Goal: Transaction & Acquisition: Purchase product/service

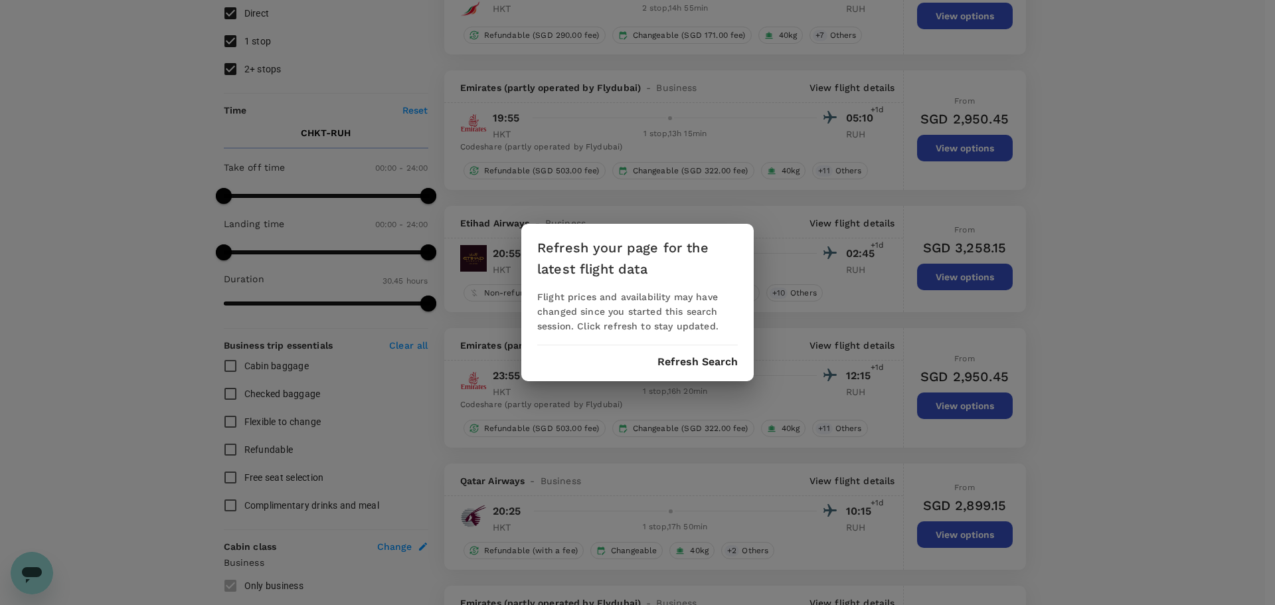
click at [694, 364] on button "Refresh Search" at bounding box center [698, 362] width 80 height 12
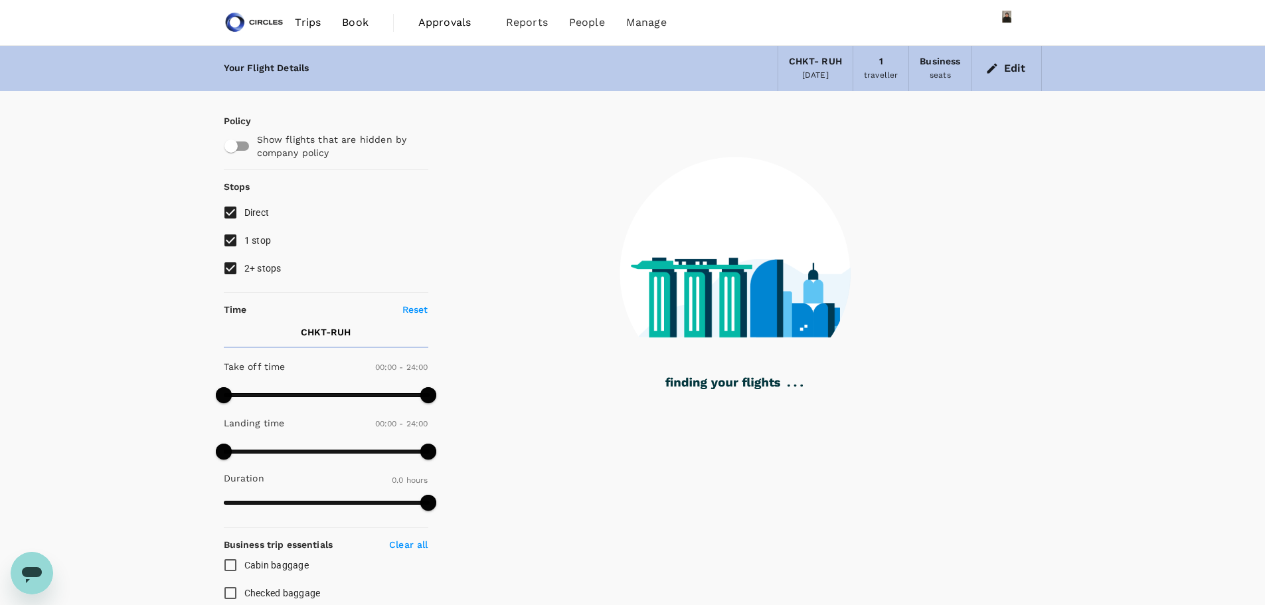
type input "1810"
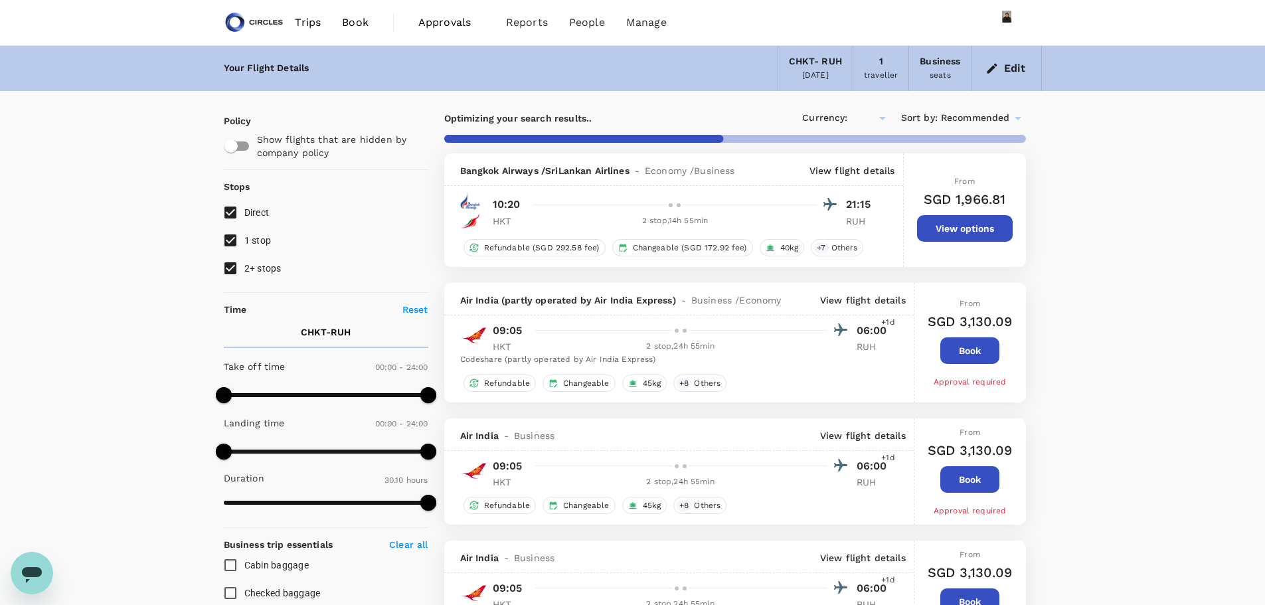
type input "SGD"
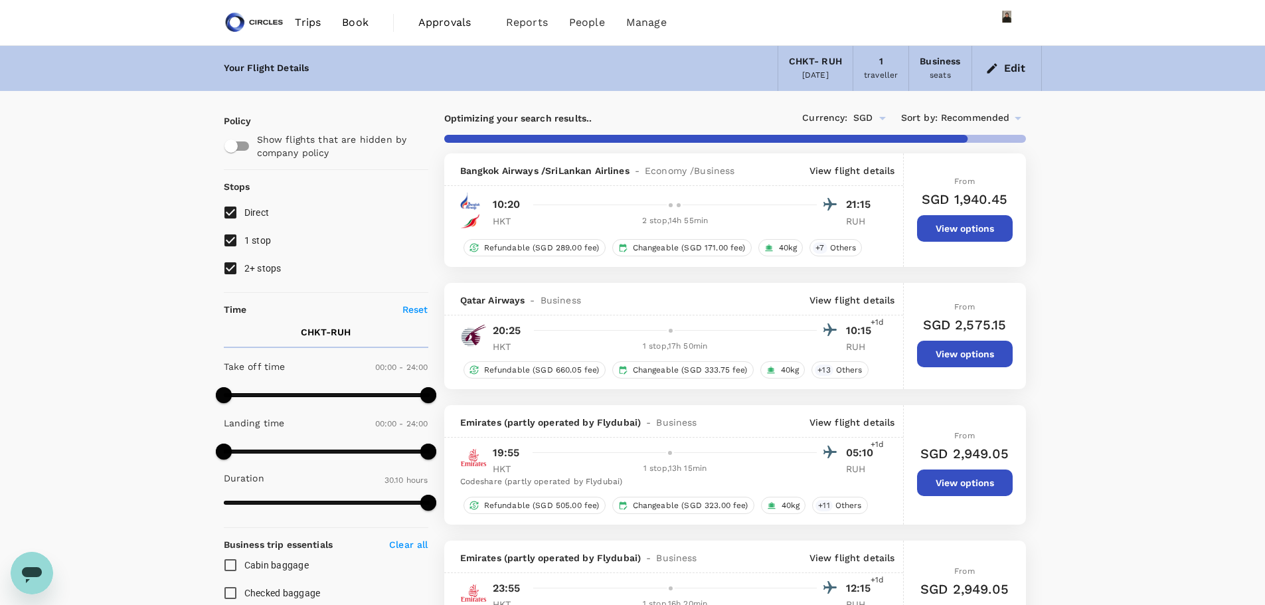
type input "1820"
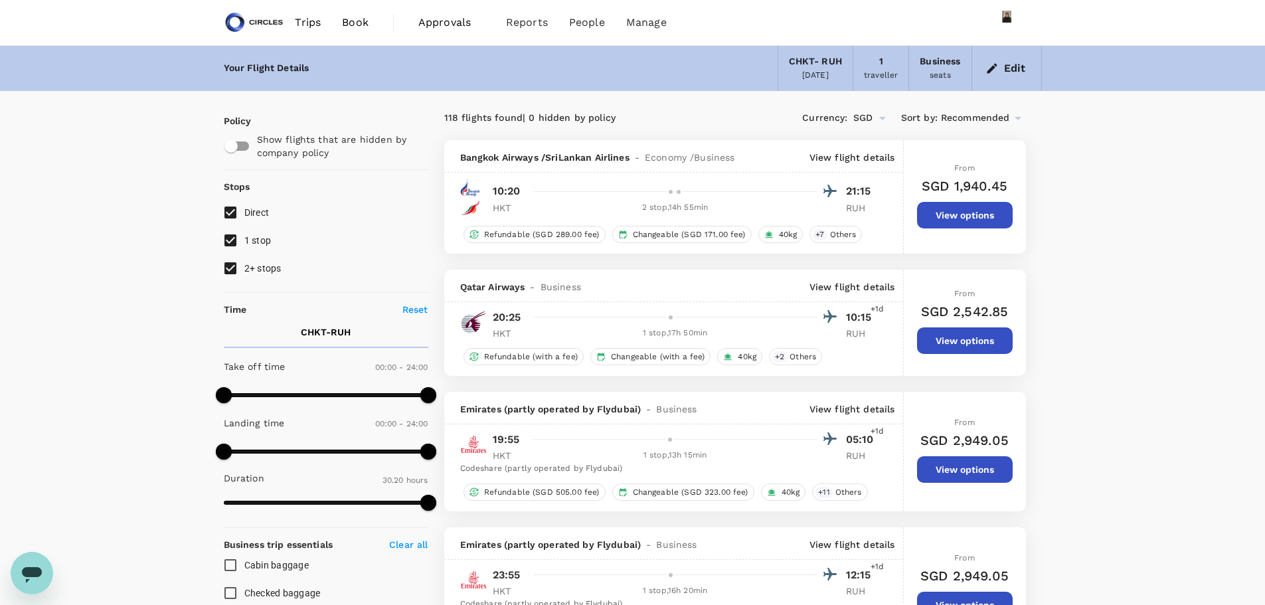
click at [369, 25] on link "Book" at bounding box center [355, 22] width 48 height 45
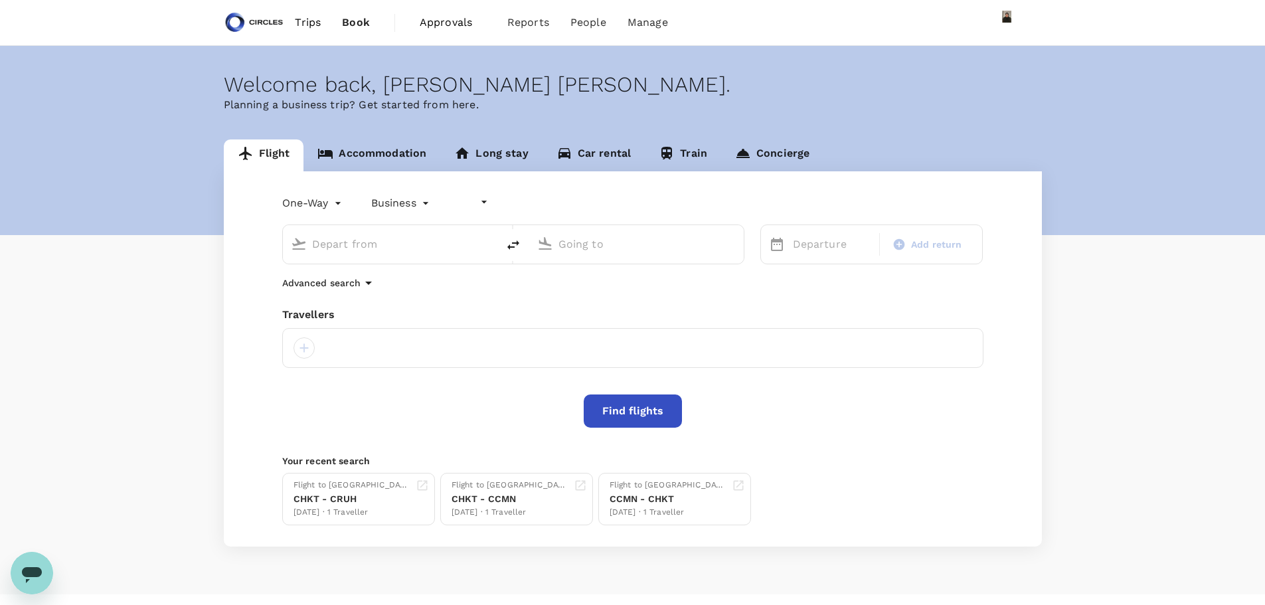
type input "undefined, undefined (any)"
type input "Phuket, Thailand (any)"
type input "[PERSON_NAME] ([PERSON_NAME])"
type input "Phuket, Thailand (any)"
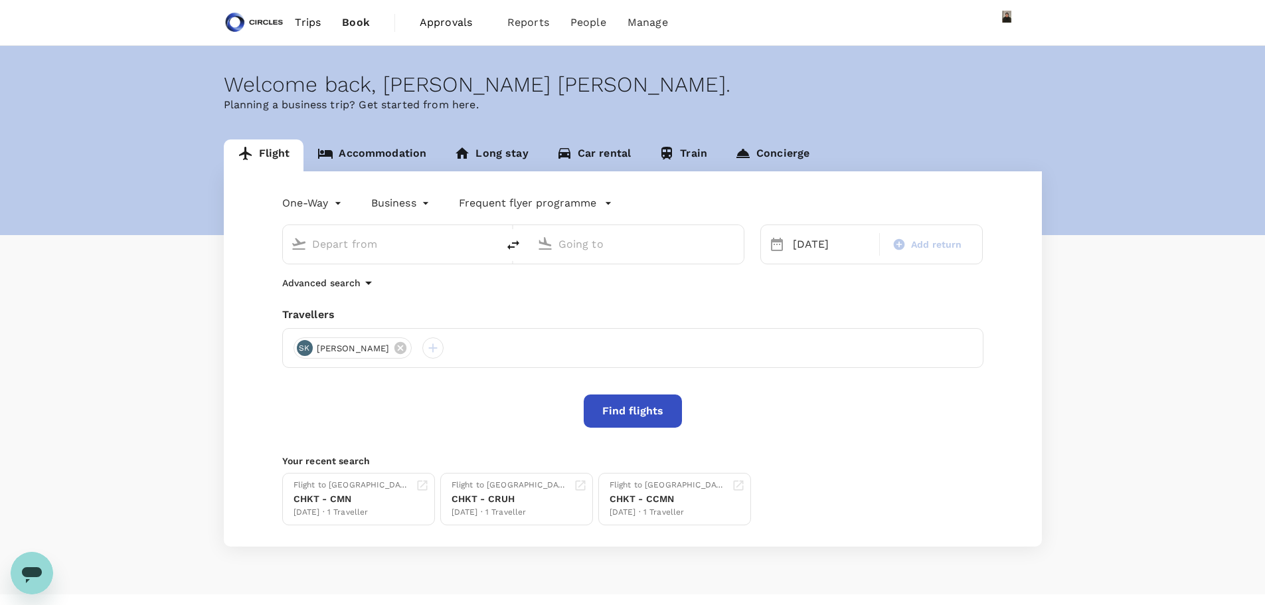
type input "[PERSON_NAME] ([PERSON_NAME])"
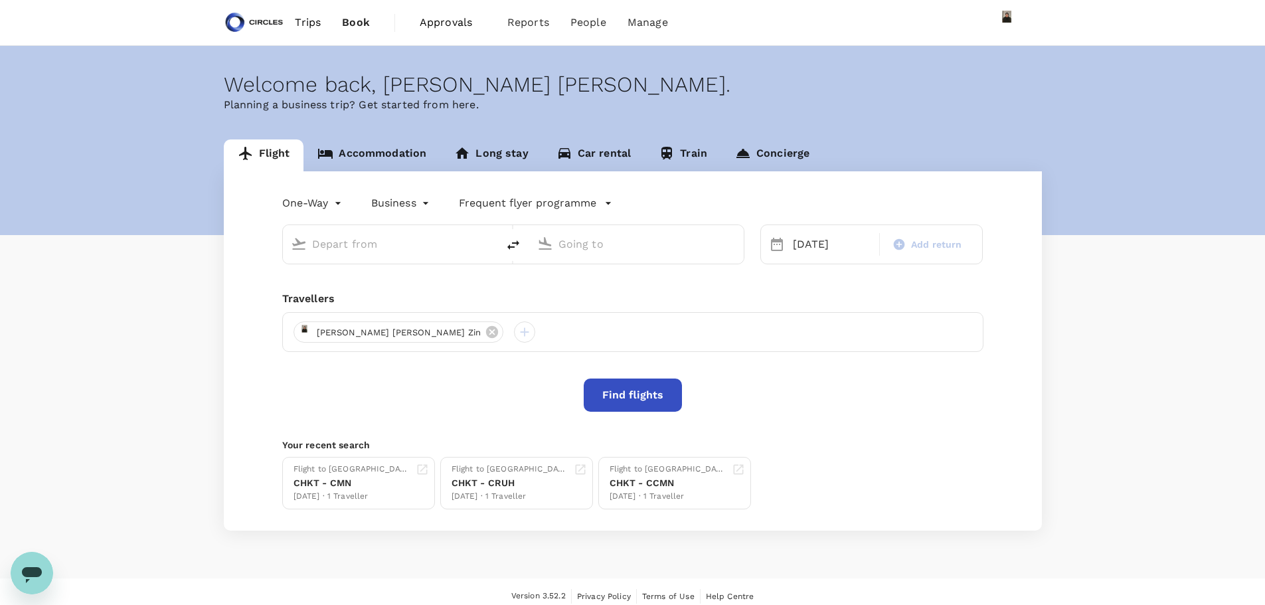
type input "Phuket, Thailand (any)"
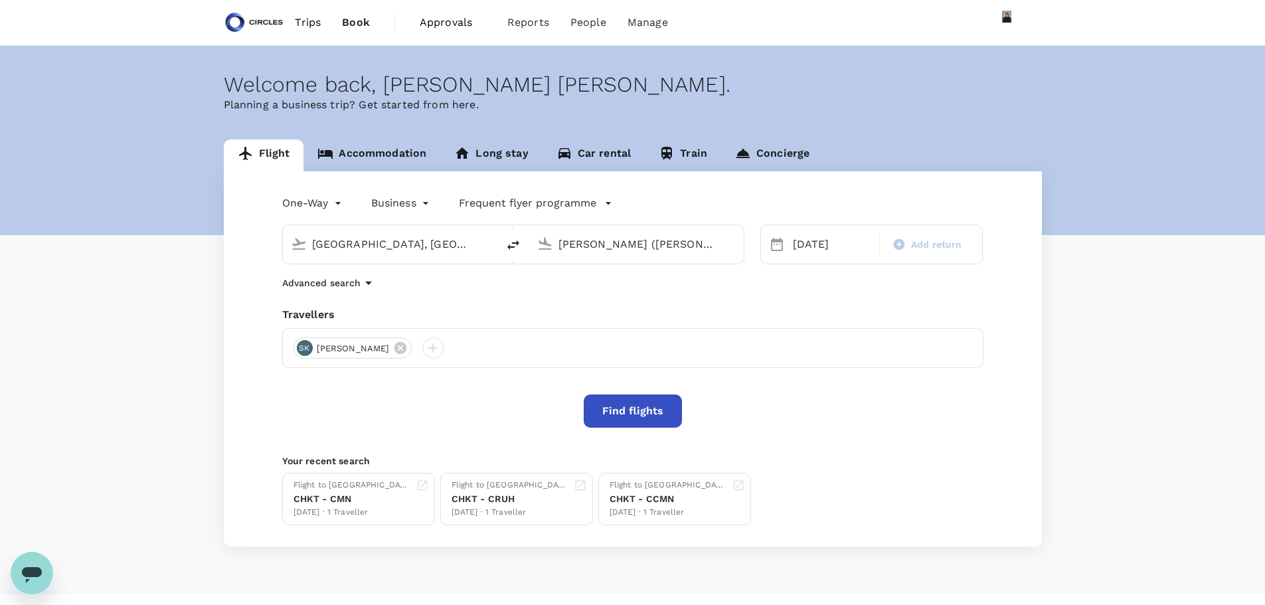
click at [610, 248] on input "[PERSON_NAME] ([PERSON_NAME])" at bounding box center [637, 244] width 157 height 21
click at [594, 277] on p "[GEOGRAPHIC_DATA], [GEOGRAPHIC_DATA]" at bounding box center [657, 270] width 266 height 13
type input "[GEOGRAPHIC_DATA], [GEOGRAPHIC_DATA] (any)"
click at [660, 418] on button "Find flights" at bounding box center [633, 411] width 98 height 33
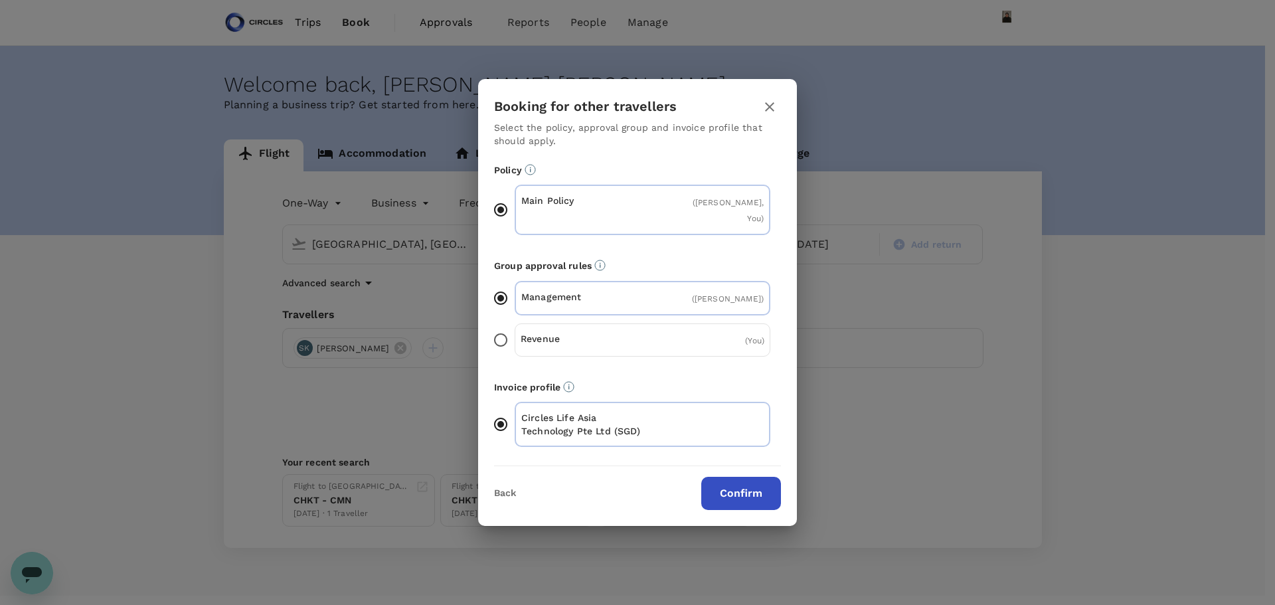
click at [735, 484] on button "Confirm" at bounding box center [741, 493] width 80 height 33
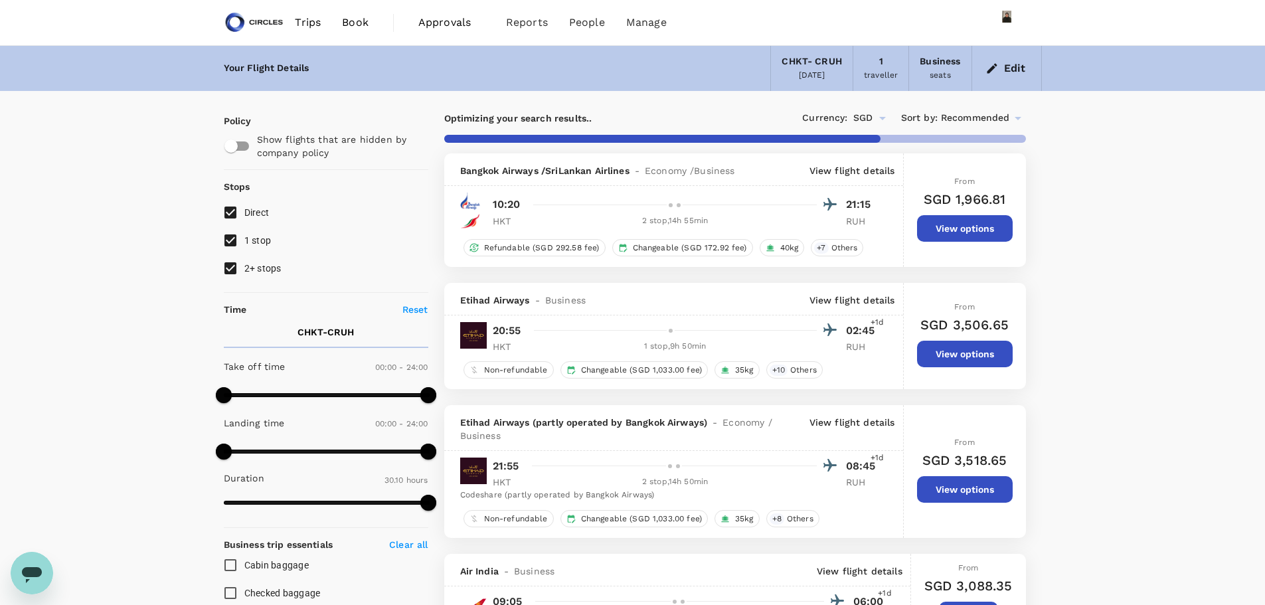
type input "1845"
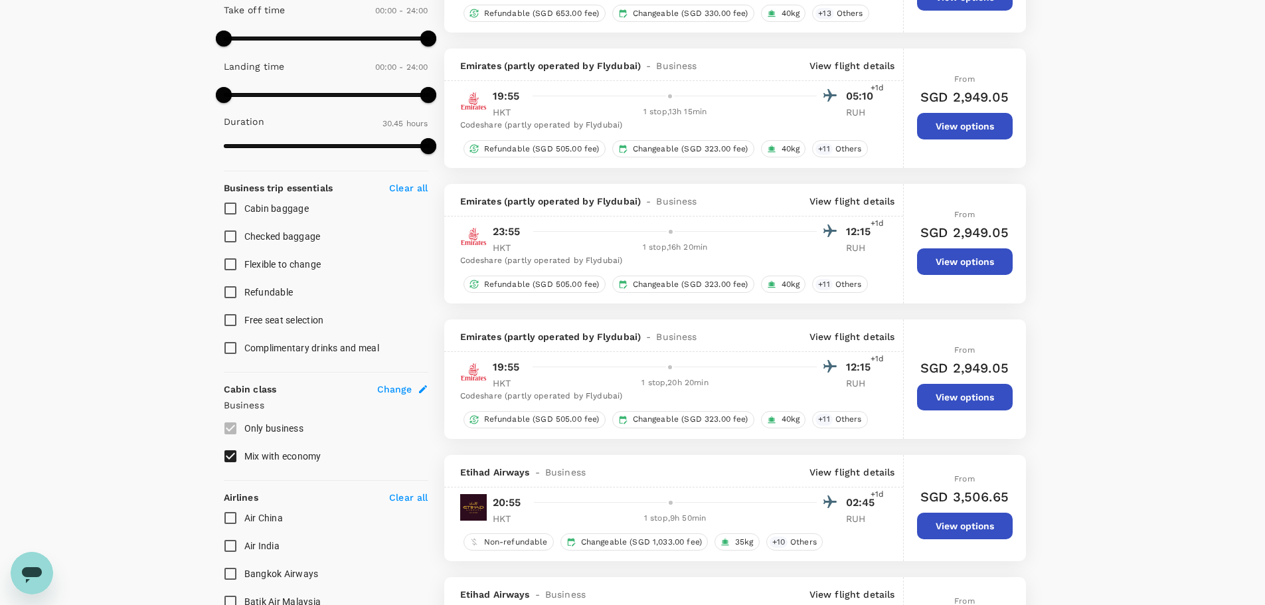
scroll to position [465, 0]
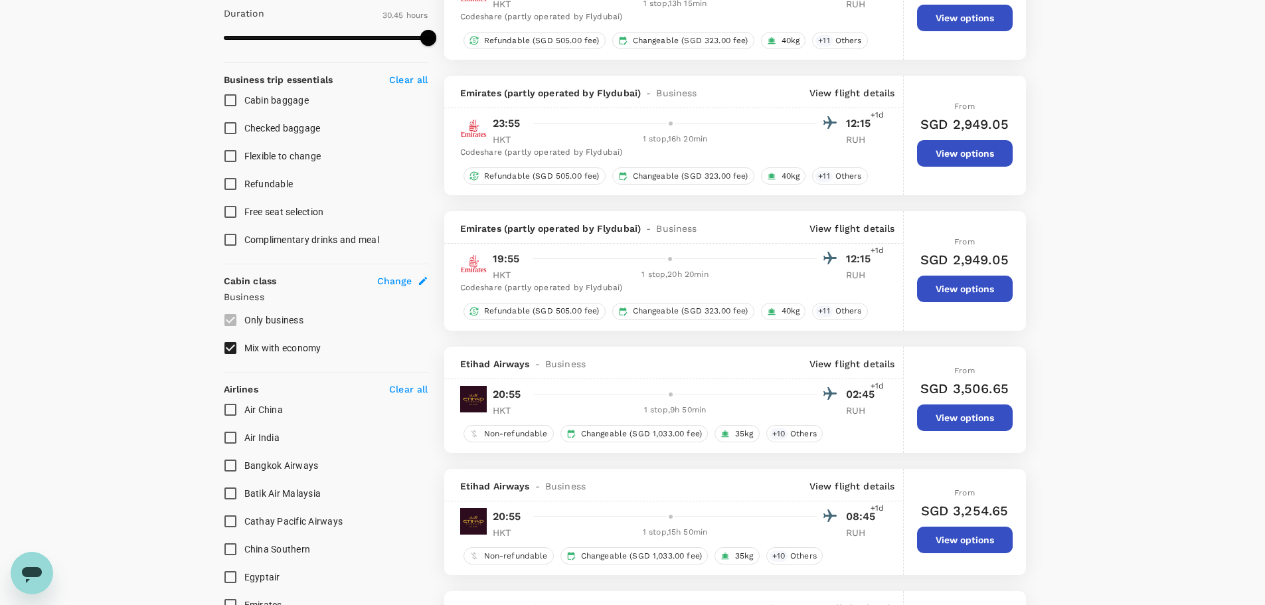
click at [968, 433] on div "From SGD 3,506.65 View options" at bounding box center [965, 400] width 96 height 106
click at [968, 426] on button "View options" at bounding box center [965, 418] width 96 height 27
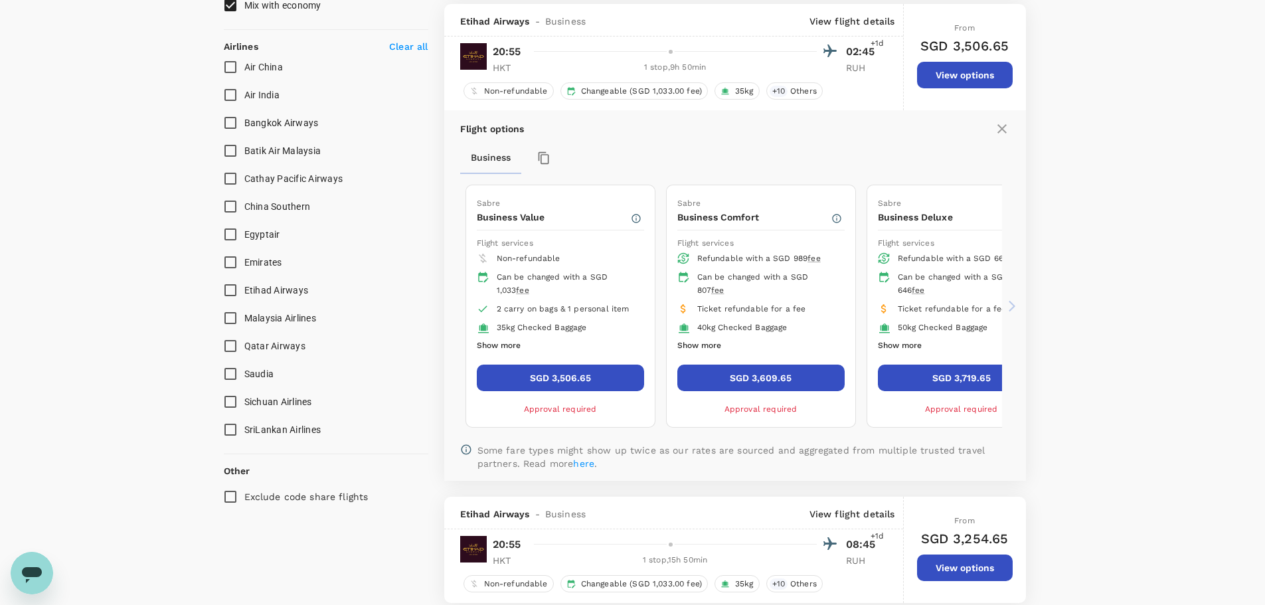
scroll to position [812, 0]
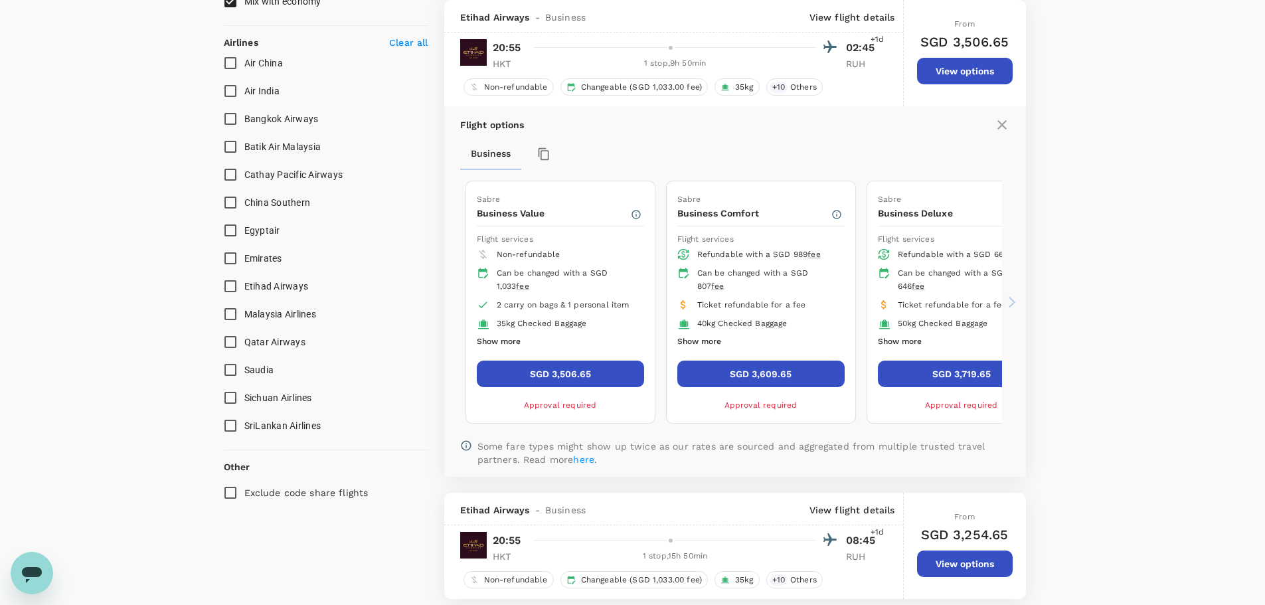
click at [784, 378] on button "SGD 3,609.65" at bounding box center [761, 374] width 167 height 27
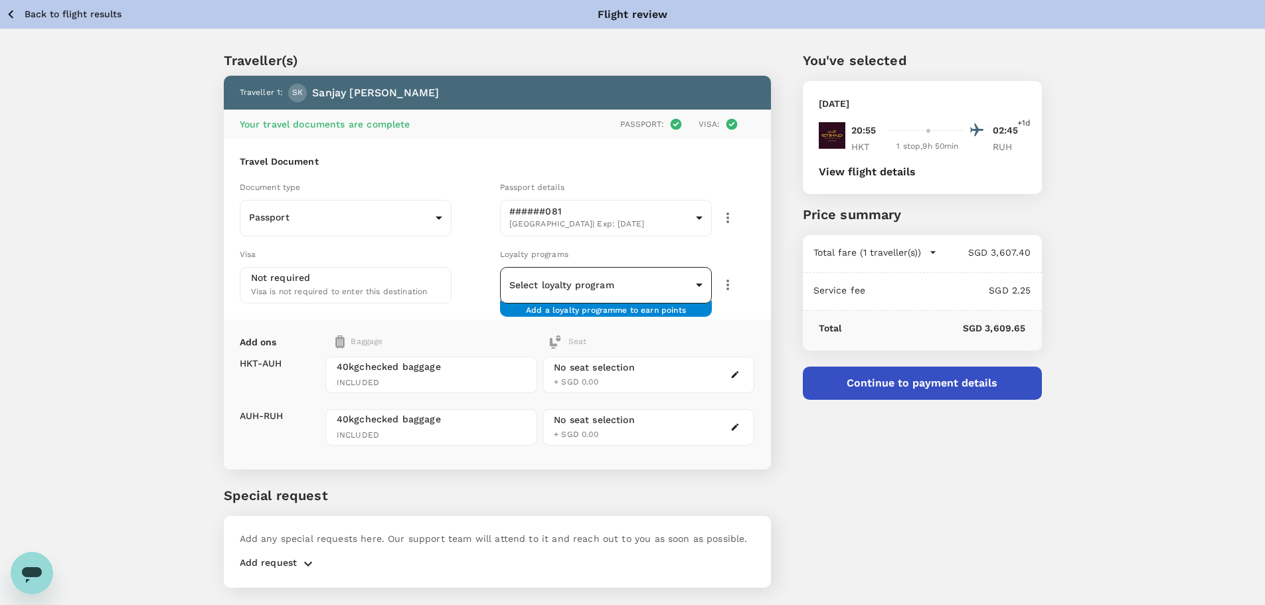
click at [593, 293] on body "Back to flight results Flight review Traveller(s) Traveller 1 : SK Sanjay Kaul …" at bounding box center [632, 320] width 1265 height 641
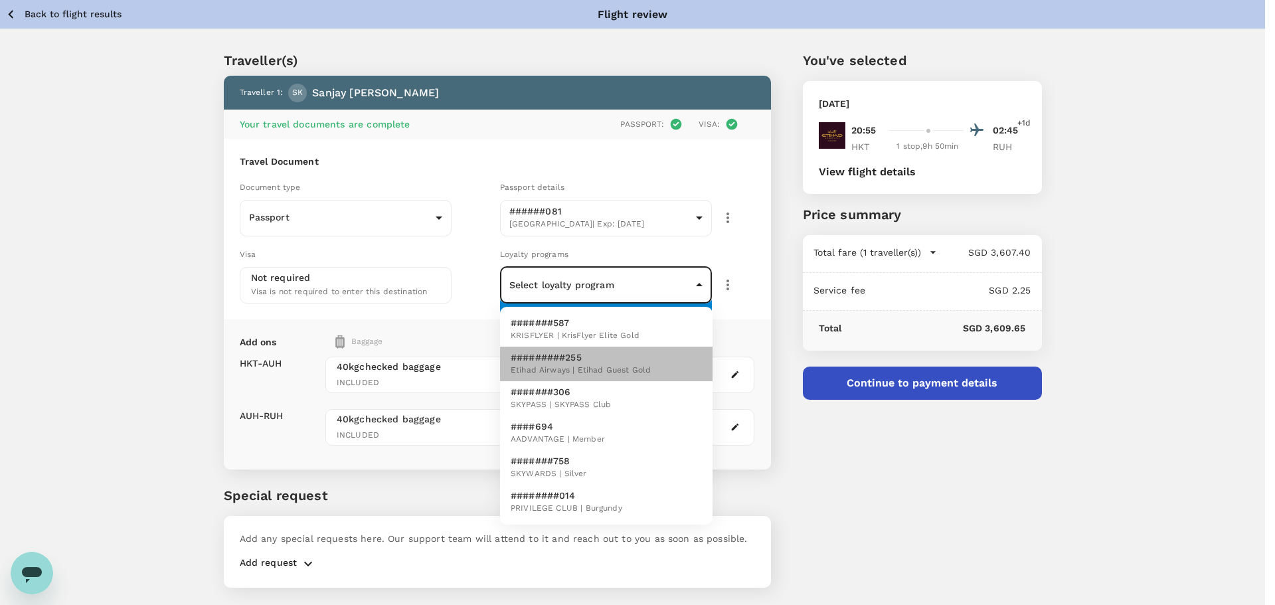
click at [575, 357] on p "#########255" at bounding box center [581, 357] width 140 height 13
type input "0cca0585-1b93-49d9-a580-cde972d499ce"
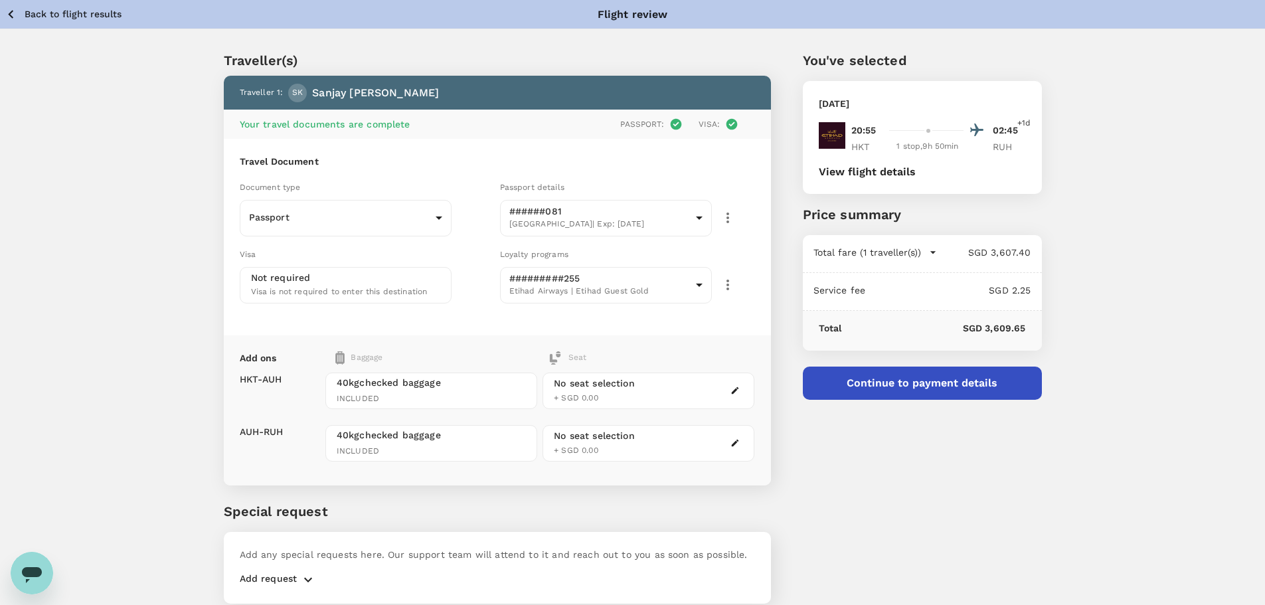
click at [693, 393] on div "No seat selection + SGD 0.00" at bounding box center [649, 391] width 212 height 37
click at [734, 390] on icon "button" at bounding box center [735, 390] width 9 height 9
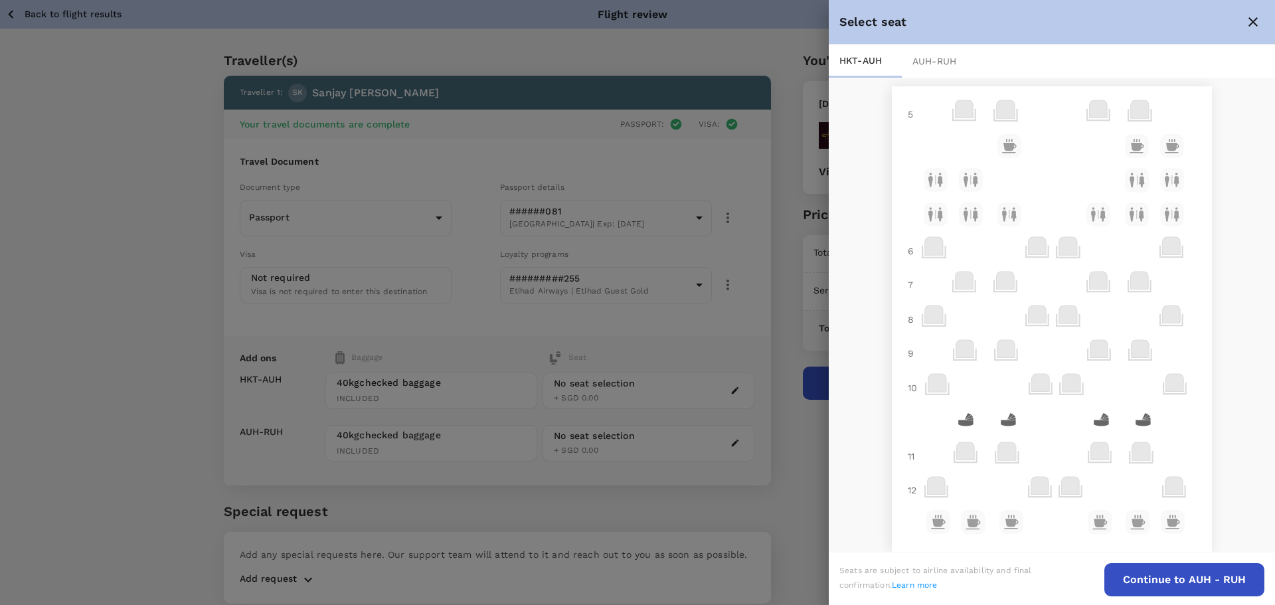
click at [1175, 583] on button "Continue to AUH - RUH" at bounding box center [1185, 579] width 160 height 33
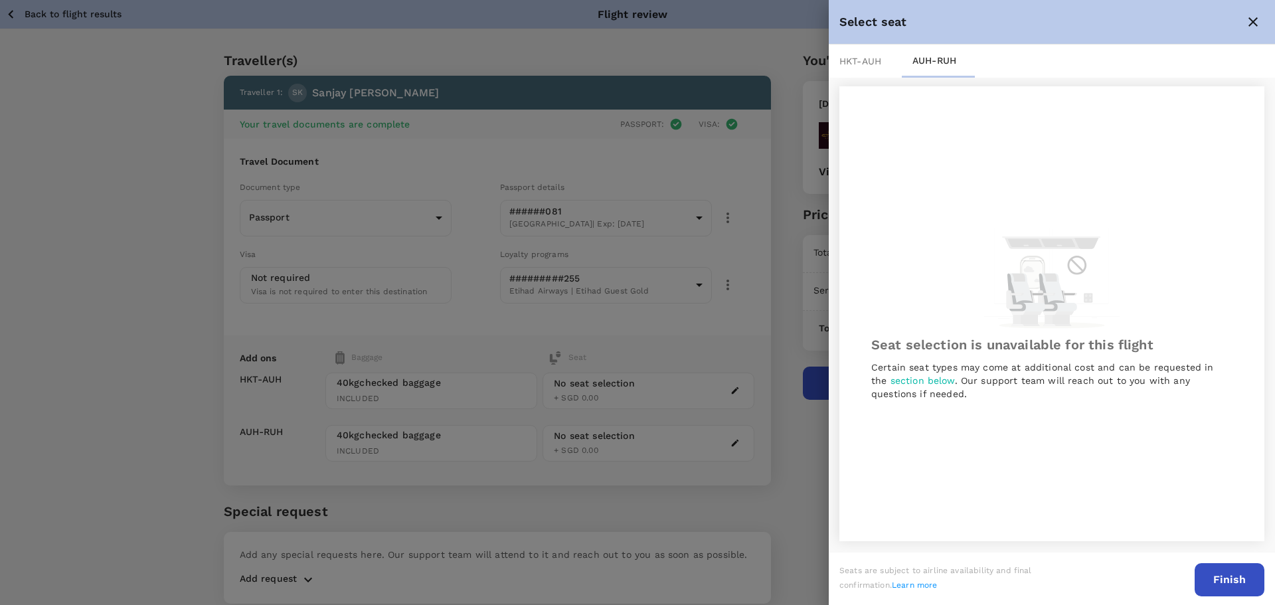
click at [804, 457] on div at bounding box center [637, 302] width 1275 height 605
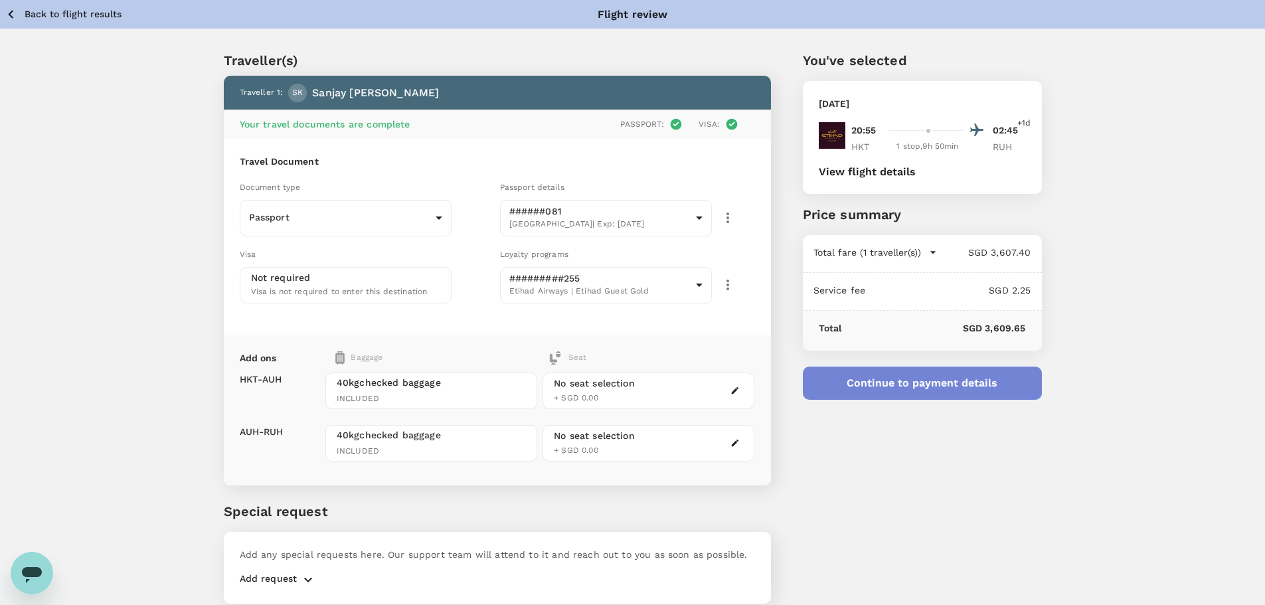
click at [885, 385] on button "Continue to payment details" at bounding box center [922, 383] width 239 height 33
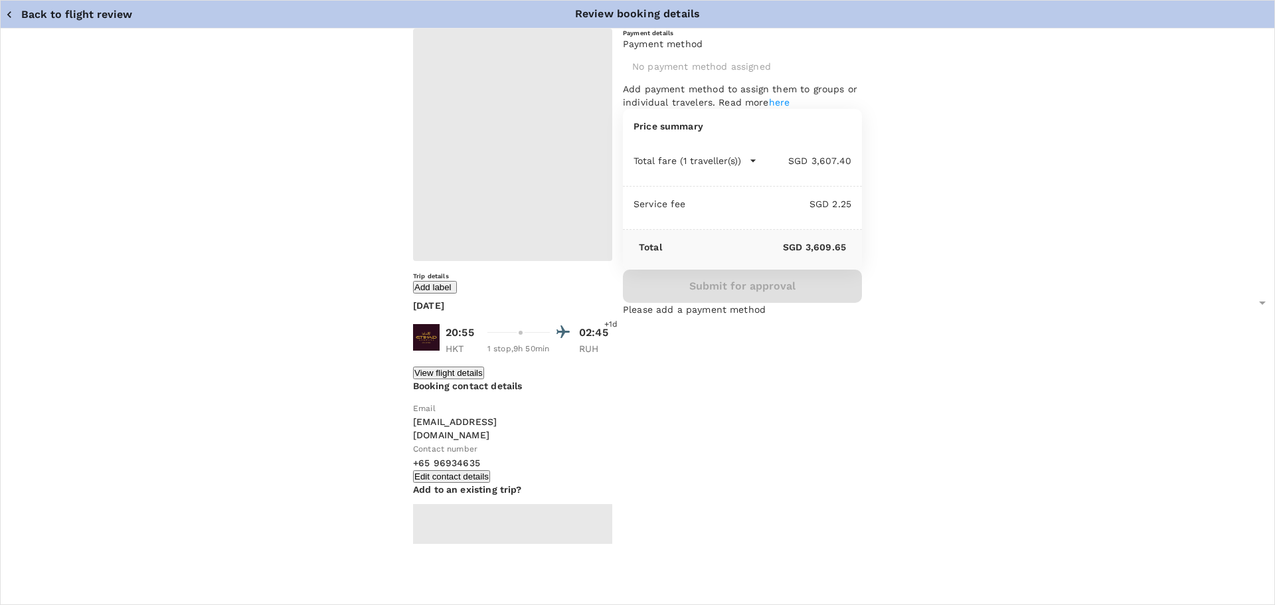
type input "9cb7bd09-647a-4334-94d9-122ca4480a85"
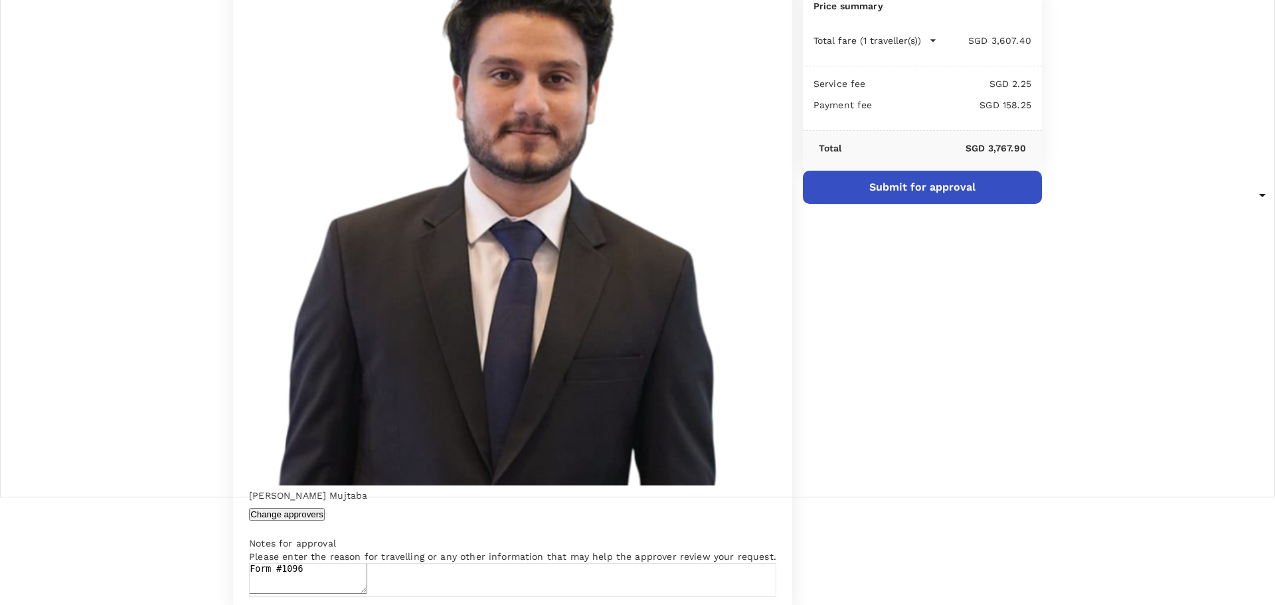
scroll to position [109, 0]
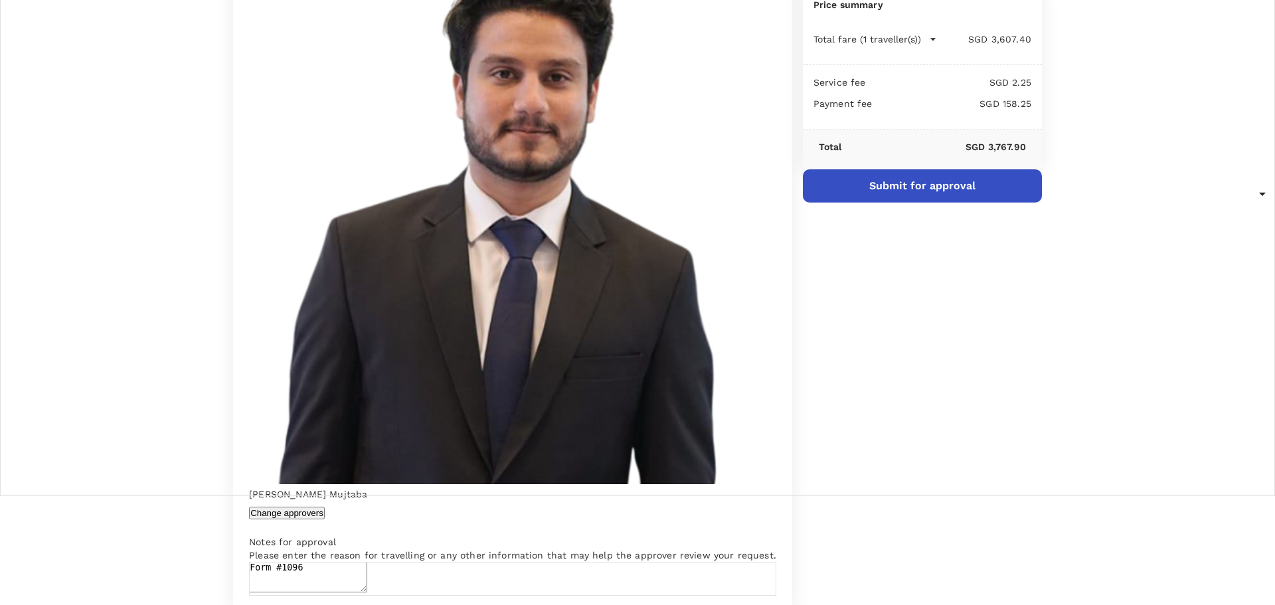
type textarea "Form #1096"
type input "Riyadh 29 Sep"
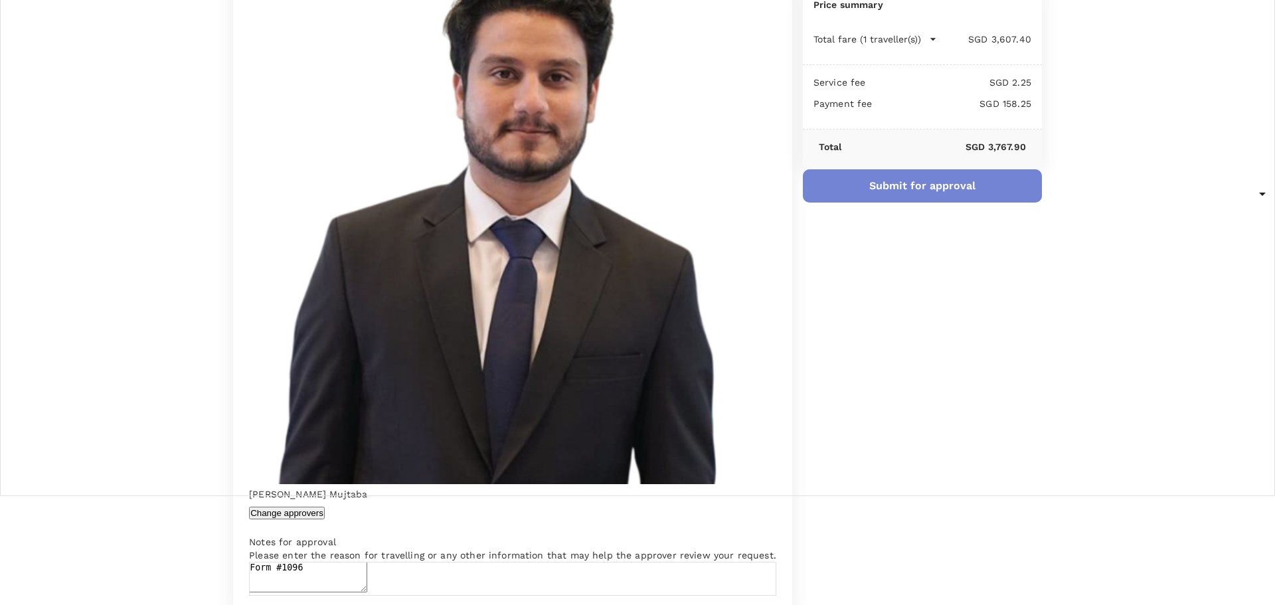
click at [850, 203] on button "Submit for approval" at bounding box center [922, 185] width 239 height 33
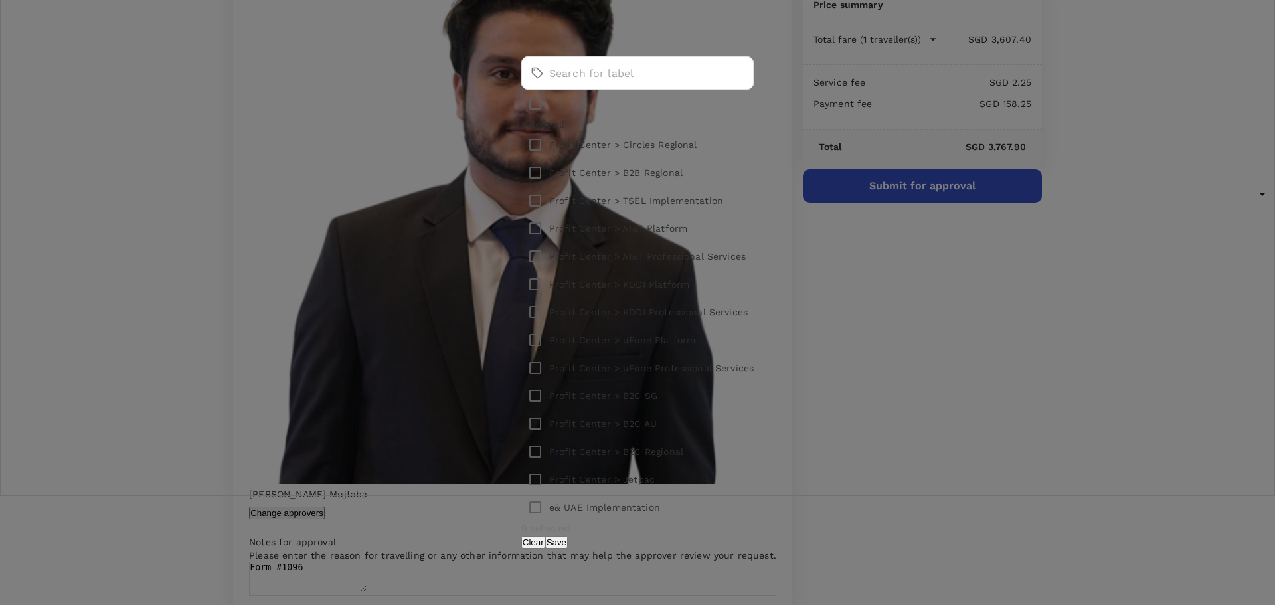
click at [627, 179] on p "Profit Center > B2B Regional" at bounding box center [616, 172] width 134 height 13
click at [549, 187] on input "checkbox" at bounding box center [535, 173] width 28 height 28
checkbox input "true"
click at [733, 521] on div "1 selected Clear Save" at bounding box center [637, 534] width 232 height 27
click at [731, 521] on div "1 selected Clear Save" at bounding box center [637, 534] width 232 height 27
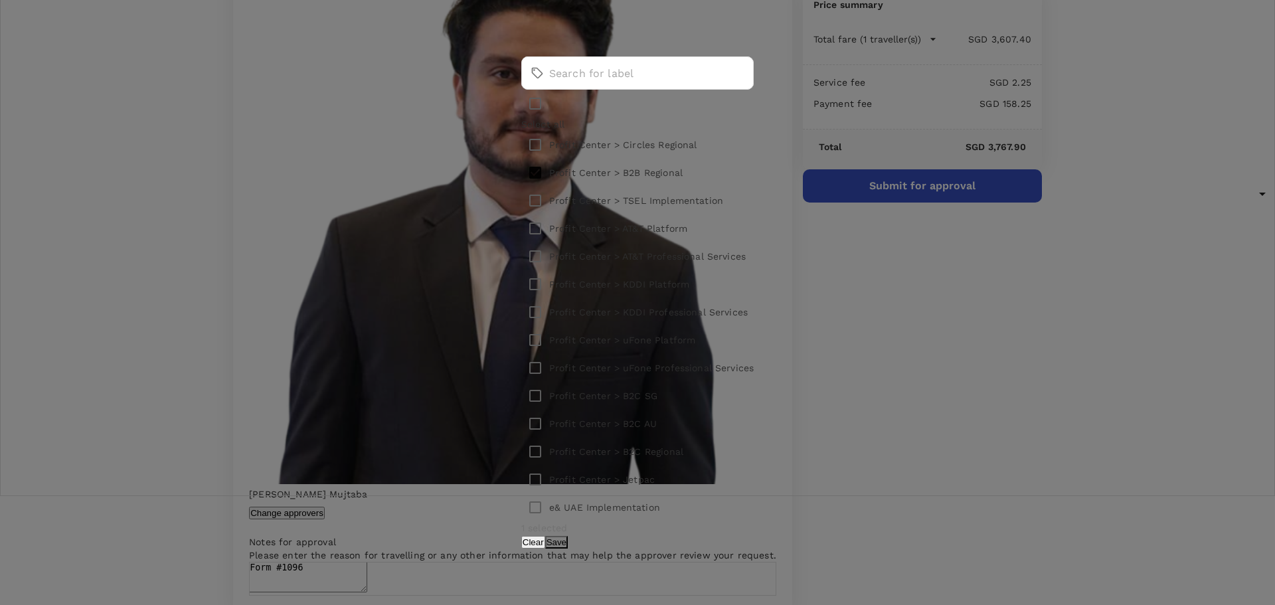
click at [568, 536] on button "Save" at bounding box center [556, 542] width 23 height 13
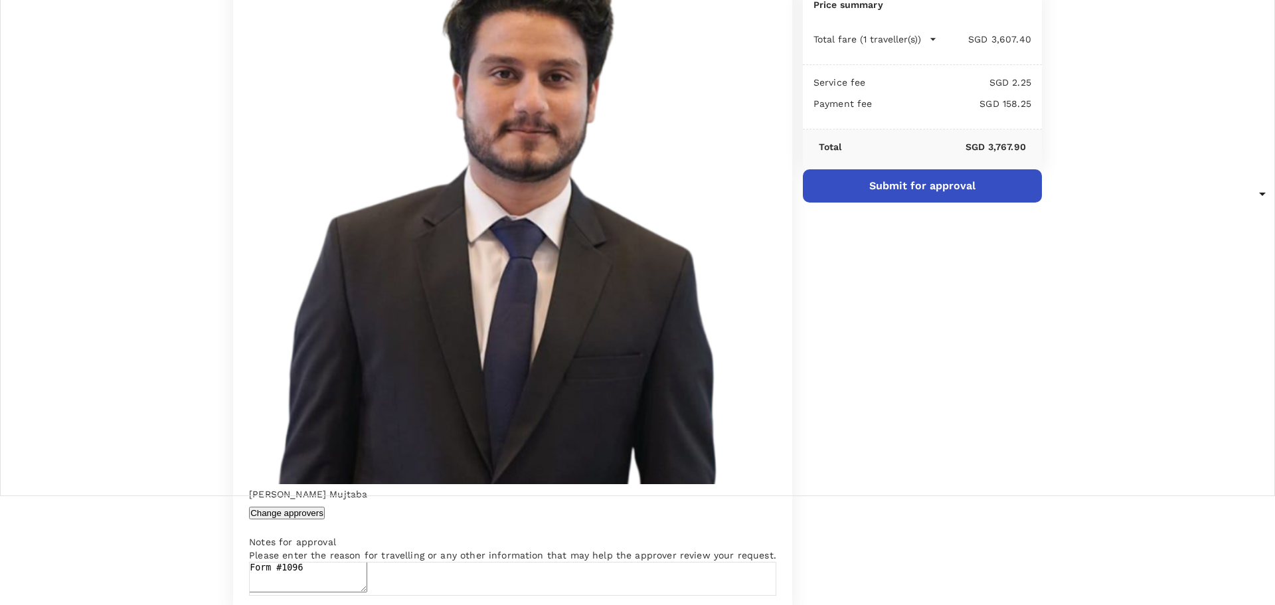
click at [871, 203] on button "Submit for approval" at bounding box center [922, 185] width 239 height 33
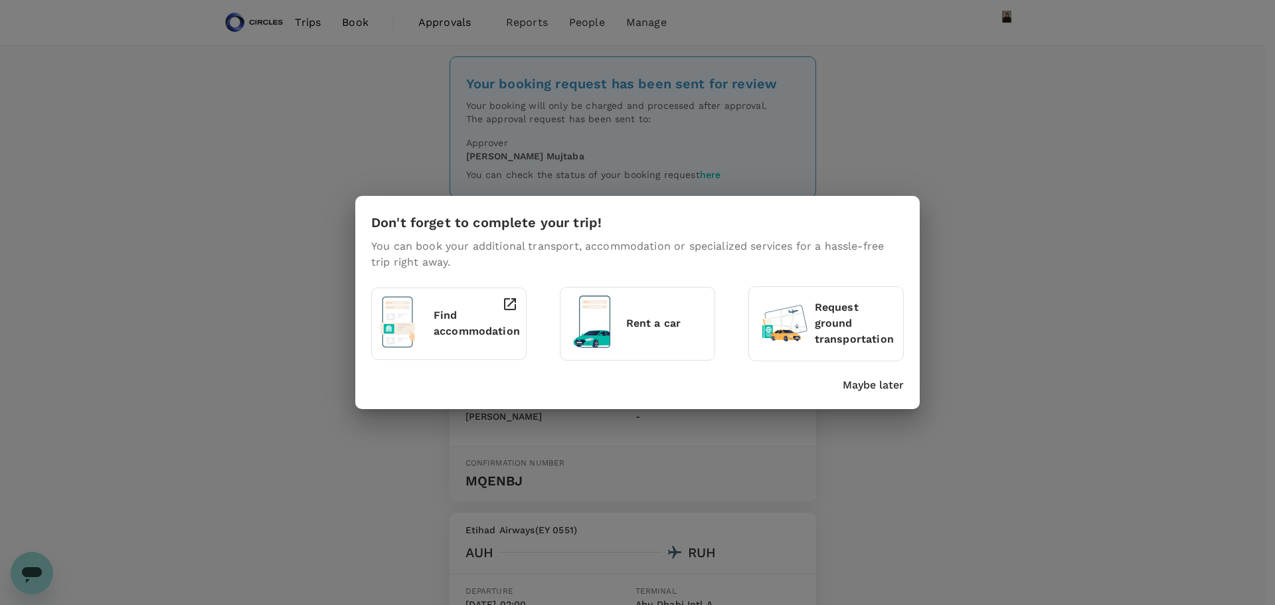
click at [452, 323] on p "Find accommodation" at bounding box center [477, 324] width 86 height 32
click at [917, 127] on div "Don't forget to complete your trip! You can book your additional transport, acc…" at bounding box center [637, 302] width 1275 height 605
click at [875, 379] on p "Maybe later" at bounding box center [873, 385] width 61 height 16
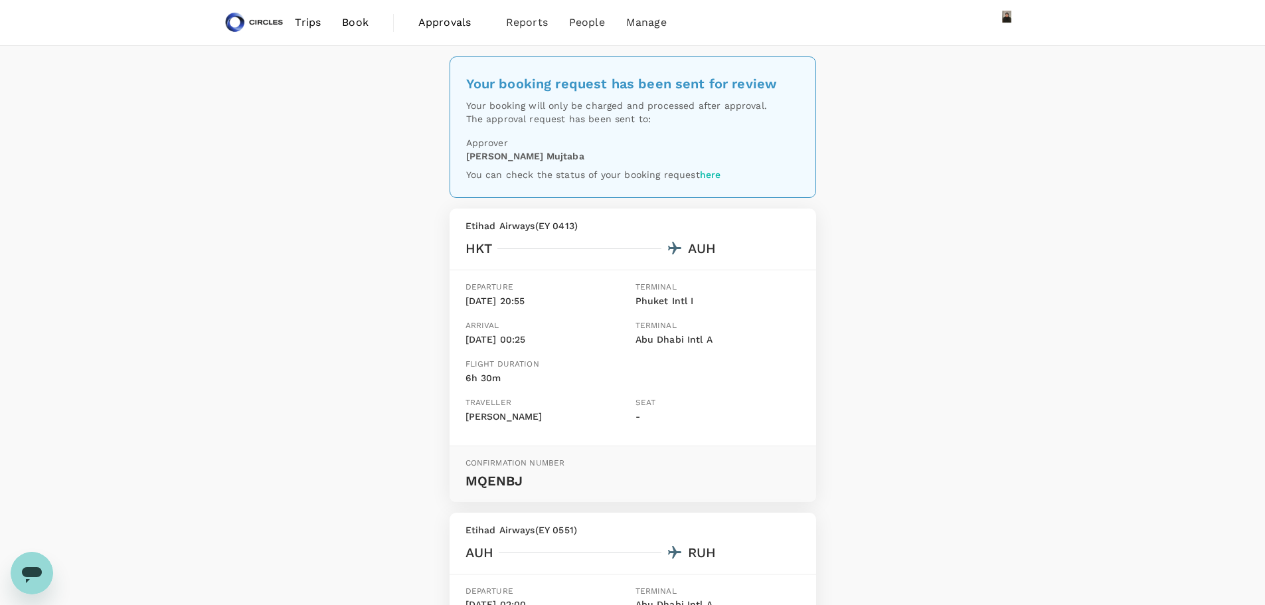
click at [713, 177] on link "here" at bounding box center [710, 174] width 21 height 11
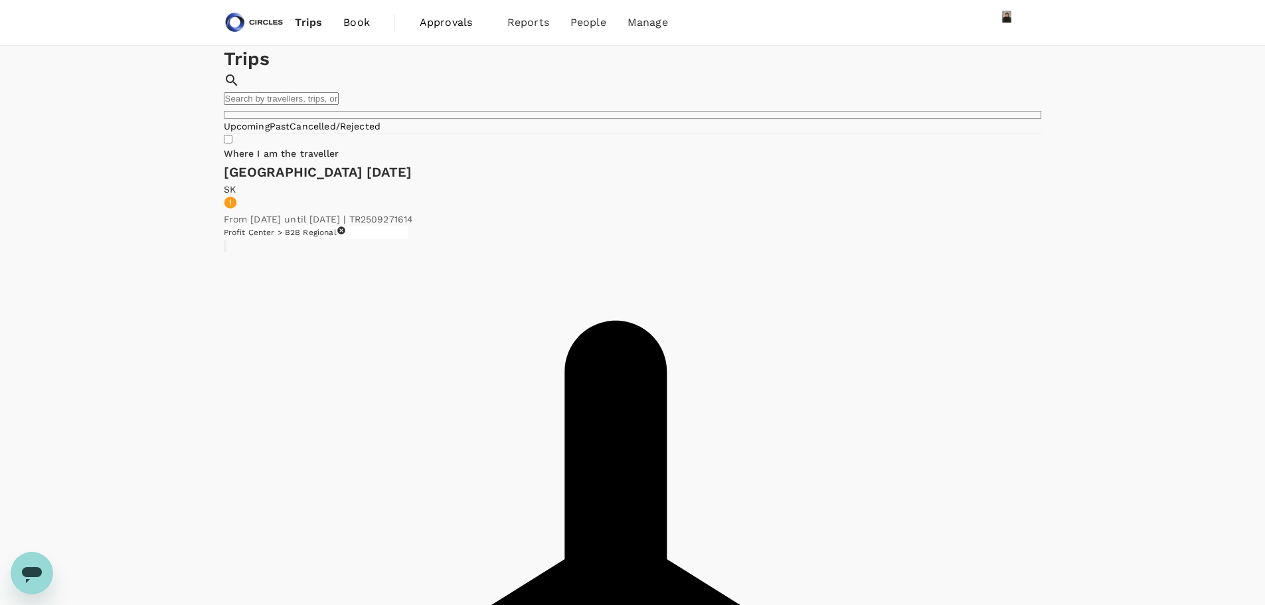
drag, startPoint x: 856, startPoint y: 260, endPoint x: 950, endPoint y: 280, distance: 96.3
drag, startPoint x: 499, startPoint y: 273, endPoint x: 614, endPoint y: 283, distance: 116.0
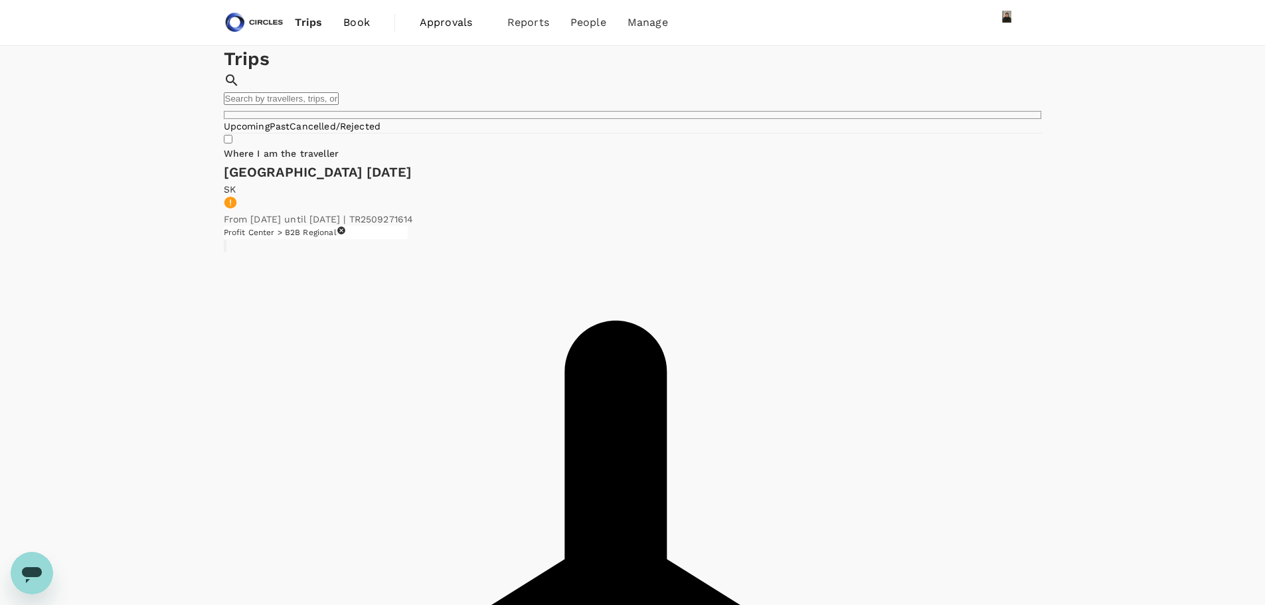
click at [361, 27] on span "Book" at bounding box center [356, 23] width 27 height 16
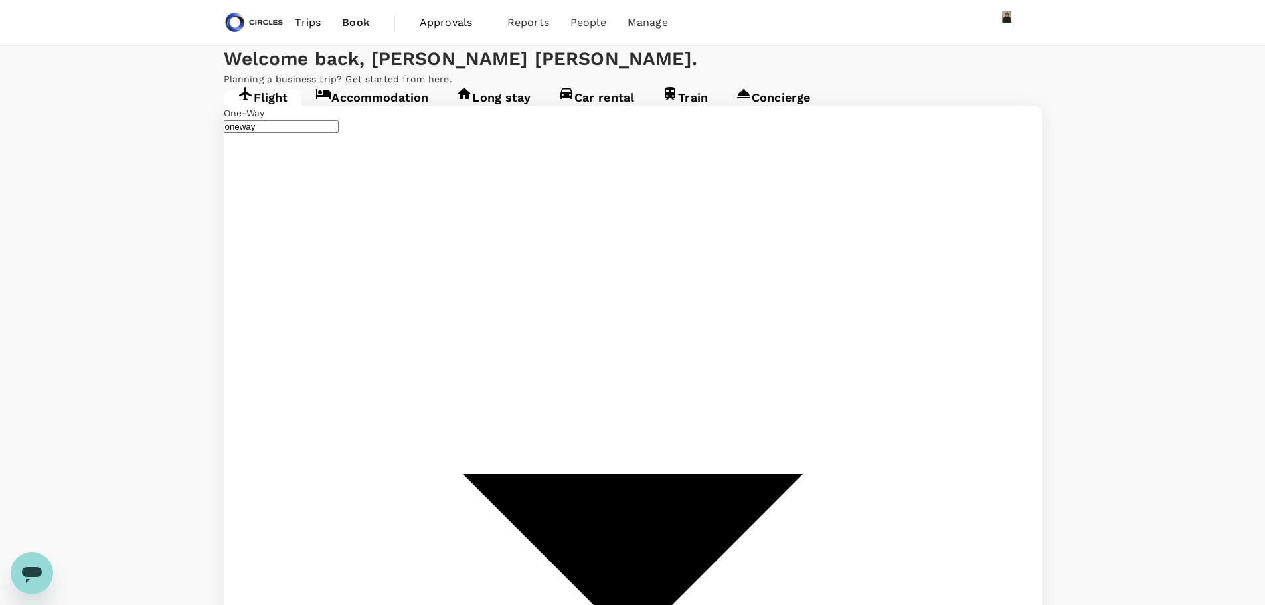
type input "[GEOGRAPHIC_DATA], [GEOGRAPHIC_DATA] (any)"
type input "Casablanca, Morocco (any)"
type input "[GEOGRAPHIC_DATA], [GEOGRAPHIC_DATA] (any)"
type input "Casablanca, Morocco (any)"
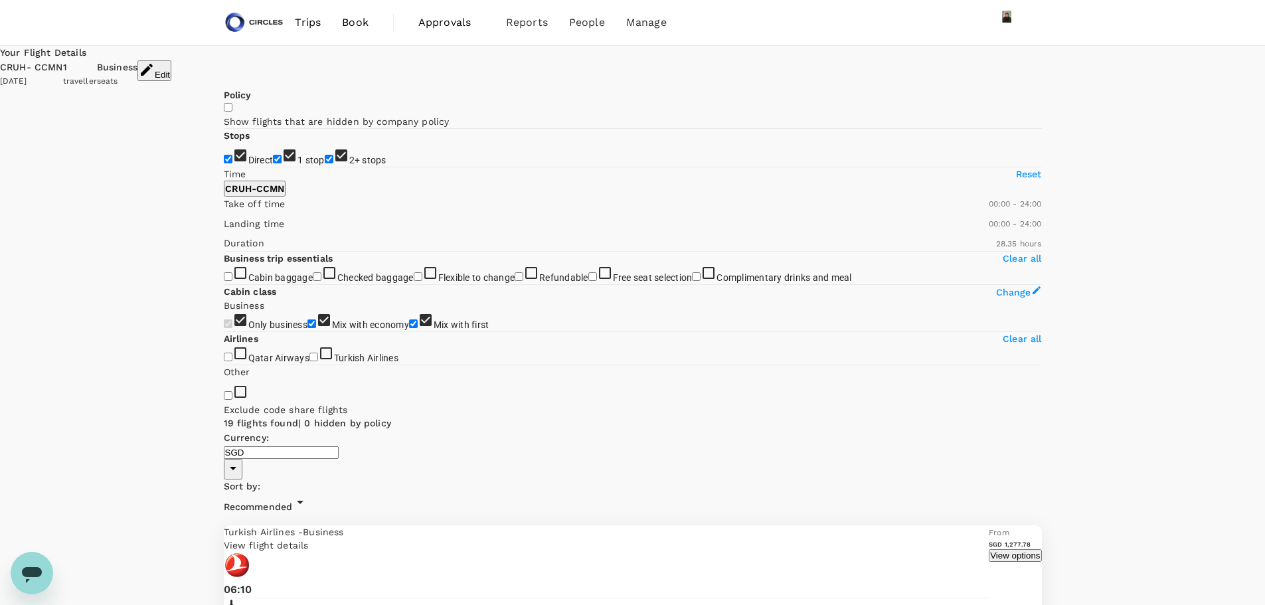
click at [314, 27] on span "Trips" at bounding box center [308, 23] width 26 height 16
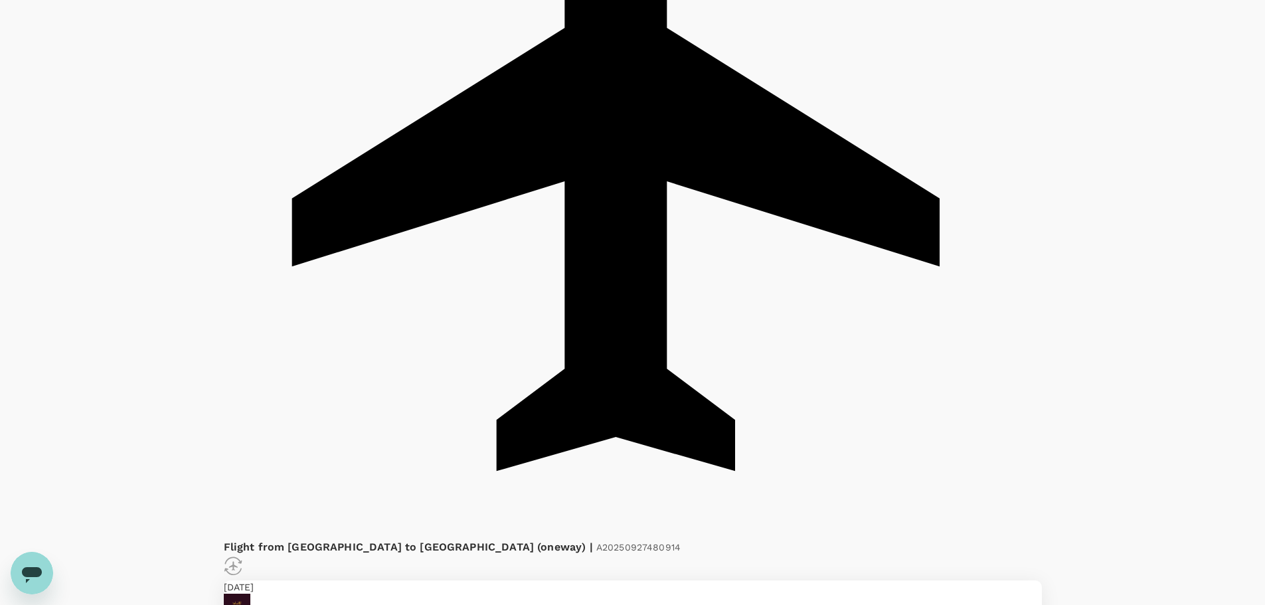
scroll to position [513, 0]
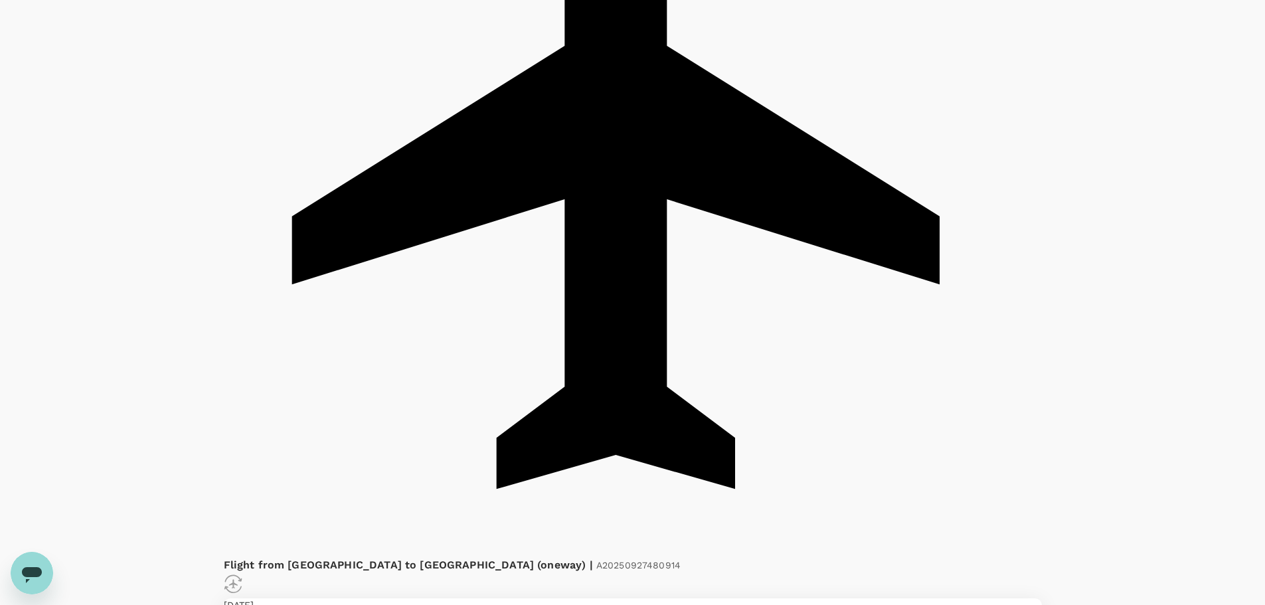
drag, startPoint x: 770, startPoint y: 185, endPoint x: 691, endPoint y: 186, distance: 79.7
copy p "H2025092214631"
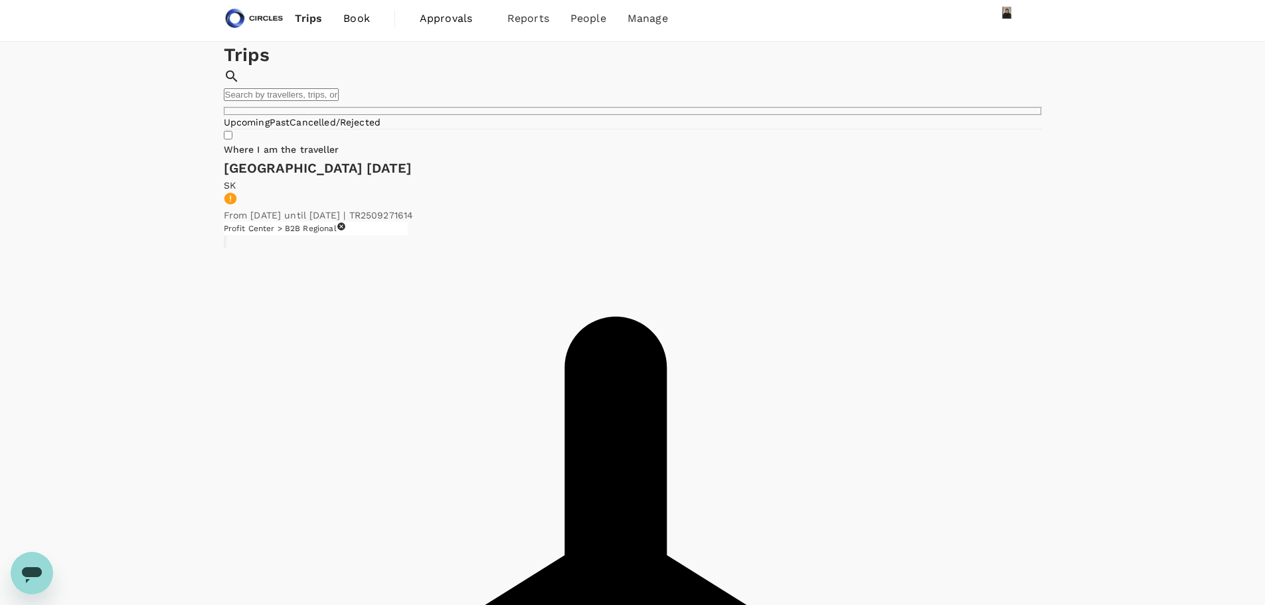
scroll to position [0, 0]
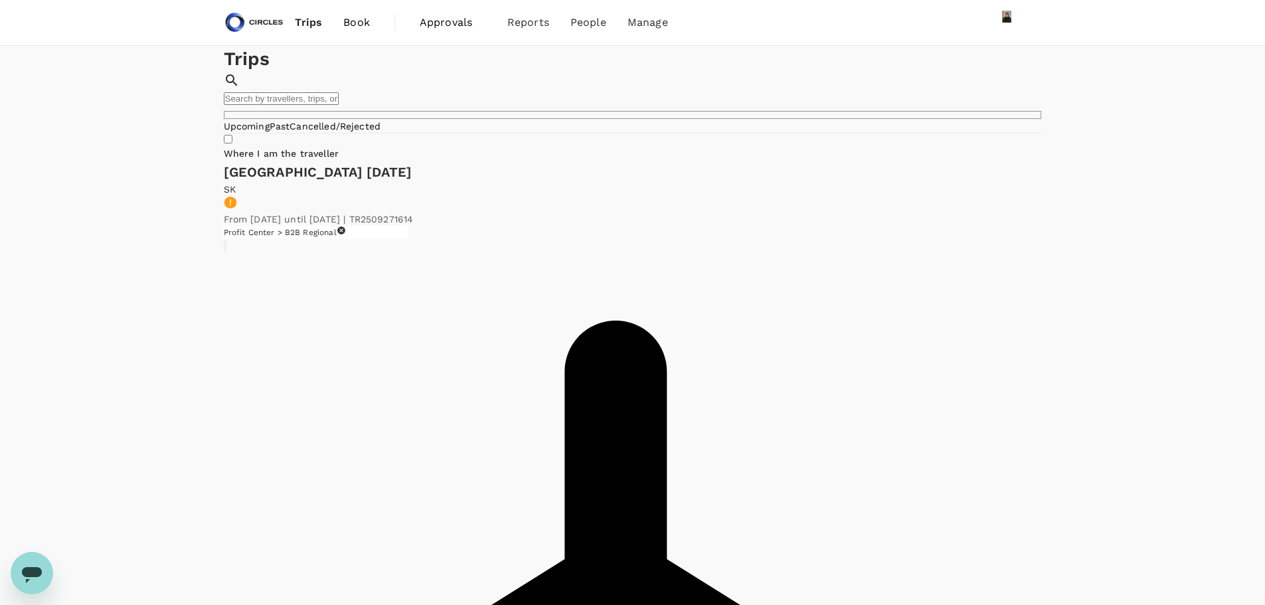
click at [346, 23] on span "Book" at bounding box center [356, 23] width 27 height 16
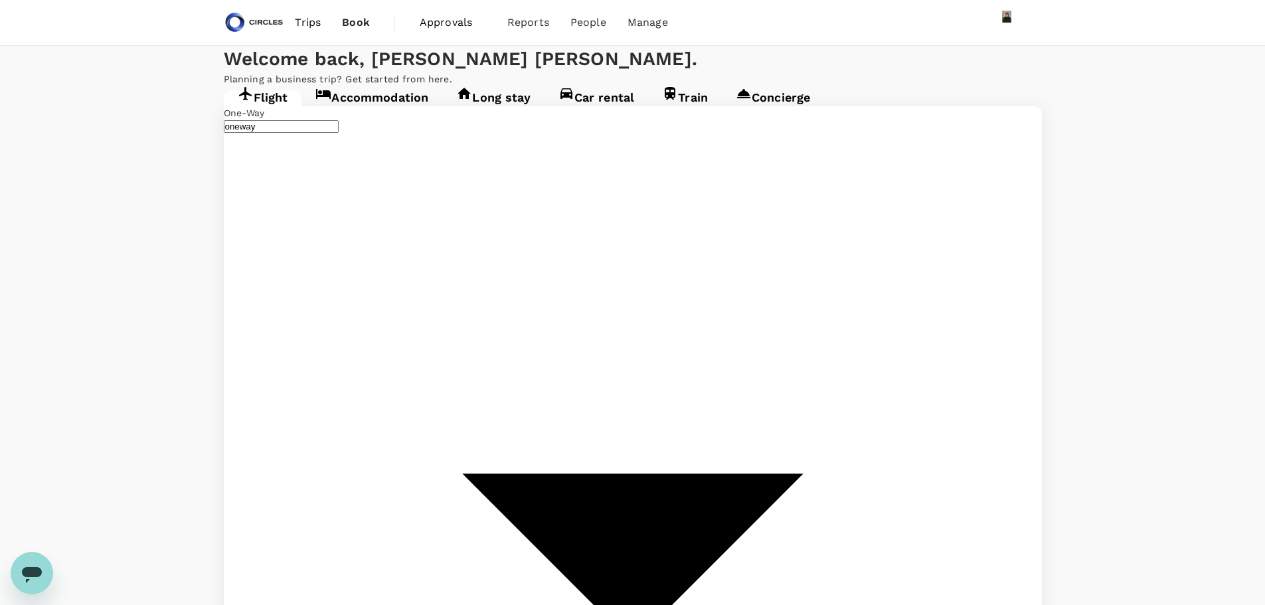
type input "[PERSON_NAME] ([PERSON_NAME])"
type input "[GEOGRAPHIC_DATA], [GEOGRAPHIC_DATA] (any)"
type input "[PERSON_NAME] ([PERSON_NAME])"
type input "[GEOGRAPHIC_DATA], [GEOGRAPHIC_DATA] (any)"
drag, startPoint x: 442, startPoint y: 245, endPoint x: 150, endPoint y: 197, distance: 296.3
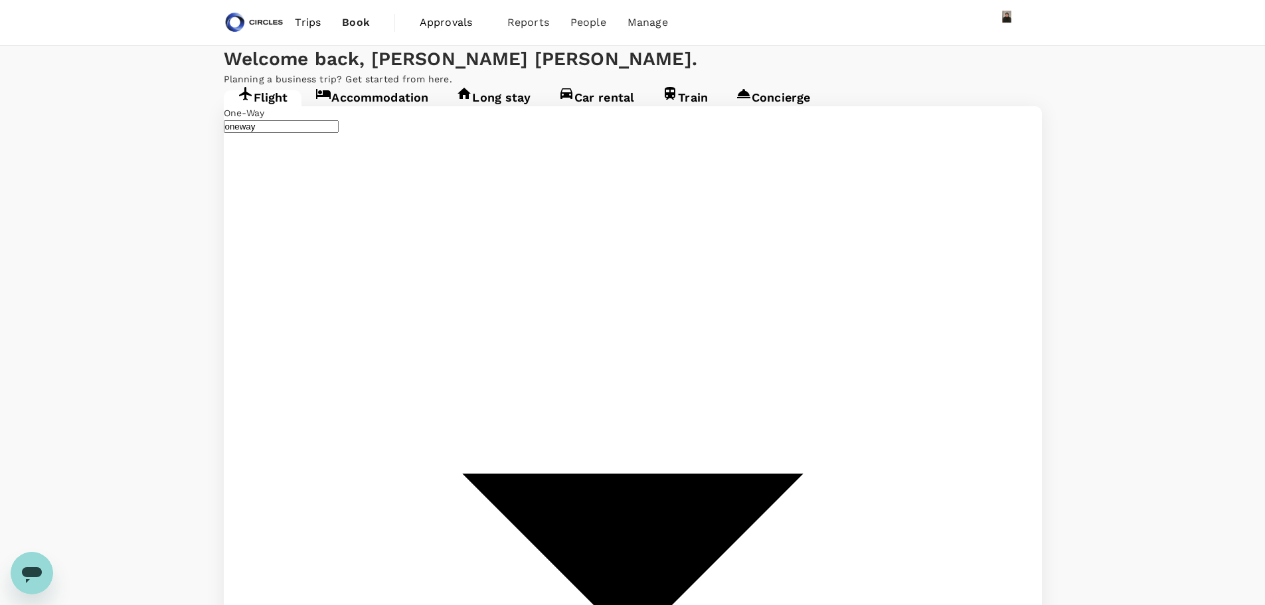
type input "[GEOGRAPHIC_DATA], [GEOGRAPHIC_DATA] (any)"
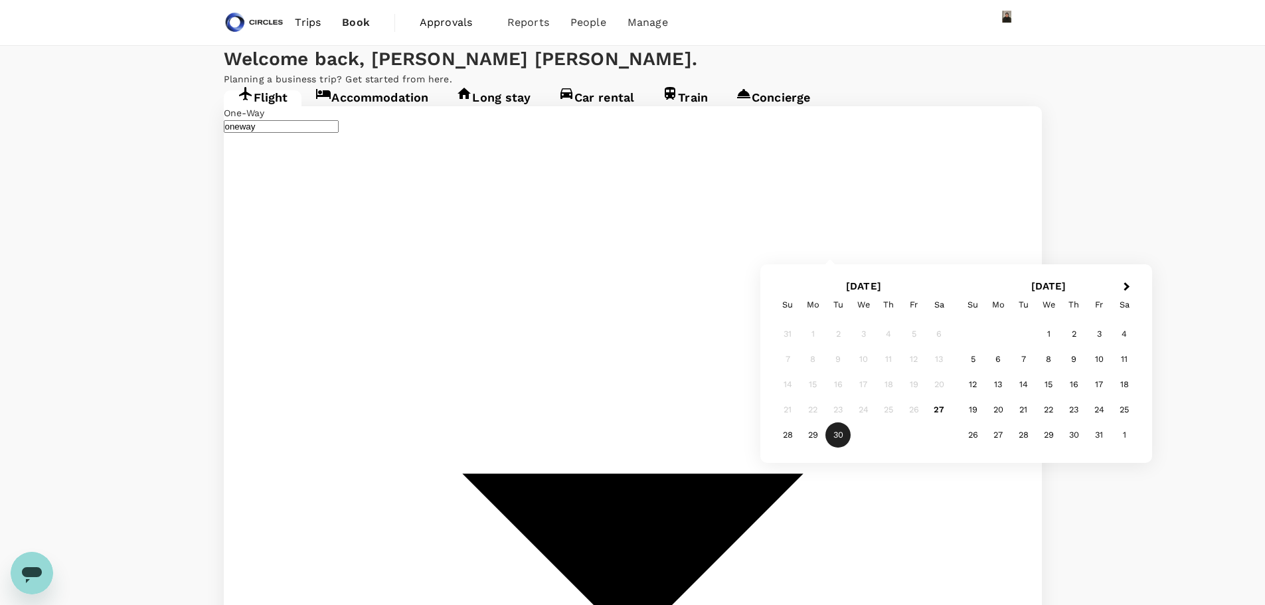
type input "Casablanca, Morocco (any)"
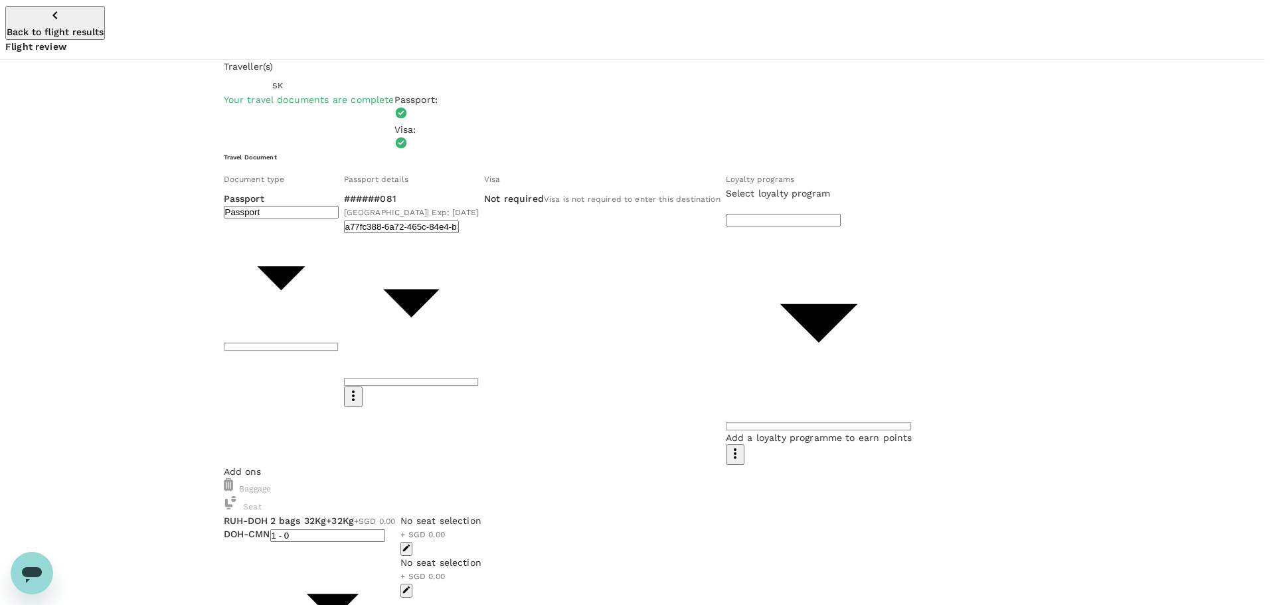
type input "5c600fc9-07d8-49ce-885d-ec780fdda850"
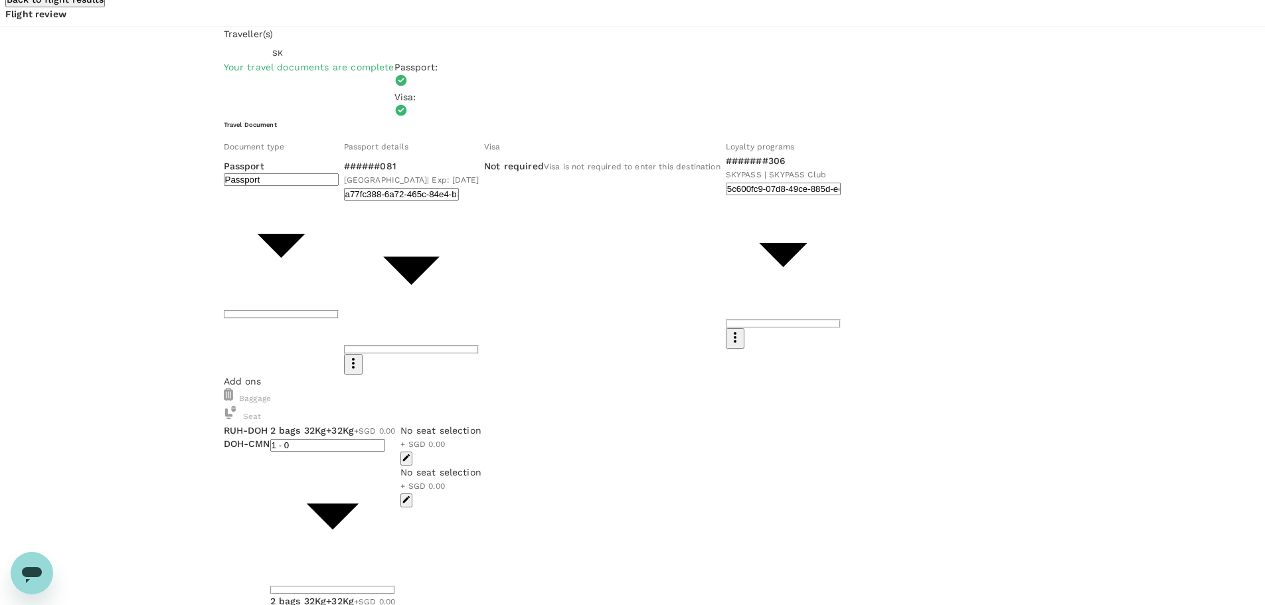
scroll to position [50, 0]
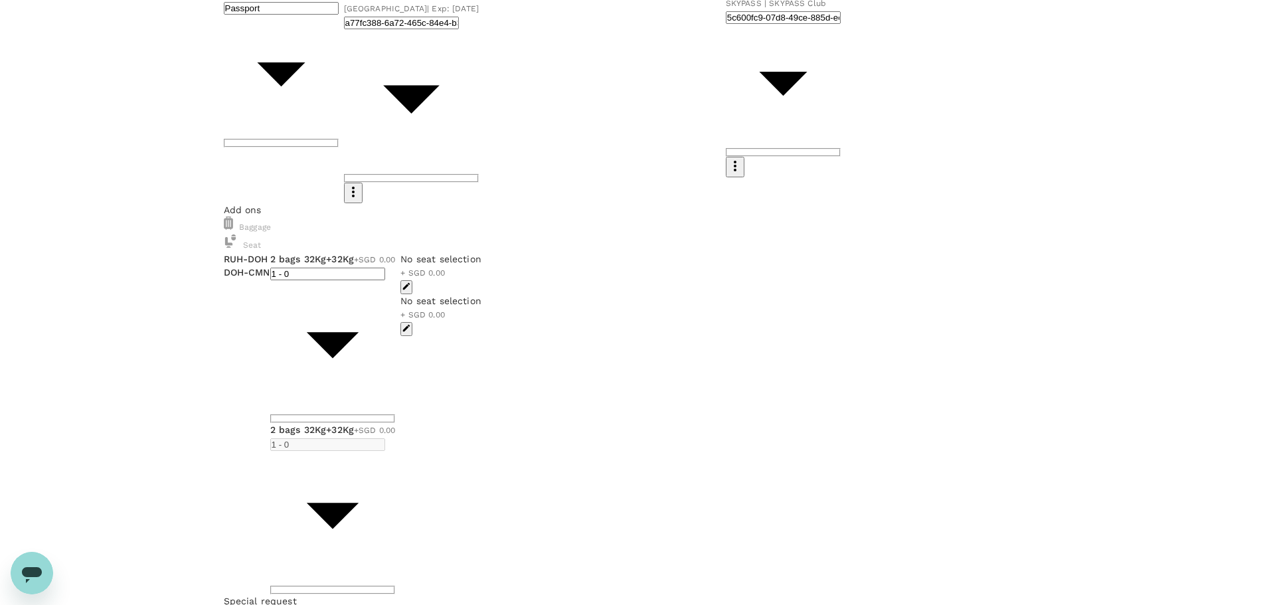
scroll to position [262, 0]
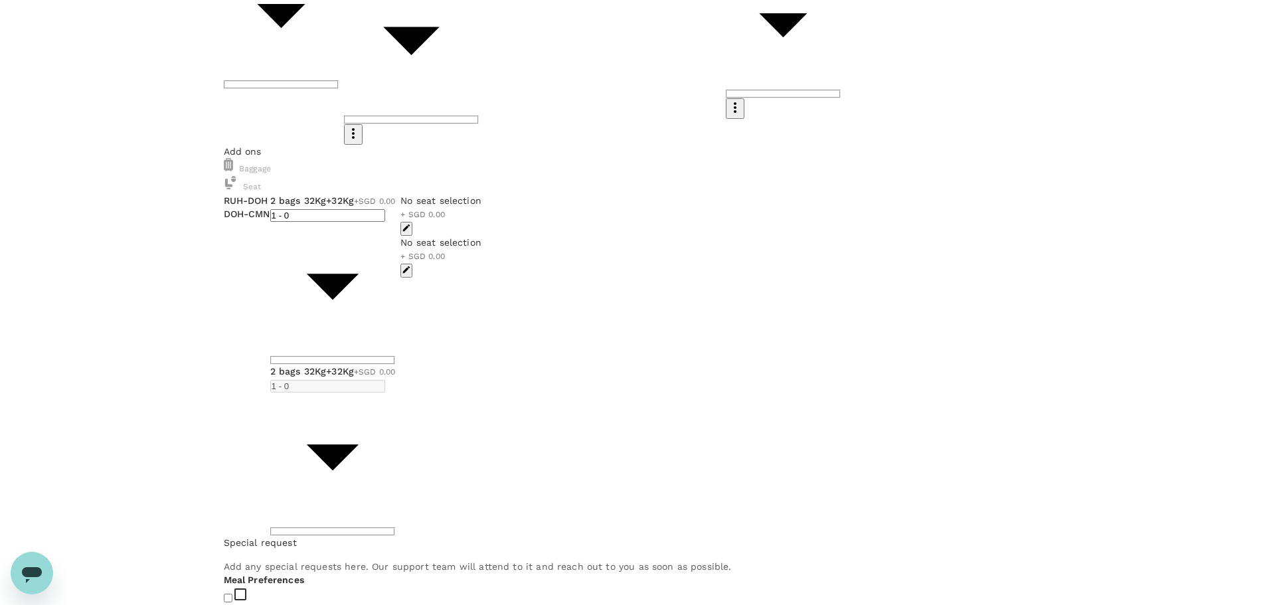
type textarea "T"
type textarea "Seat preference: Window and away from toilet and galley"
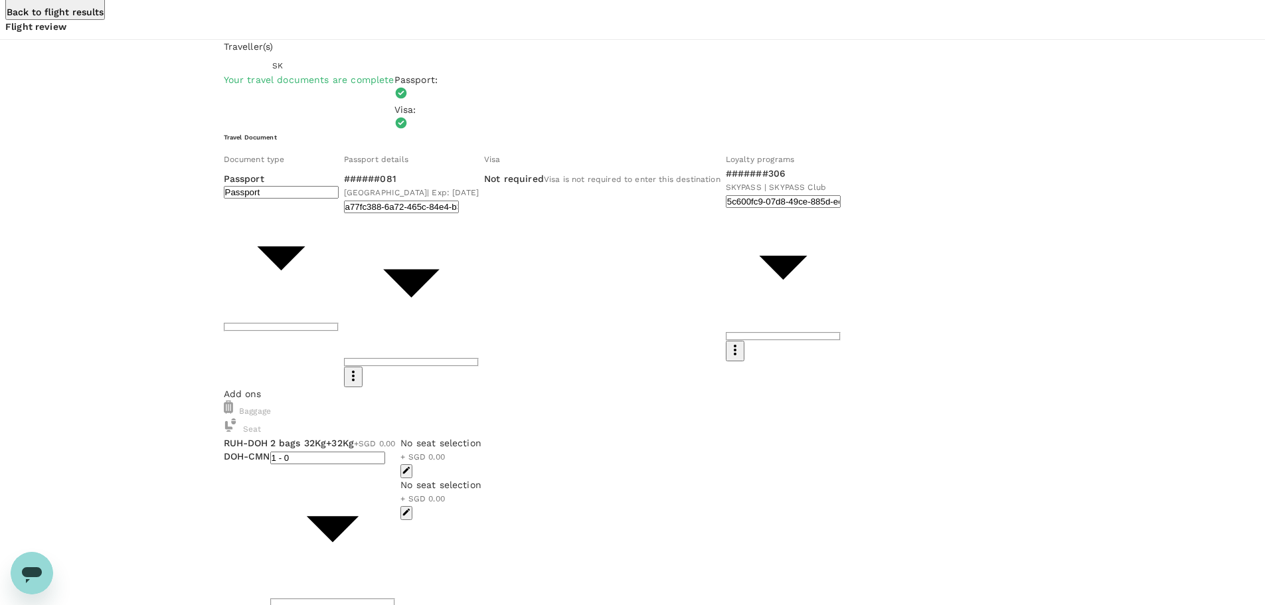
scroll to position [0, 0]
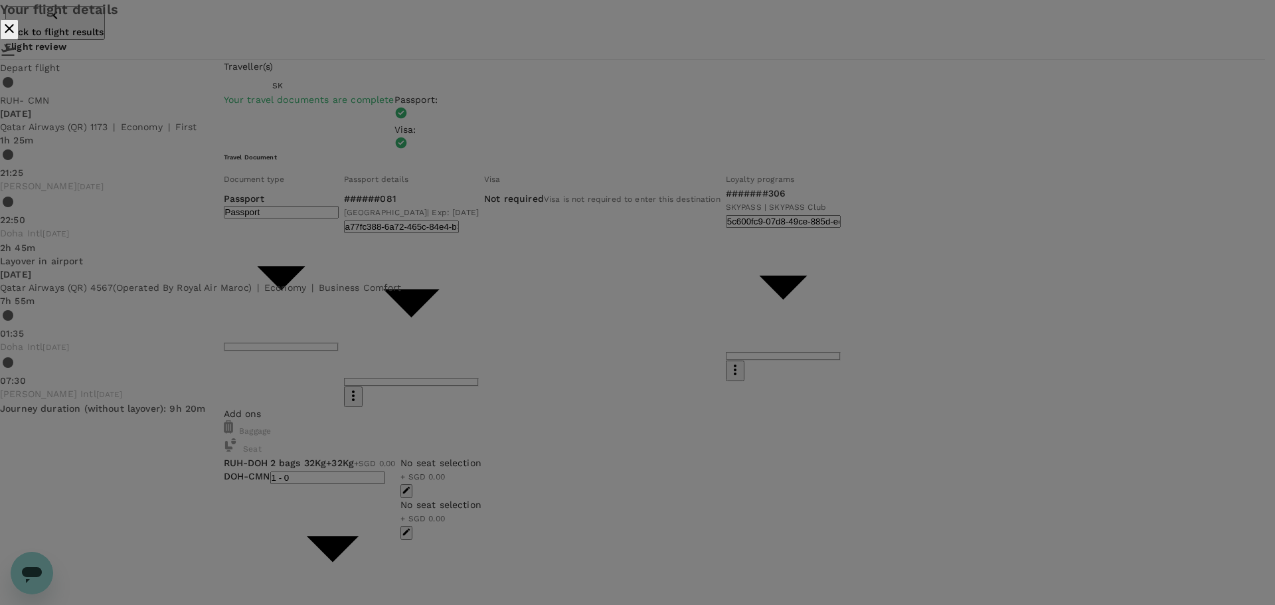
click at [19, 40] on button "close" at bounding box center [9, 29] width 19 height 21
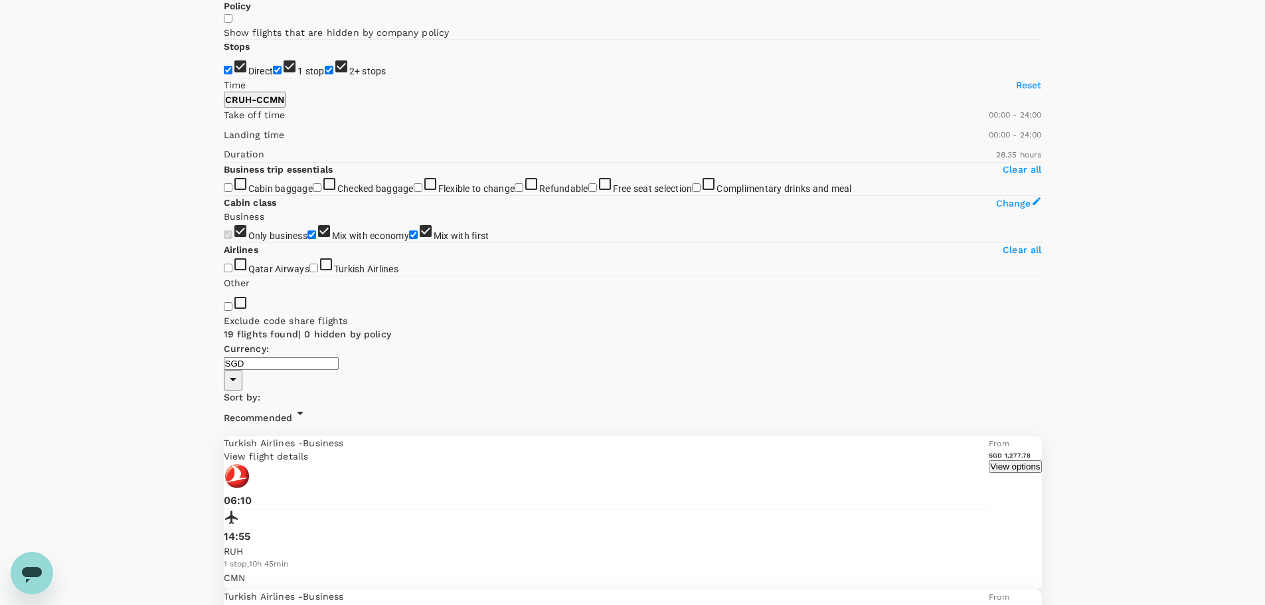
scroll to position [133, 0]
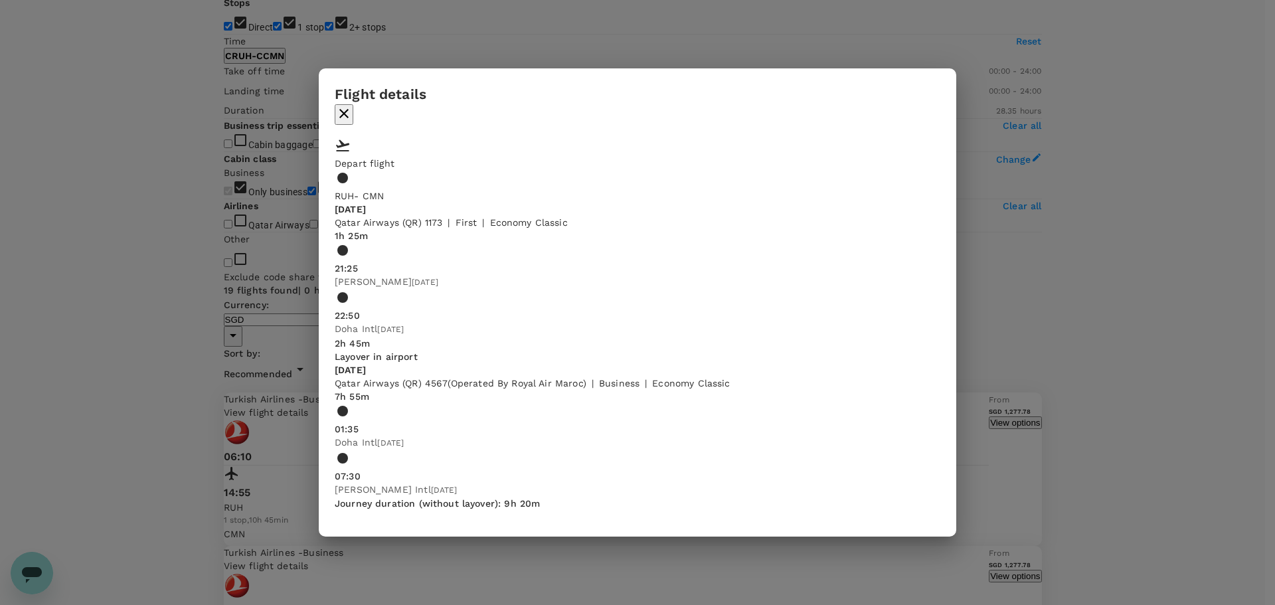
click at [352, 106] on icon "button" at bounding box center [344, 114] width 16 height 16
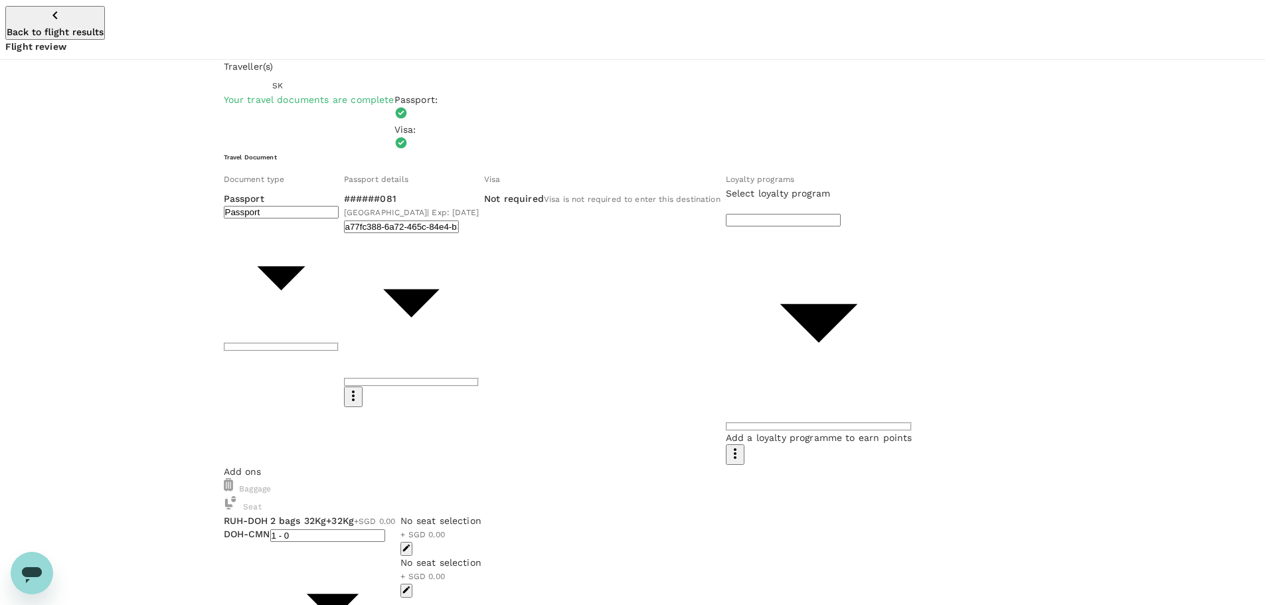
type input "877d9844-7ed3-4546-8de8-7a8ee9b5e3ec"
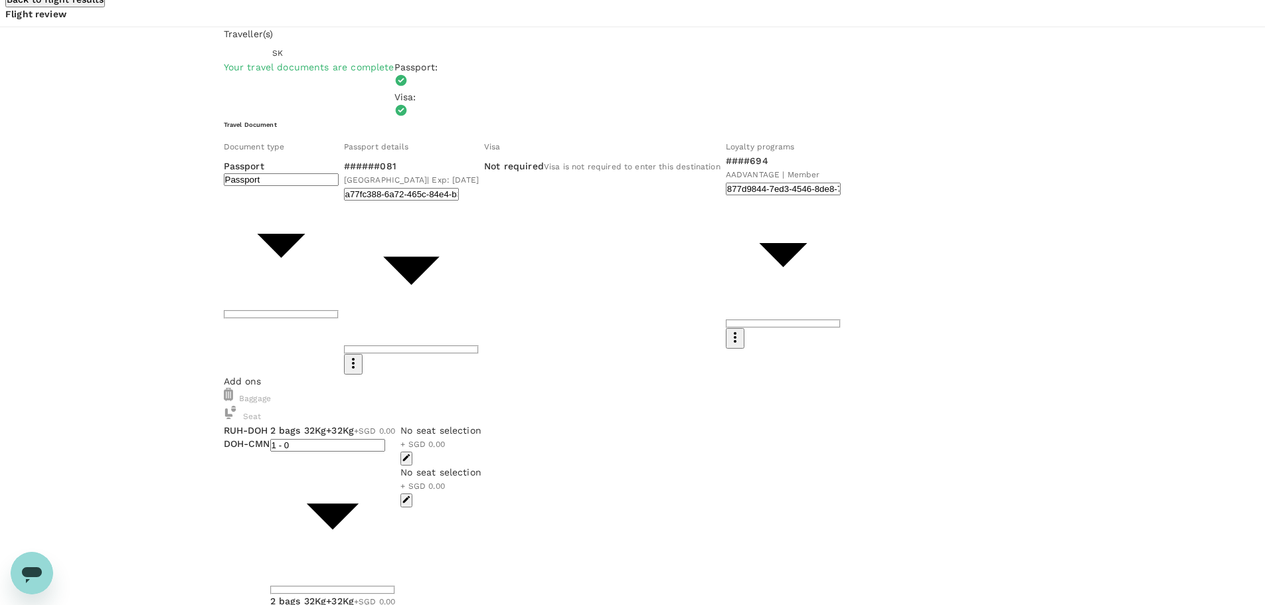
scroll to position [50, 0]
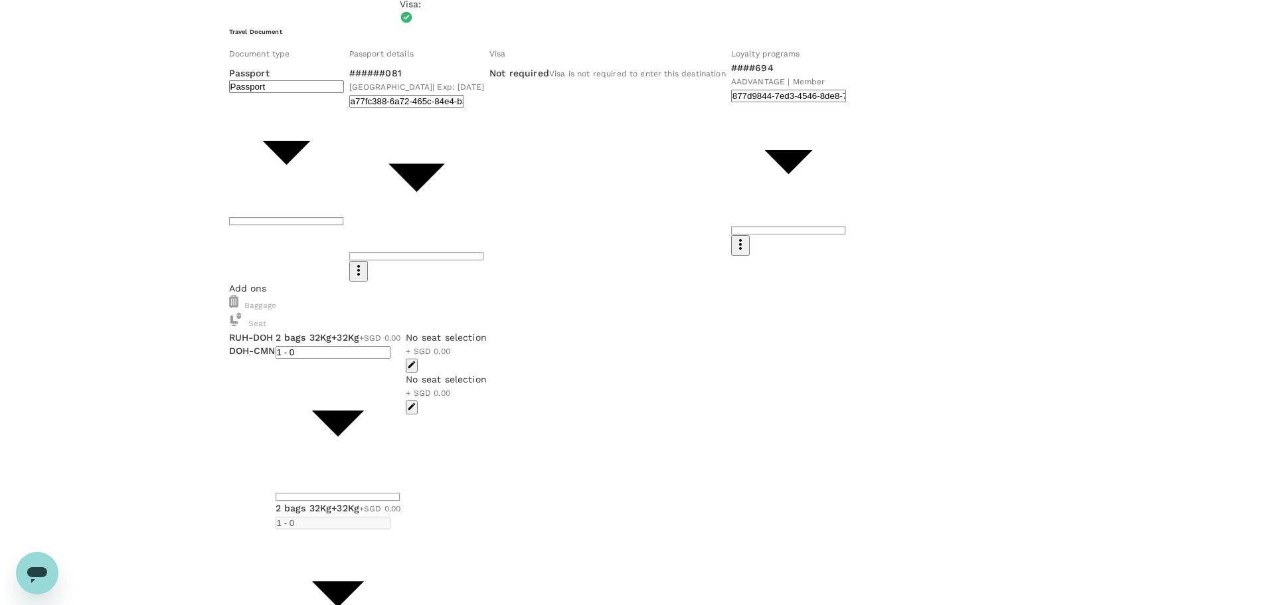
scroll to position [250, 0]
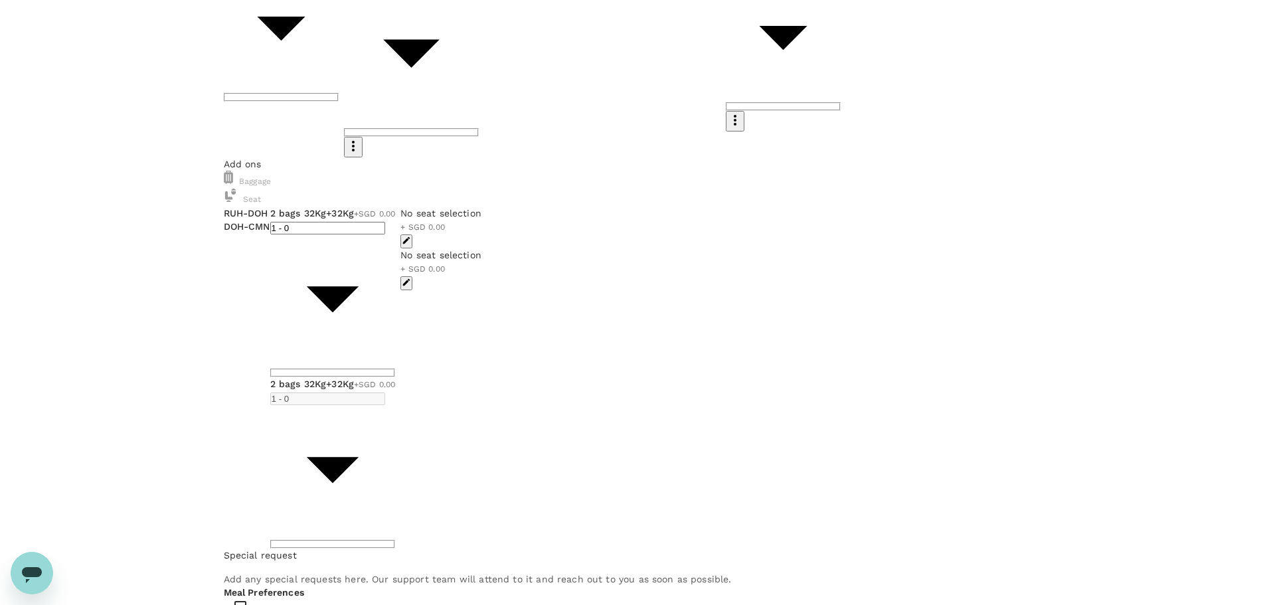
type textarea "Seat preference: Window and away from toilet and galley"
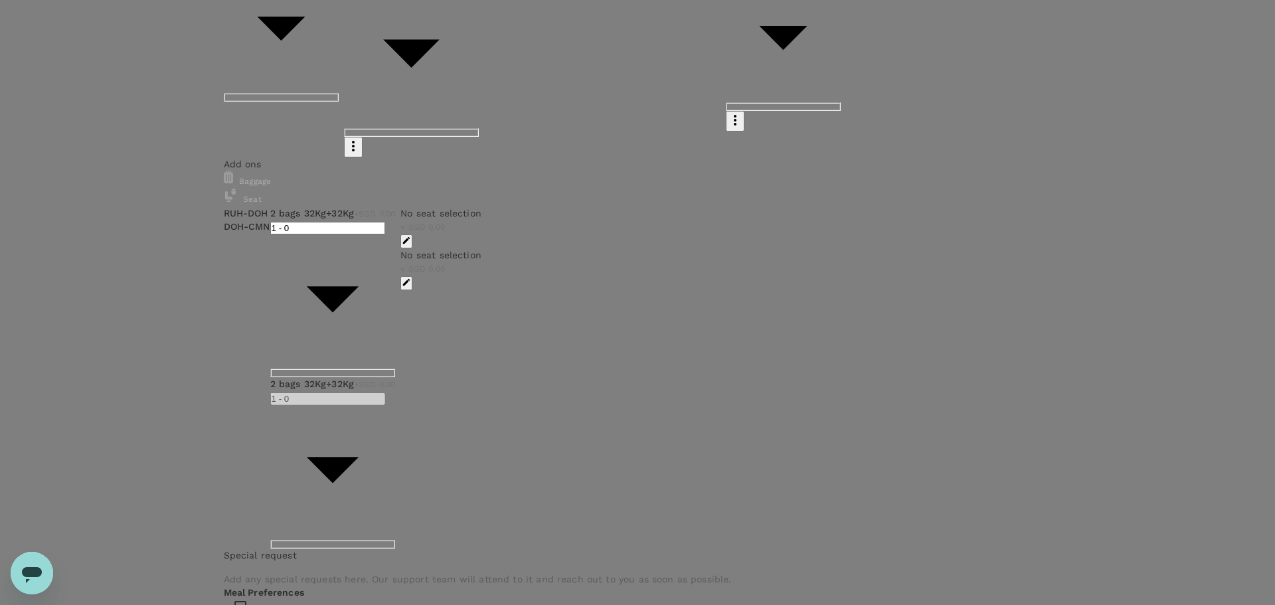
type input "9cb7bd09-647a-4334-94d9-122ca4480a85"
type textarea "Client meeting in Morocco Form #1072"
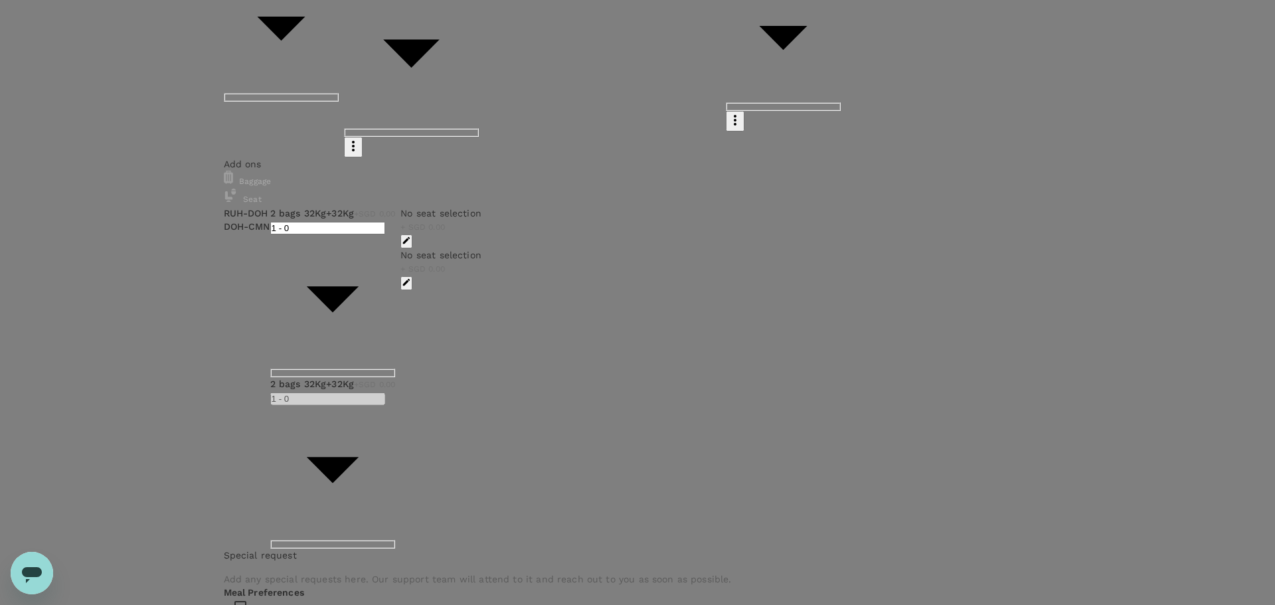
radio input "true"
radio input "false"
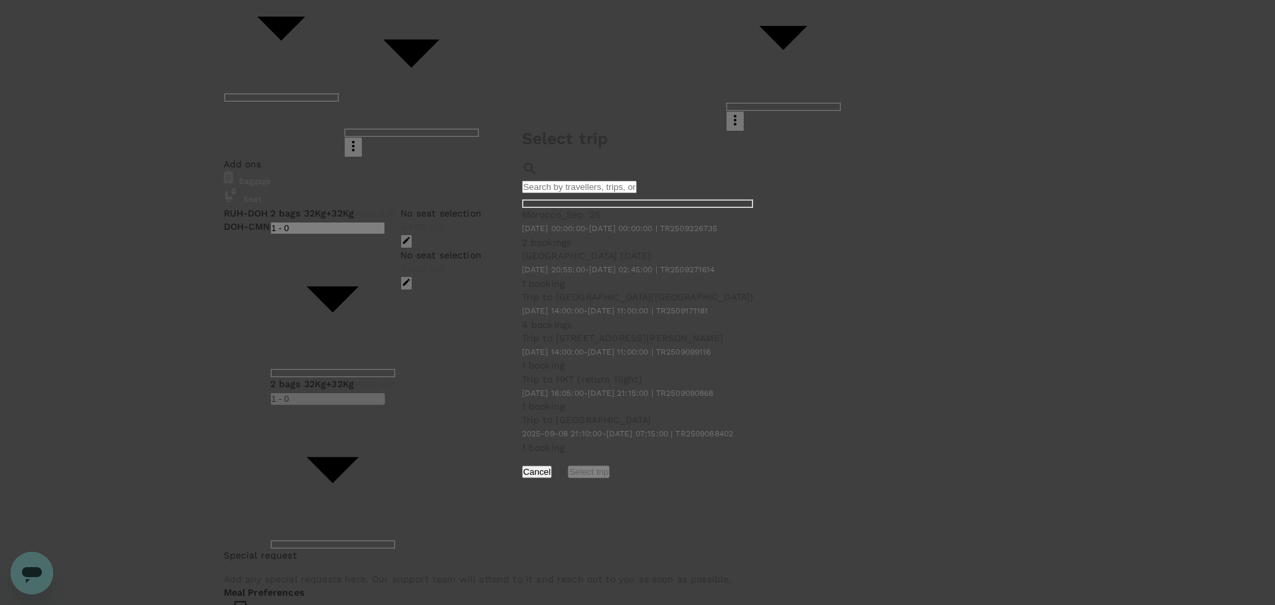
click at [522, 236] on div "Morocco_Sep '25 2025-09-30 00:00:00 - 2025-10-02 00:00:00 | TR2509226735" at bounding box center [638, 222] width 232 height 28
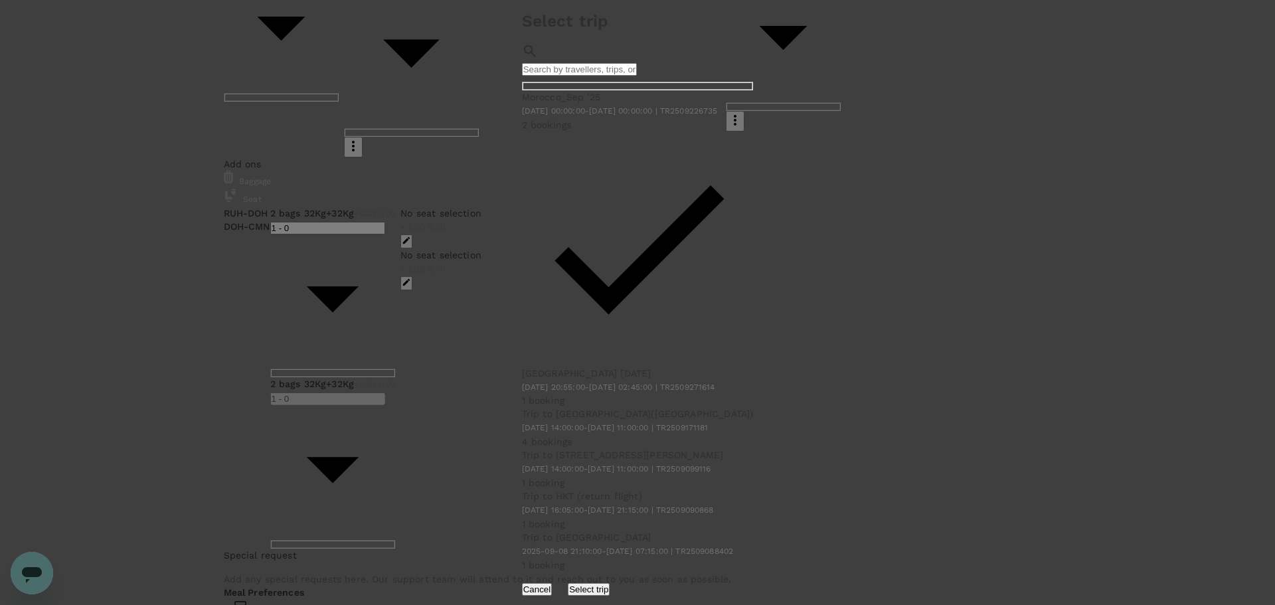
click at [610, 583] on button "Select trip" at bounding box center [589, 589] width 42 height 13
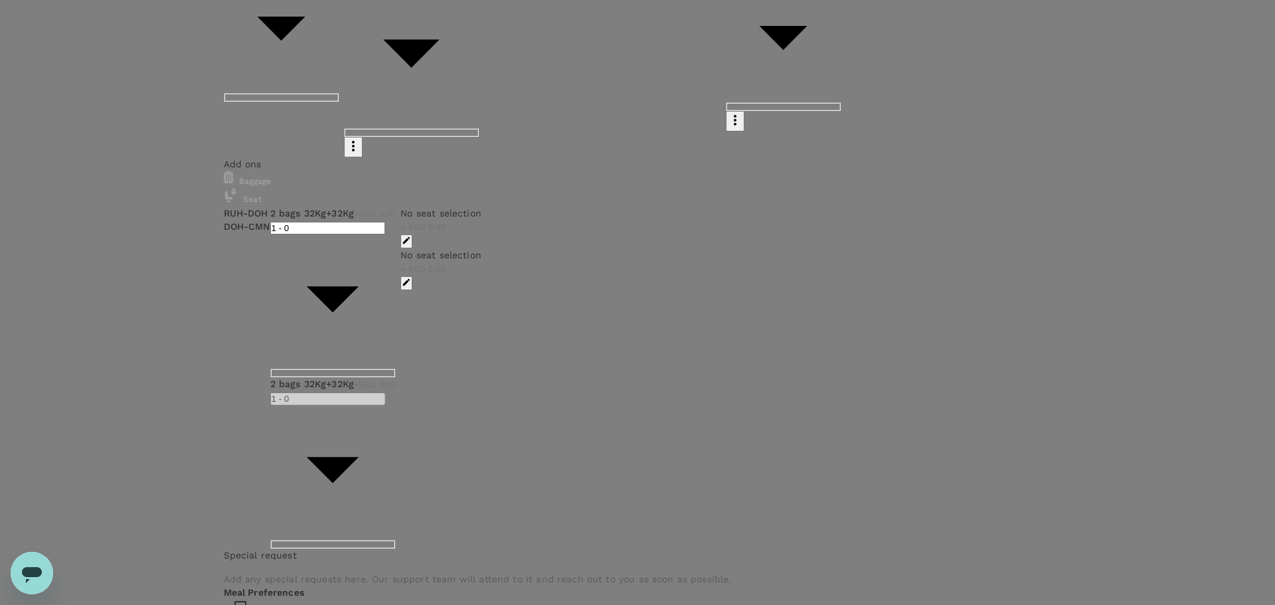
scroll to position [105, 0]
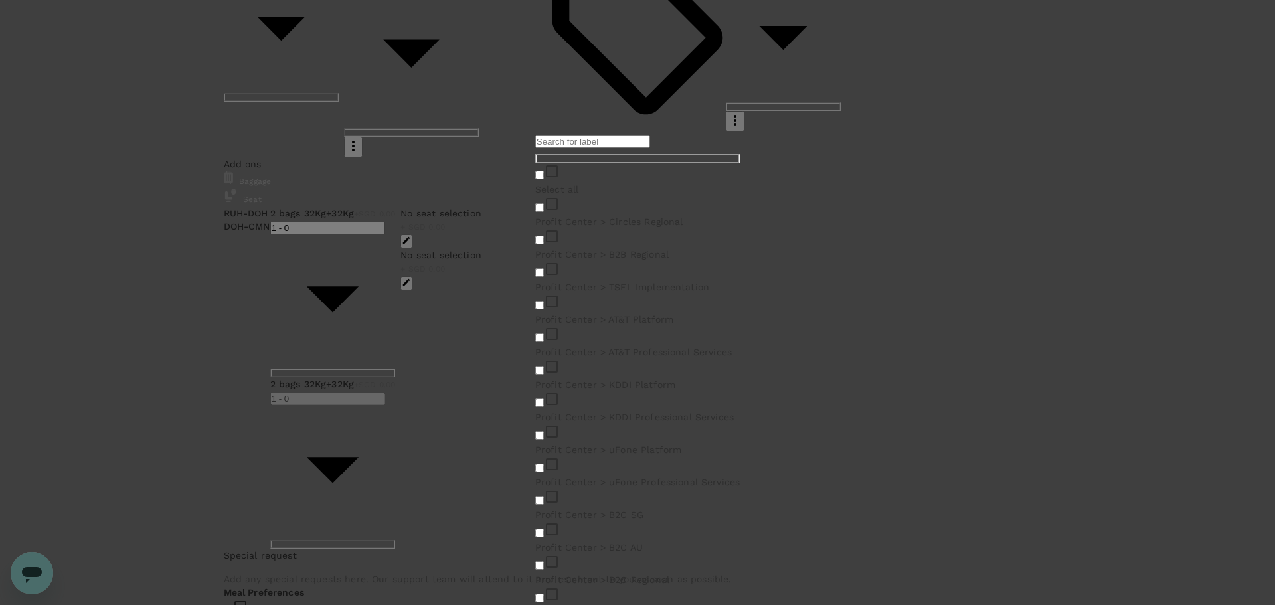
click at [627, 261] on p "Profit Center > B2B Regional" at bounding box center [637, 254] width 205 height 13
click at [544, 244] on input "checkbox" at bounding box center [539, 240] width 9 height 9
checkbox input "true"
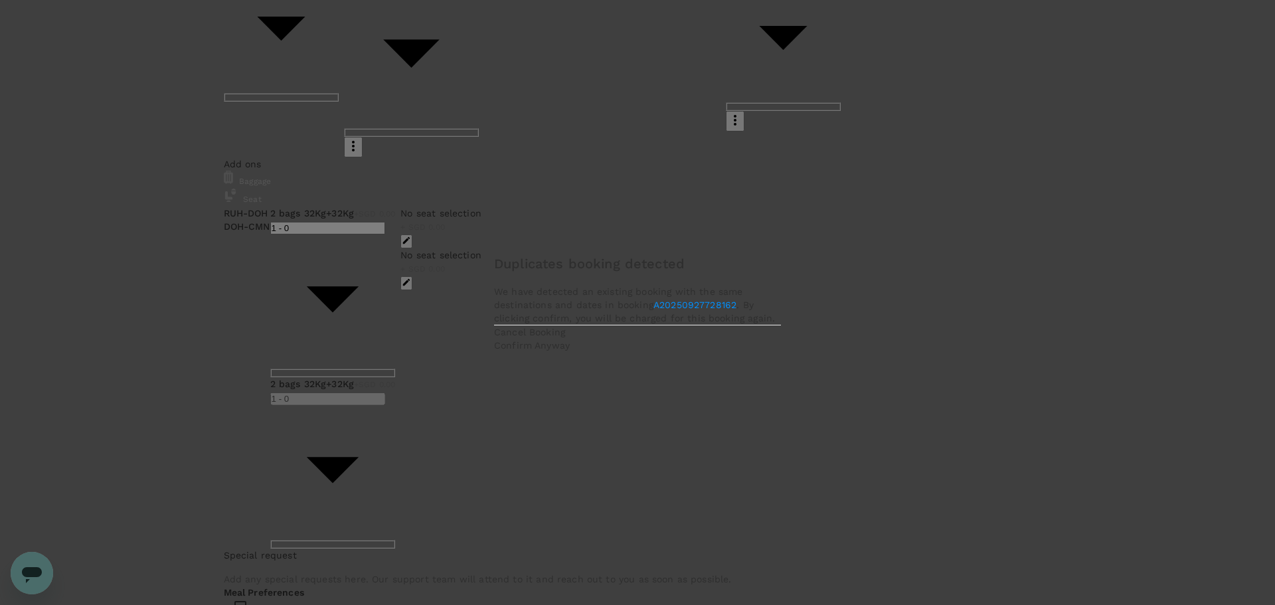
click at [740, 352] on p "Confirm Anyway" at bounding box center [637, 345] width 287 height 13
click at [520, 351] on button "Yes, confirm" at bounding box center [494, 344] width 51 height 13
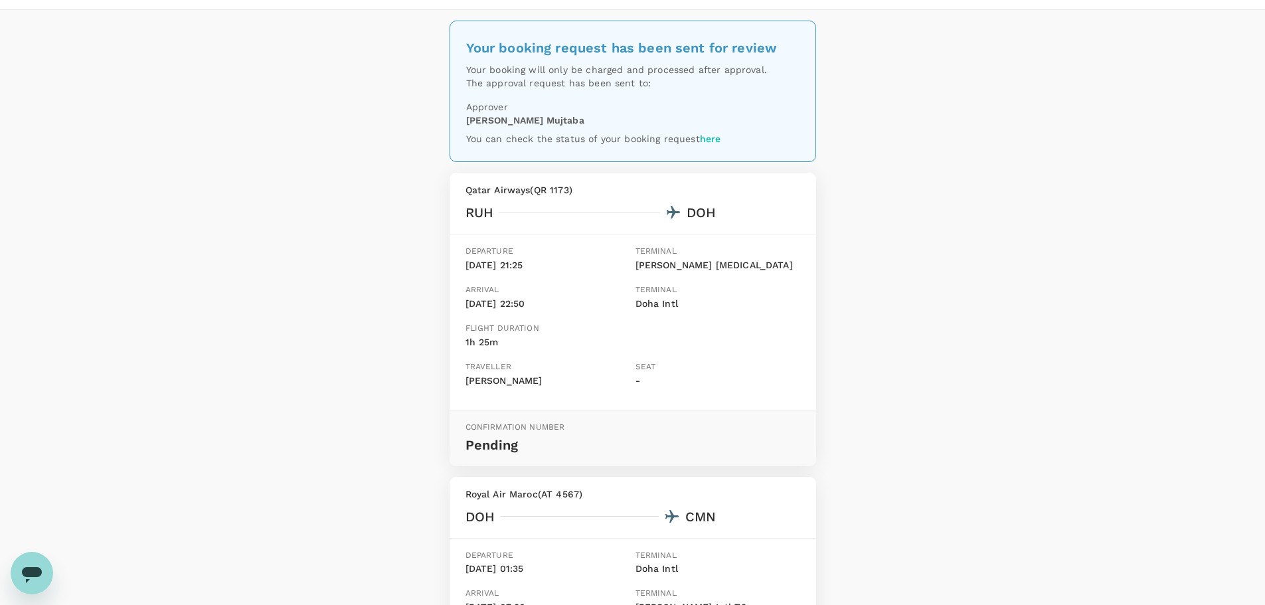
scroll to position [66, 0]
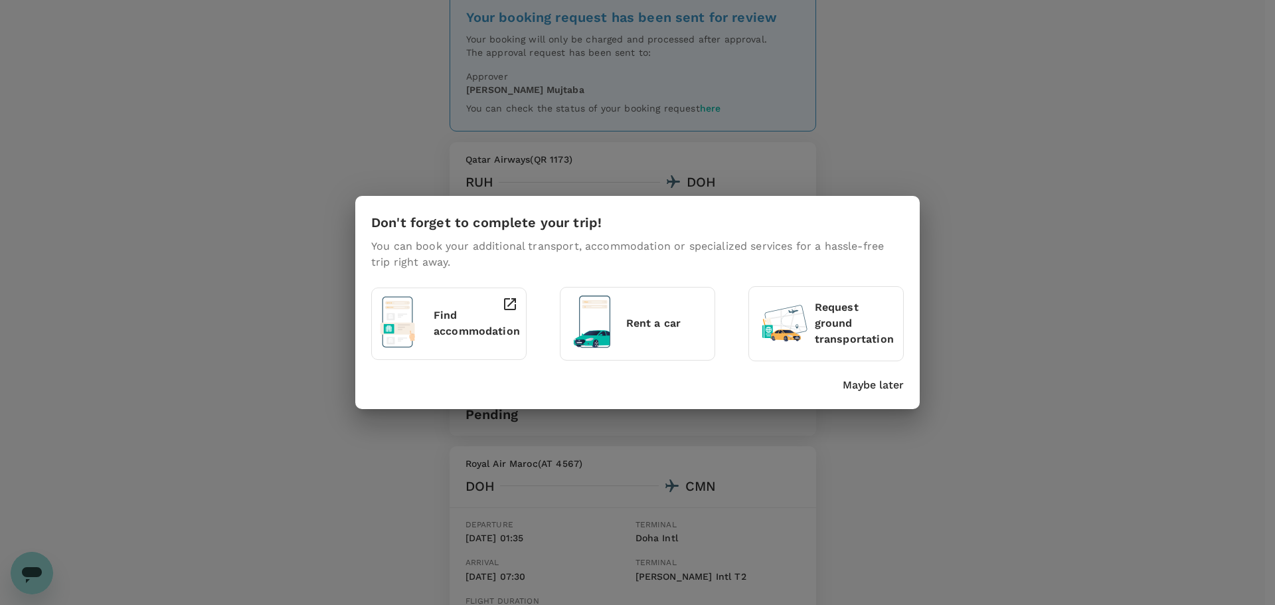
click at [891, 387] on p "Maybe later" at bounding box center [873, 385] width 61 height 16
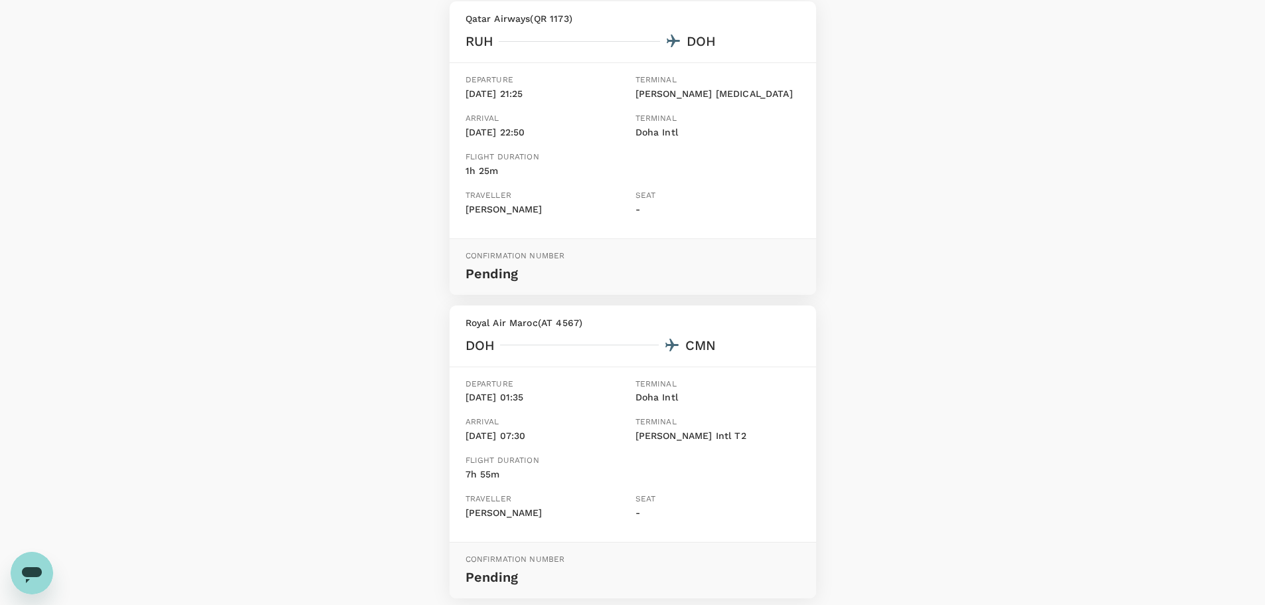
scroll to position [0, 0]
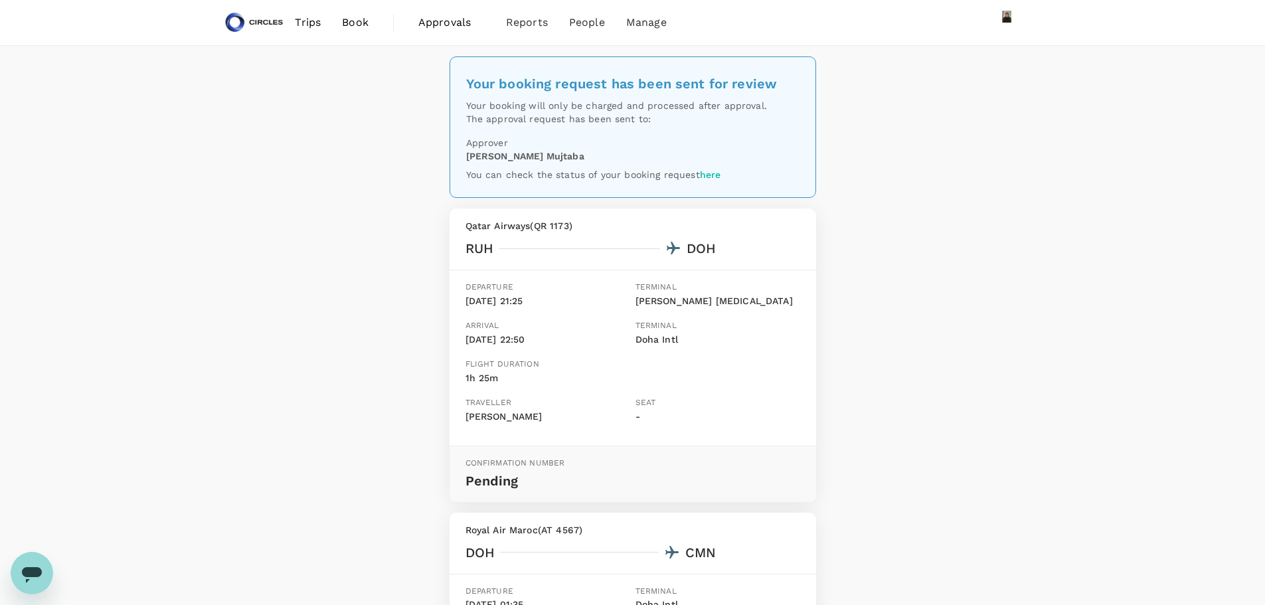
click at [711, 177] on link "here" at bounding box center [710, 174] width 21 height 11
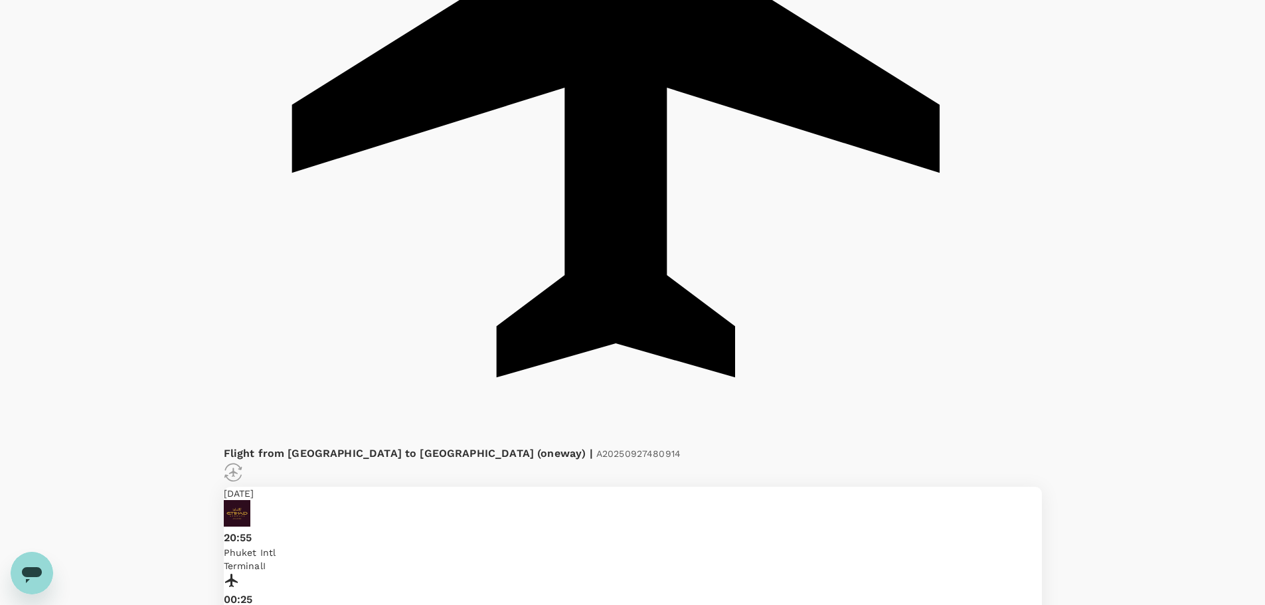
scroll to position [792, 0]
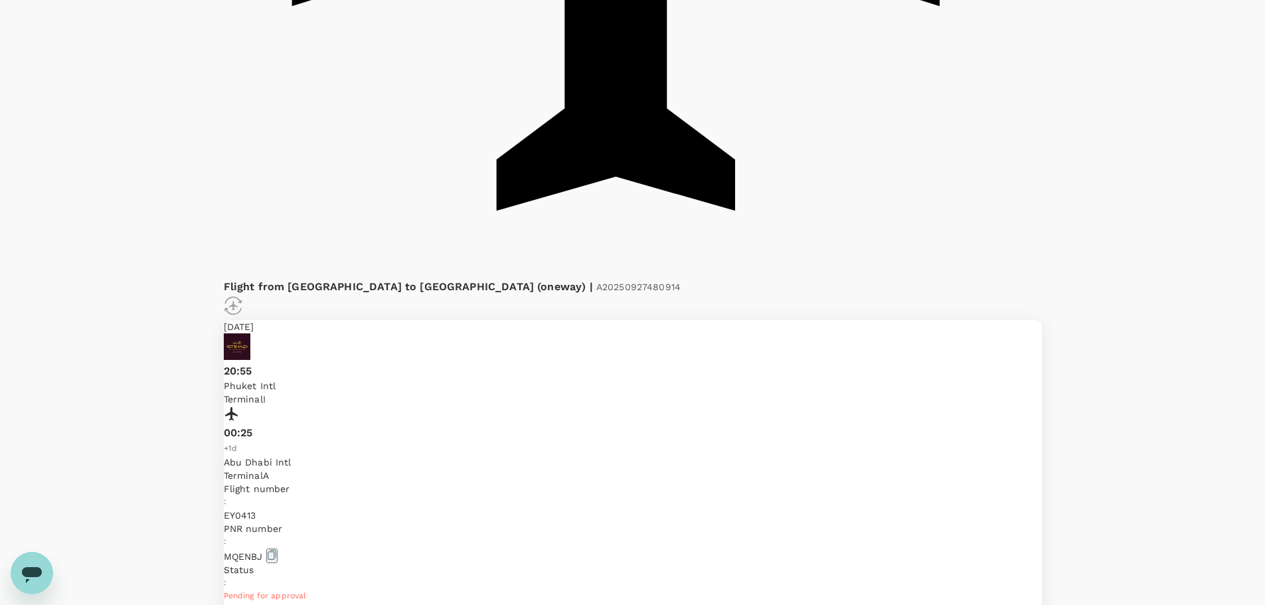
drag, startPoint x: 583, startPoint y: 421, endPoint x: 494, endPoint y: 426, distance: 89.8
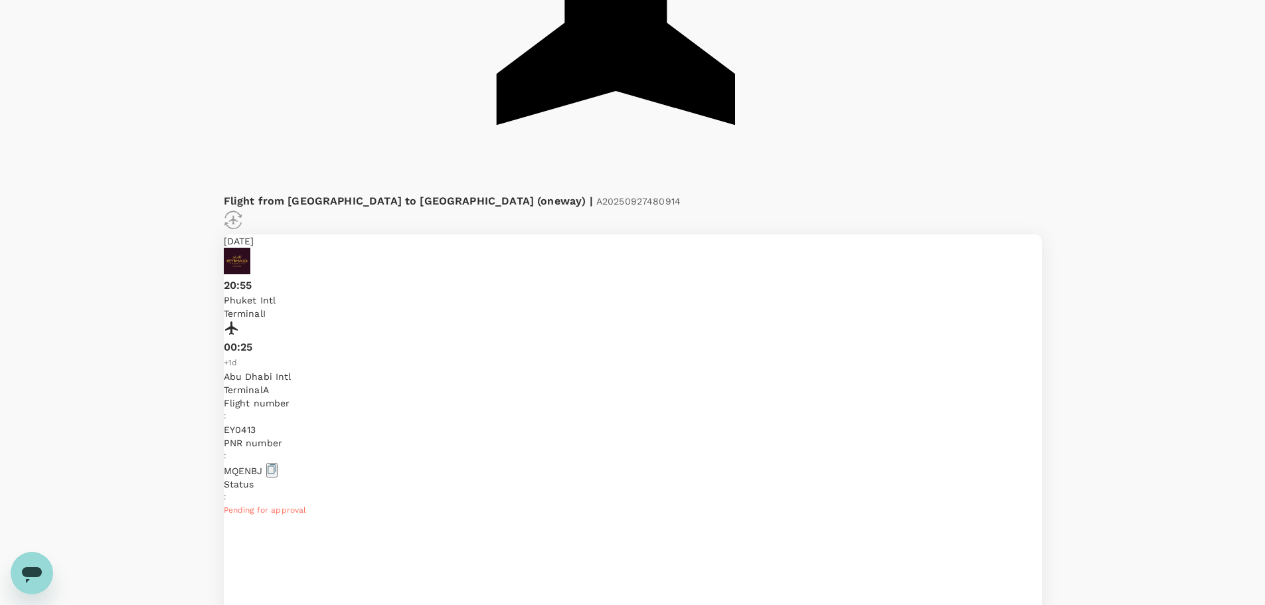
scroll to position [858, 0]
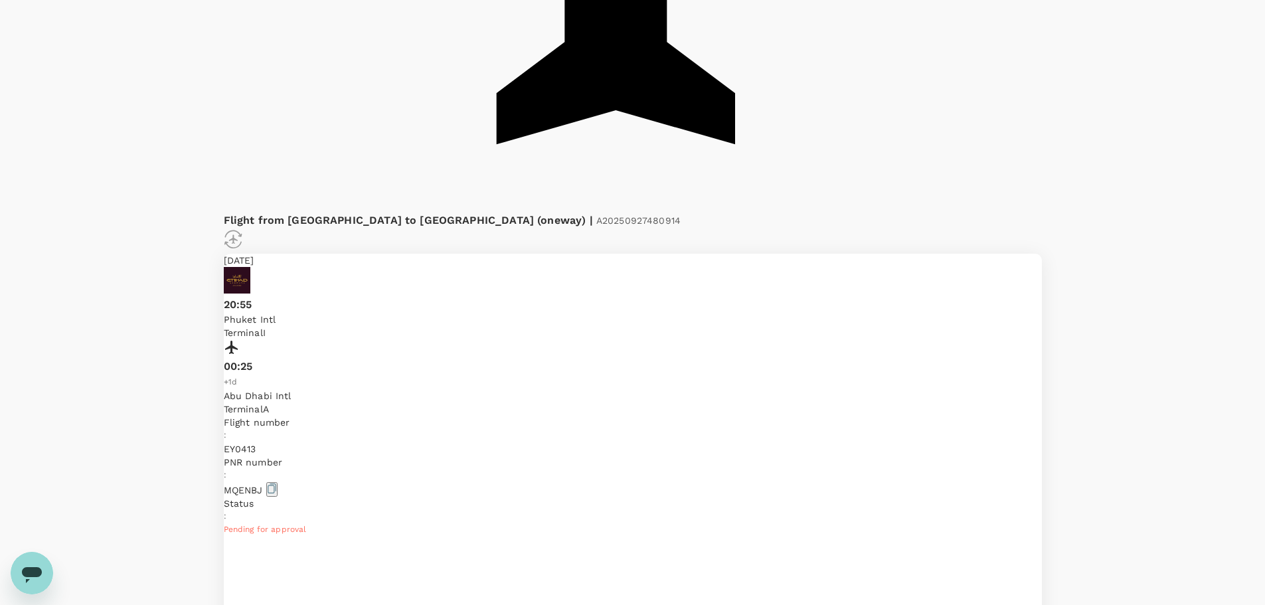
copy p "A20250927100616"
drag, startPoint x: 686, startPoint y: 403, endPoint x: 721, endPoint y: 403, distance: 34.5
copy p "QR 1173"
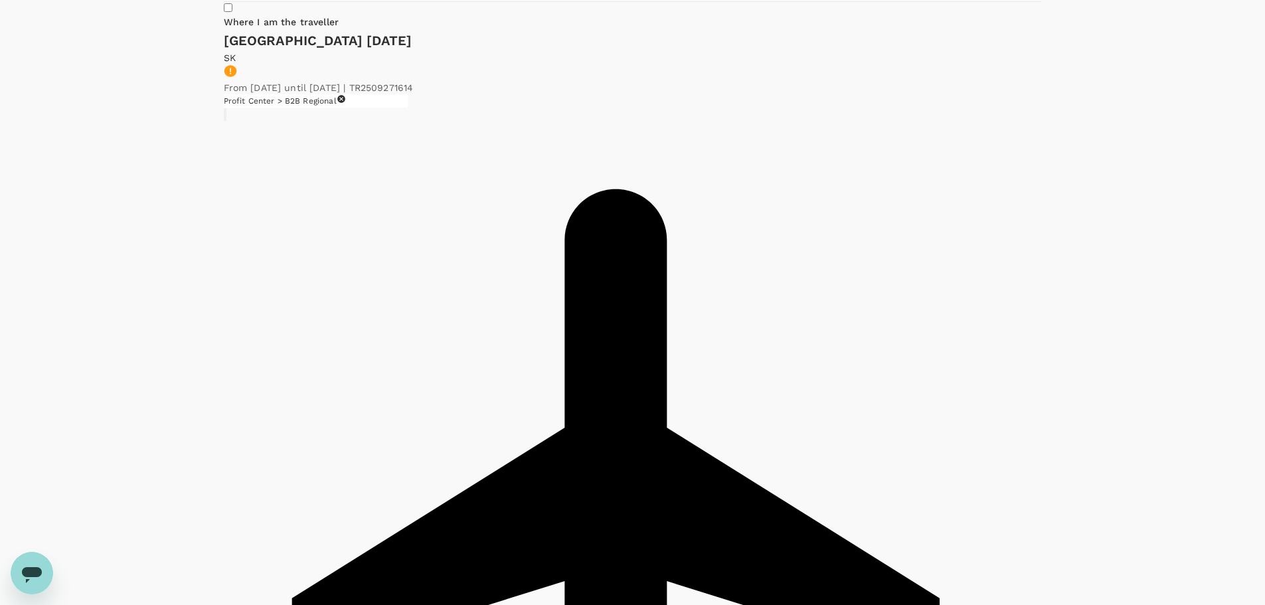
scroll to position [128, 0]
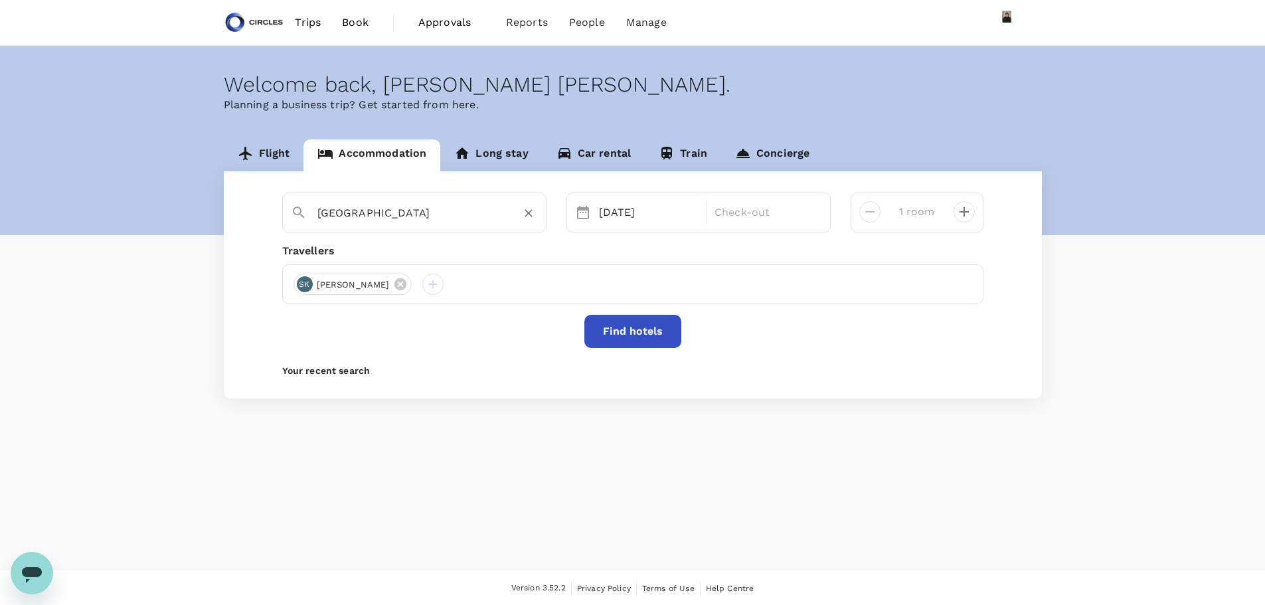
click at [372, 217] on input "[GEOGRAPHIC_DATA]" at bounding box center [408, 213] width 183 height 21
paste input "[STREET_ADDRESS][PERSON_NAME][PERSON_NAME]"
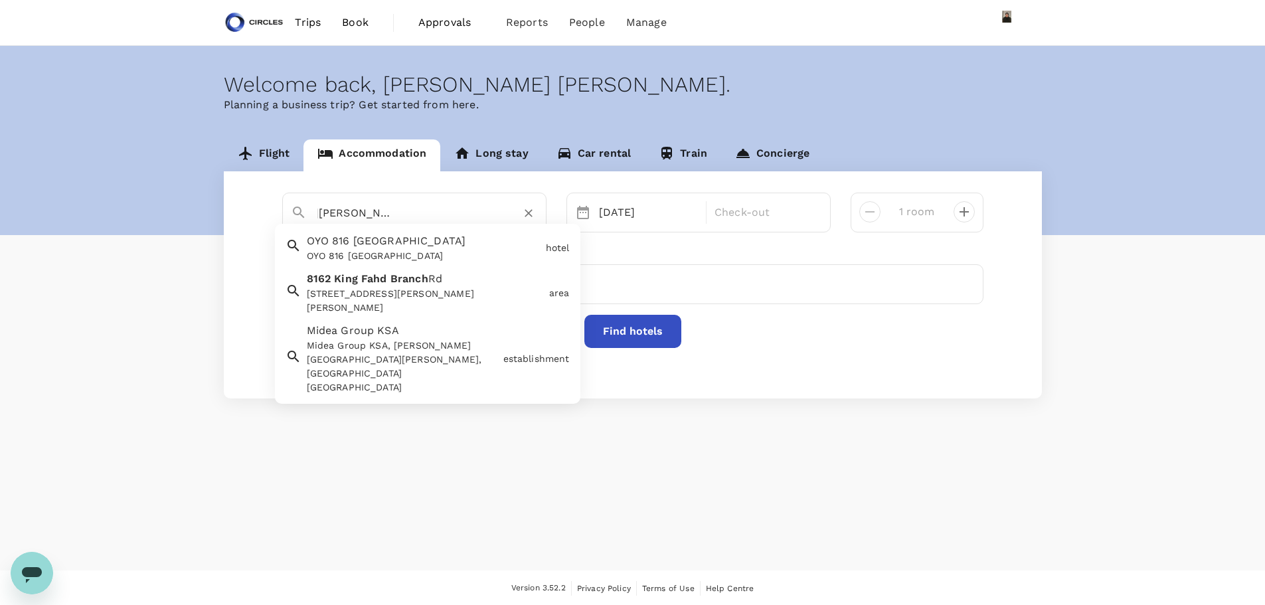
click at [407, 288] on div "[STREET_ADDRESS][PERSON_NAME][PERSON_NAME]" at bounding box center [425, 301] width 237 height 28
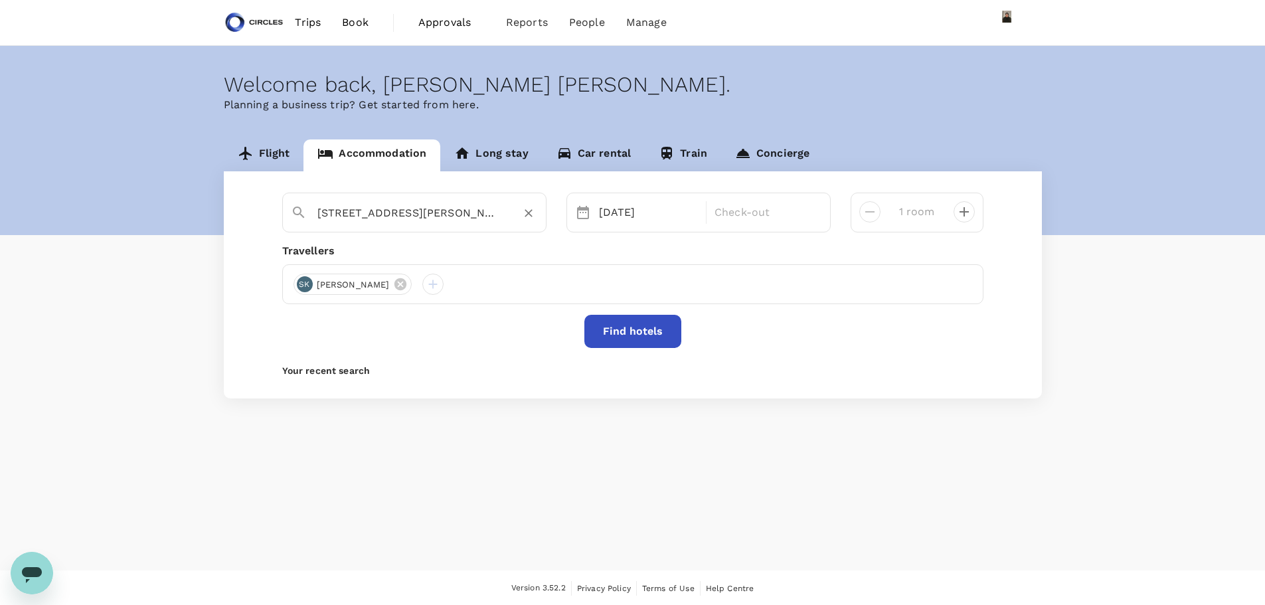
type input "[STREET_ADDRESS][PERSON_NAME]"
click at [645, 329] on button "Find hotels" at bounding box center [633, 331] width 97 height 33
click at [744, 216] on p "Check-out" at bounding box center [765, 213] width 100 height 16
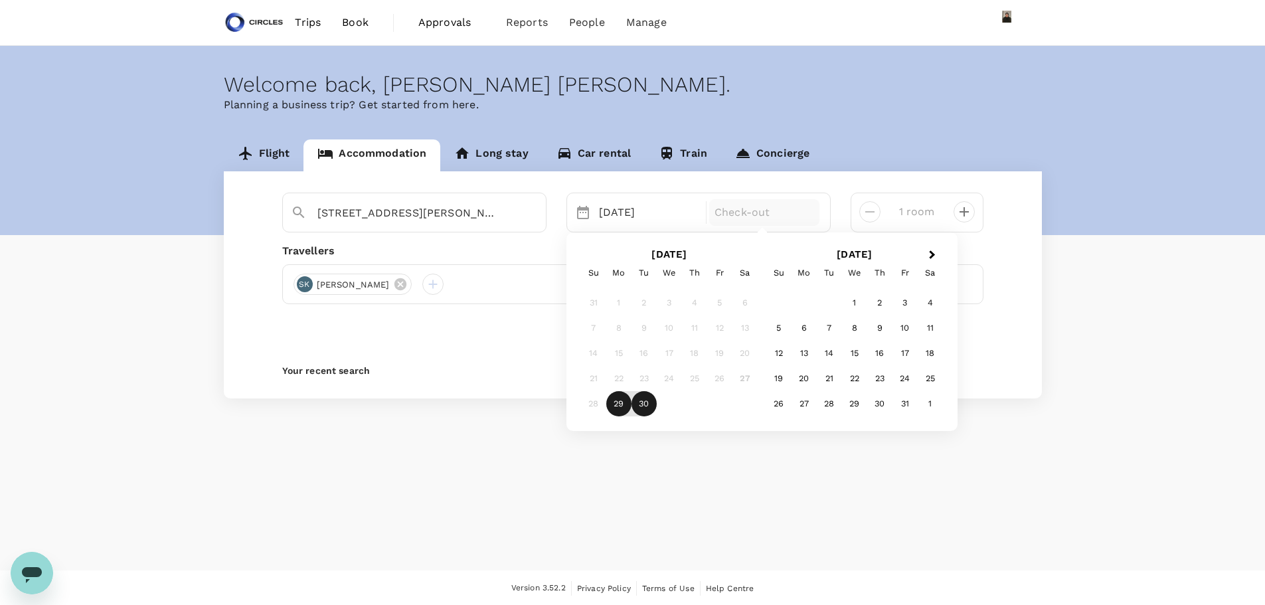
click at [640, 408] on div "30" at bounding box center [644, 403] width 25 height 25
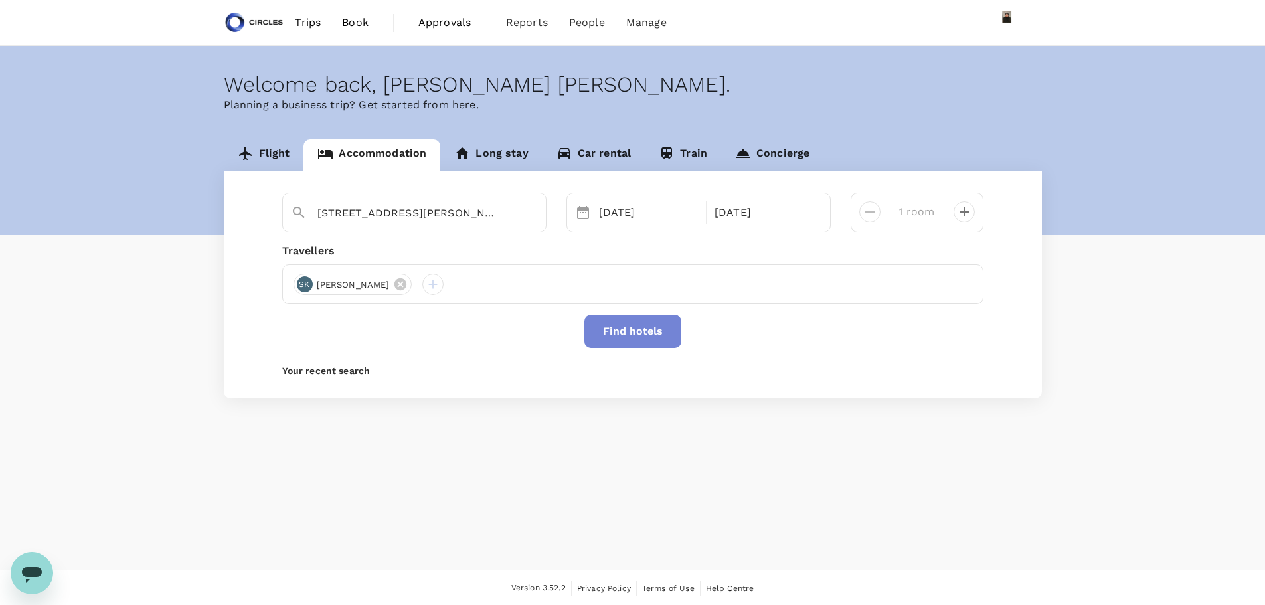
click at [630, 344] on button "Find hotels" at bounding box center [633, 331] width 97 height 33
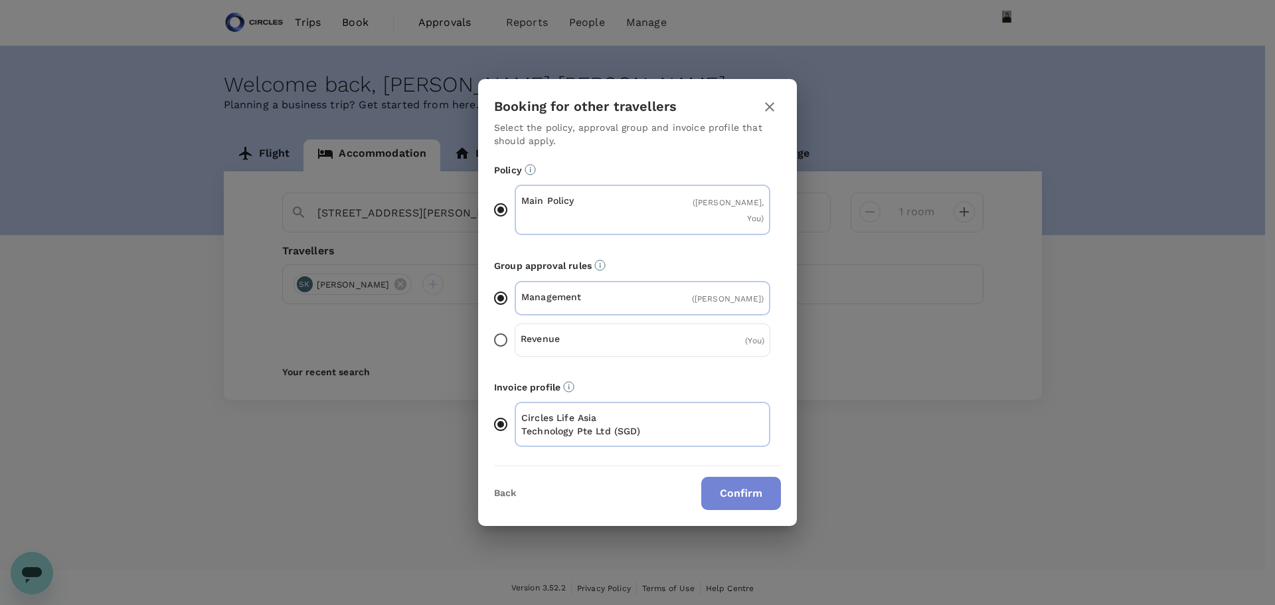
click at [743, 485] on button "Confirm" at bounding box center [741, 493] width 80 height 33
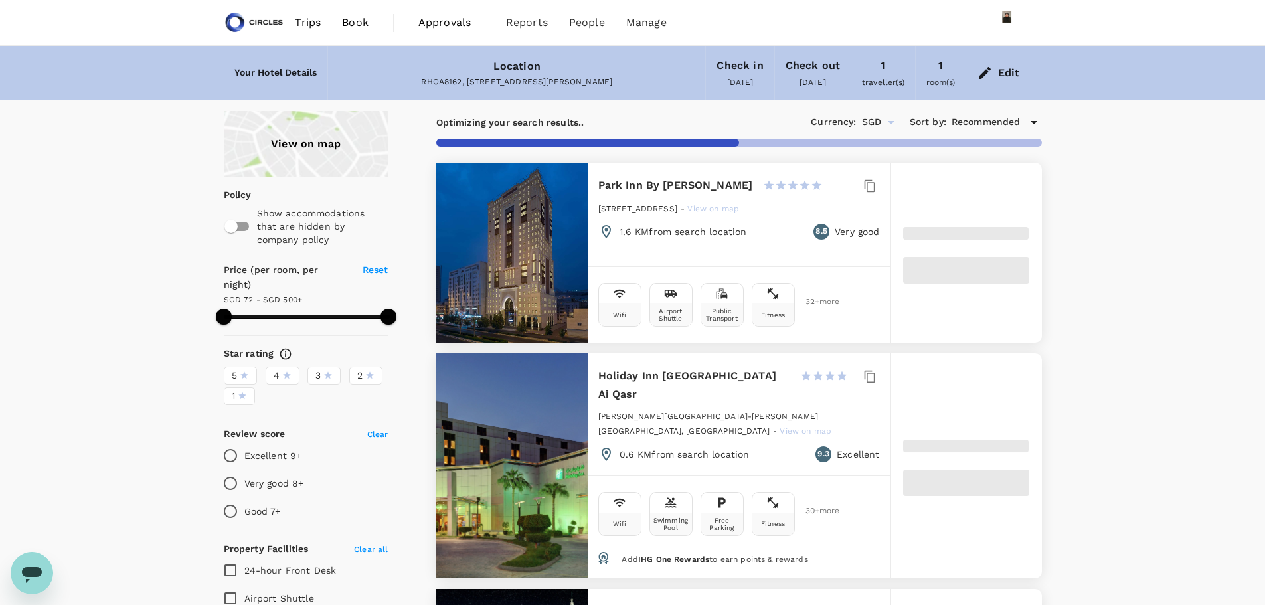
type input "499.44"
type input "68.44"
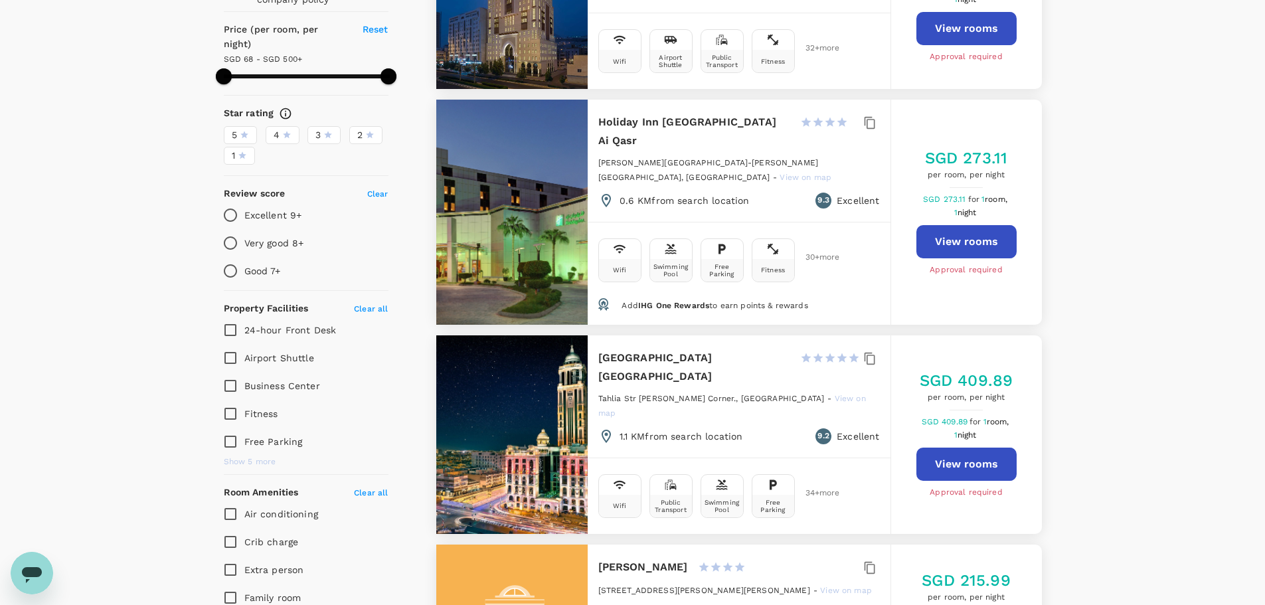
scroll to position [240, 0]
click at [238, 129] on div "5" at bounding box center [240, 136] width 17 height 14
click at [0, 0] on input "5" at bounding box center [0, 0] width 0 height 0
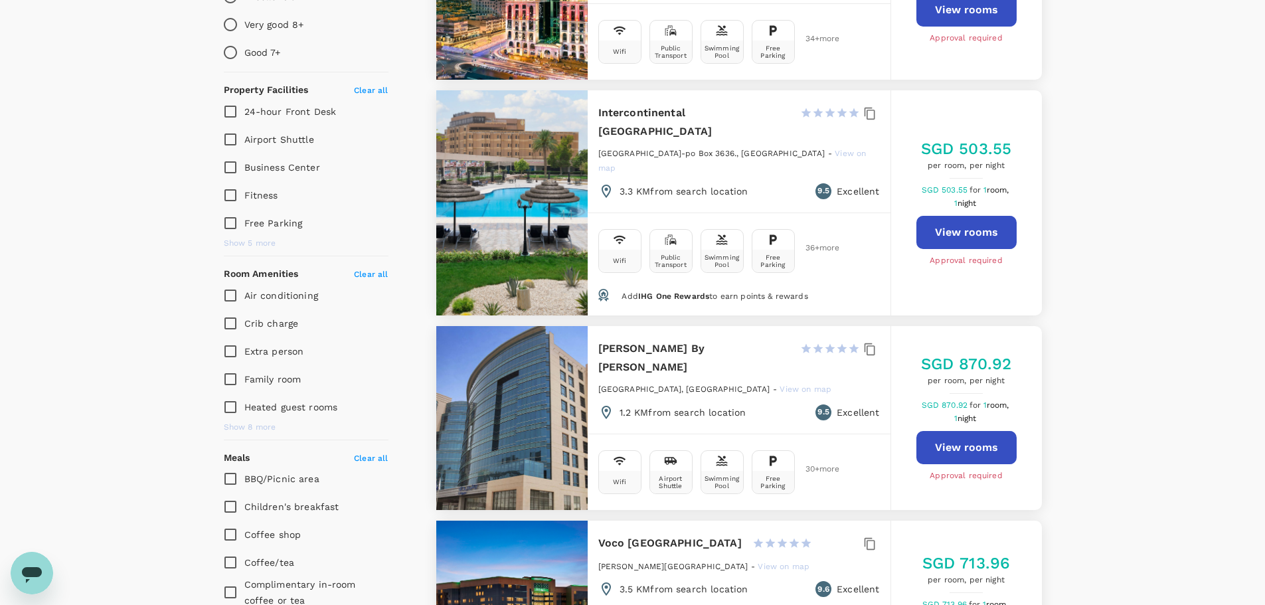
scroll to position [48, 0]
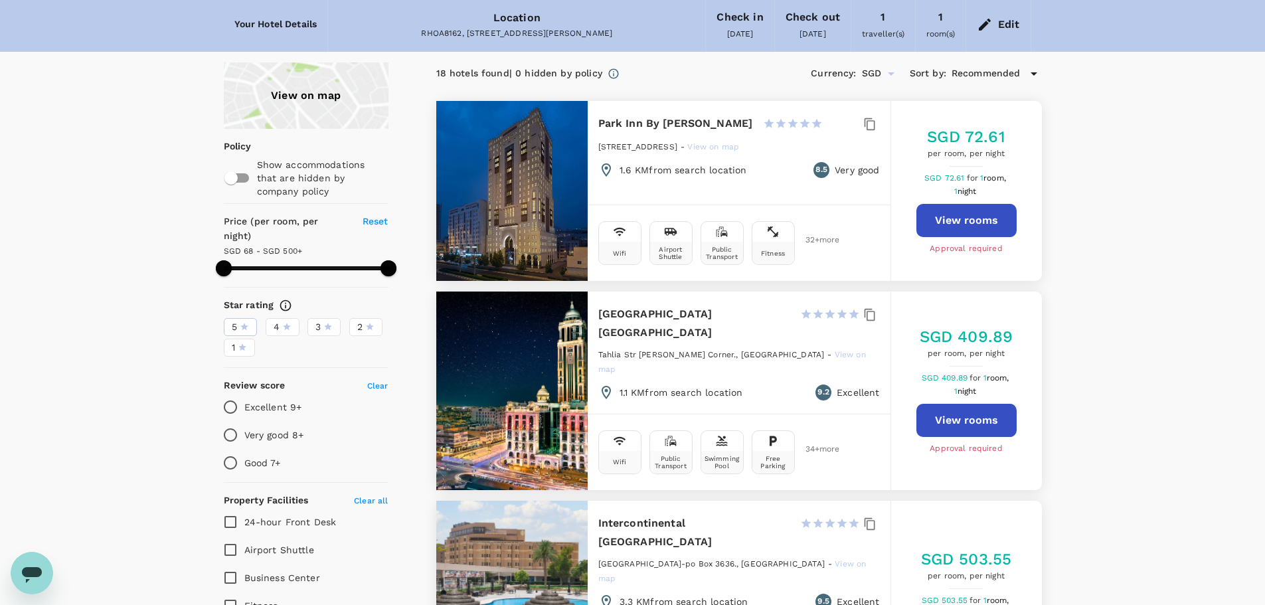
click at [278, 320] on span "4" at bounding box center [277, 327] width 6 height 14
click at [0, 0] on input "4" at bounding box center [0, 0] width 0 height 0
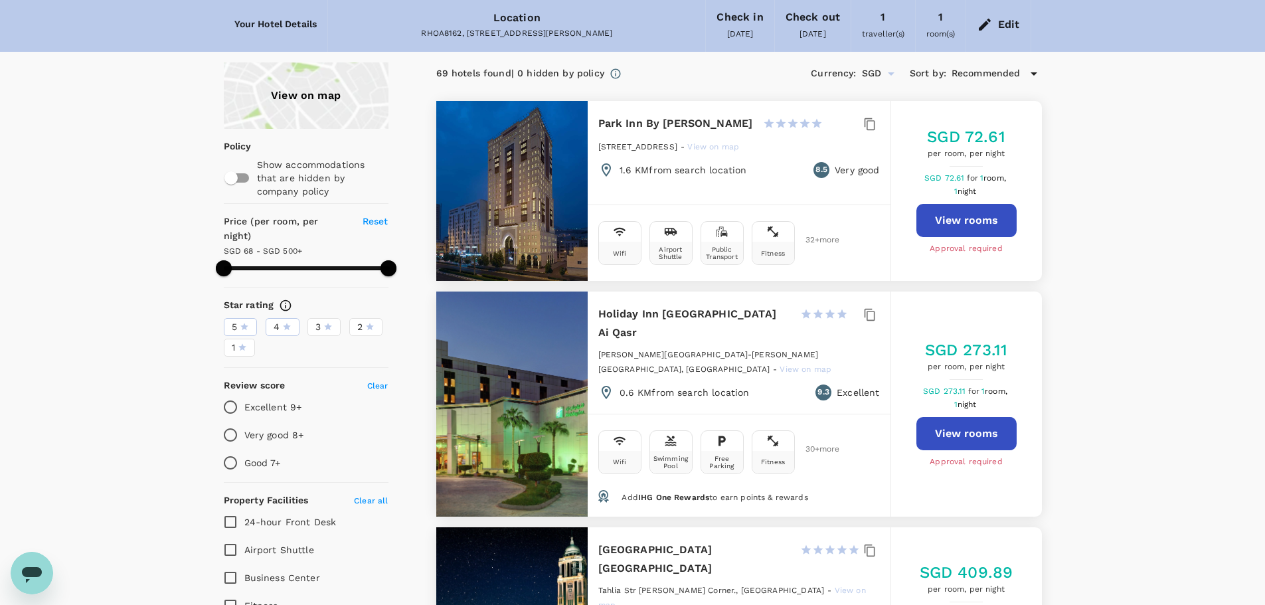
click at [528, 365] on div at bounding box center [511, 404] width 151 height 225
click at [962, 417] on button "View rooms" at bounding box center [967, 433] width 100 height 33
click at [524, 169] on div at bounding box center [511, 191] width 151 height 180
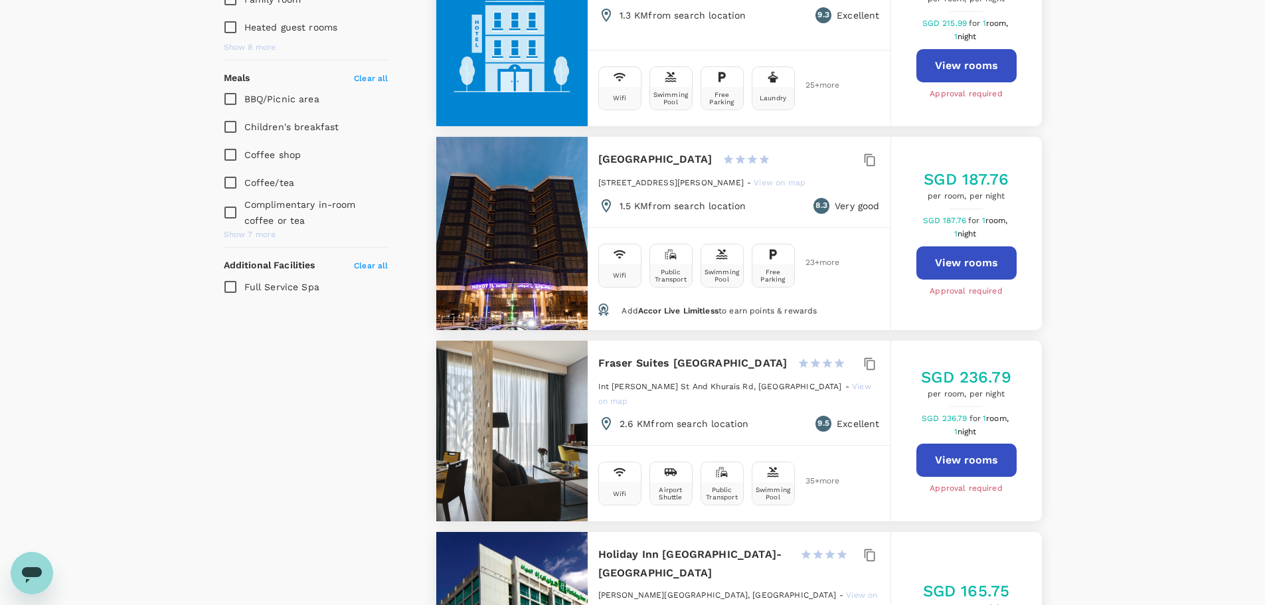
scroll to position [846, 0]
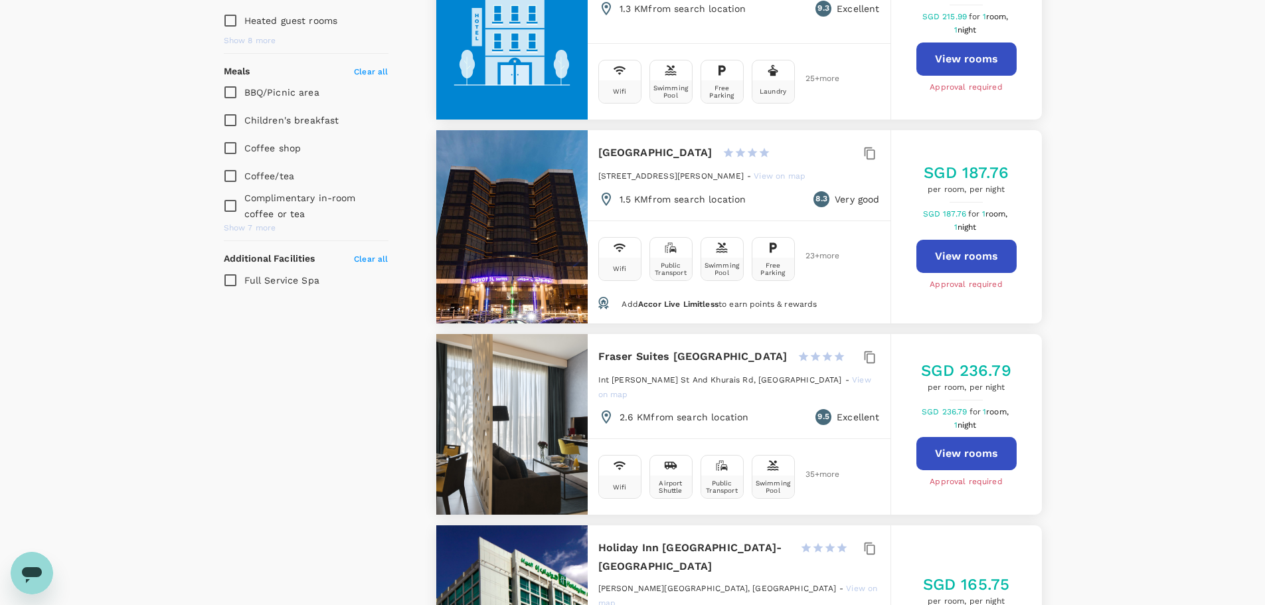
click at [954, 240] on button "View rooms" at bounding box center [967, 256] width 100 height 33
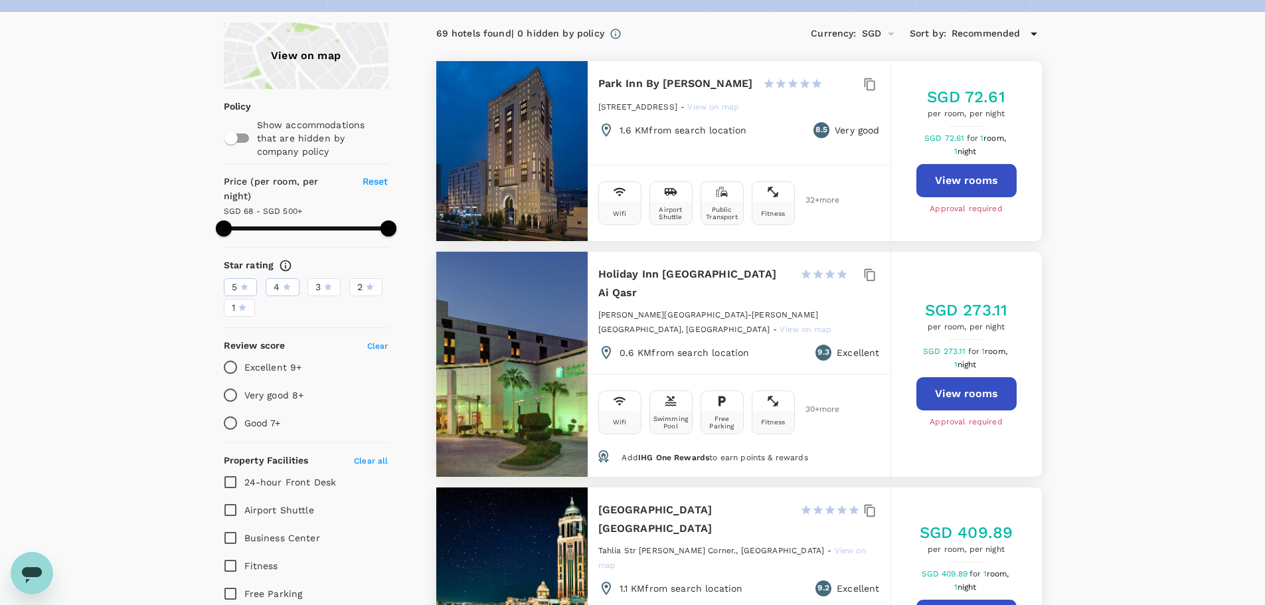
scroll to position [199, 0]
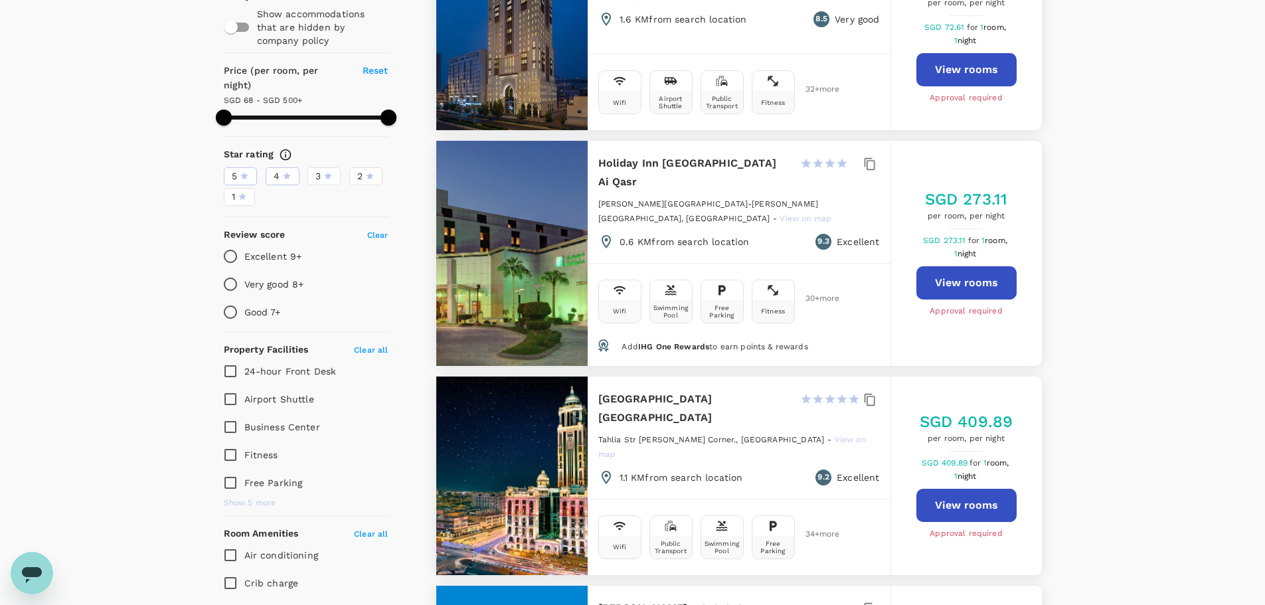
click at [951, 276] on button "View rooms" at bounding box center [967, 282] width 100 height 33
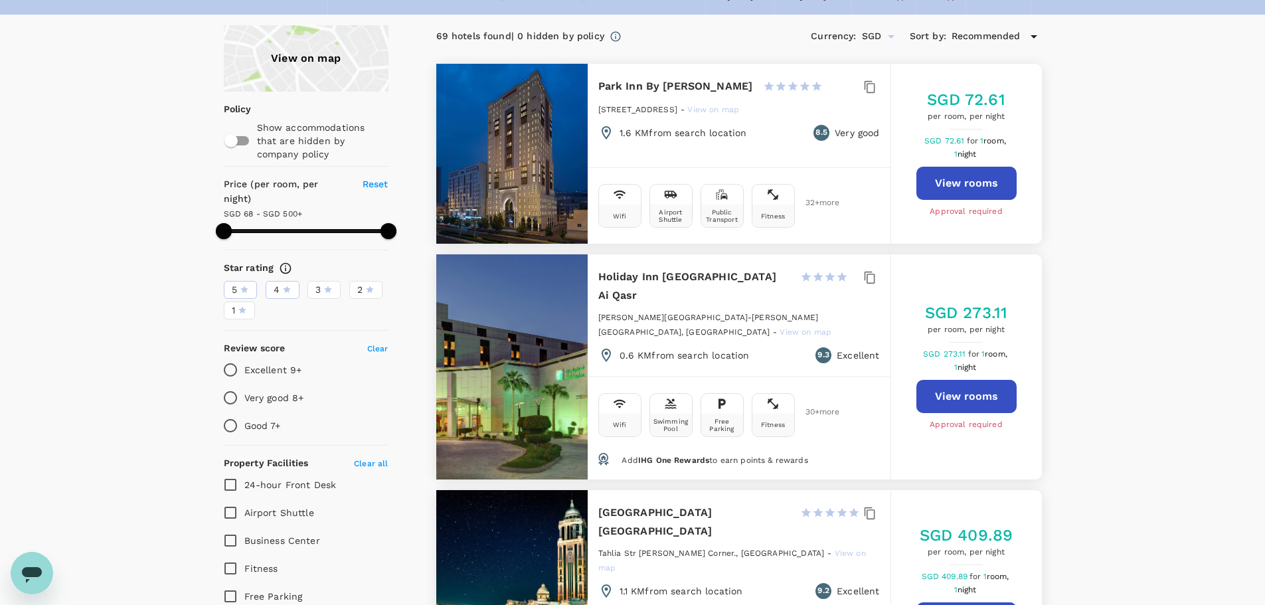
scroll to position [0, 0]
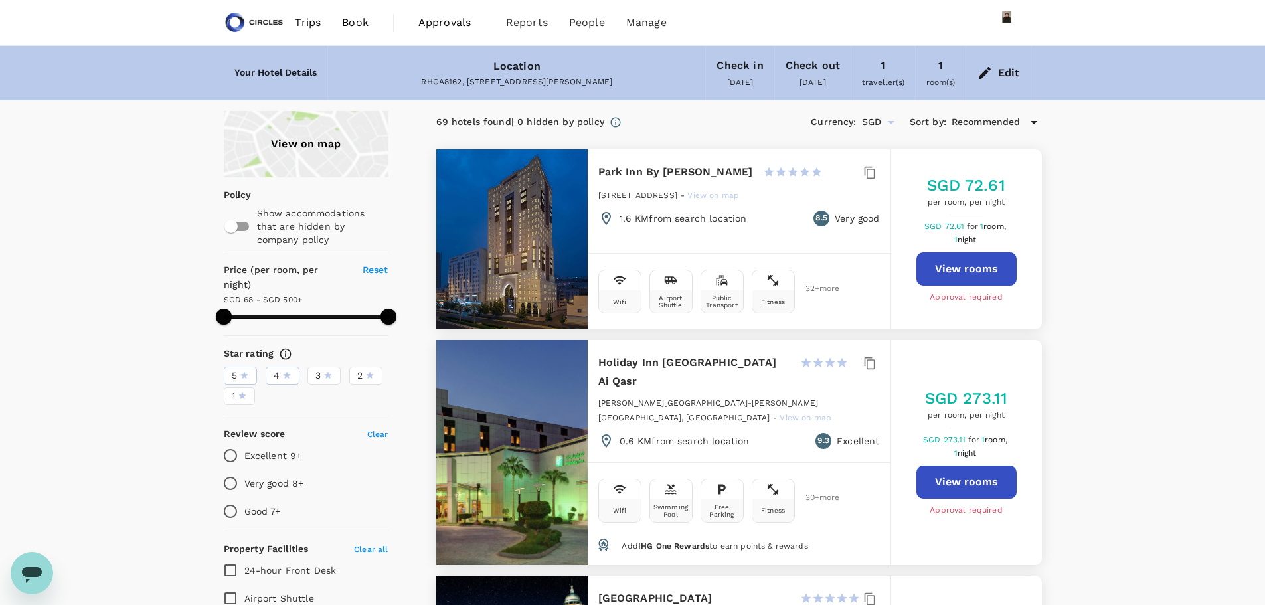
type input "499.44"
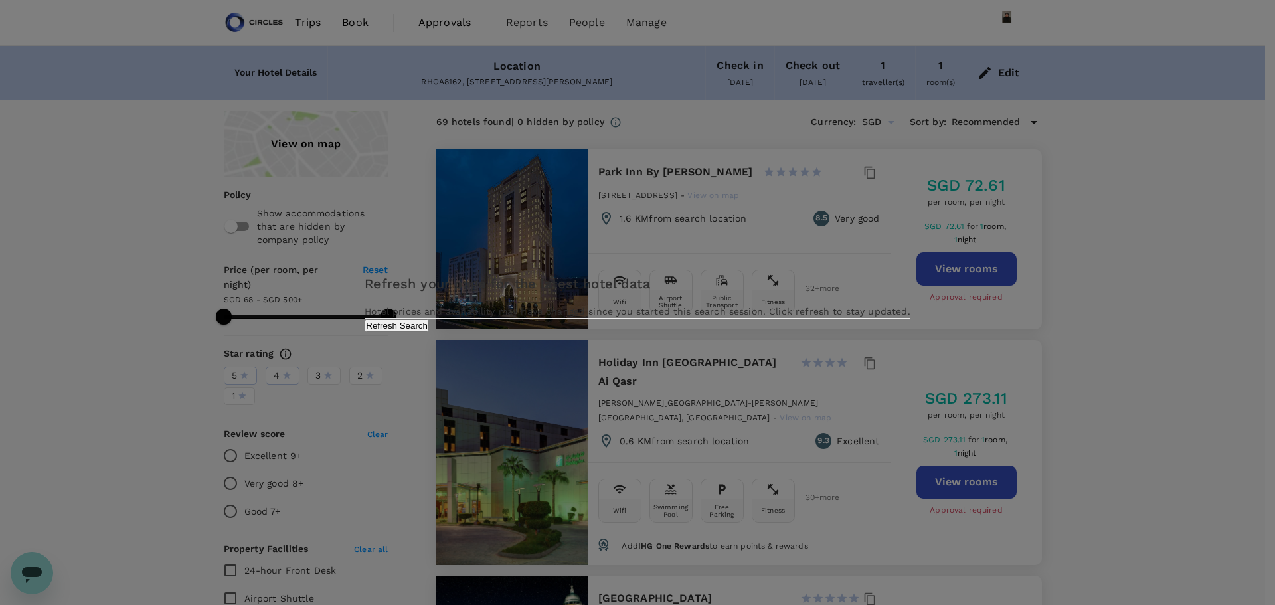
click at [400, 8] on div "Refresh your page for the latest hotel data Hotel prices and availability may h…" at bounding box center [637, 302] width 1275 height 605
click at [429, 332] on button "Refresh Search" at bounding box center [397, 325] width 64 height 13
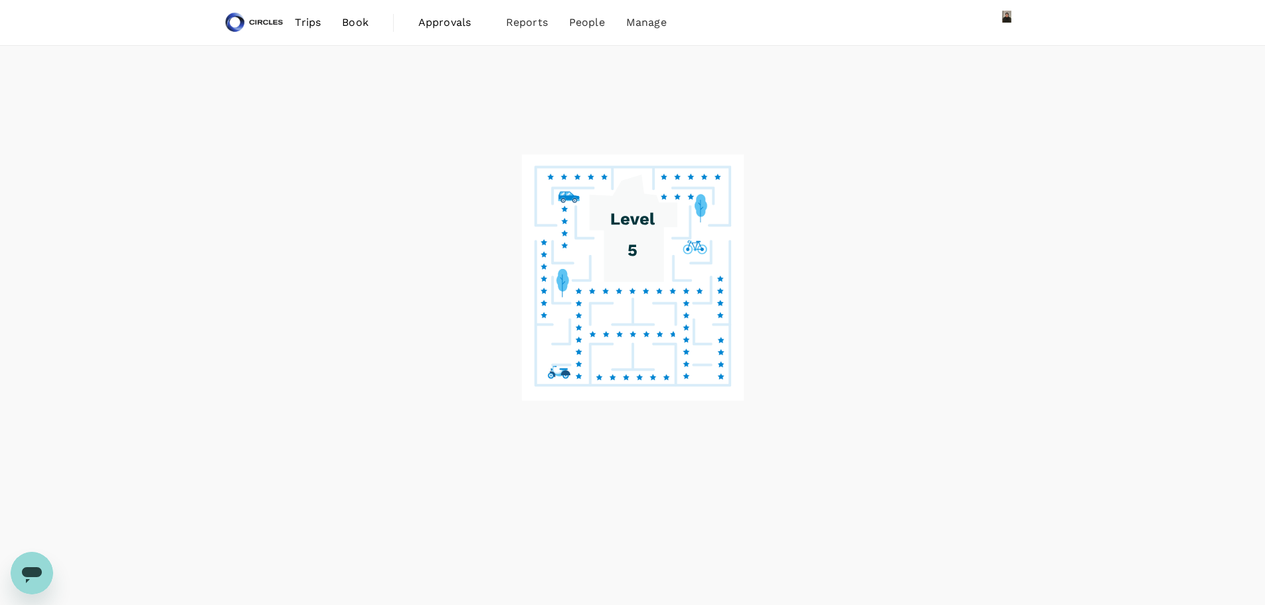
click at [345, 25] on span "Book" at bounding box center [355, 23] width 27 height 16
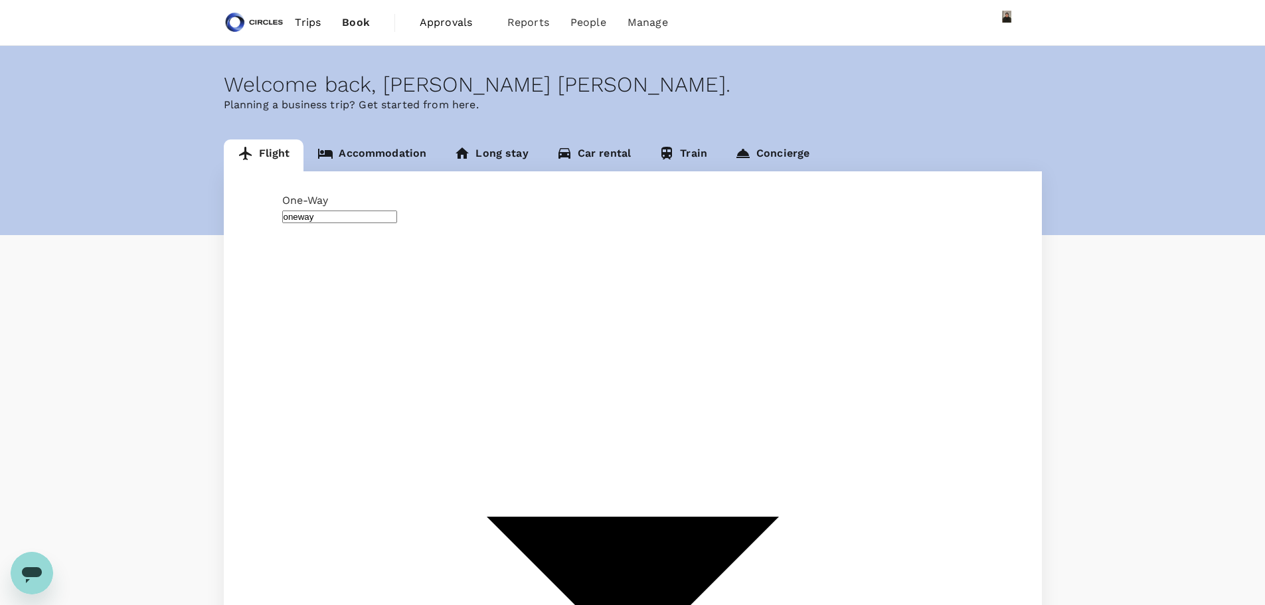
type input "business"
type input "King Khalid Intl (RUH)"
type input "[GEOGRAPHIC_DATA], [GEOGRAPHIC_DATA] (any)"
drag, startPoint x: 469, startPoint y: 254, endPoint x: 158, endPoint y: 216, distance: 313.2
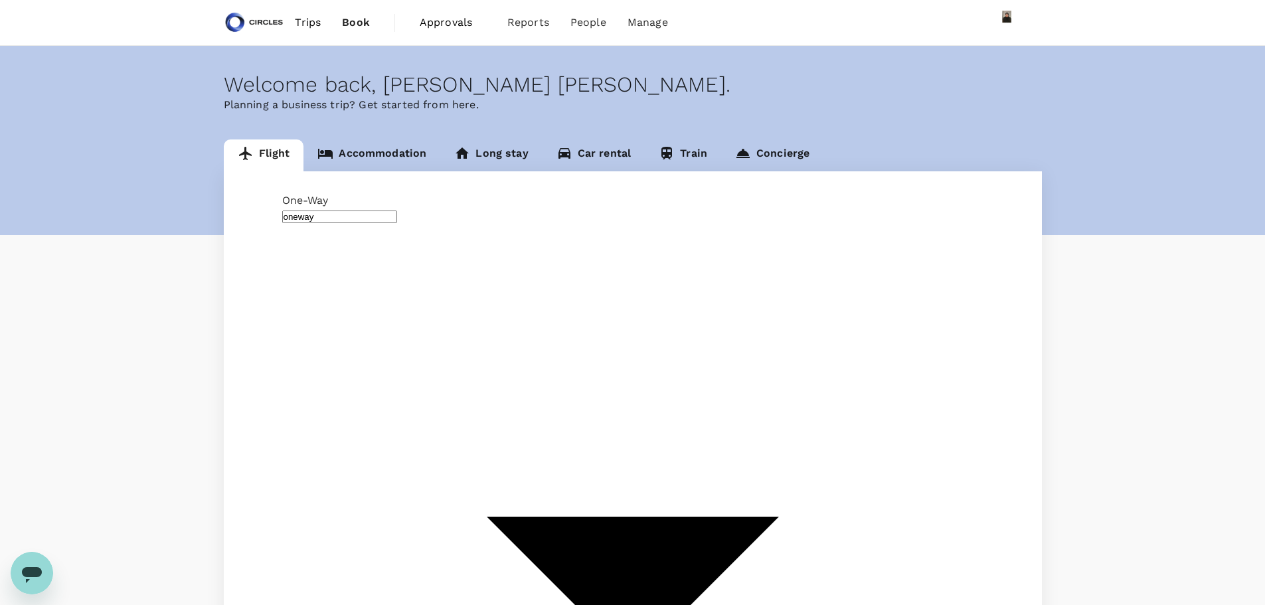
type input "[GEOGRAPHIC_DATA], [GEOGRAPHIC_DATA] (any)"
type input "j"
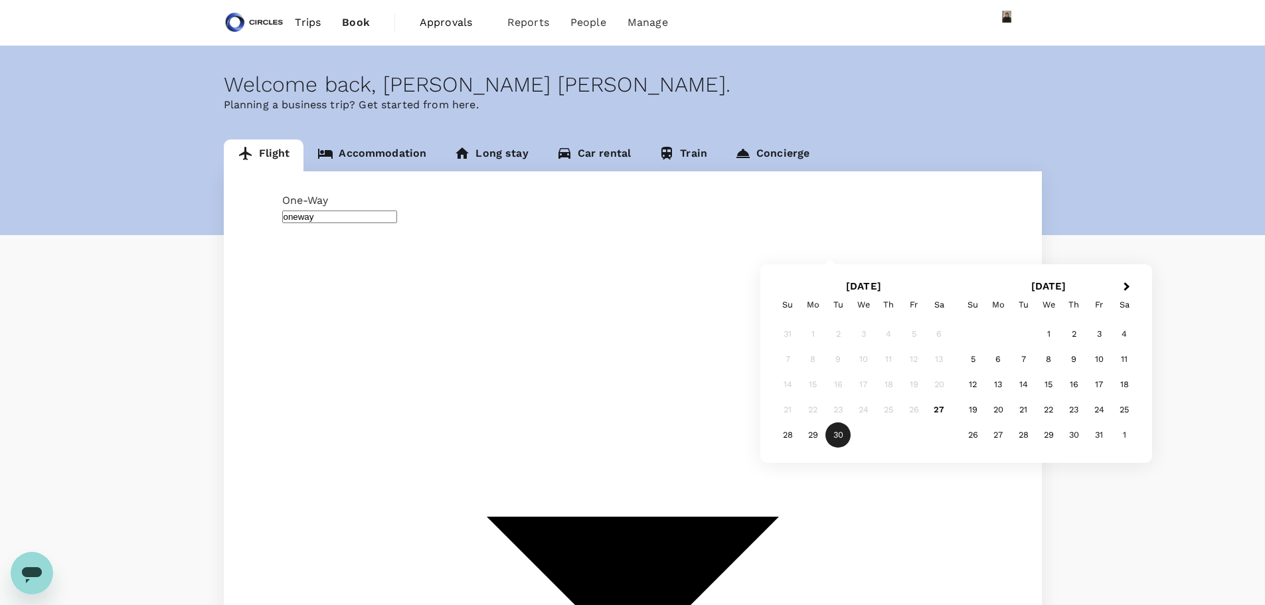
type input "Casablanca, Morocco (any)"
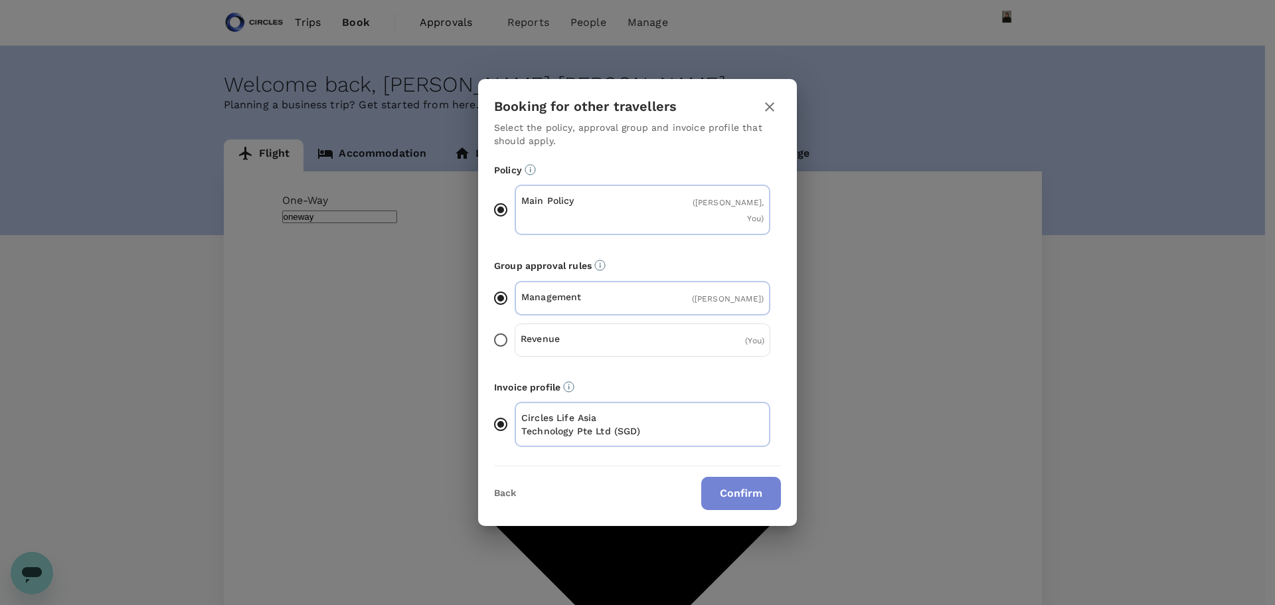
click at [718, 477] on button "Confirm" at bounding box center [741, 493] width 80 height 33
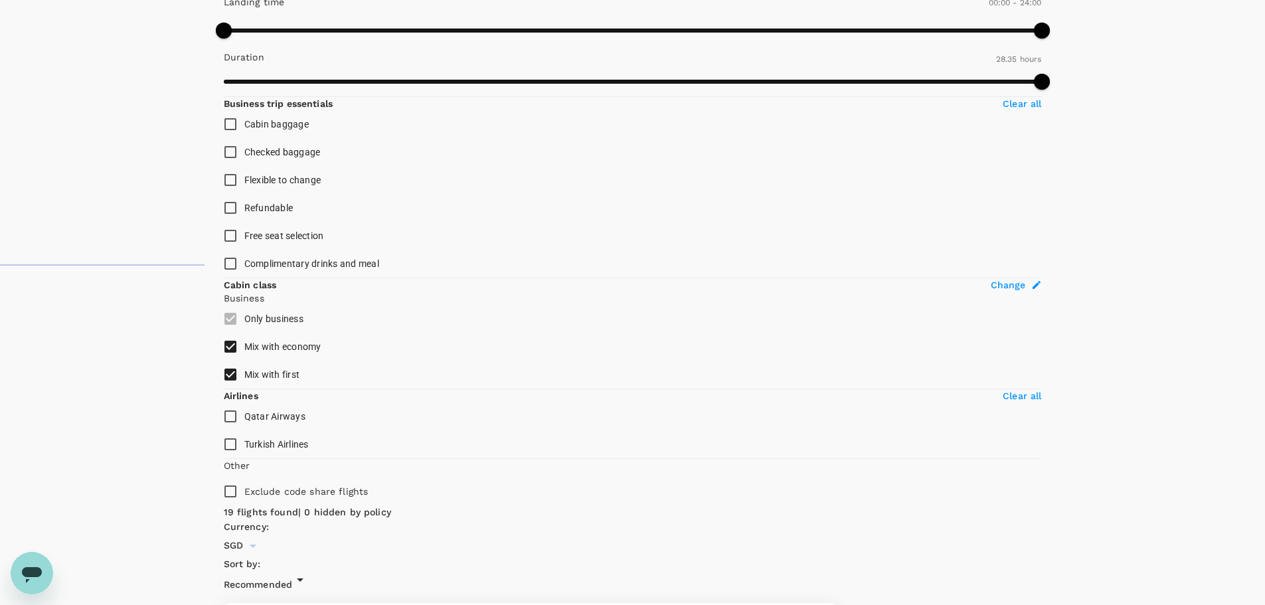
scroll to position [332, 0]
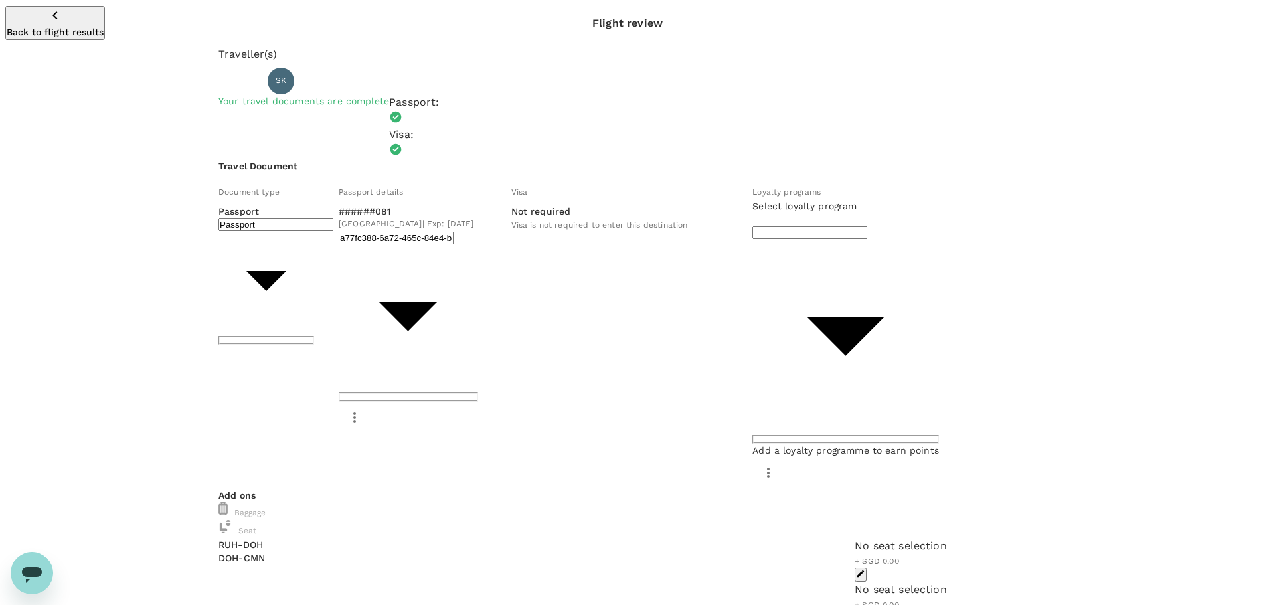
type input "5c600fc9-07d8-49ce-885d-ec780fdda850"
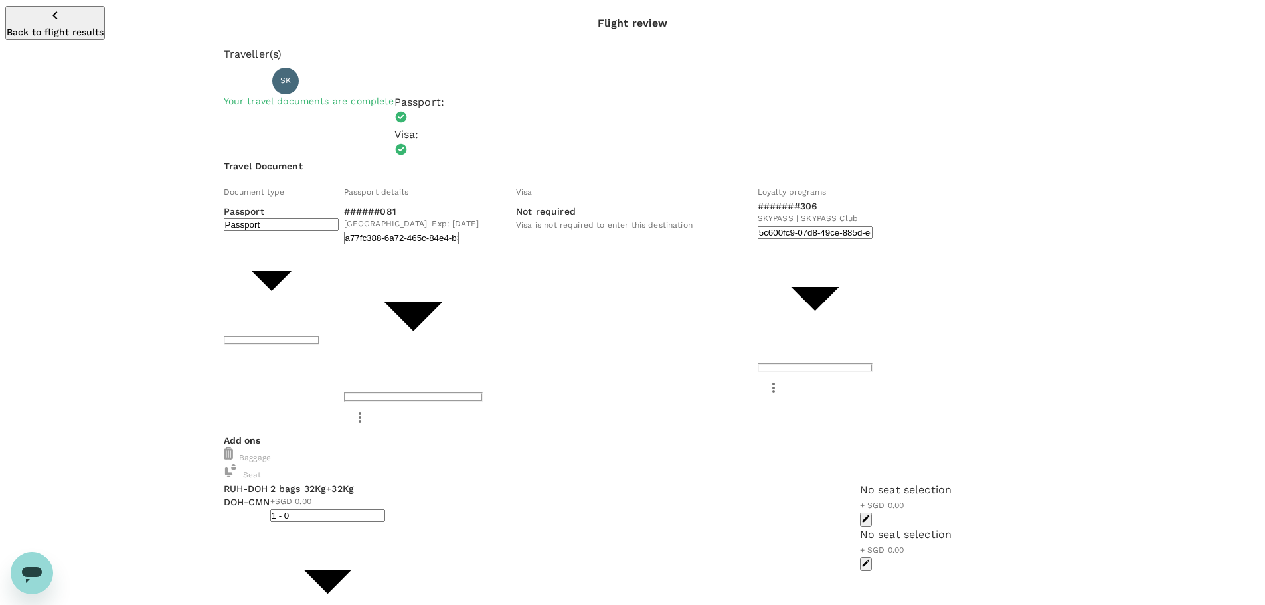
click at [860, 482] on div "No seat selection + SGD 0.00" at bounding box center [906, 504] width 92 height 45
click at [861, 514] on icon "button" at bounding box center [865, 518] width 9 height 9
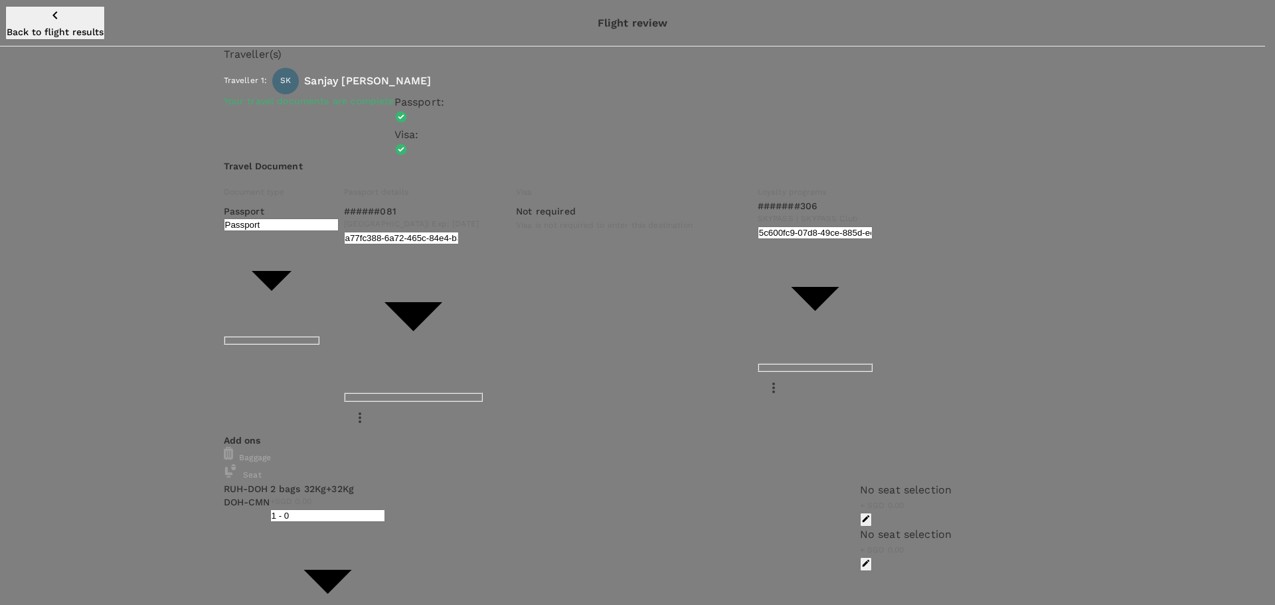
scroll to position [2, 0]
click at [1101, 357] on p "Select" at bounding box center [1067, 363] width 111 height 13
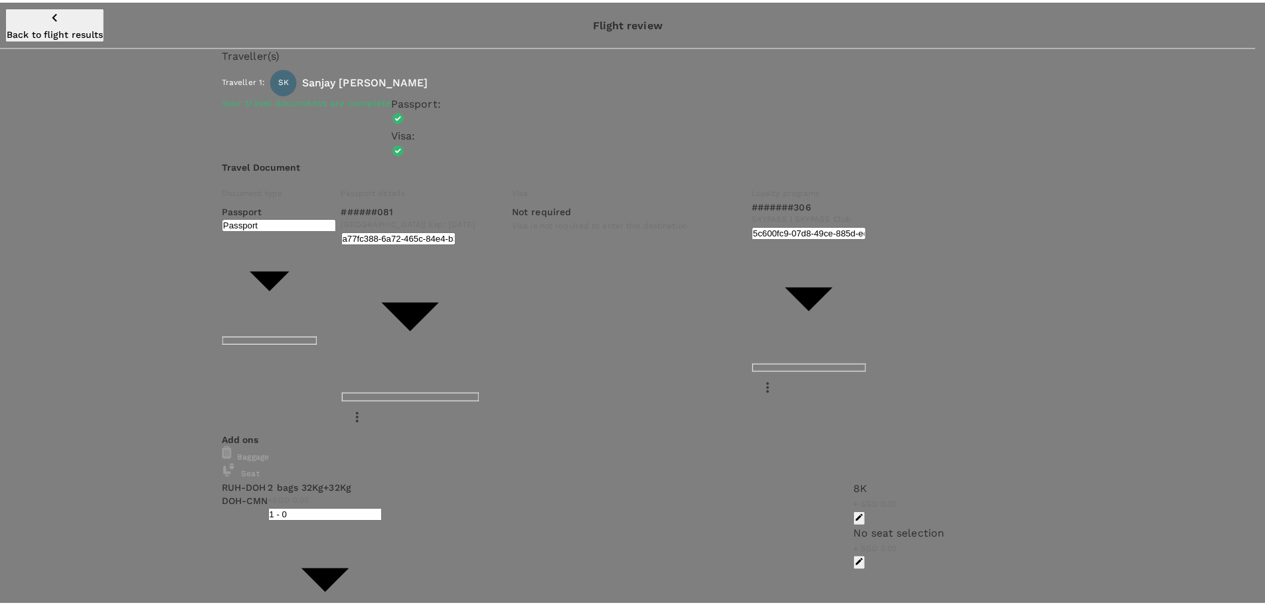
scroll to position [0, 0]
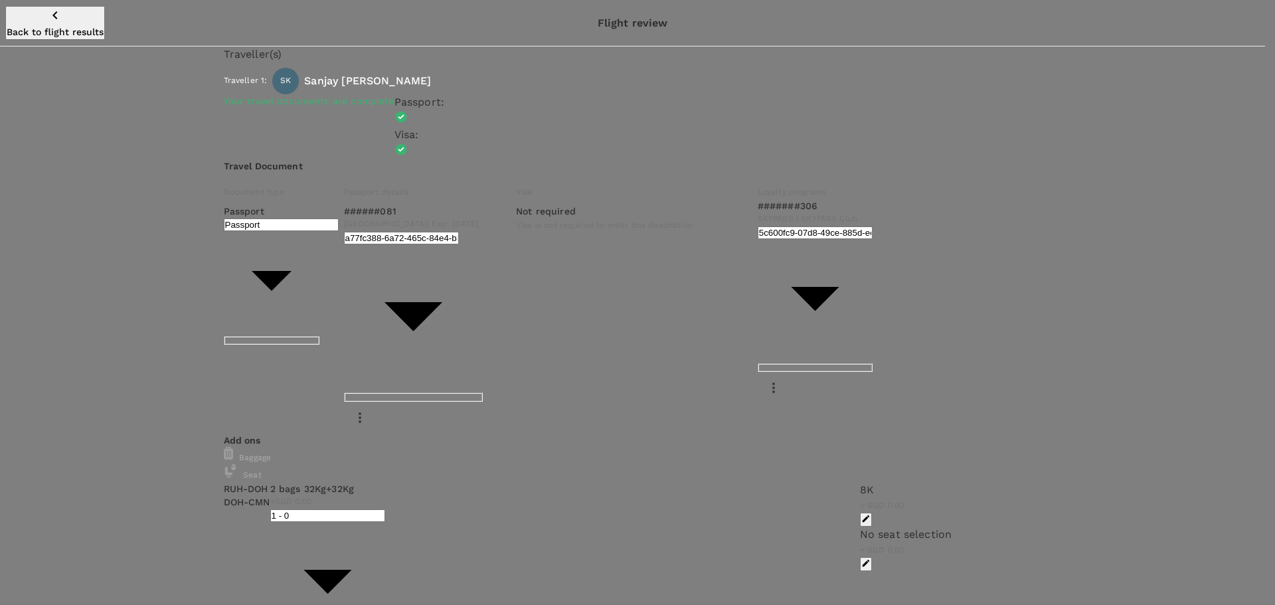
click at [1083, 349] on div "Selected seat 8 K 0 Sanjay Kaul Remove" at bounding box center [1063, 342] width 111 height 67
click at [1085, 363] on p "Remove" at bounding box center [1063, 369] width 111 height 13
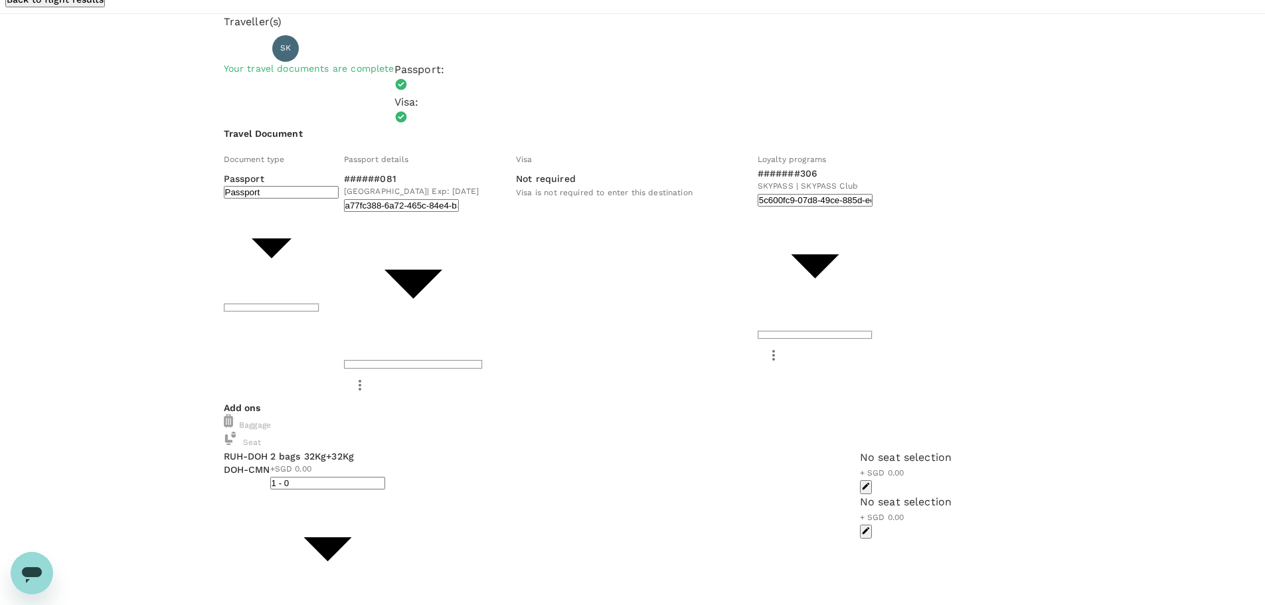
scroll to position [50, 0]
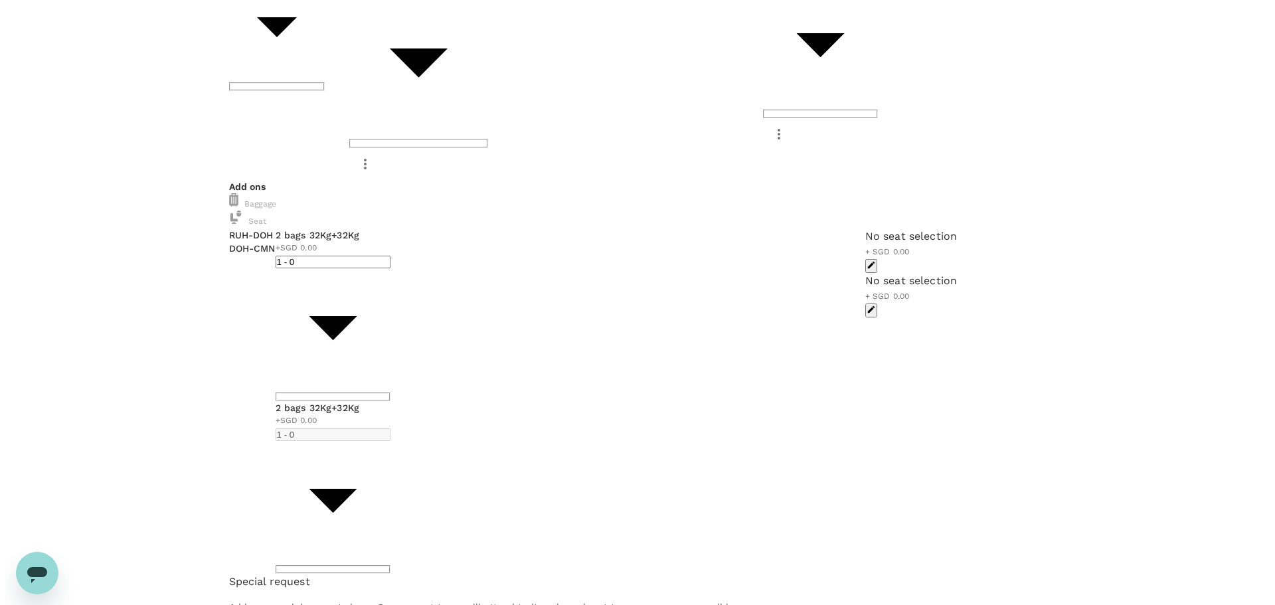
scroll to position [262, 0]
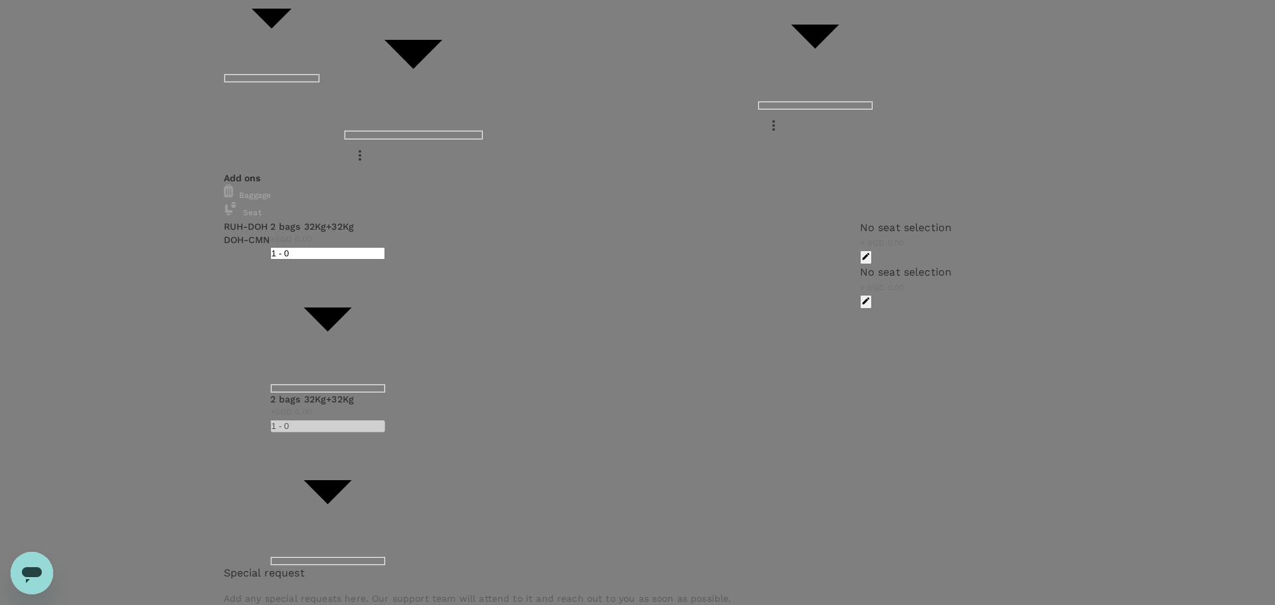
type input "9cb7bd09-647a-4334-94d9-122ca4480a85"
drag, startPoint x: 427, startPoint y: 132, endPoint x: 502, endPoint y: 134, distance: 75.1
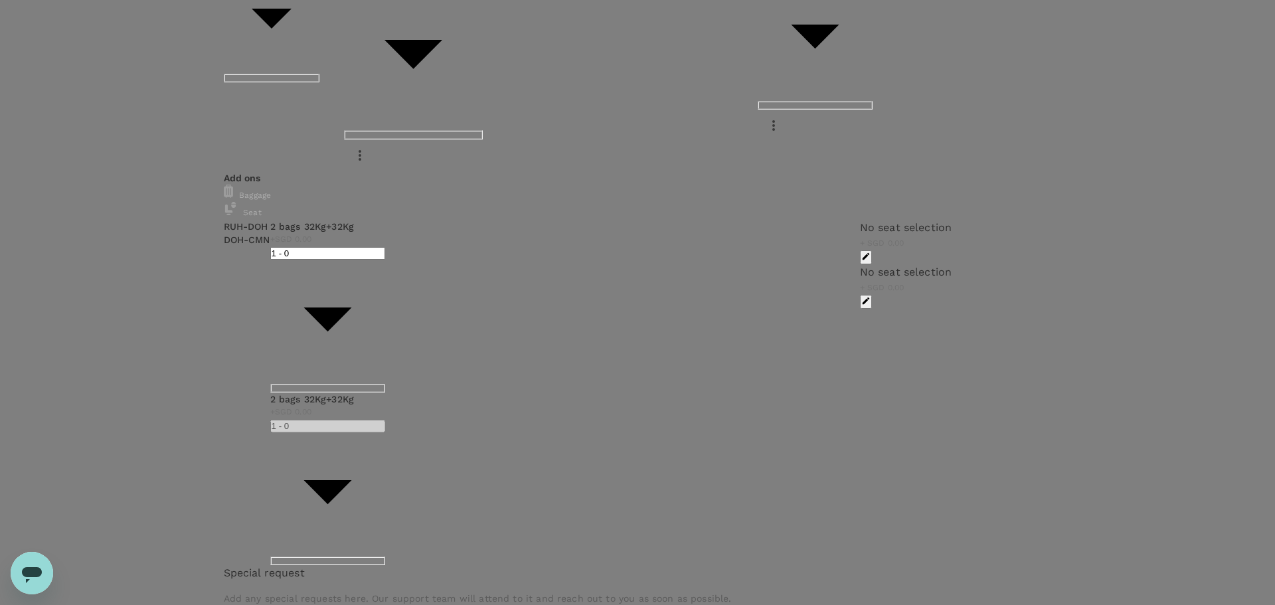
paste textarea "#1109/2"
type textarea "Client meeting in Morocco Form #1109/2"
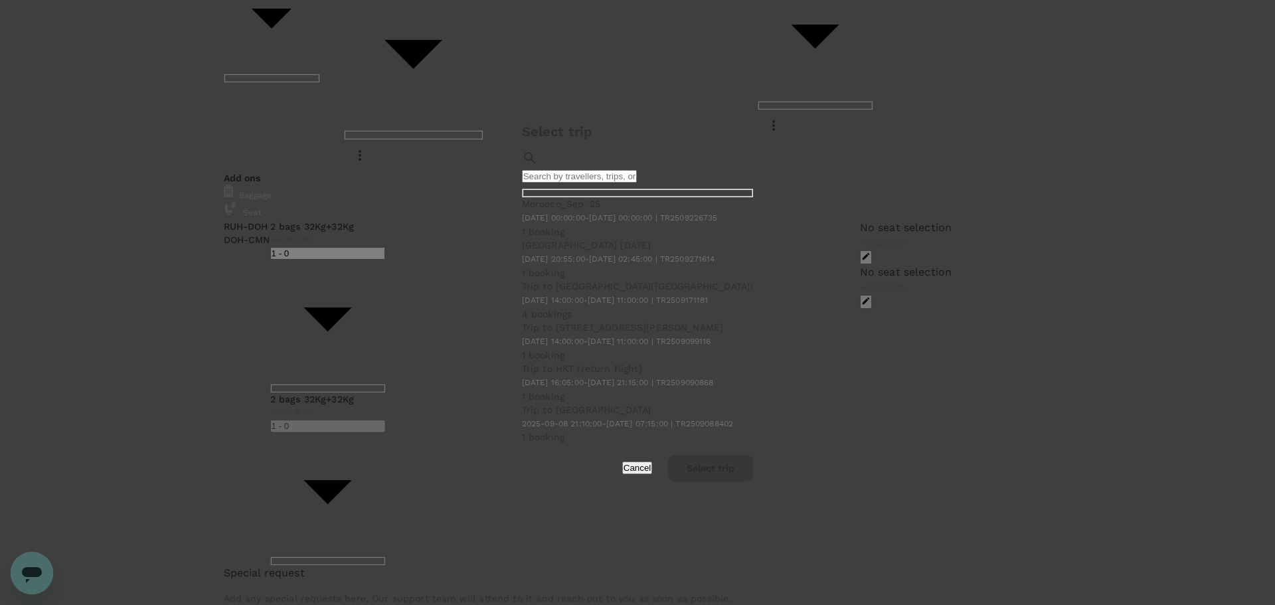
click at [522, 223] on span "2025-09-30 00:00:00 - 2025-10-02 00:00:00 | TR2509226735" at bounding box center [620, 217] width 196 height 9
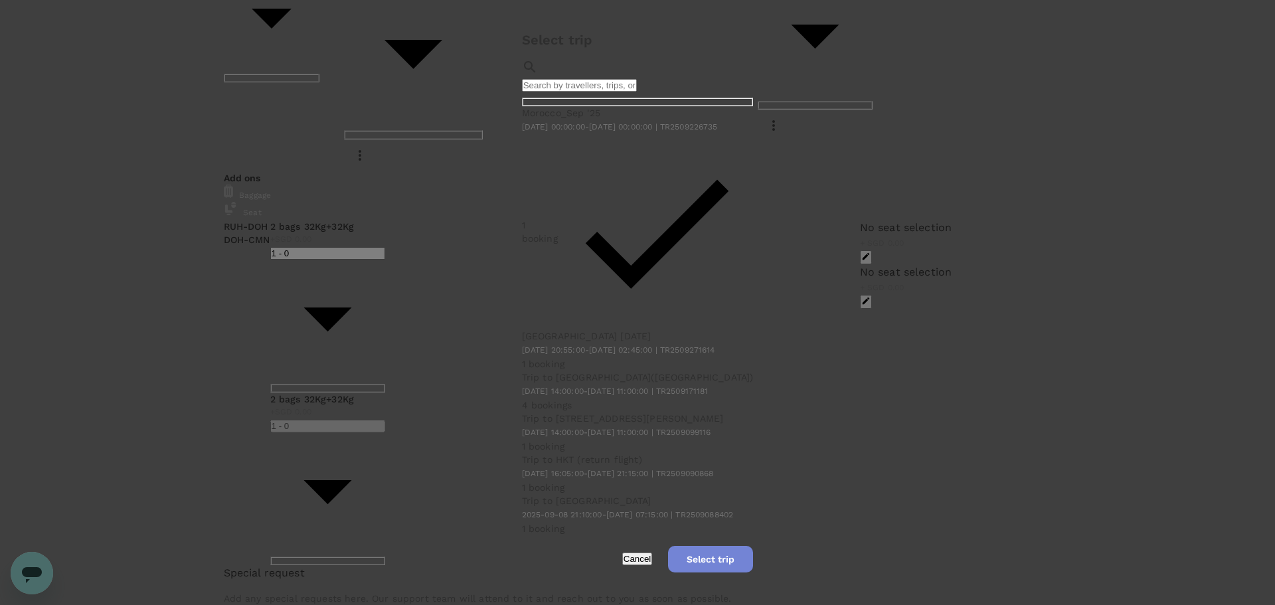
click at [753, 546] on button "Select trip" at bounding box center [710, 559] width 85 height 27
radio input "true"
radio input "false"
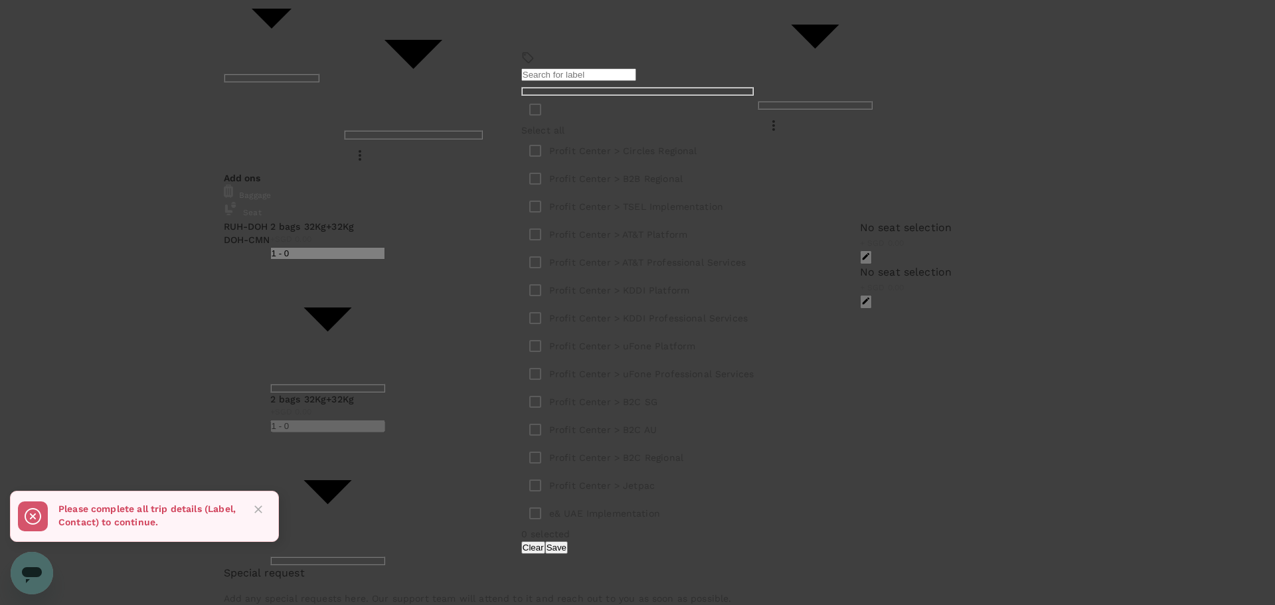
click at [646, 185] on p "Profit Center > B2B Regional" at bounding box center [616, 178] width 134 height 13
click at [541, 193] on input "checkbox" at bounding box center [535, 179] width 28 height 28
checkbox input "true"
click at [731, 527] on div "1 selected Clear Save" at bounding box center [637, 540] width 232 height 27
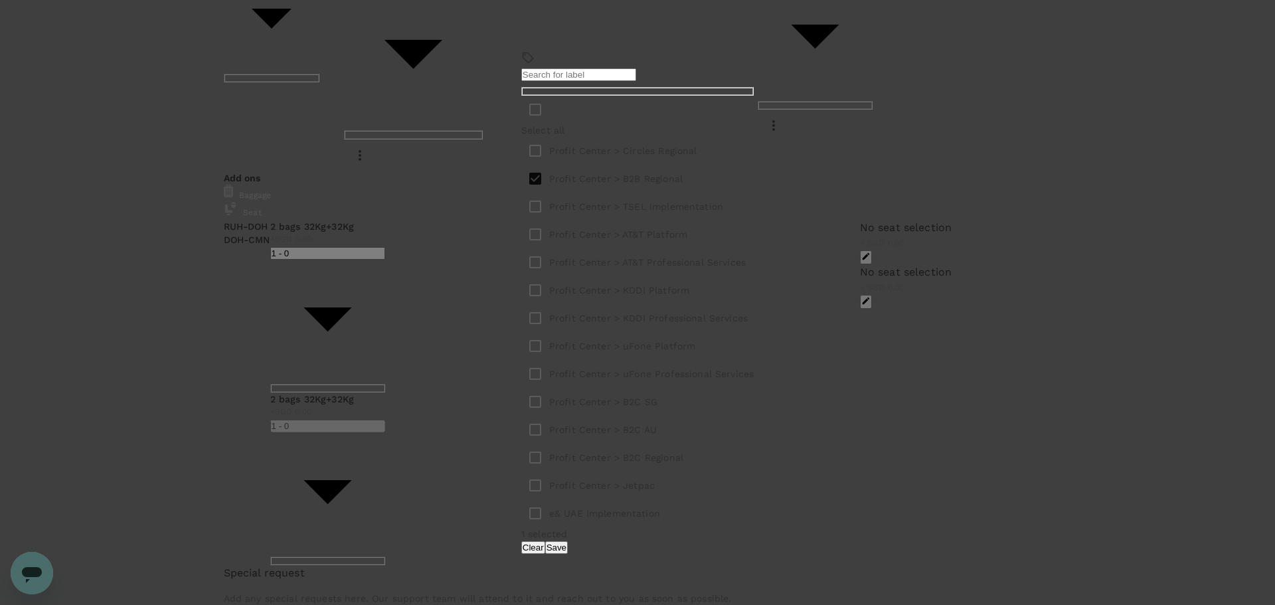
click at [568, 541] on button "Save" at bounding box center [556, 547] width 23 height 13
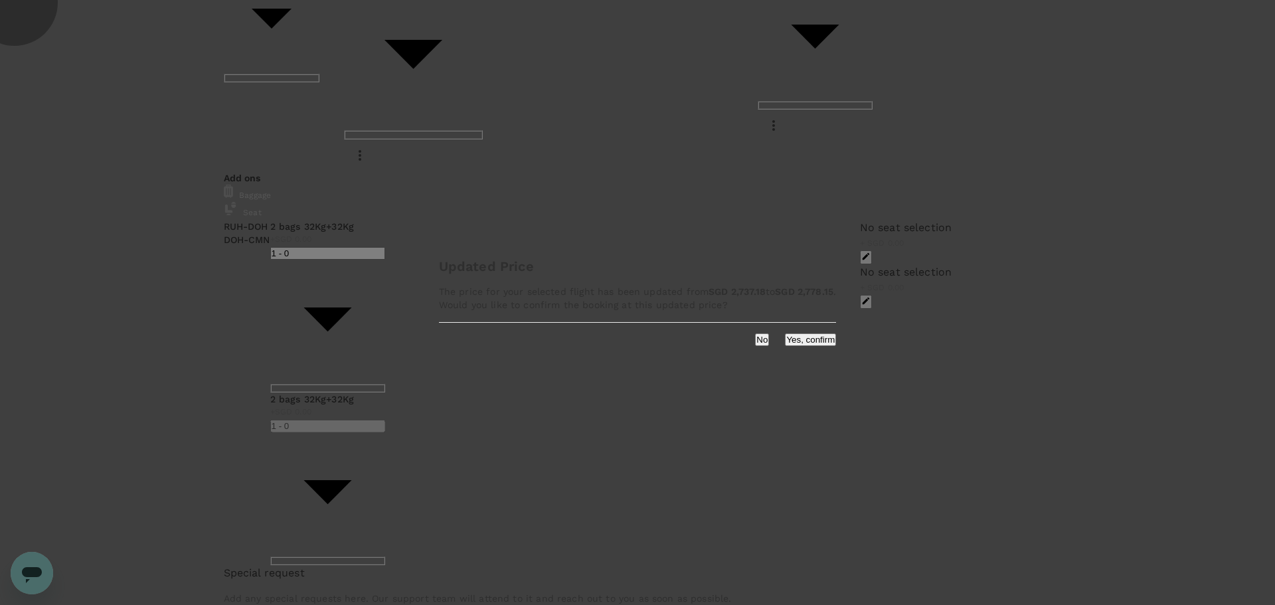
click at [785, 346] on button "Yes, confirm" at bounding box center [810, 339] width 51 height 13
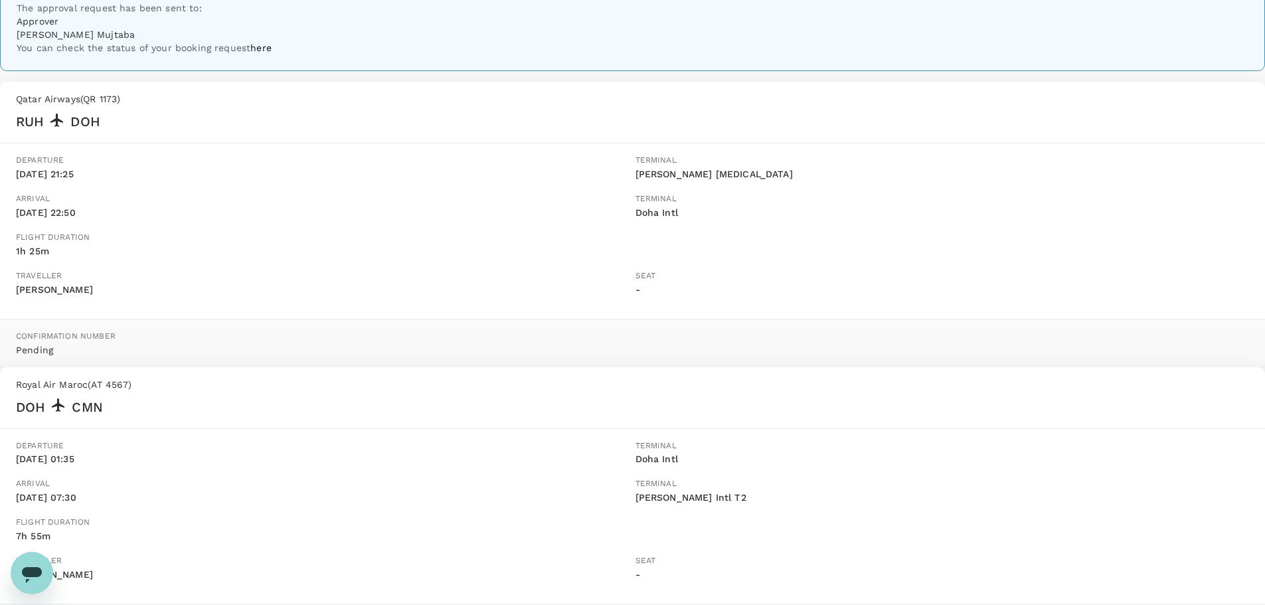
scroll to position [323, 0]
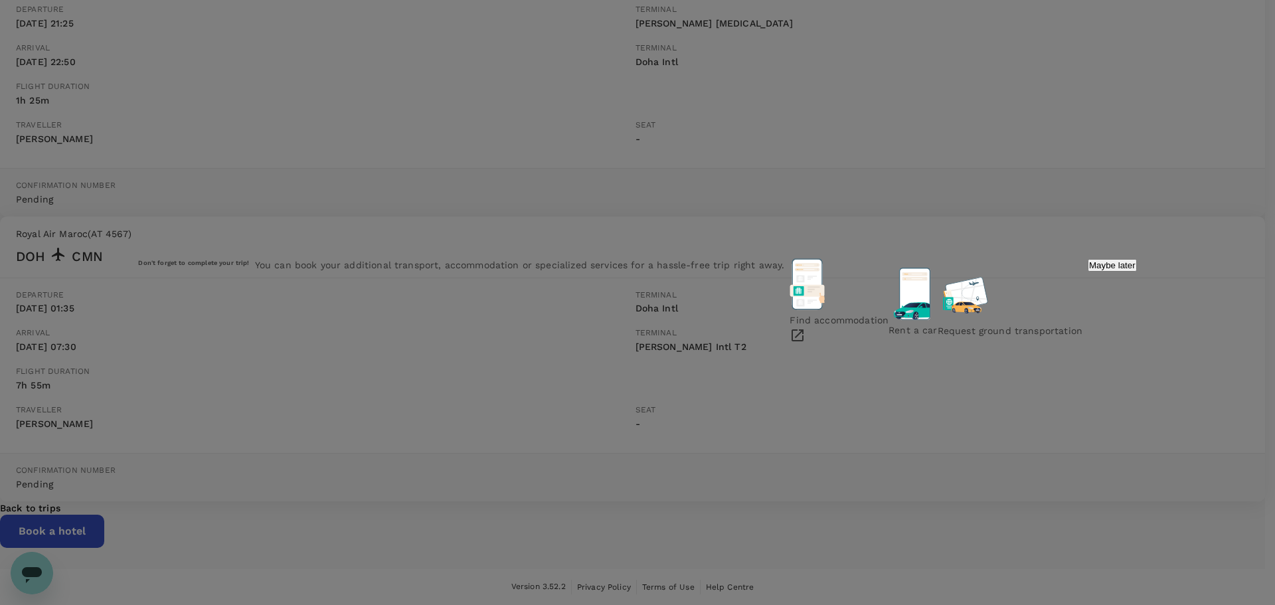
click at [1089, 270] on p "Maybe later" at bounding box center [1112, 265] width 46 height 10
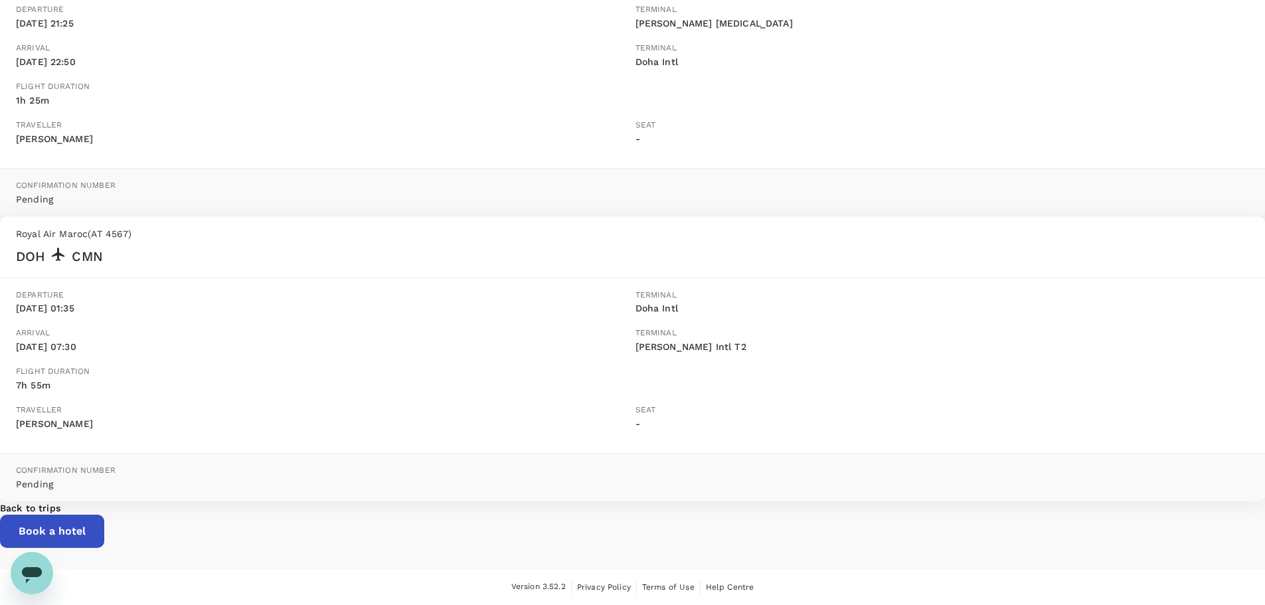
click at [676, 512] on p "Back to trips" at bounding box center [632, 507] width 1265 height 13
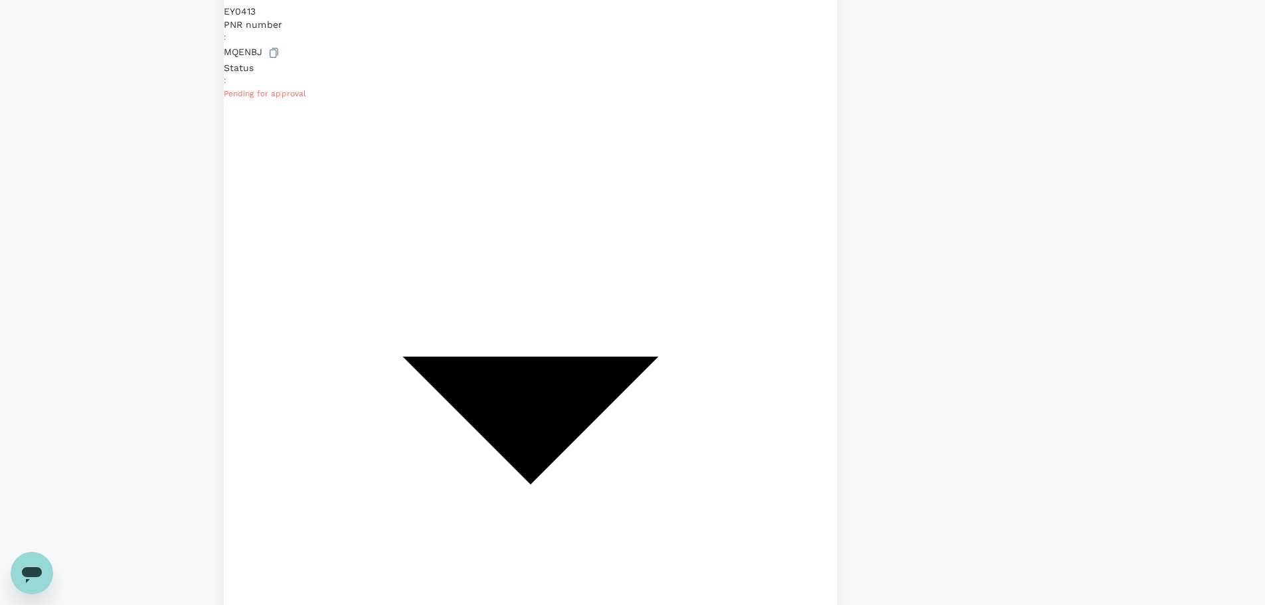
scroll to position [531, 0]
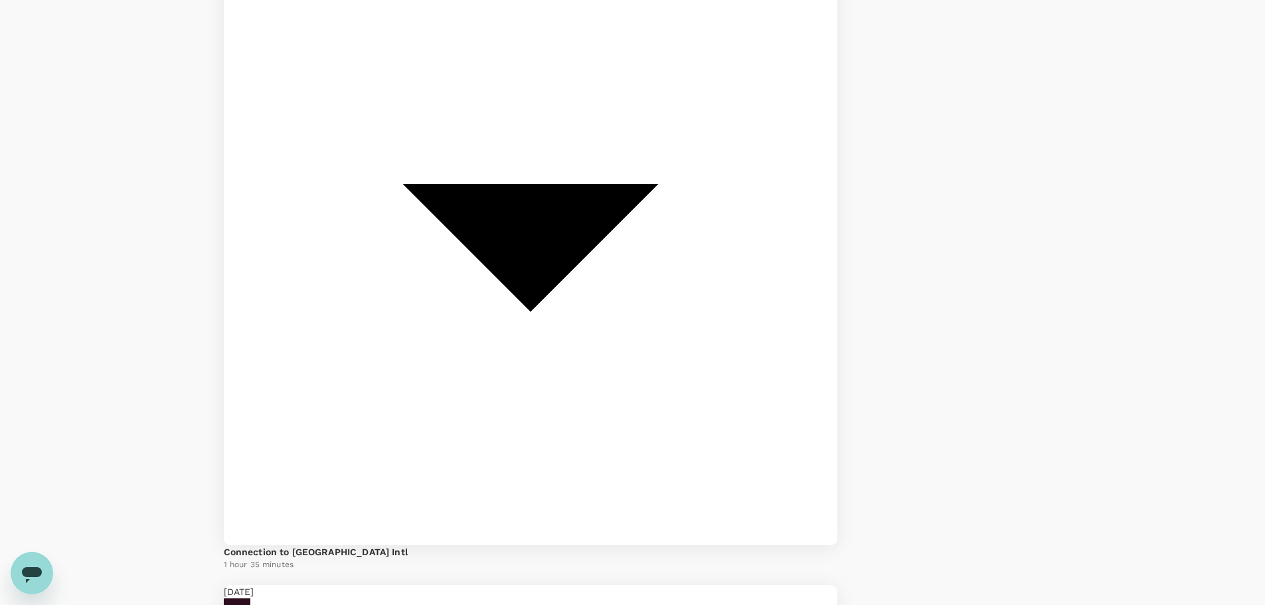
scroll to position [797, 0]
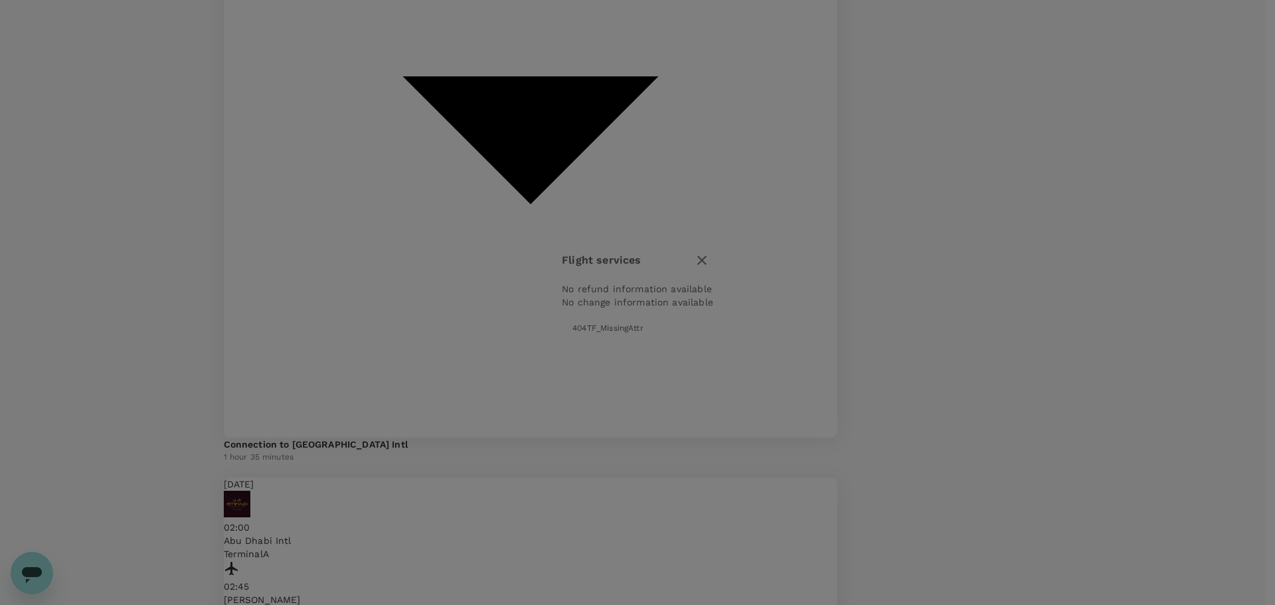
click at [710, 252] on icon "button" at bounding box center [702, 260] width 16 height 16
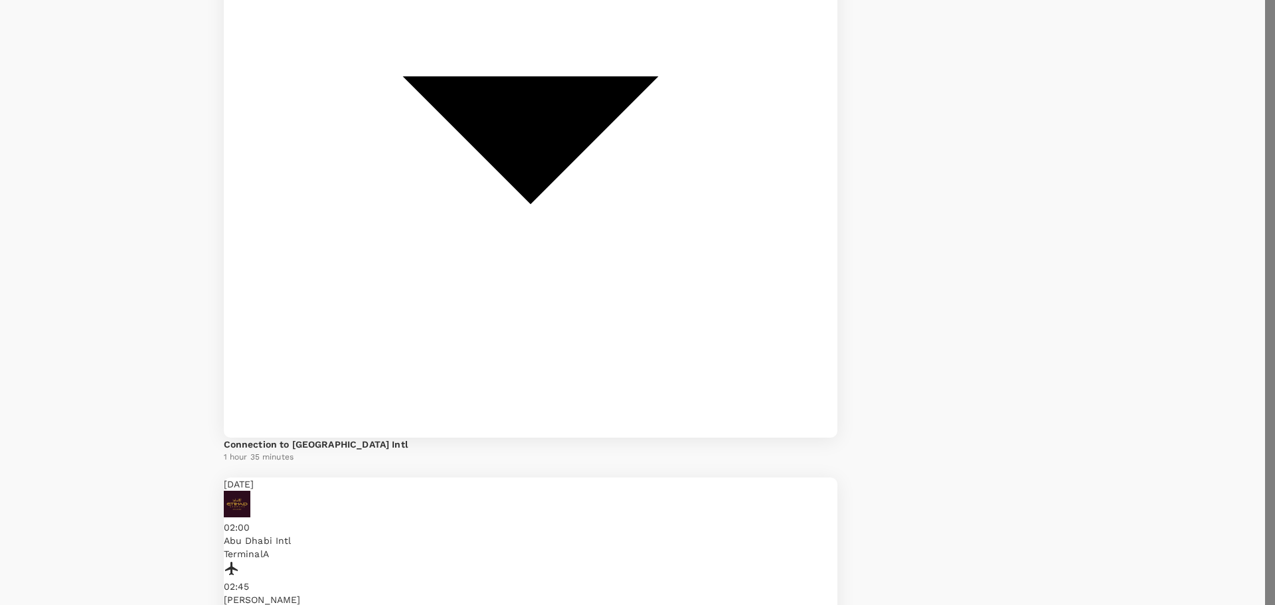
type textarea "W"
type textarea "E"
type textarea "Change flight"
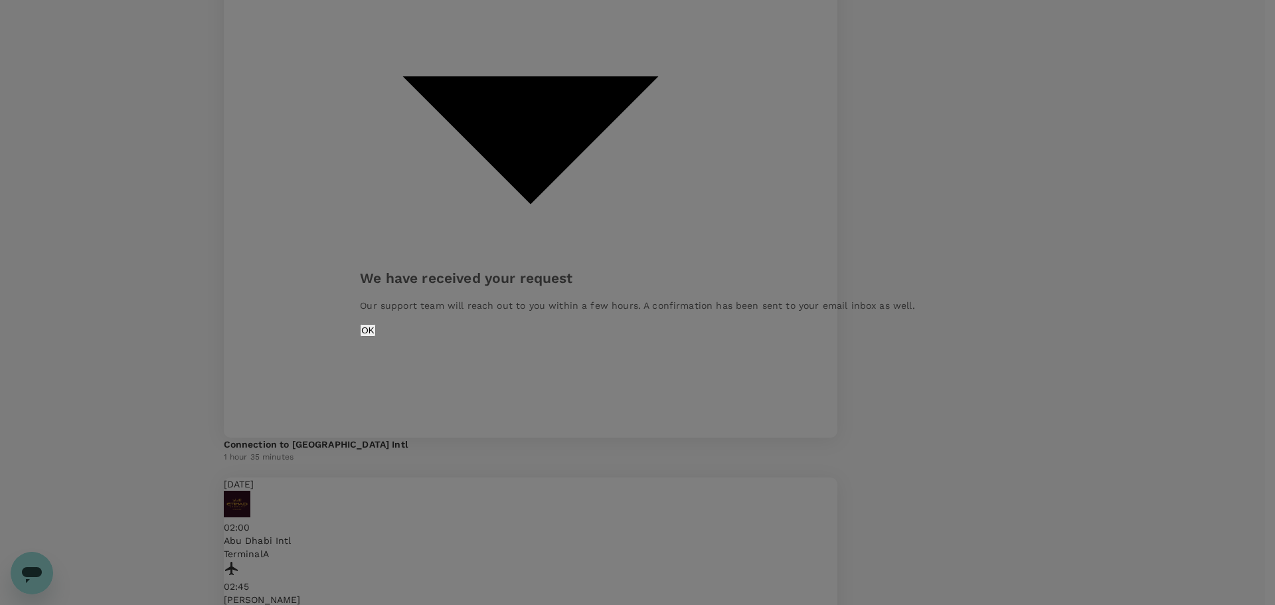
click at [375, 337] on button "OK" at bounding box center [367, 330] width 15 height 13
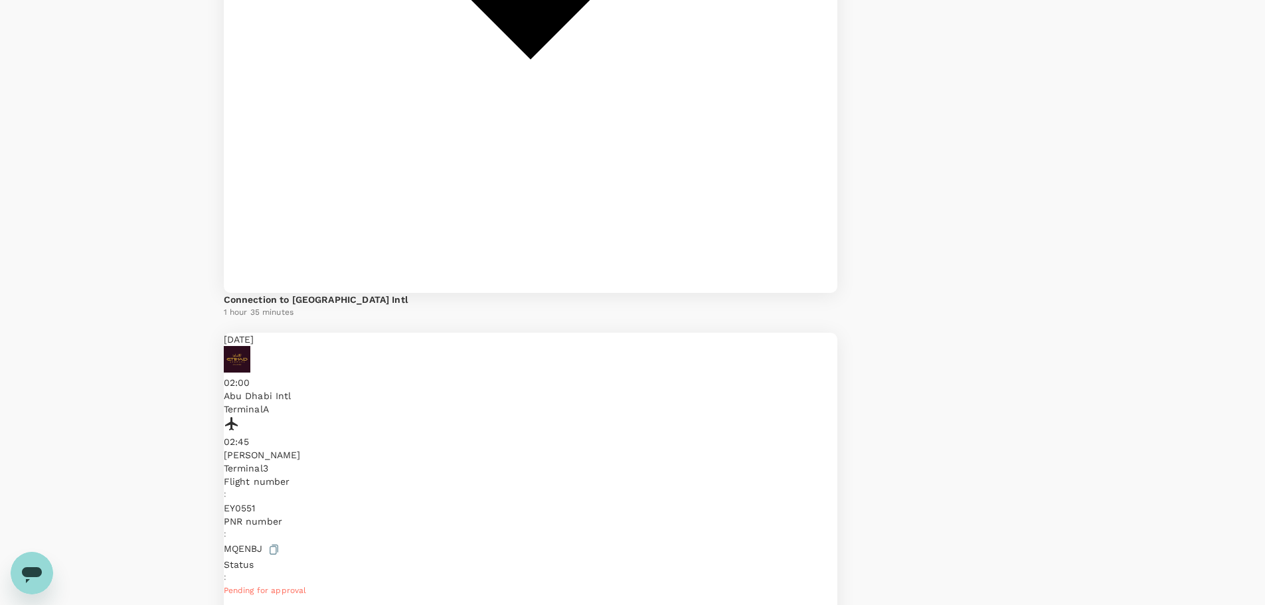
scroll to position [740, 0]
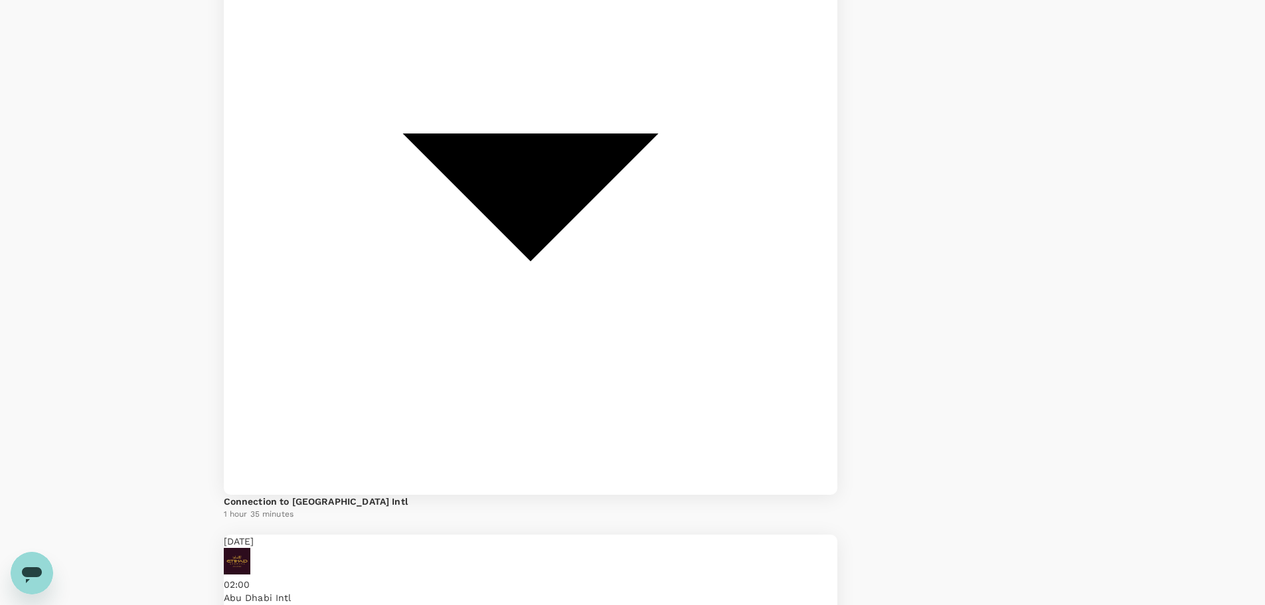
drag, startPoint x: 725, startPoint y: 244, endPoint x: 685, endPoint y: 244, distance: 40.5
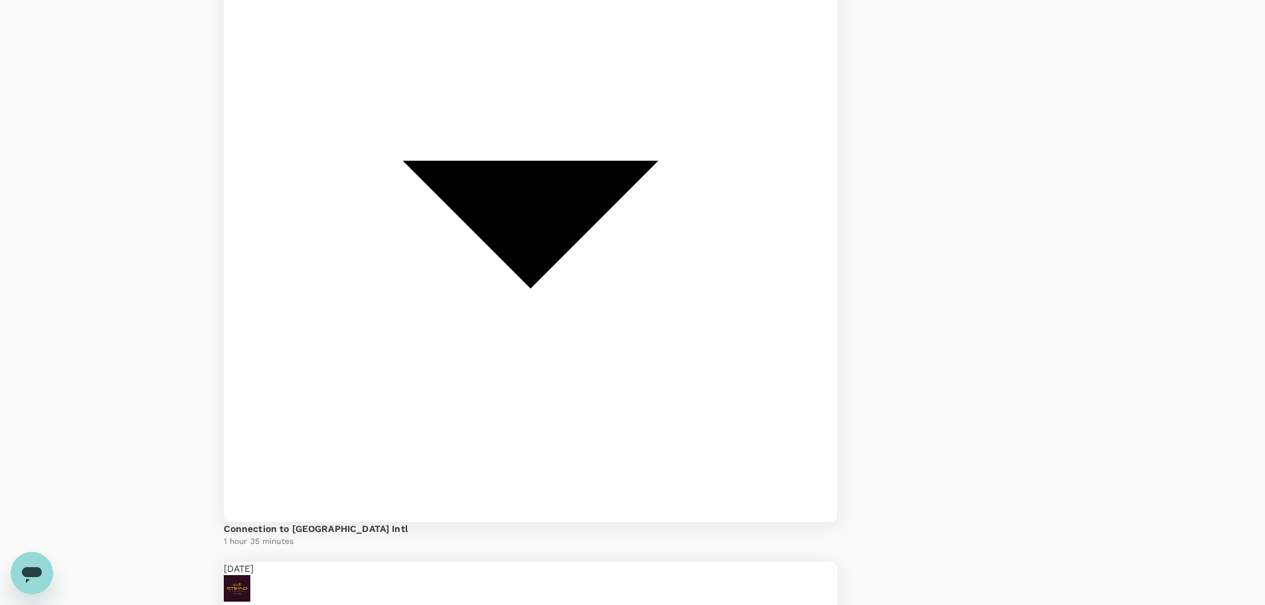
drag, startPoint x: 498, startPoint y: 215, endPoint x: 550, endPoint y: 216, distance: 52.5
drag, startPoint x: 550, startPoint y: 216, endPoint x: 1015, endPoint y: 223, distance: 465.0
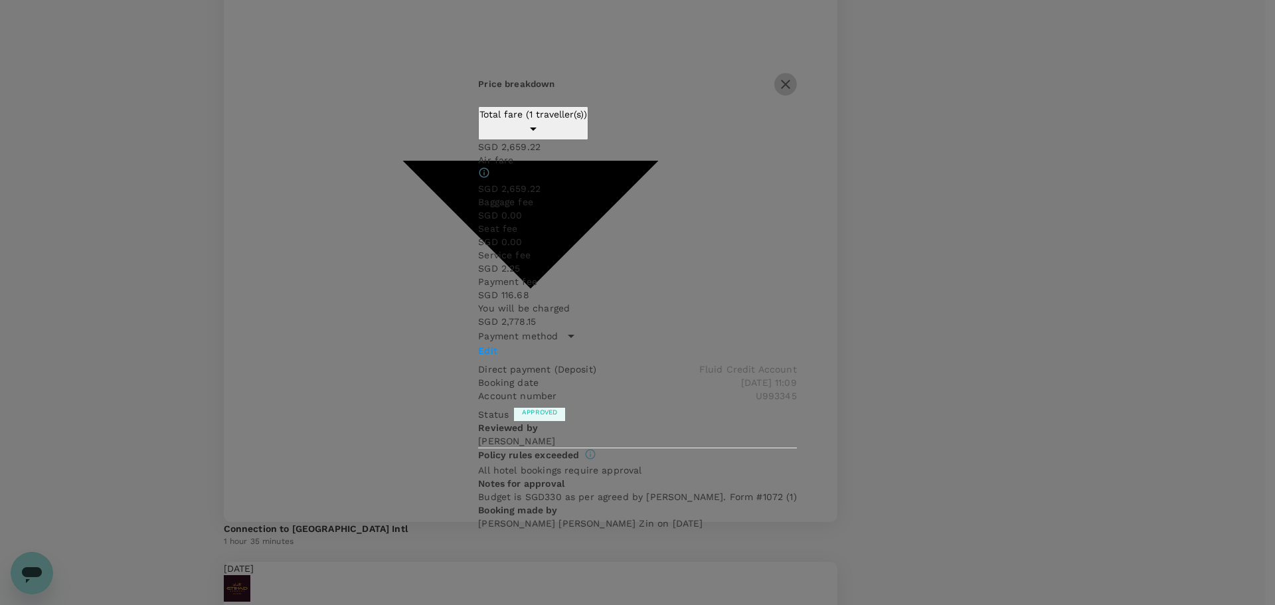
click at [790, 89] on icon "button" at bounding box center [785, 84] width 9 height 9
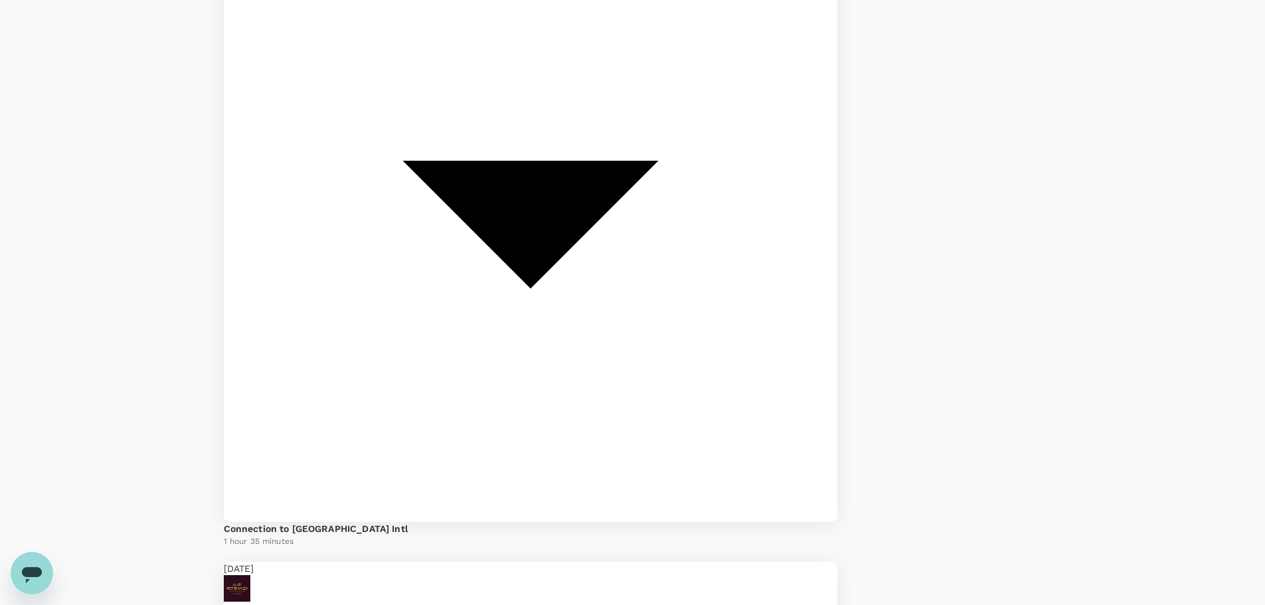
drag, startPoint x: 491, startPoint y: 217, endPoint x: 603, endPoint y: 229, distance: 113.0
drag, startPoint x: 498, startPoint y: 215, endPoint x: 594, endPoint y: 227, distance: 97.7
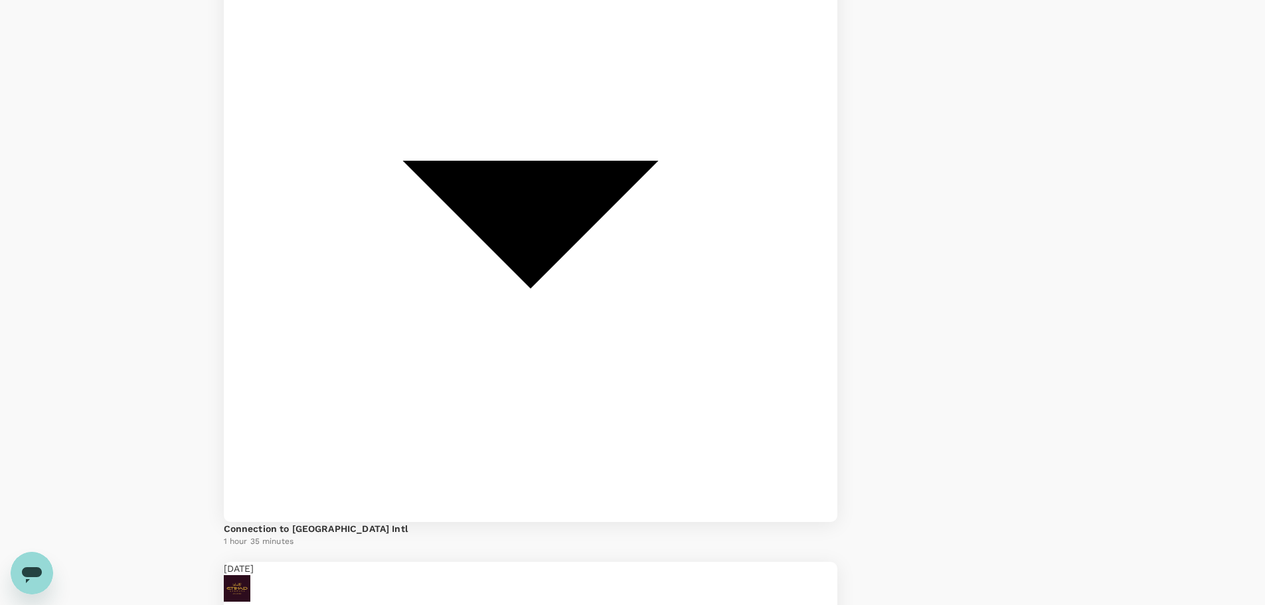
copy span "A20250927728162"
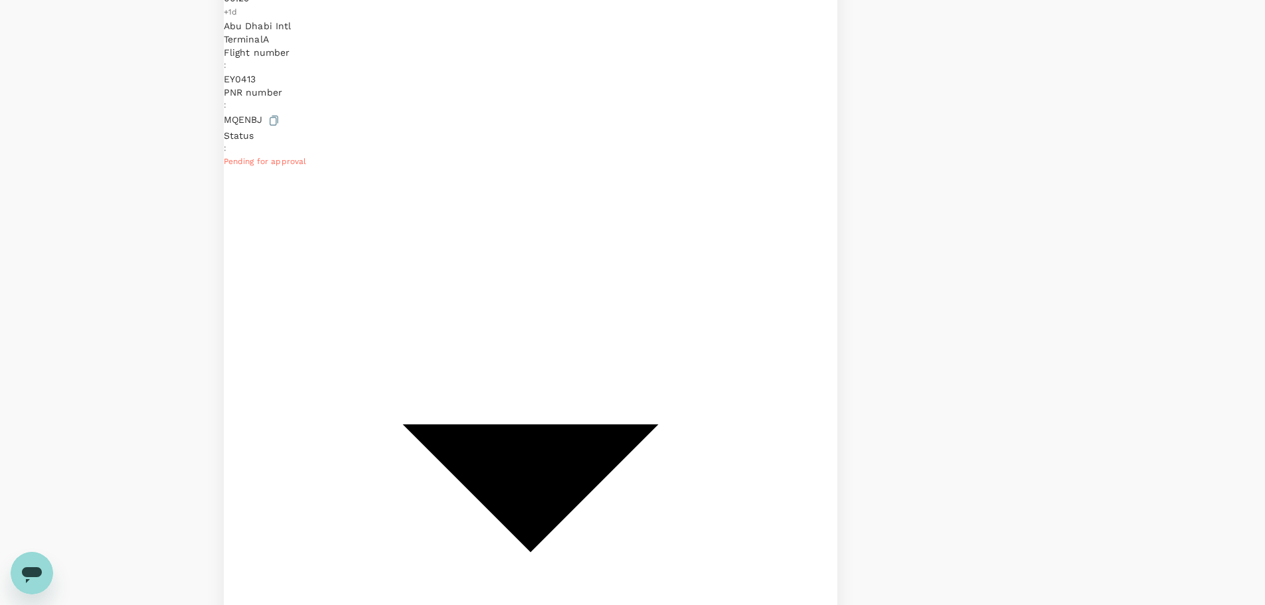
scroll to position [381, 0]
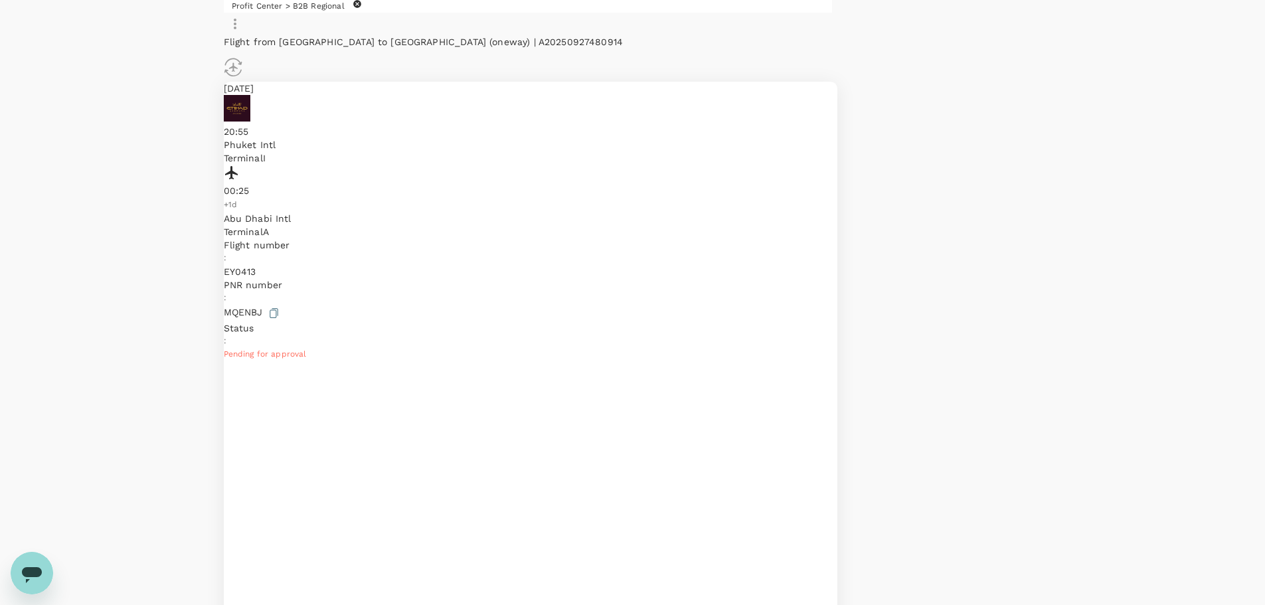
scroll to position [266, 0]
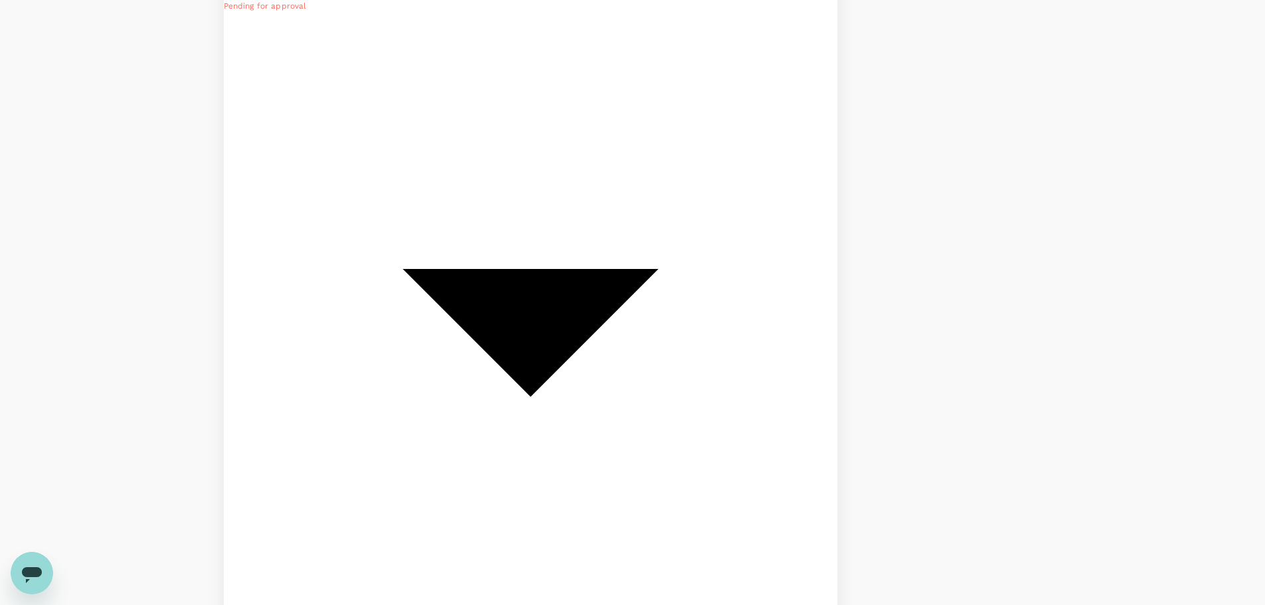
scroll to position [664, 0]
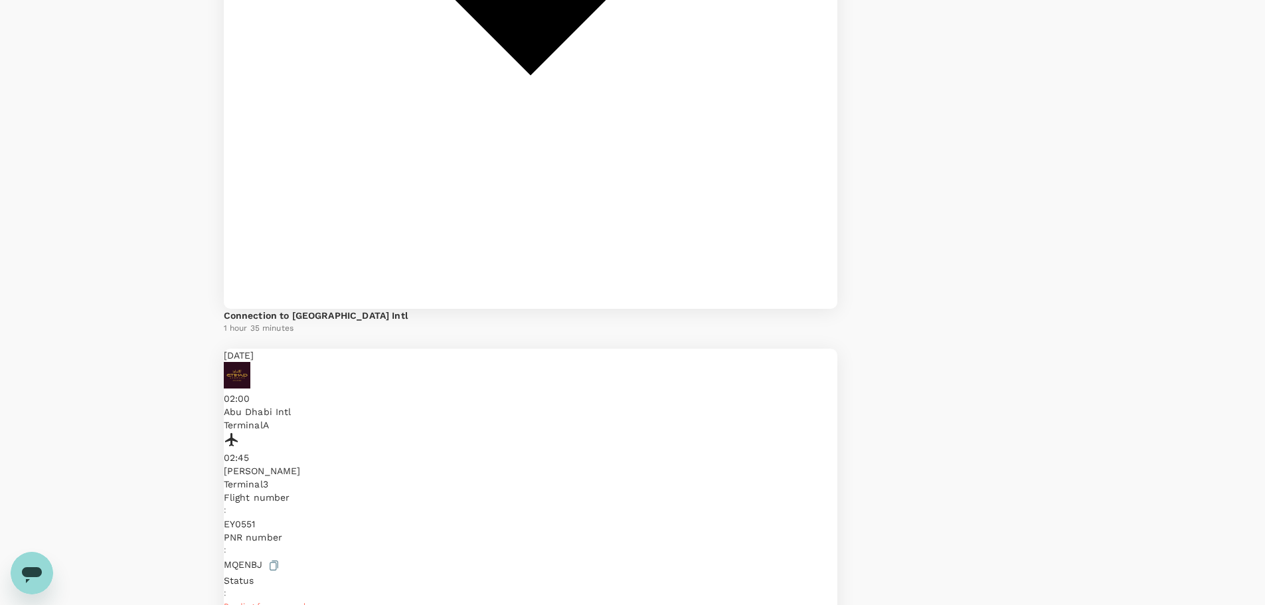
scroll to position [930, 0]
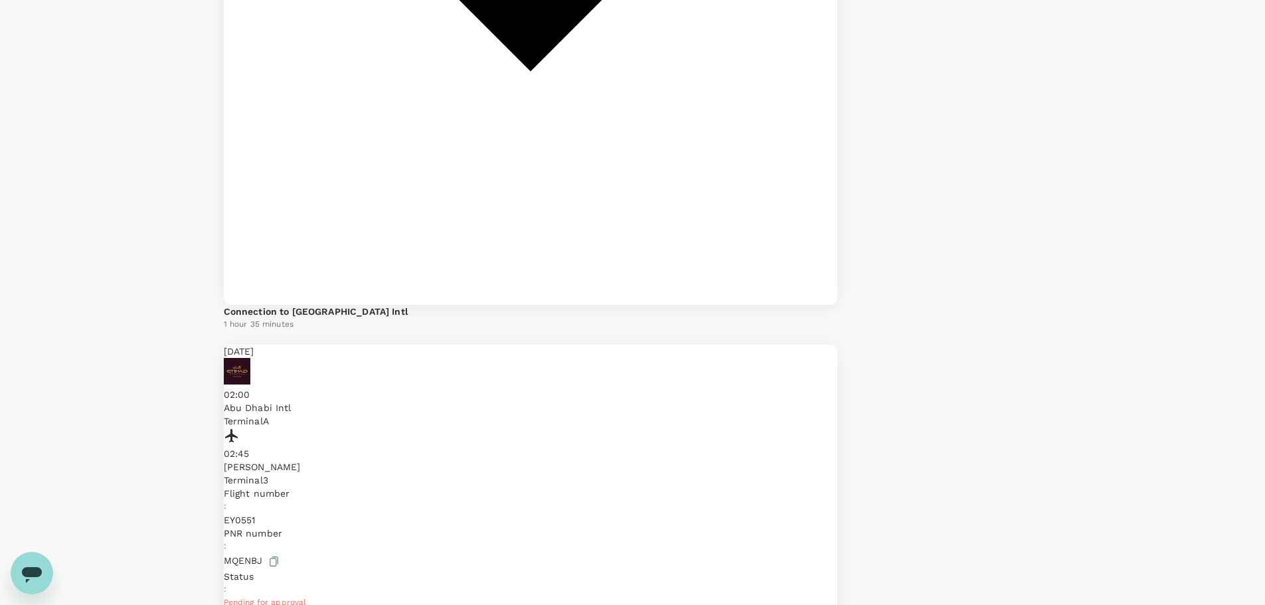
drag, startPoint x: 687, startPoint y: 401, endPoint x: 719, endPoint y: 403, distance: 32.7
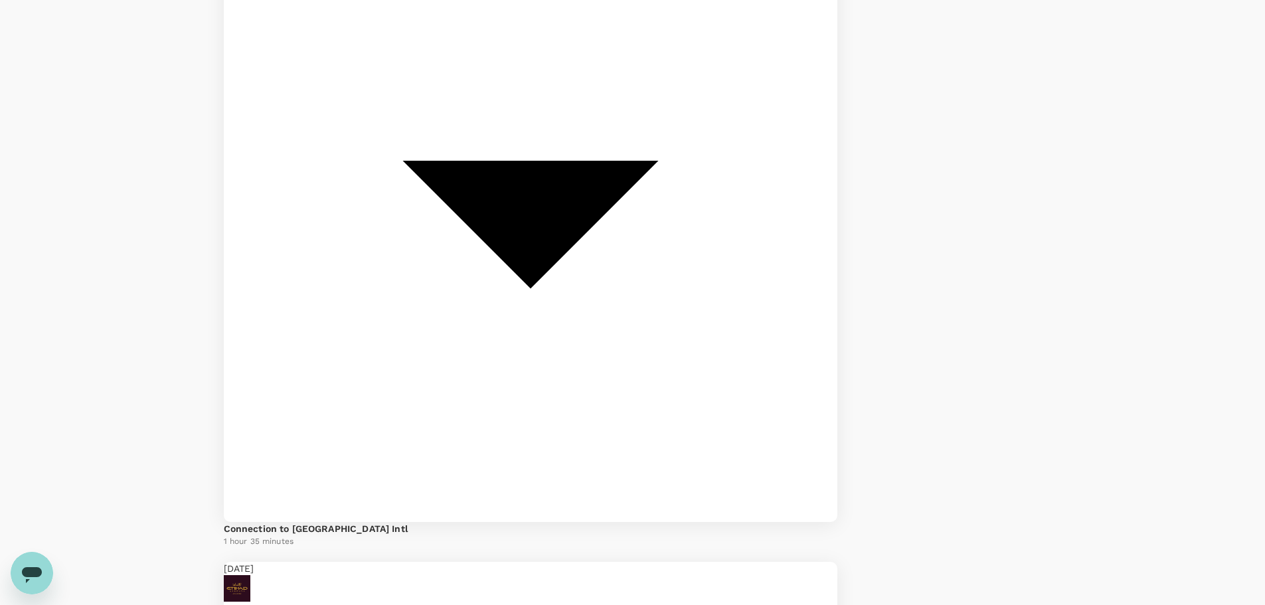
copy p "QR 4567"
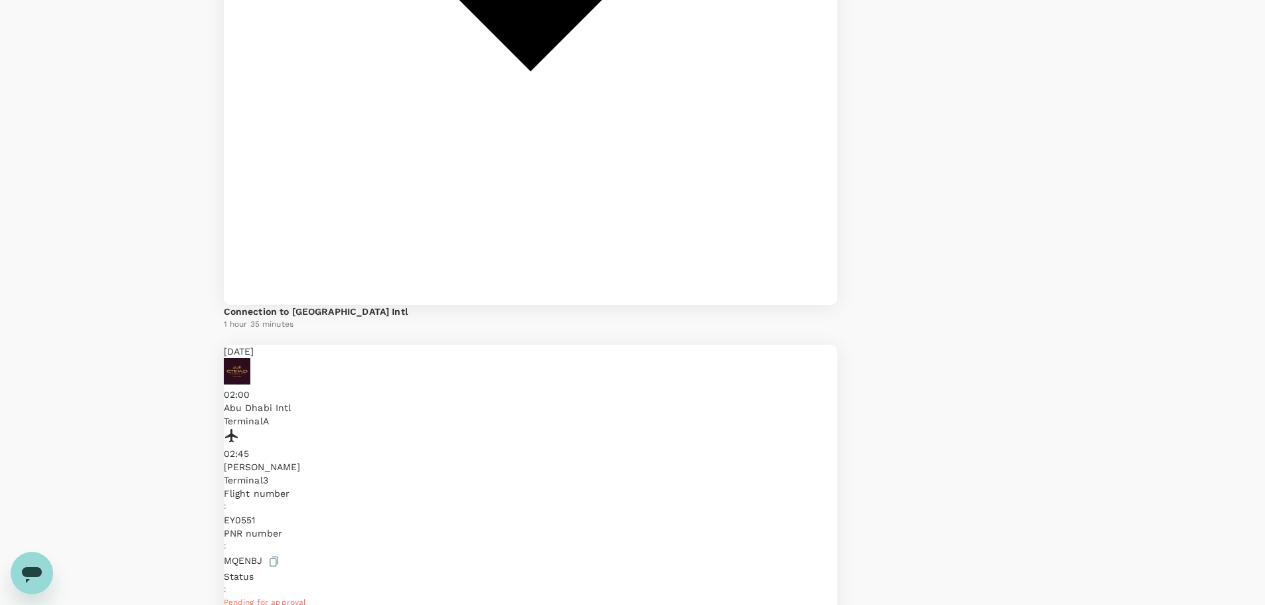
click at [33, 570] on icon "Open messaging window" at bounding box center [32, 575] width 20 height 16
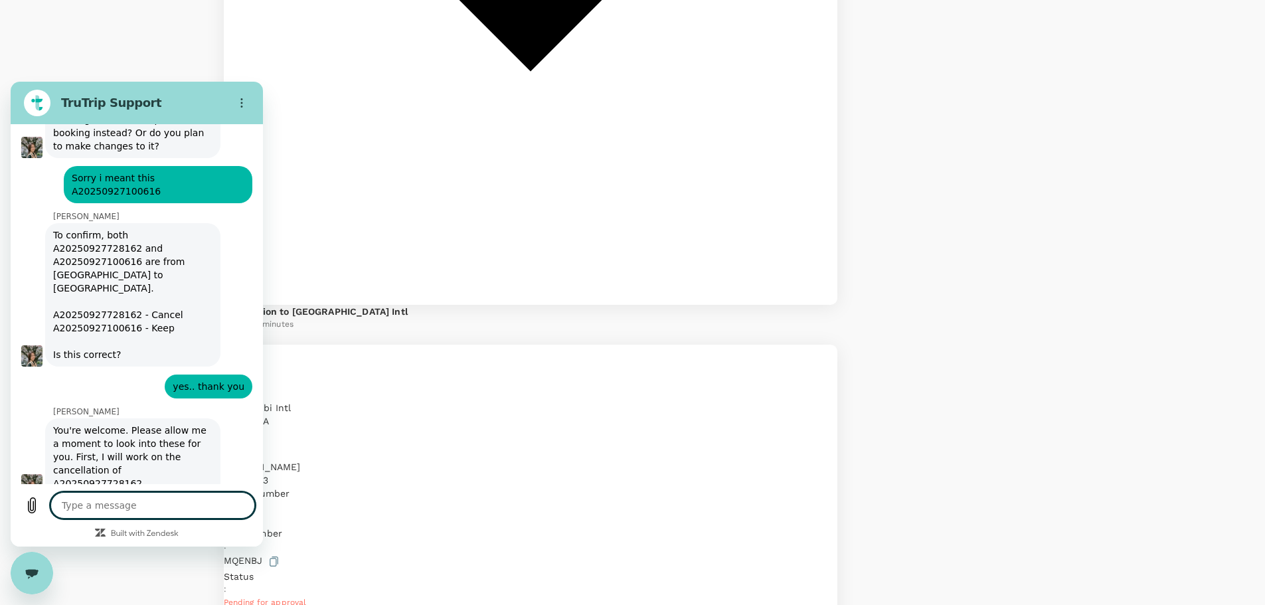
scroll to position [6094, 0]
type textarea "x"
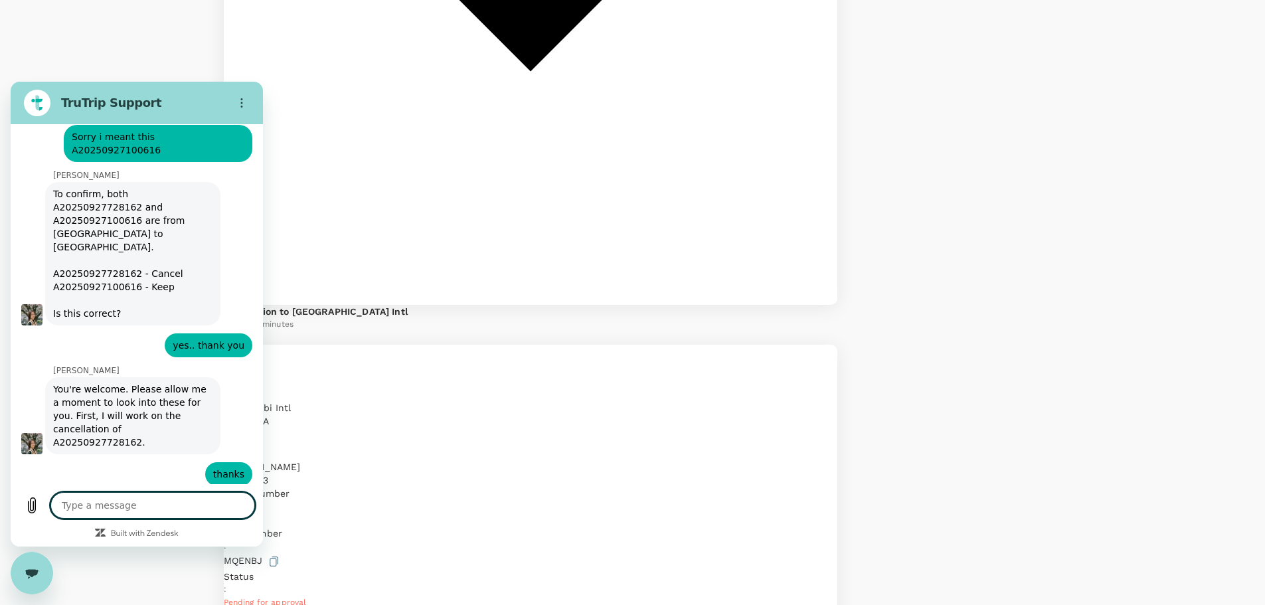
scroll to position [6139, 0]
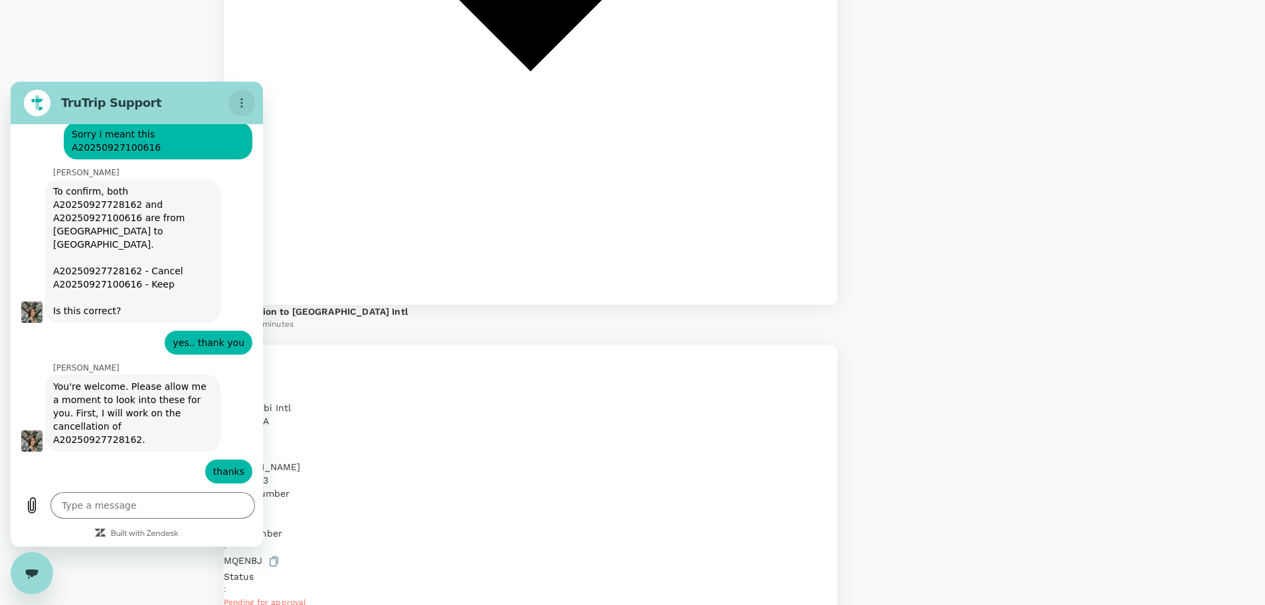
click at [237, 97] on button "Options menu" at bounding box center [241, 103] width 27 height 27
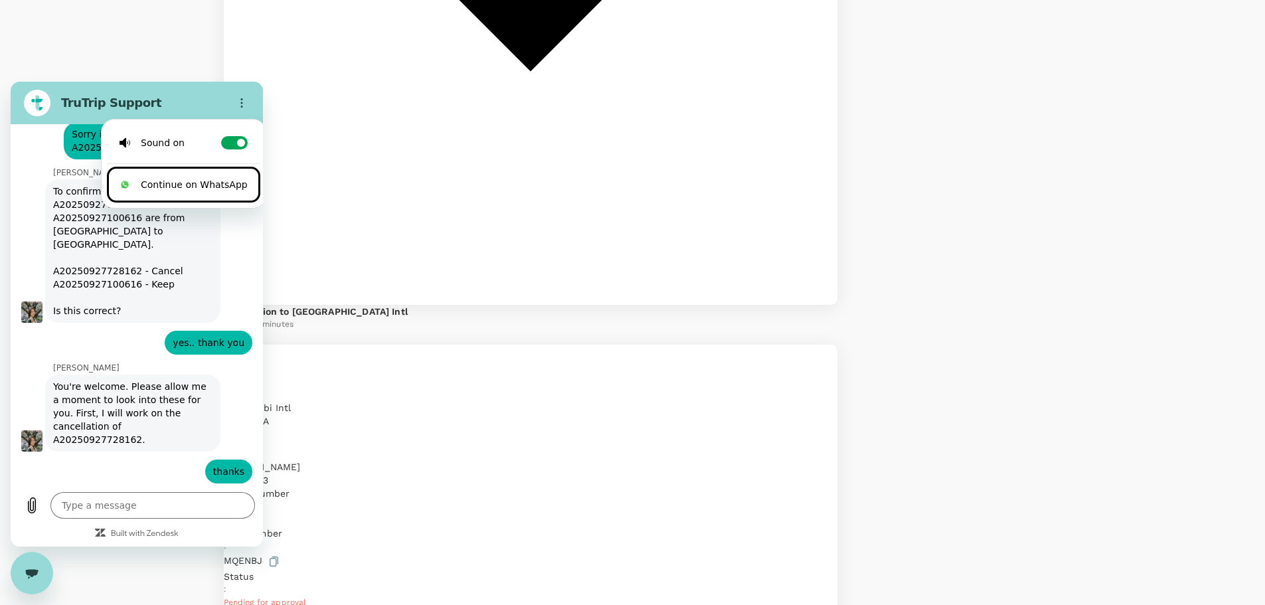
click at [222, 178] on li "Continue on WhatsApp" at bounding box center [183, 185] width 153 height 36
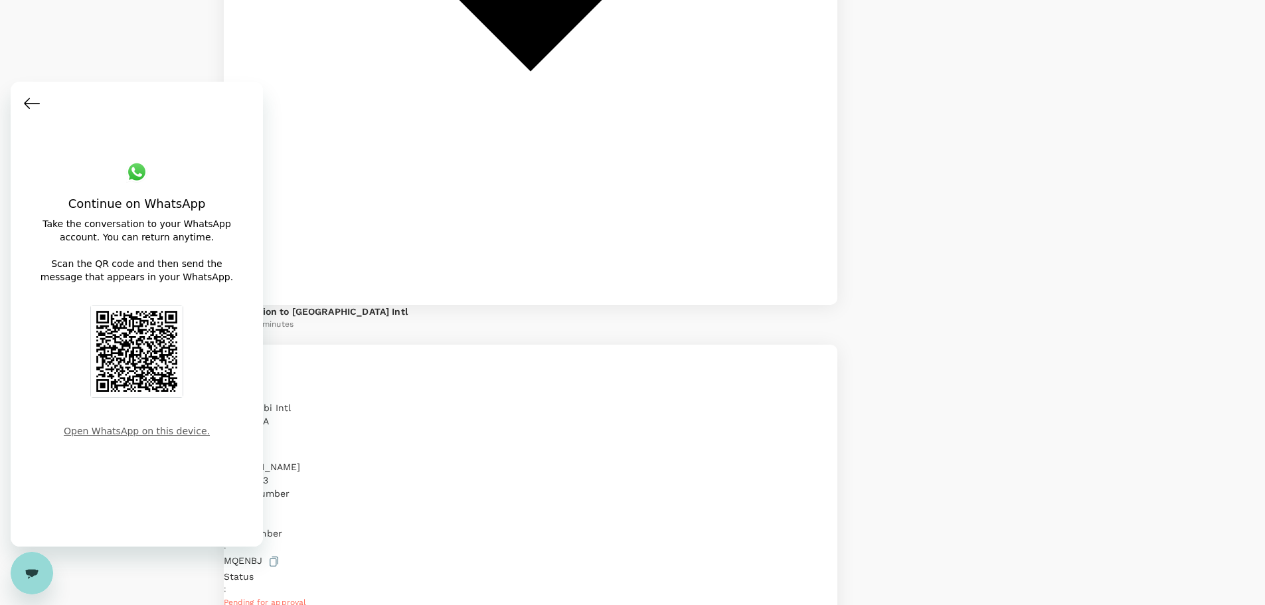
click at [149, 434] on link "Open WhatsApp on this device." at bounding box center [136, 431] width 157 height 24
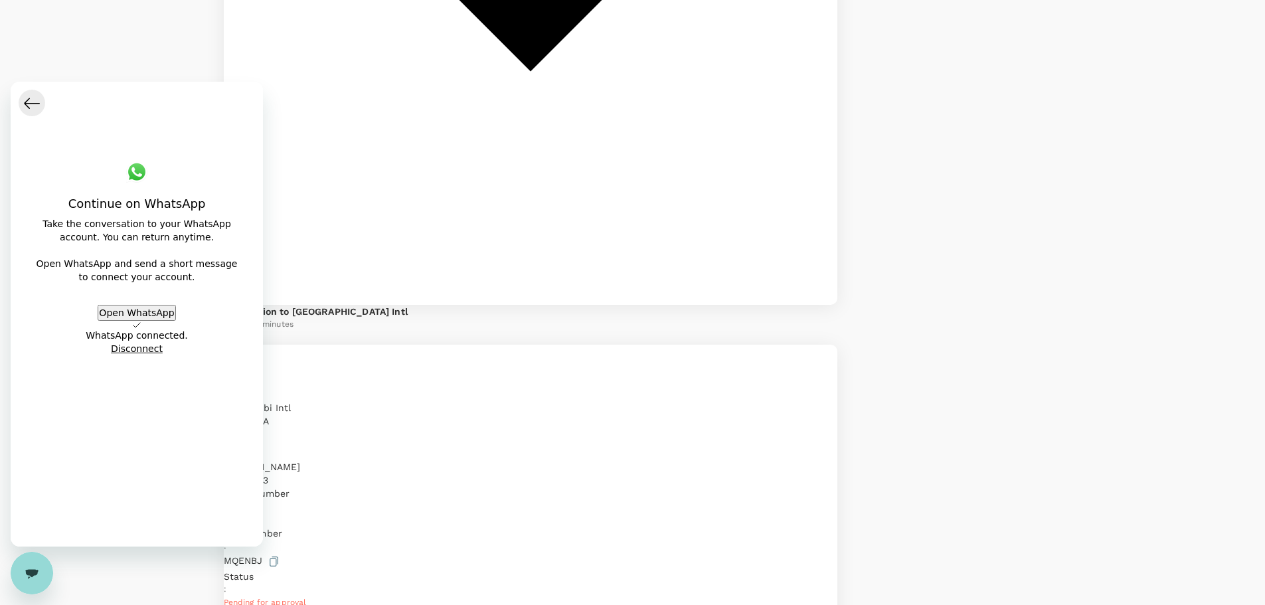
click at [27, 102] on icon "Back to conversation" at bounding box center [32, 103] width 16 height 16
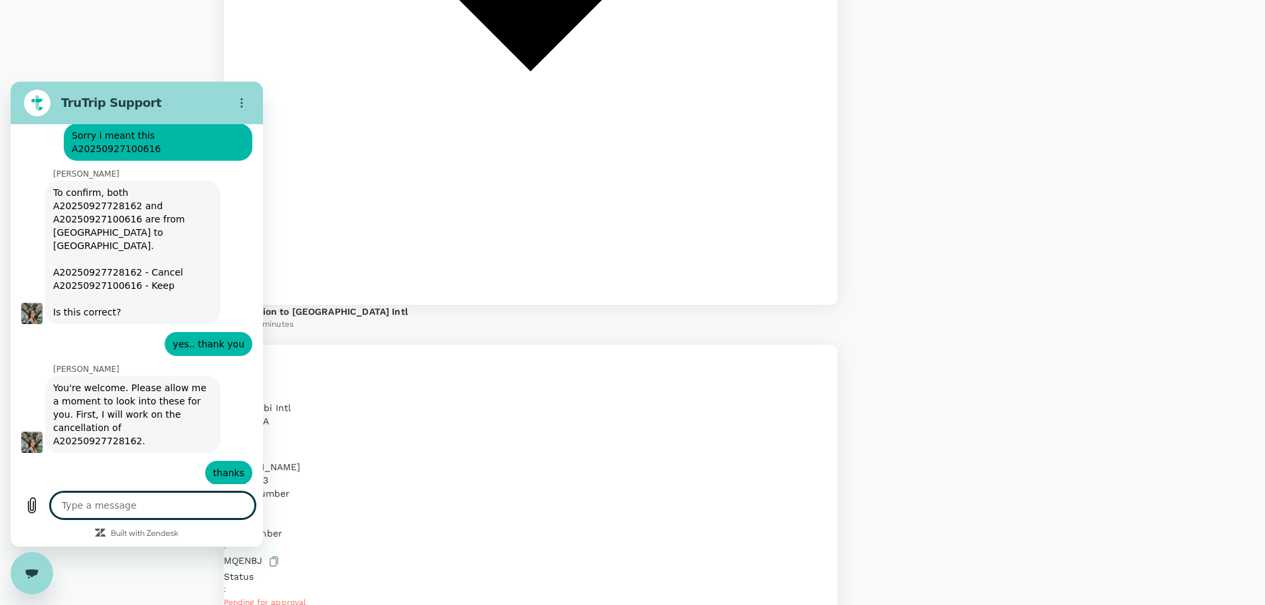
type textarea "x"
click at [126, 503] on textarea at bounding box center [152, 505] width 205 height 27
type textarea "I"
type textarea "x"
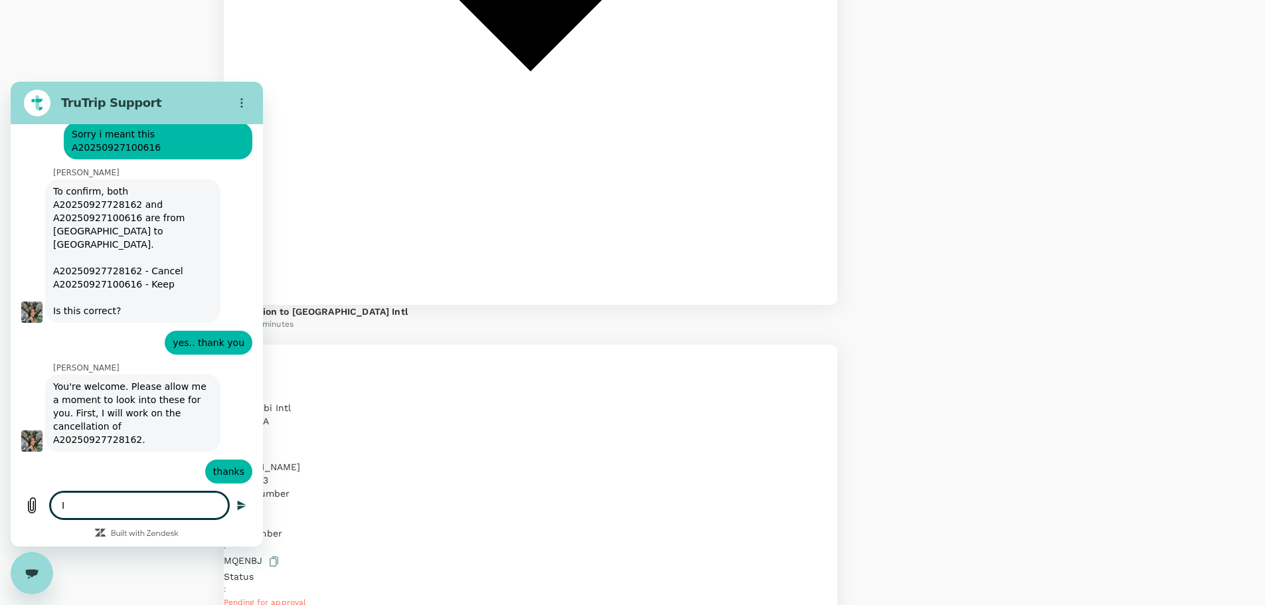
type textarea "I'"
type textarea "x"
type textarea "I'v"
type textarea "x"
type textarea "I've"
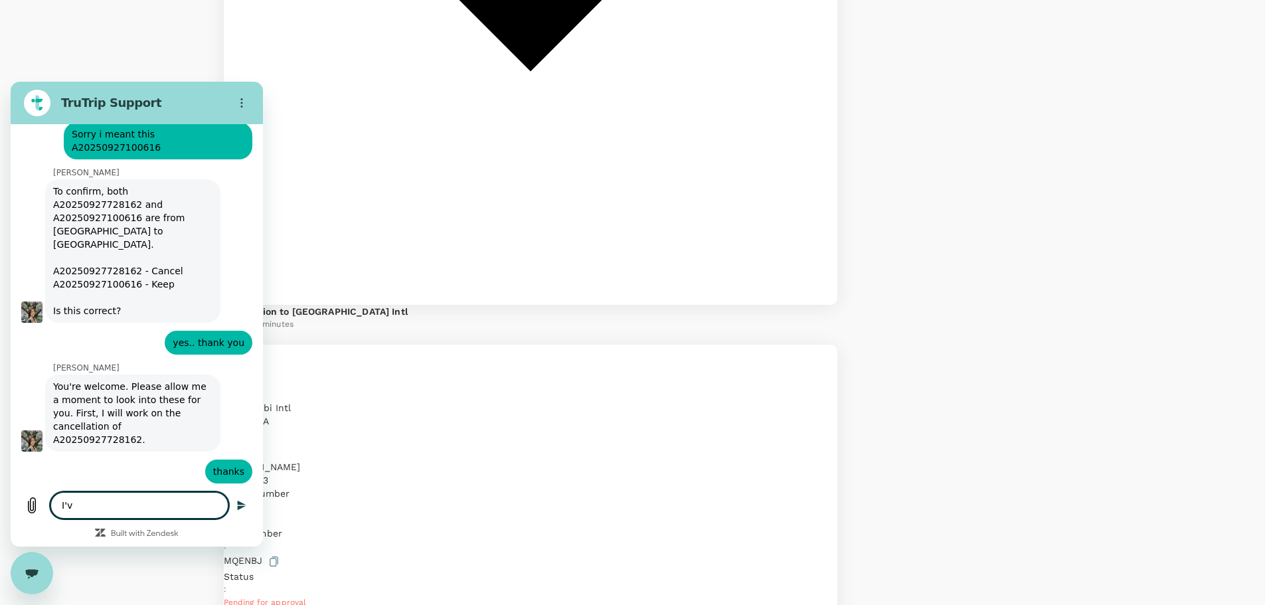
type textarea "x"
type textarea "I've"
type textarea "x"
type textarea "I've s"
type textarea "x"
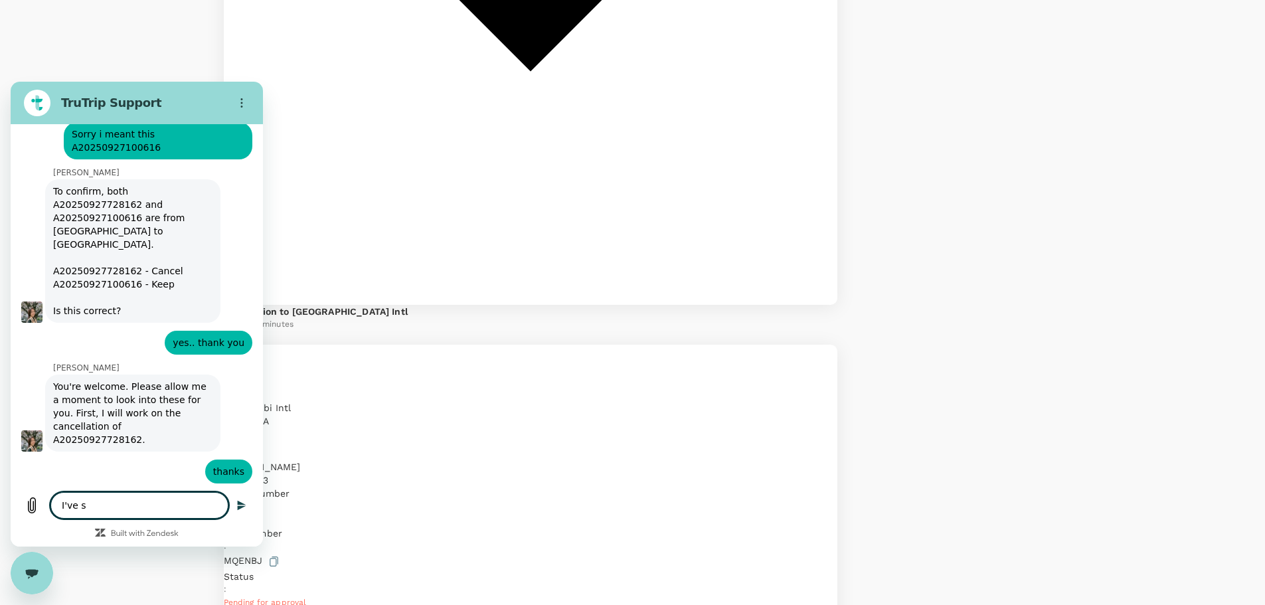
type textarea "I've st"
type textarea "x"
type textarea "I've sta"
type textarea "x"
type textarea "I've star"
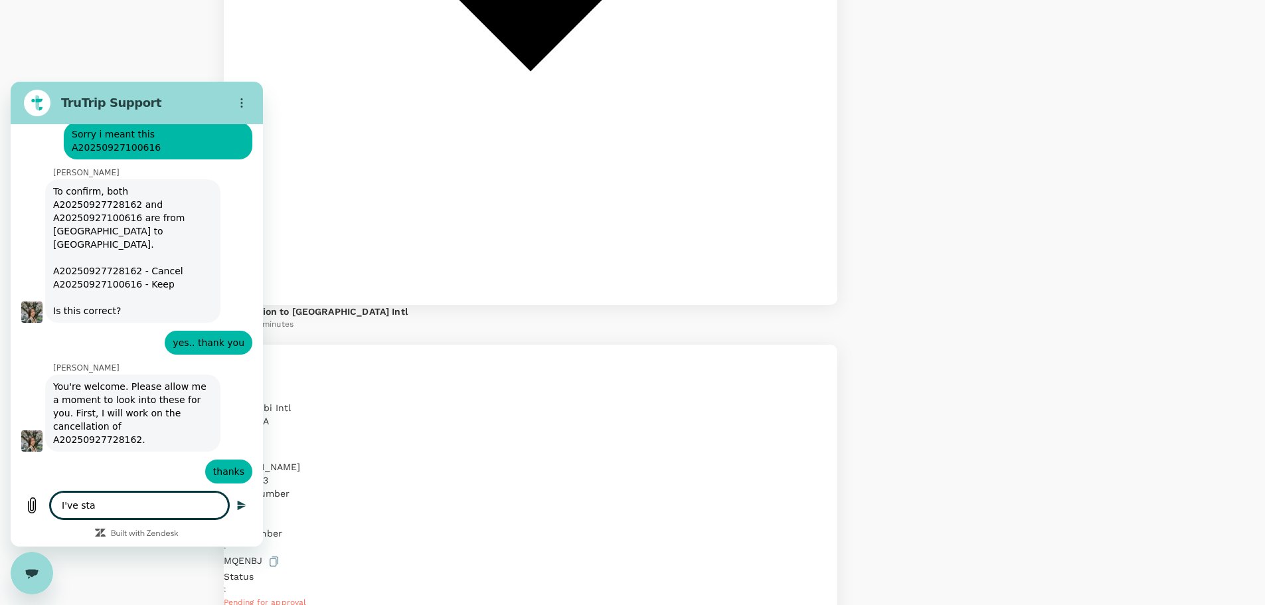
type textarea "x"
type textarea "I've start"
type textarea "x"
type textarea "I've start"
type textarea "x"
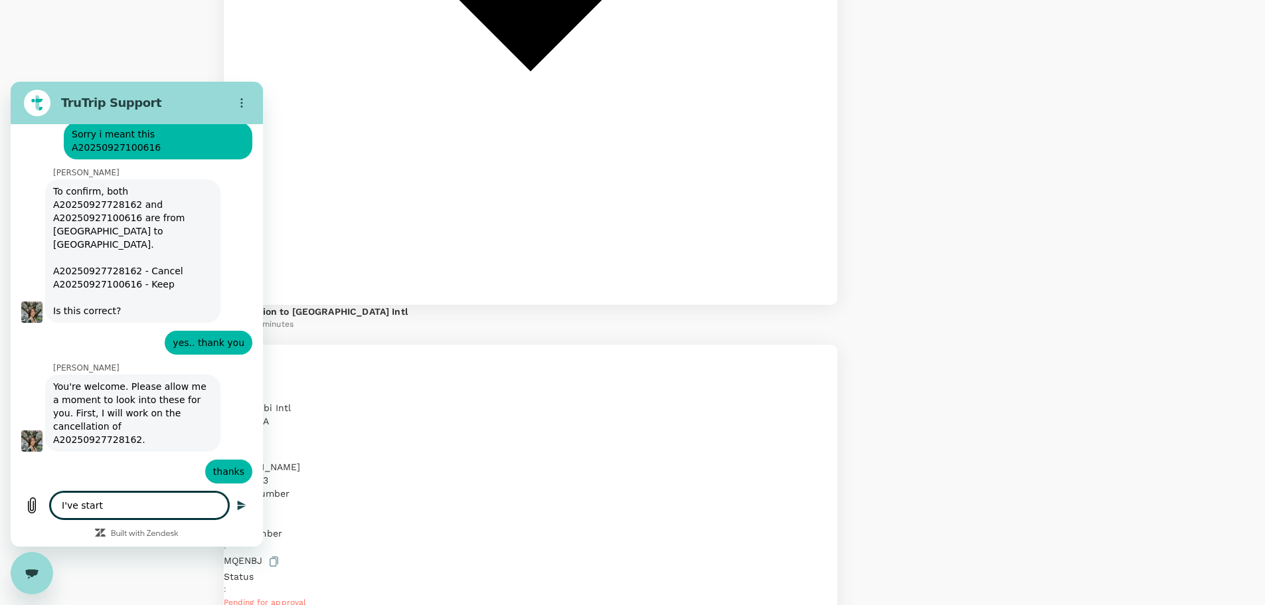
type textarea "I've start t"
type textarea "x"
type textarea "I've start th"
type textarea "x"
type textarea "I've start the"
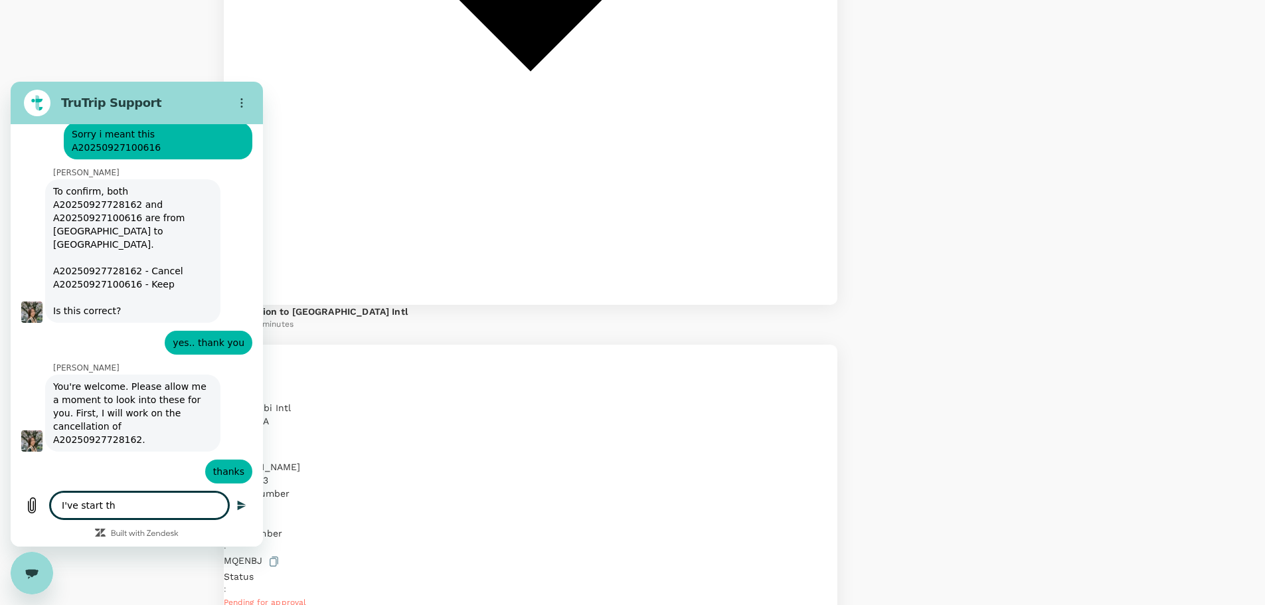
type textarea "x"
type textarea "I've start the"
type textarea "x"
type textarea "I've start the c"
type textarea "x"
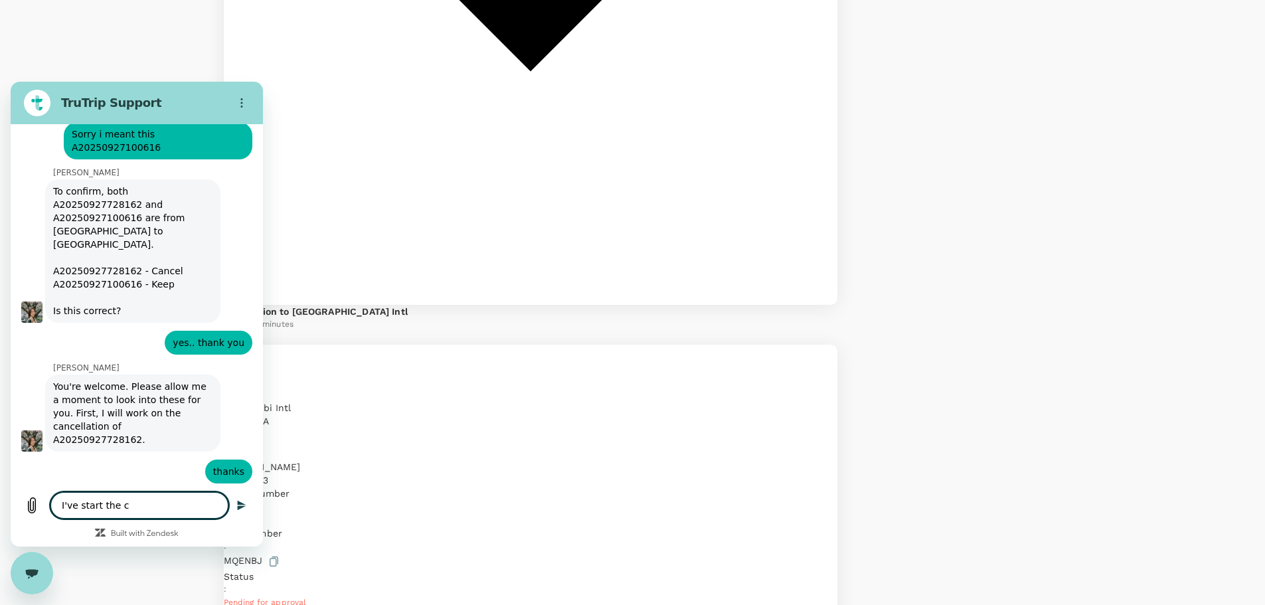
type textarea "I've start the co"
type textarea "x"
type textarea "I've start the con"
type textarea "x"
type textarea "I've start the conv"
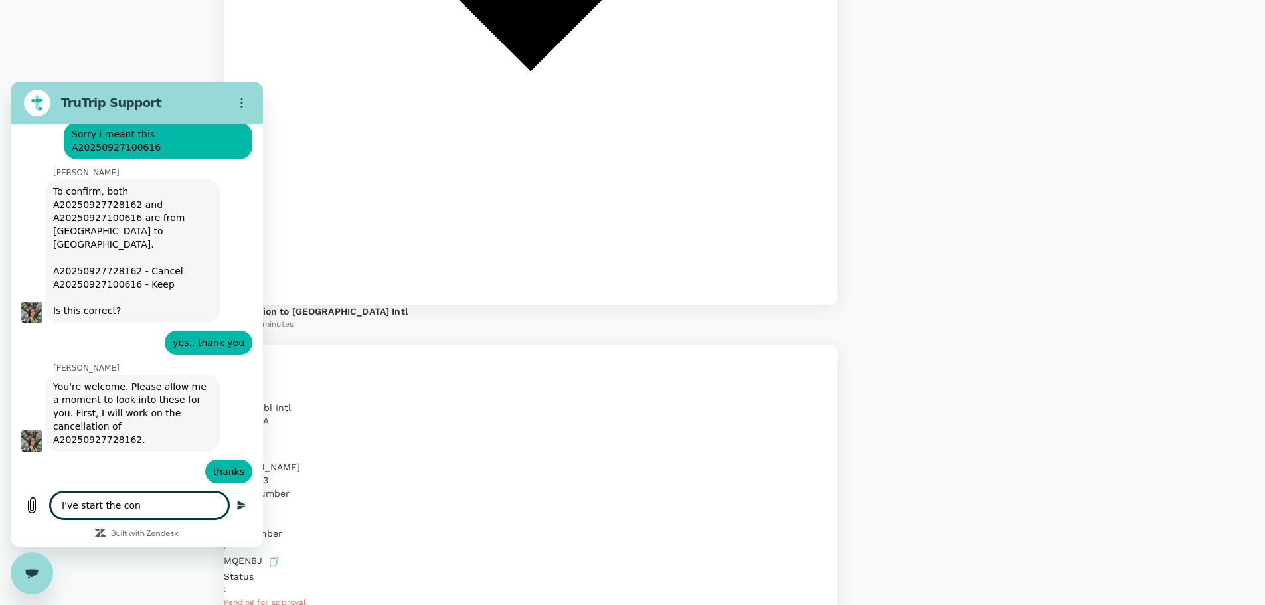
type textarea "x"
type textarea "I've start the convo"
type textarea "x"
type textarea "I've start the convo"
type textarea "x"
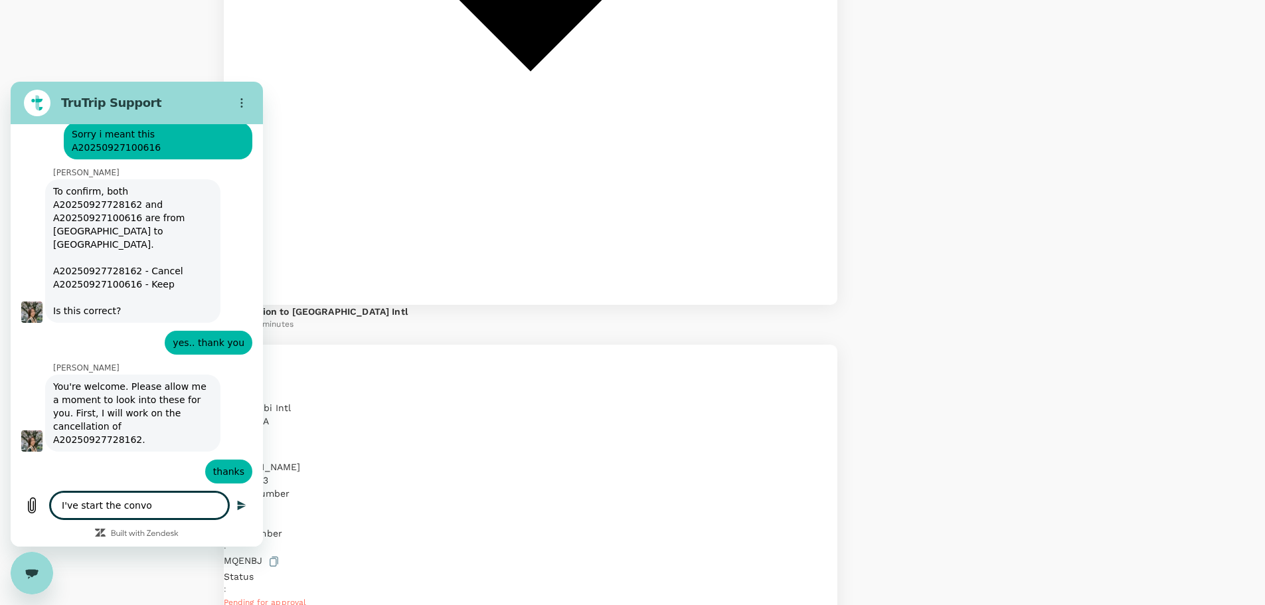
type textarea "I've start the convo o"
type textarea "x"
type textarea "I've start the convo on"
type textarea "x"
type textarea "I've start the convo on"
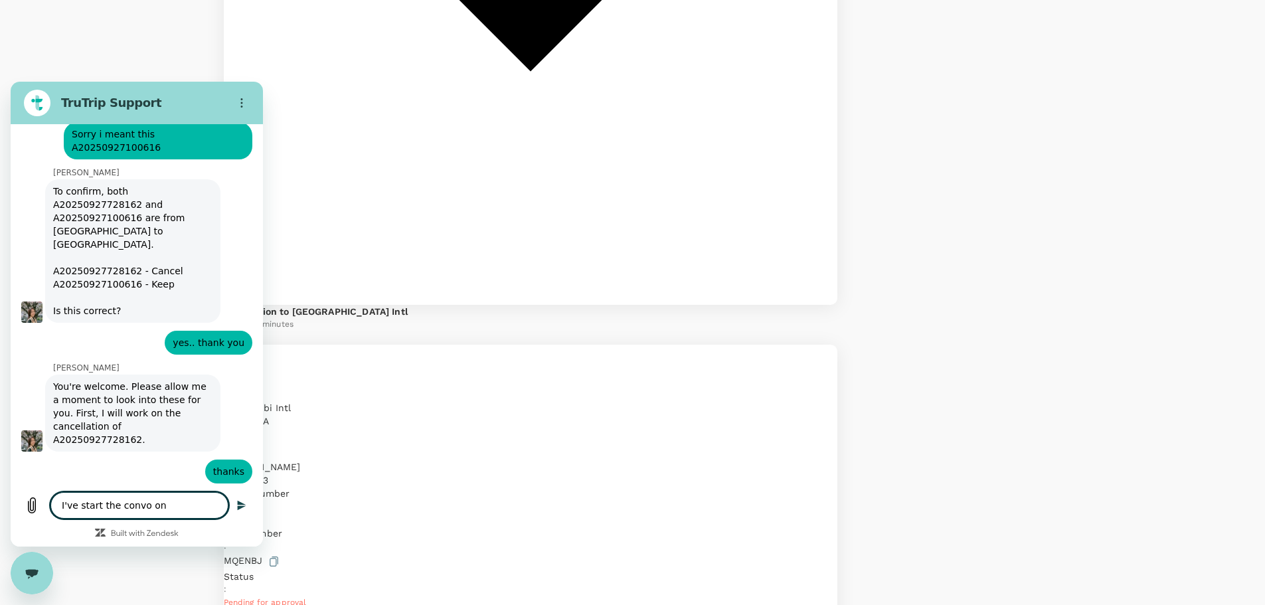
type textarea "x"
type textarea "I've start the convo on w"
type textarea "x"
type textarea "I've start the convo on wh"
type textarea "x"
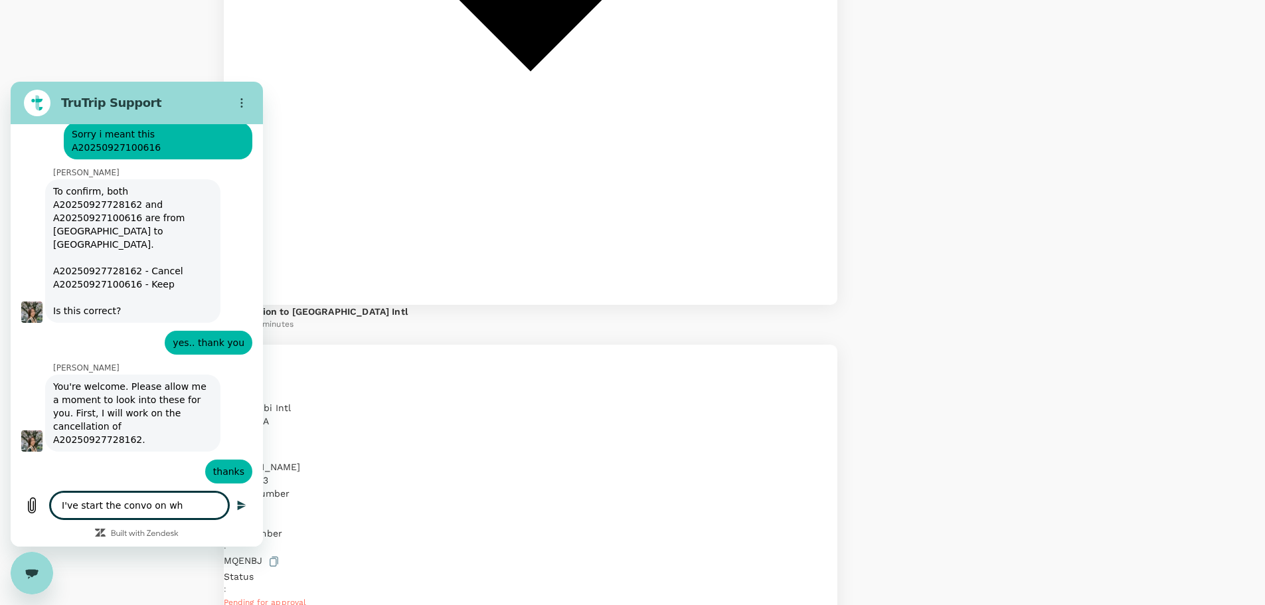
type textarea "I've start the convo on wha"
type textarea "x"
type textarea "I've start the convo on what"
type textarea "x"
type textarea "I've start the convo on whats"
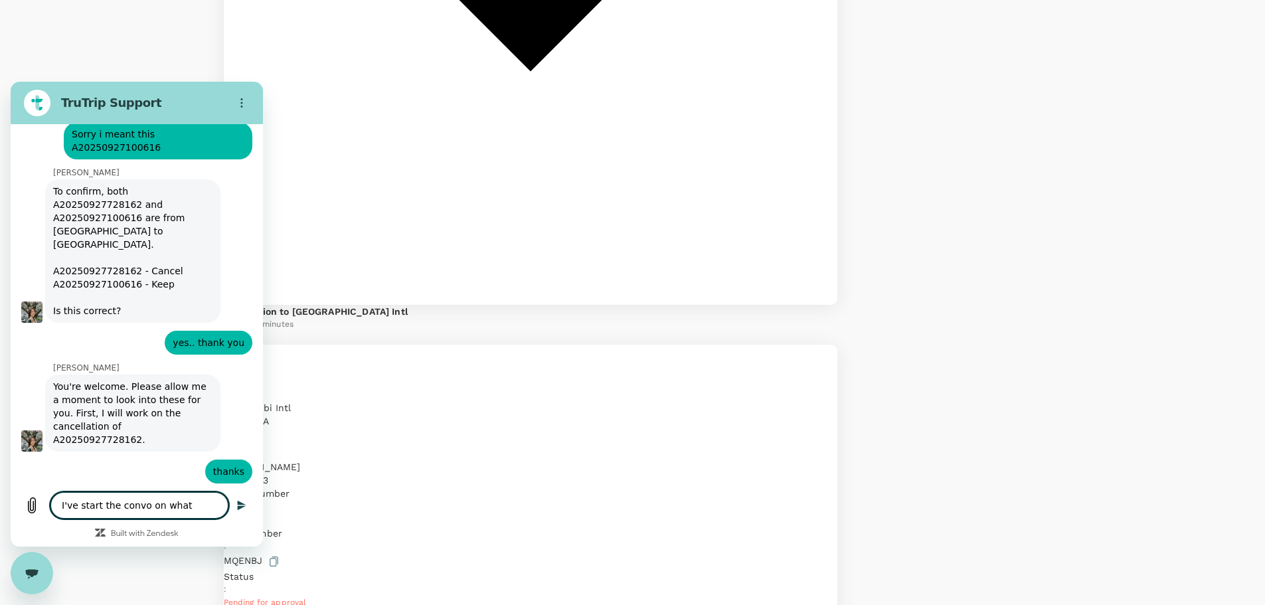
type textarea "x"
type textarea "I've start the convo on whatsa"
type textarea "x"
type textarea "I've start the convo on whatsap"
type textarea "x"
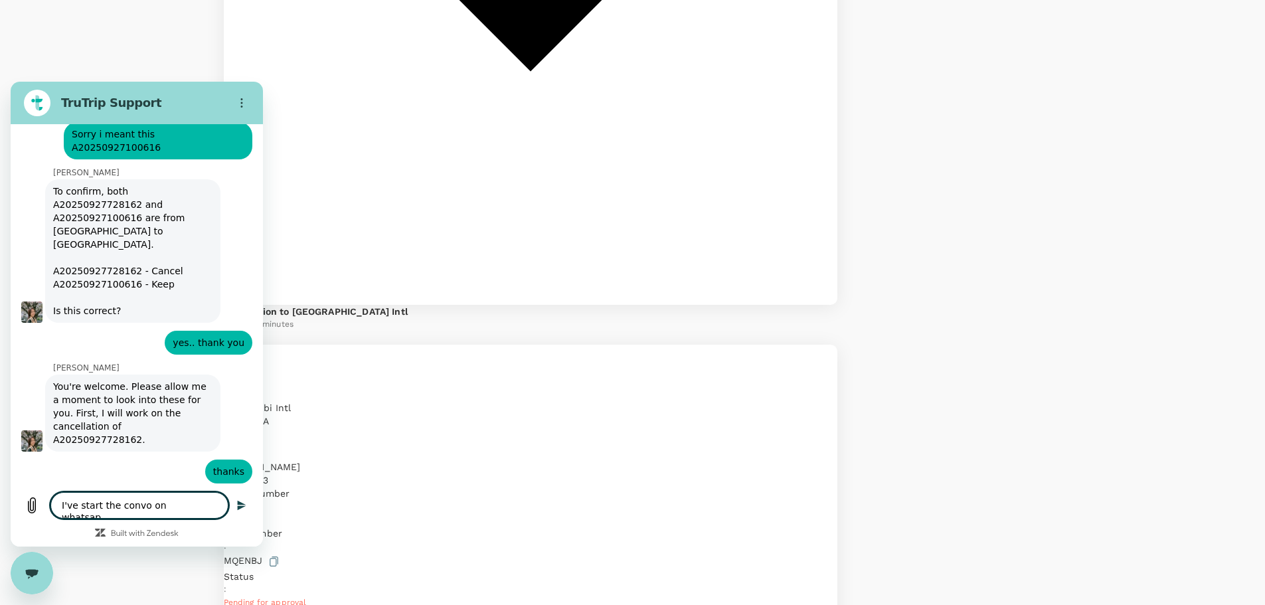
type textarea "I've start the convo on whatsapp"
type textarea "x"
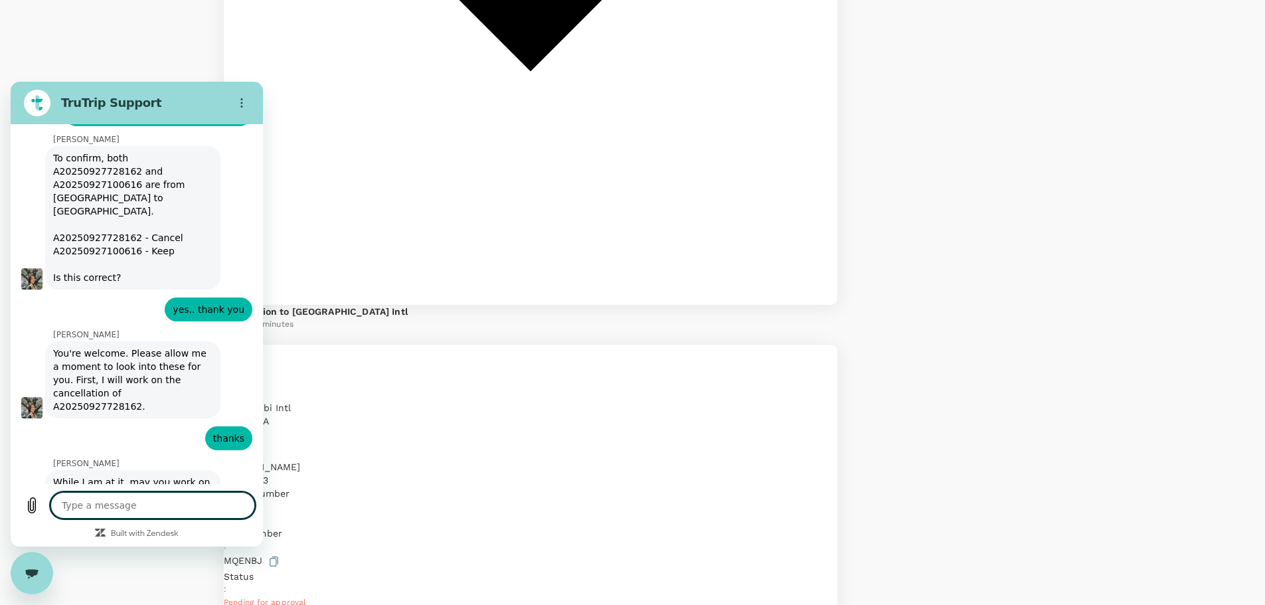
scroll to position [6171, 0]
type textarea "x"
click at [149, 508] on textarea at bounding box center [152, 505] width 205 height 27
paste textarea "I'm continuing my conversation on WhatsApp. Here's my code: 2224772435"
type textarea "I'm continuing my conversation on WhatsApp. Here's my code: 2224772435"
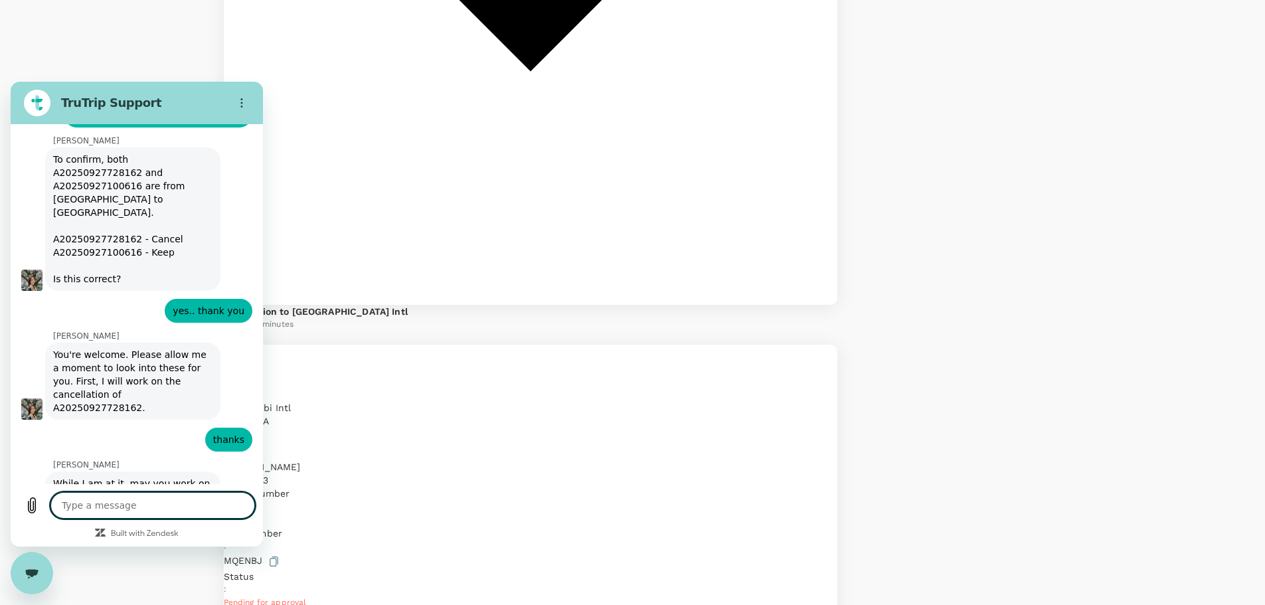
type textarea "x"
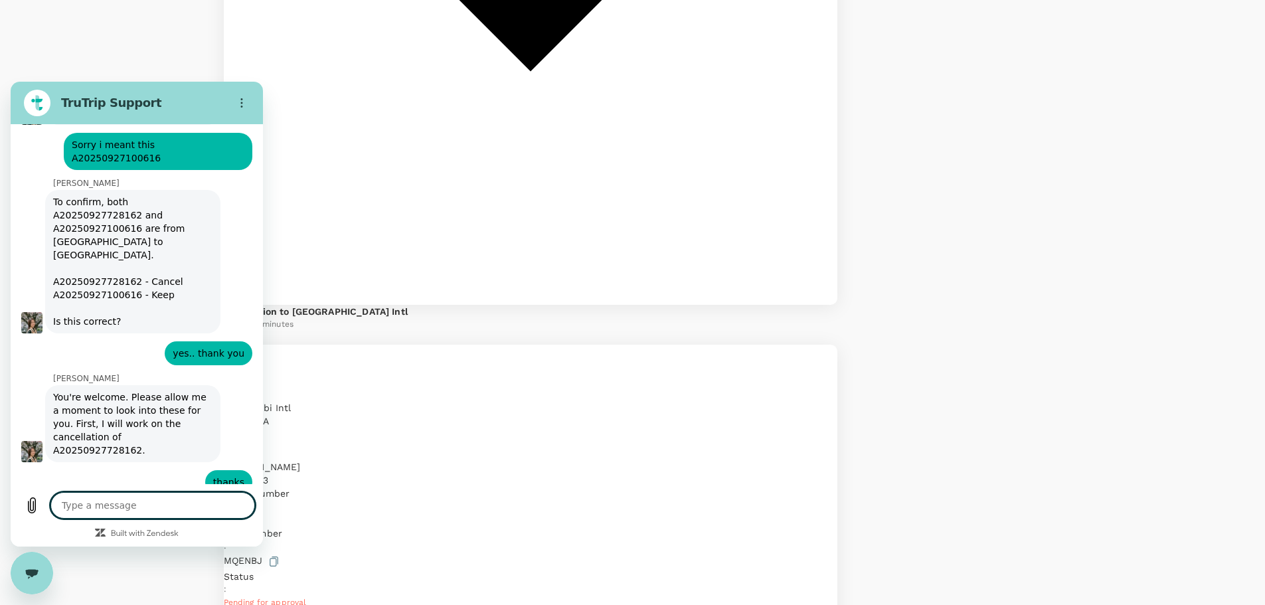
scroll to position [6062, 0]
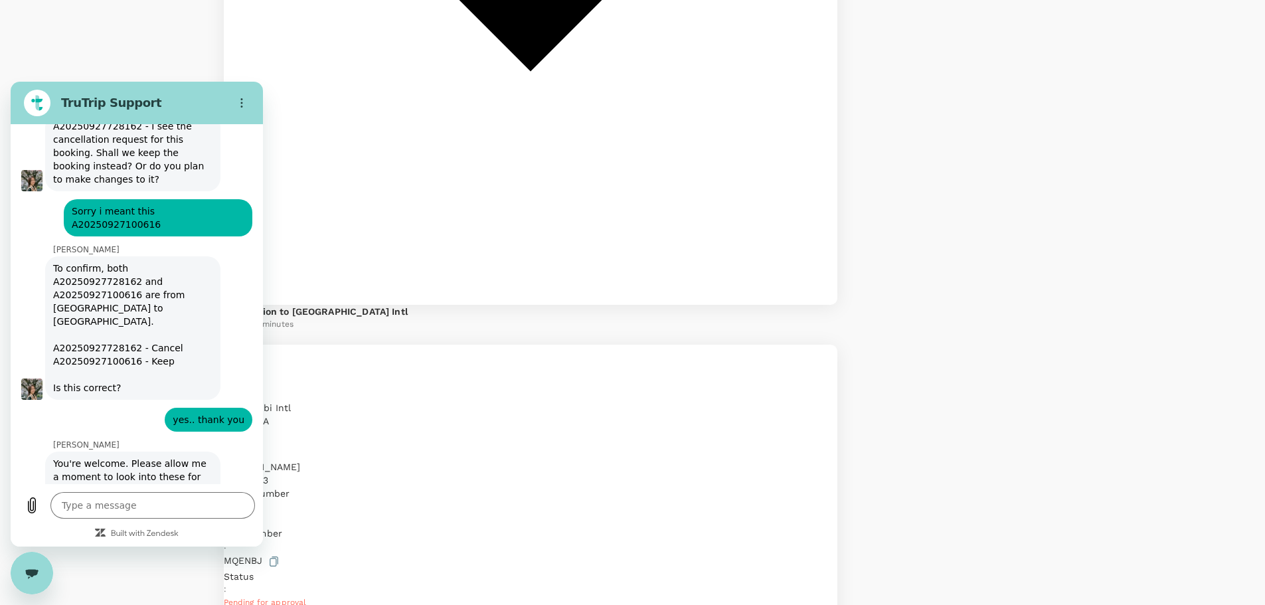
drag, startPoint x: 52, startPoint y: 214, endPoint x: 130, endPoint y: 215, distance: 77.1
drag, startPoint x: 60, startPoint y: 189, endPoint x: 122, endPoint y: 199, distance: 63.2
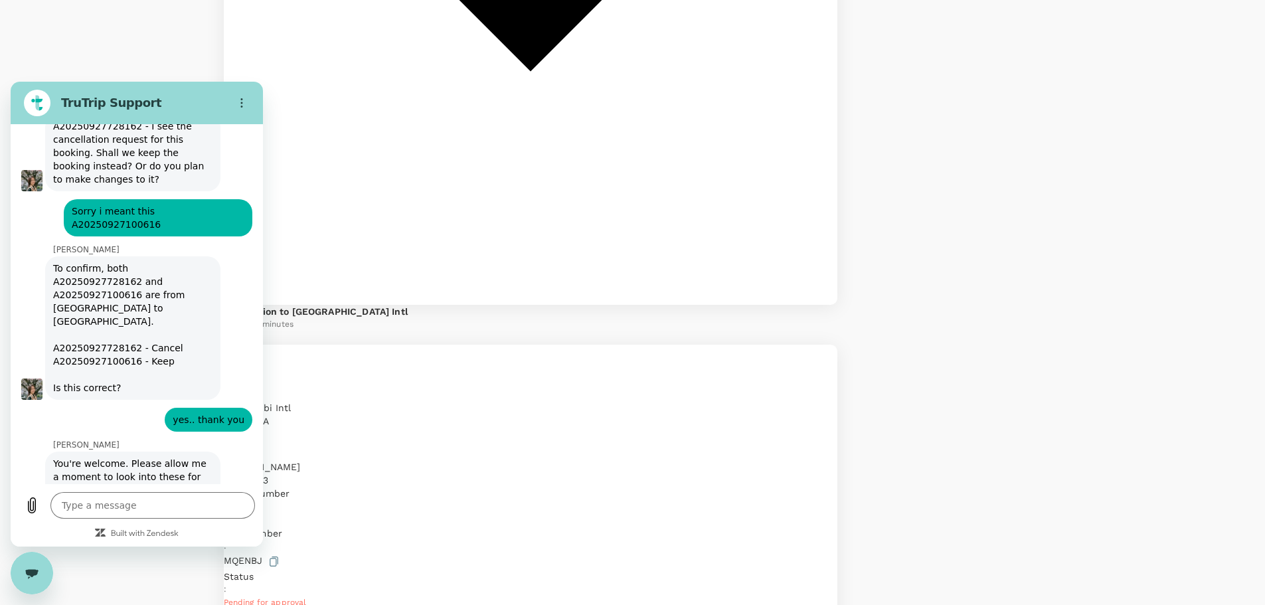
drag, startPoint x: 50, startPoint y: 188, endPoint x: 114, endPoint y: 225, distance: 73.8
copy span "confirming A20250927480914 (Phuket to Riyadh) and A20250927100616 (Riyadh to Mo…"
type textarea "x"
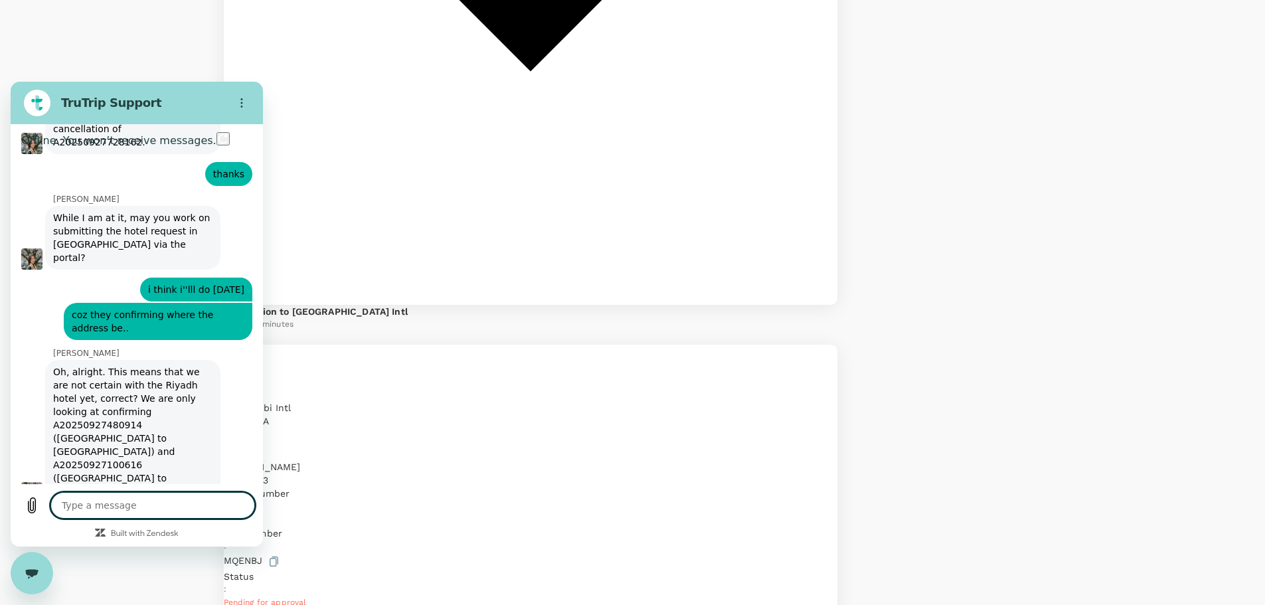
click at [167, 503] on textarea at bounding box center [152, 505] width 205 height 27
click at [187, 506] on textarea at bounding box center [152, 505] width 205 height 27
type textarea "s"
type textarea "x"
type textarea "so"
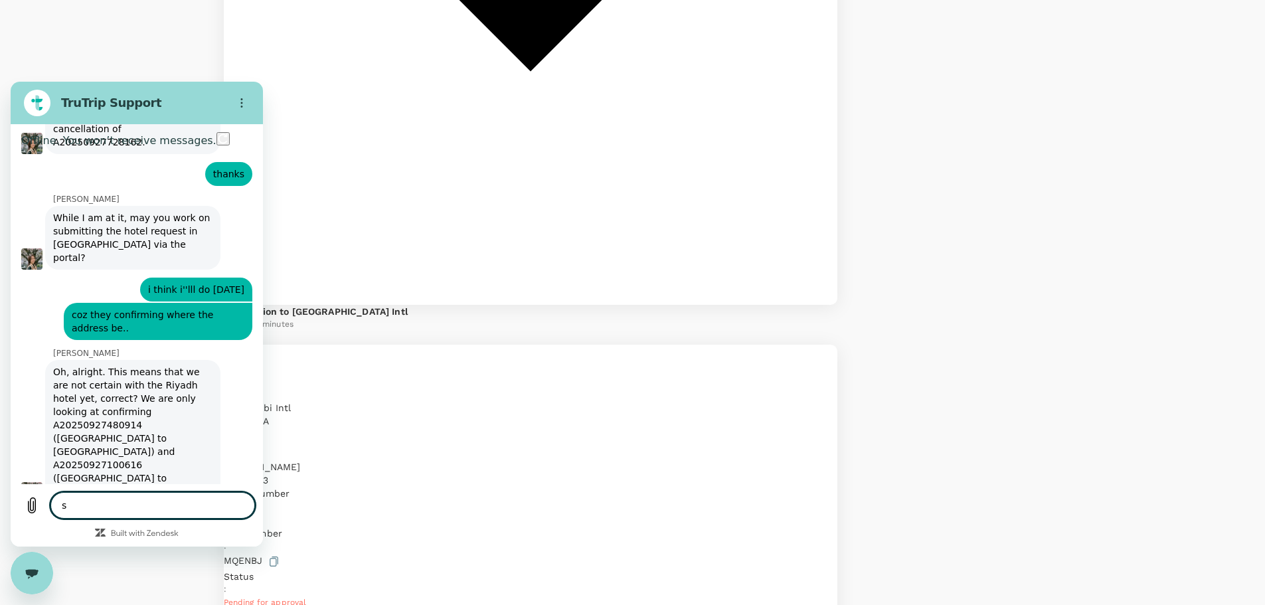
type textarea "x"
type textarea "so"
type textarea "x"
type textarea "so y"
type textarea "x"
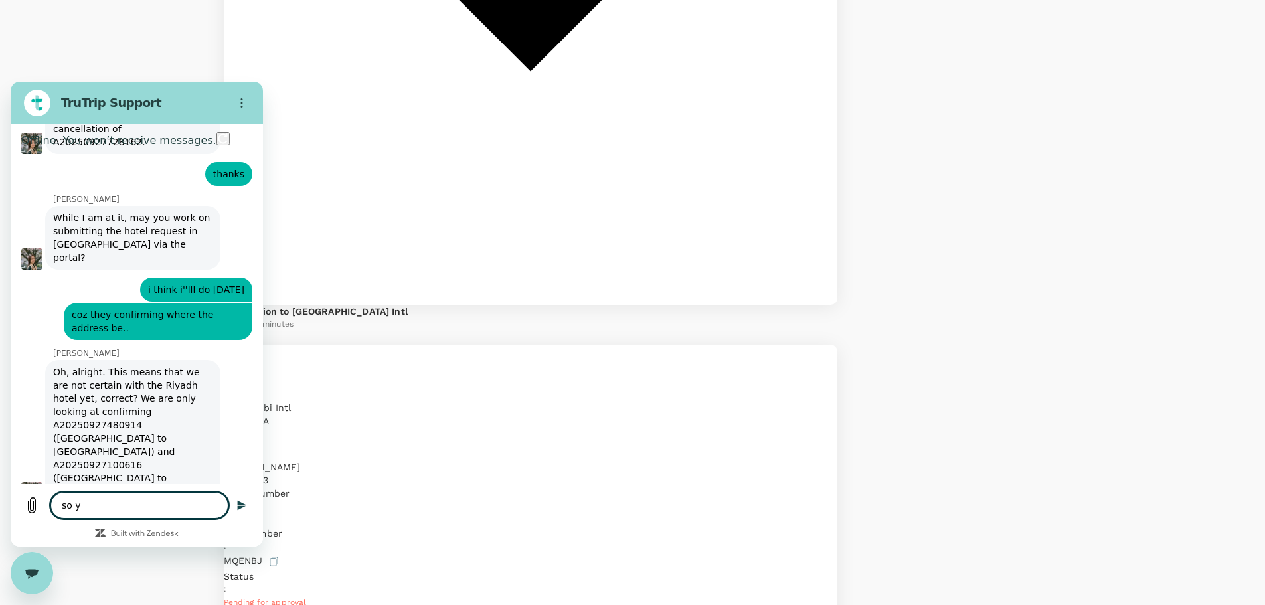
type textarea "so yo"
type textarea "x"
type textarea "so you"
type textarea "x"
type textarea "so you'"
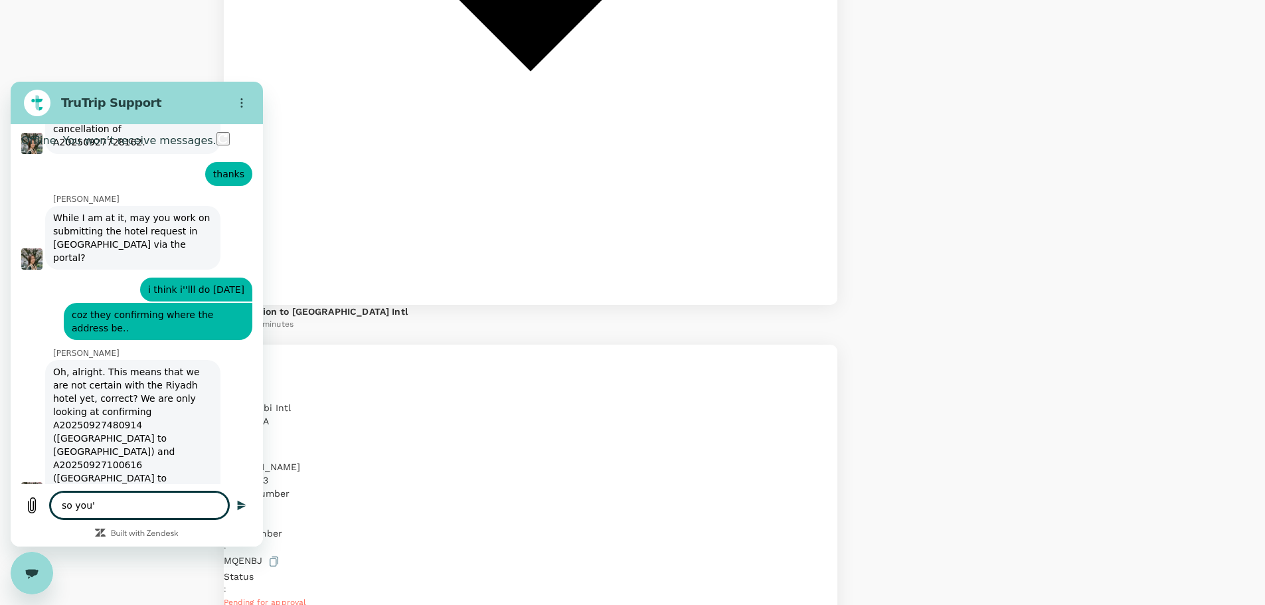
type textarea "x"
type textarea "so you'l"
type textarea "x"
type textarea "so you'll"
type textarea "x"
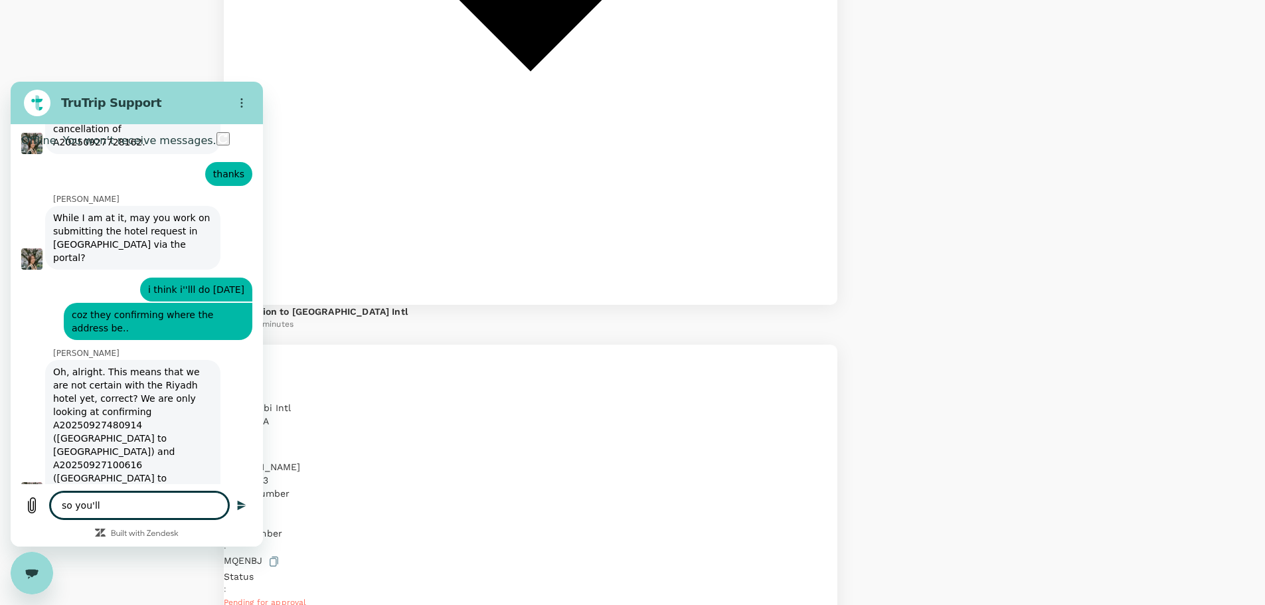
type textarea "so you'll"
type textarea "x"
type textarea "so you'll i"
type textarea "x"
type textarea "so you'll is"
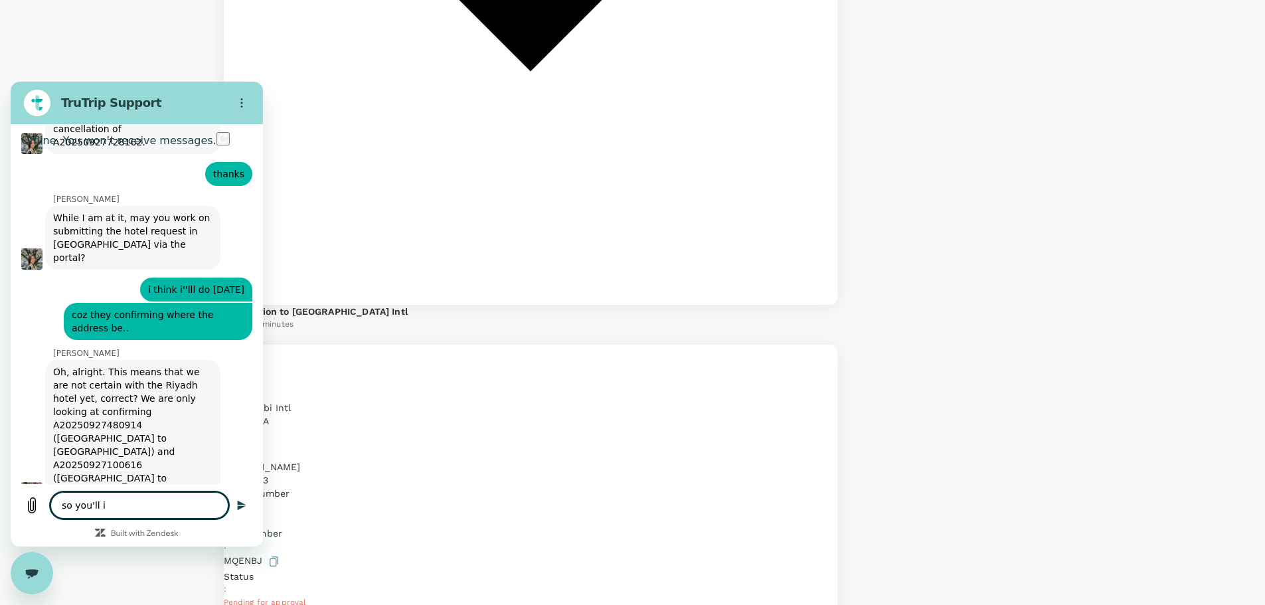
type textarea "x"
type textarea "so you'll iss"
type textarea "x"
type textarea "so you'll issu"
type textarea "x"
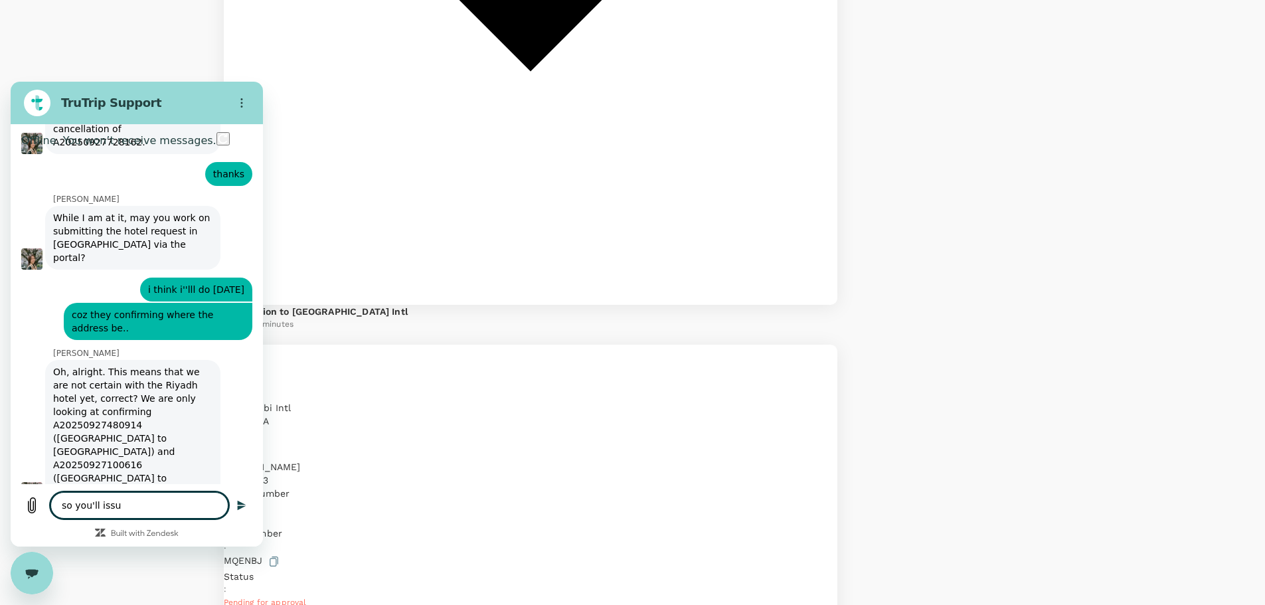
type textarea "so you'll issue"
type textarea "x"
type textarea "so you'll issue"
type textarea "x"
type textarea "so you'll issue t"
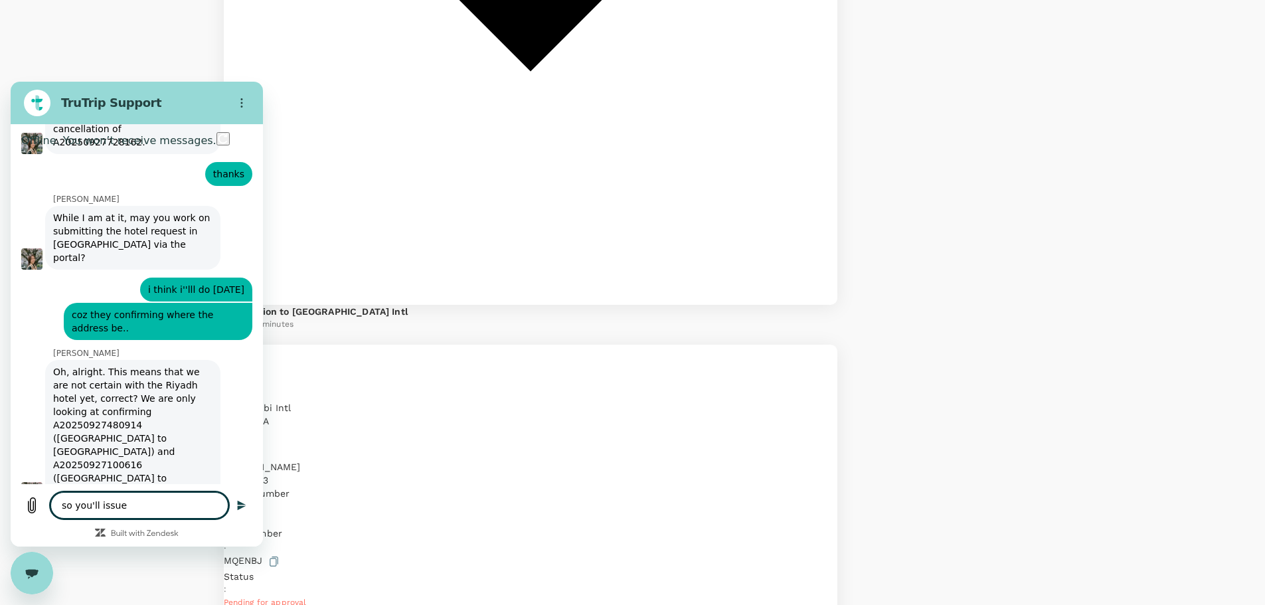
type textarea "x"
type textarea "so you'll issue th"
type textarea "x"
type textarea "so you'll issue t"
type textarea "x"
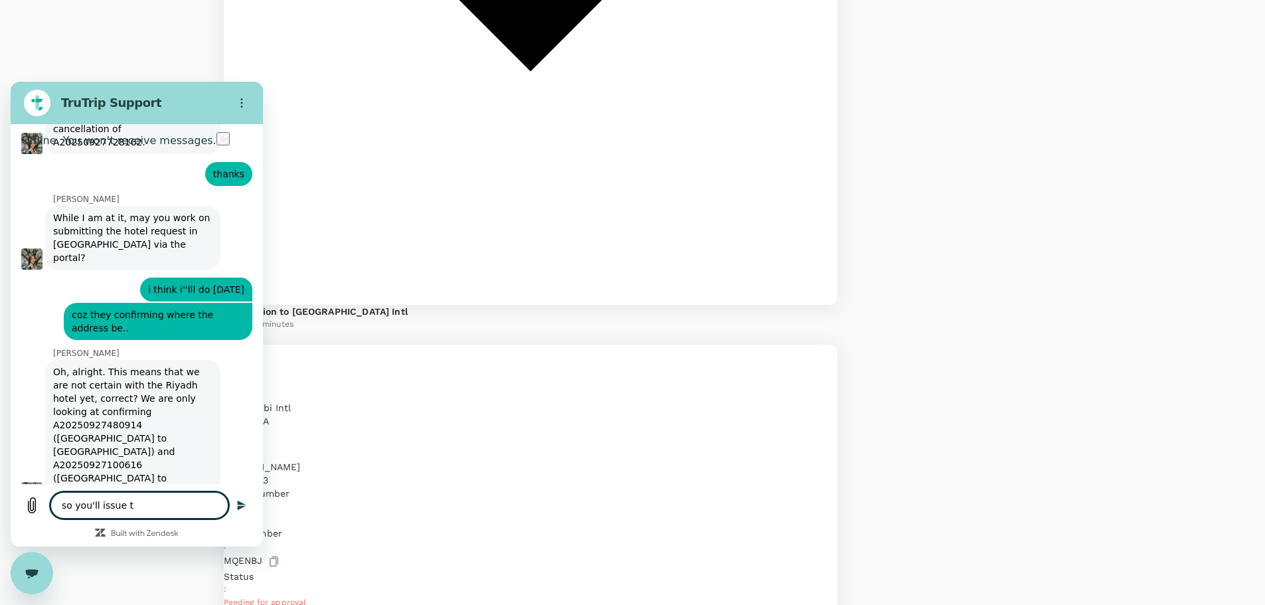
type textarea "so you'll issue"
type textarea "x"
type textarea "so you'll issue b"
type textarea "x"
type textarea "so you'll issue bo"
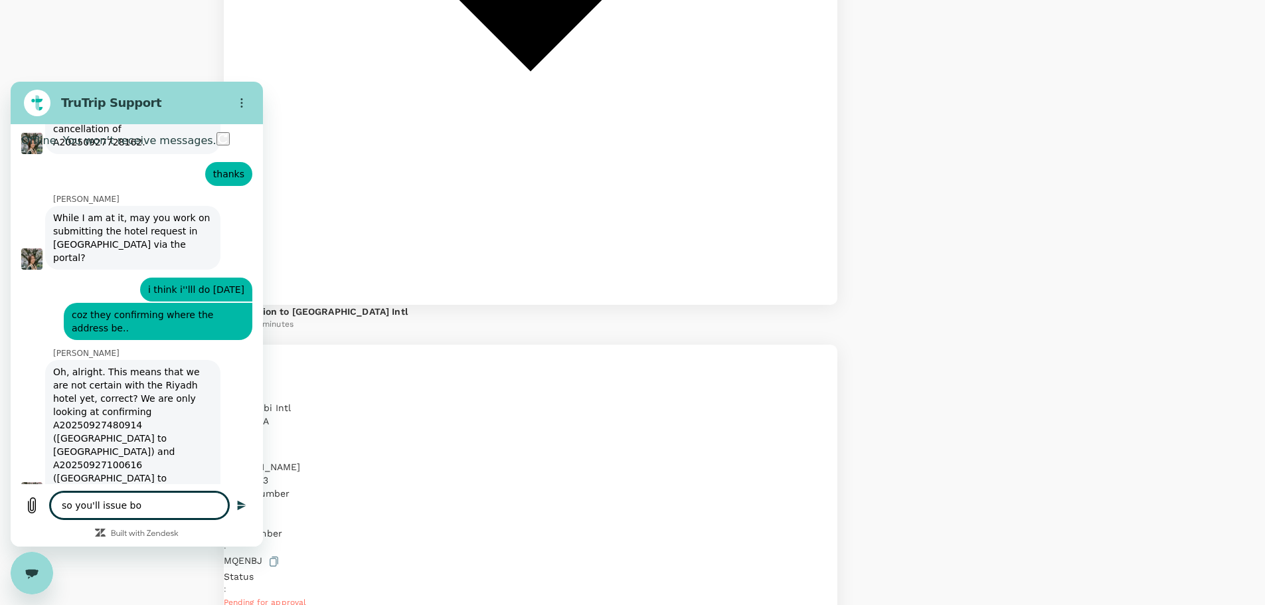
type textarea "x"
type textarea "so you'll issue bot"
type textarea "x"
type textarea "so you'll issue both"
type textarea "x"
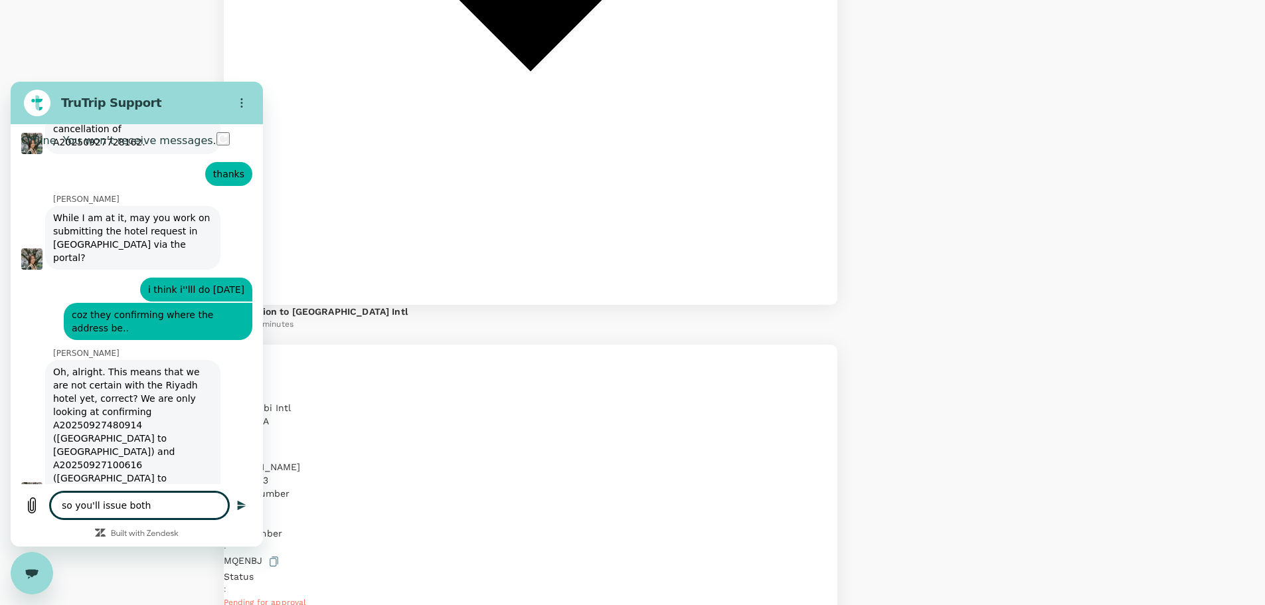
type textarea "so you'll issue both"
type textarea "x"
type textarea "so you'll issue both t"
type textarea "x"
type textarea "so you'll issue both ti"
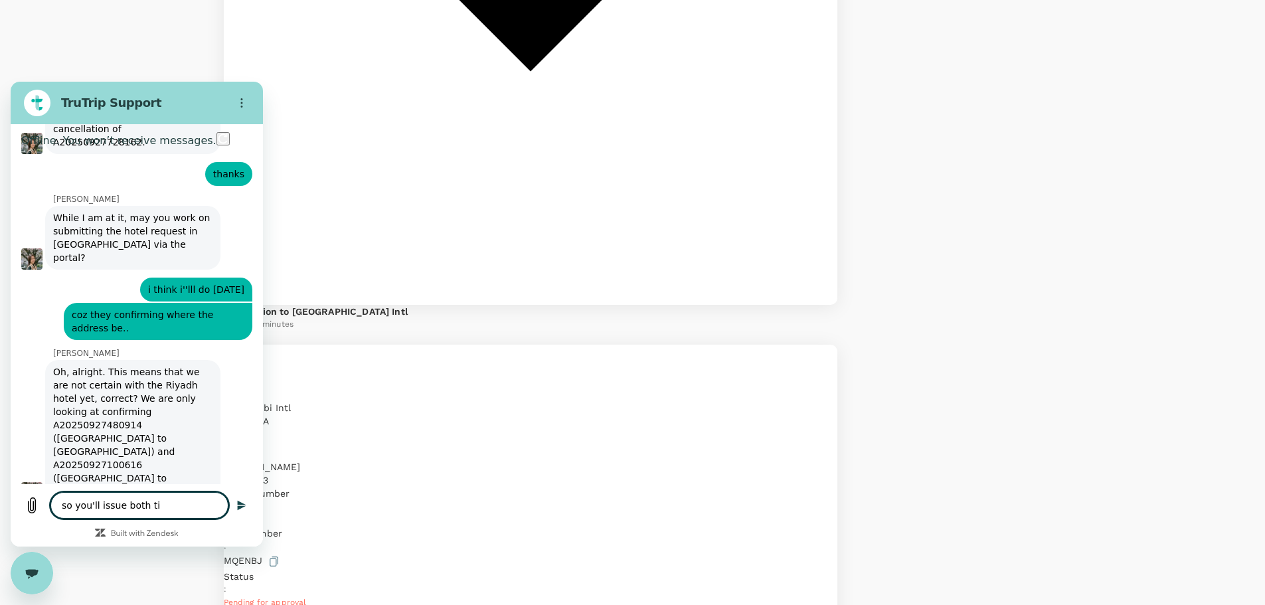
type textarea "x"
type textarea "so you'll issue both tic"
type textarea "x"
type textarea "so you'll issue both tick"
type textarea "x"
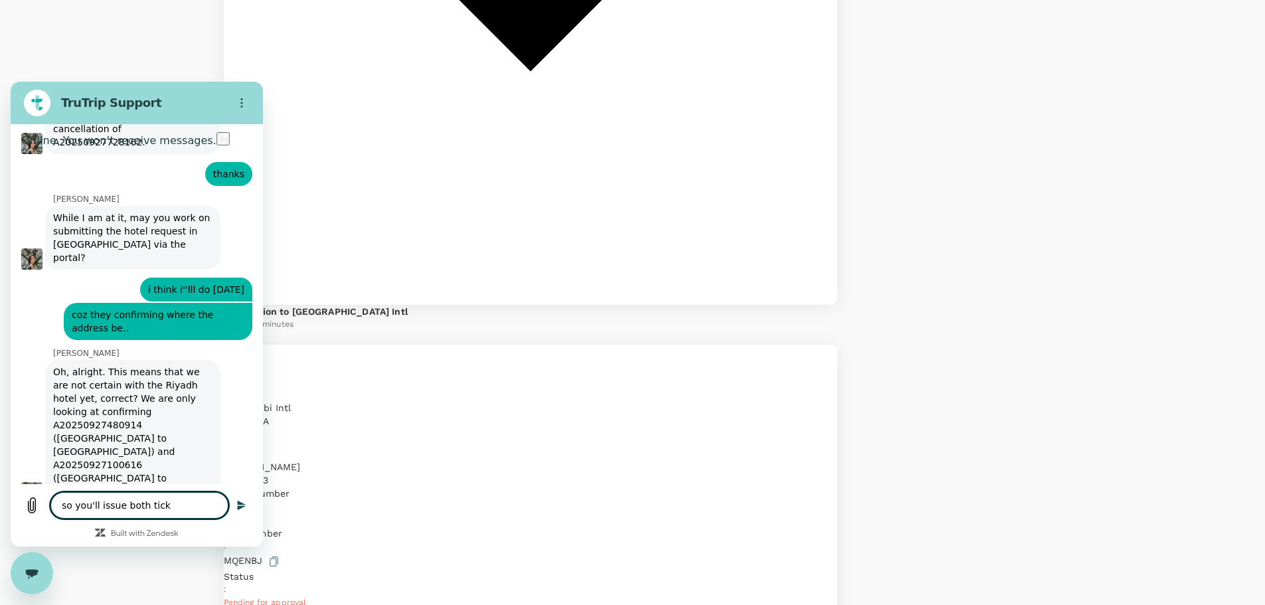
type textarea "so you'll issue both ticke"
type textarea "x"
type textarea "so you'll issue both ticket"
type textarea "x"
type textarea "so you'll issue both tickets"
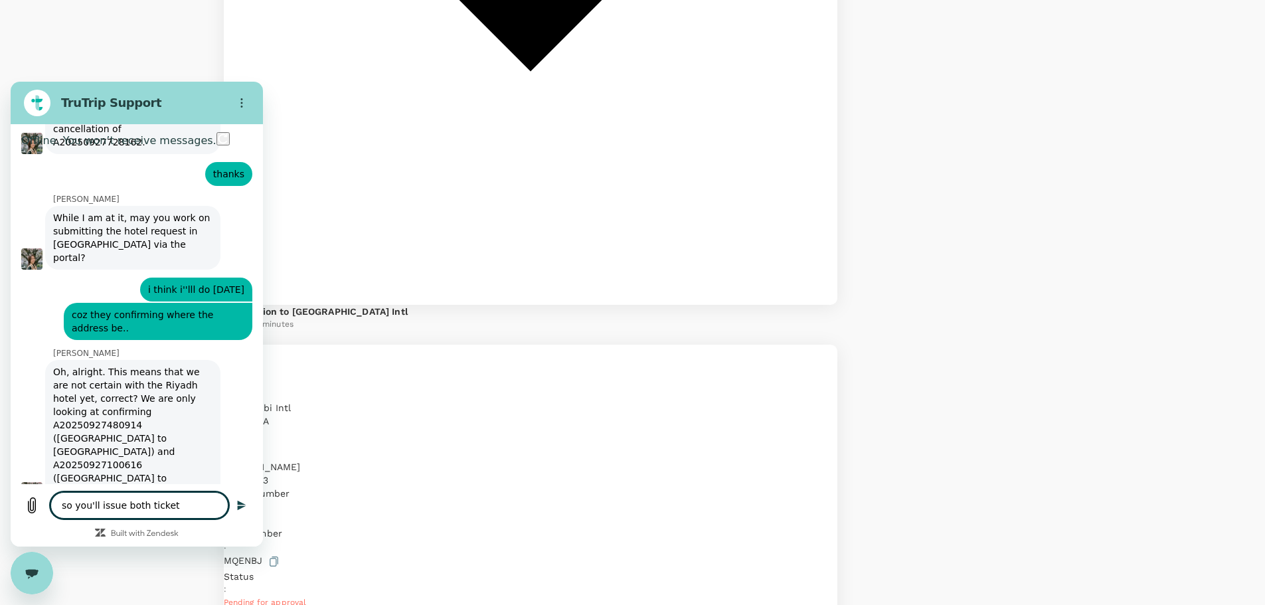
type textarea "x"
type textarea "so you'll issue both tickets"
type textarea "x"
type textarea "so you'll issue both tickets r"
type textarea "x"
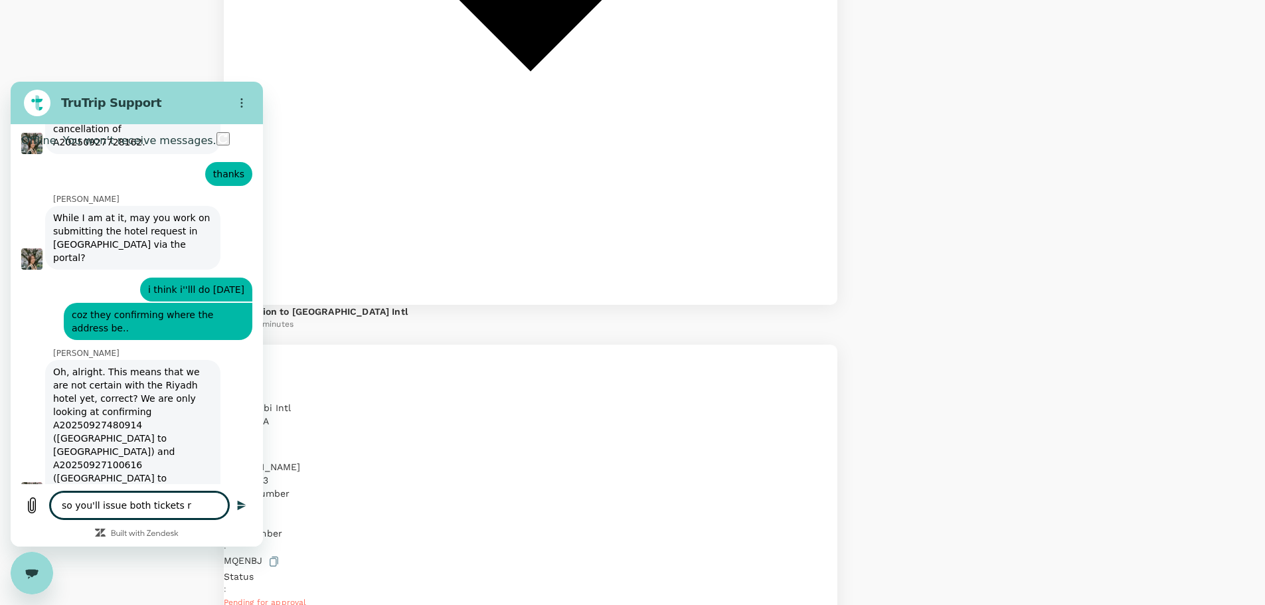
type textarea "so you'll issue both tickets ri"
type textarea "x"
type textarea "so you'll issue both tickets rig"
type textarea "x"
type textarea "so you'll issue both tickets righ"
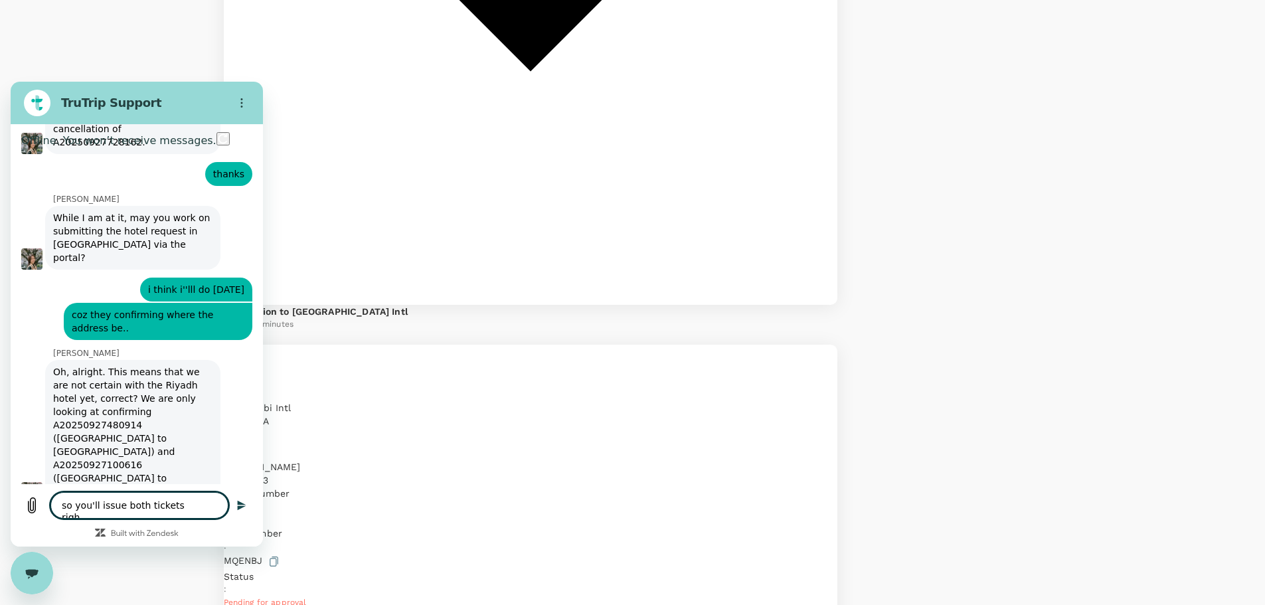
type textarea "x"
type textarea "so you'll issue both tickets right"
type textarea "x"
type textarea "so you'll issue both tickets right?"
type textarea "x"
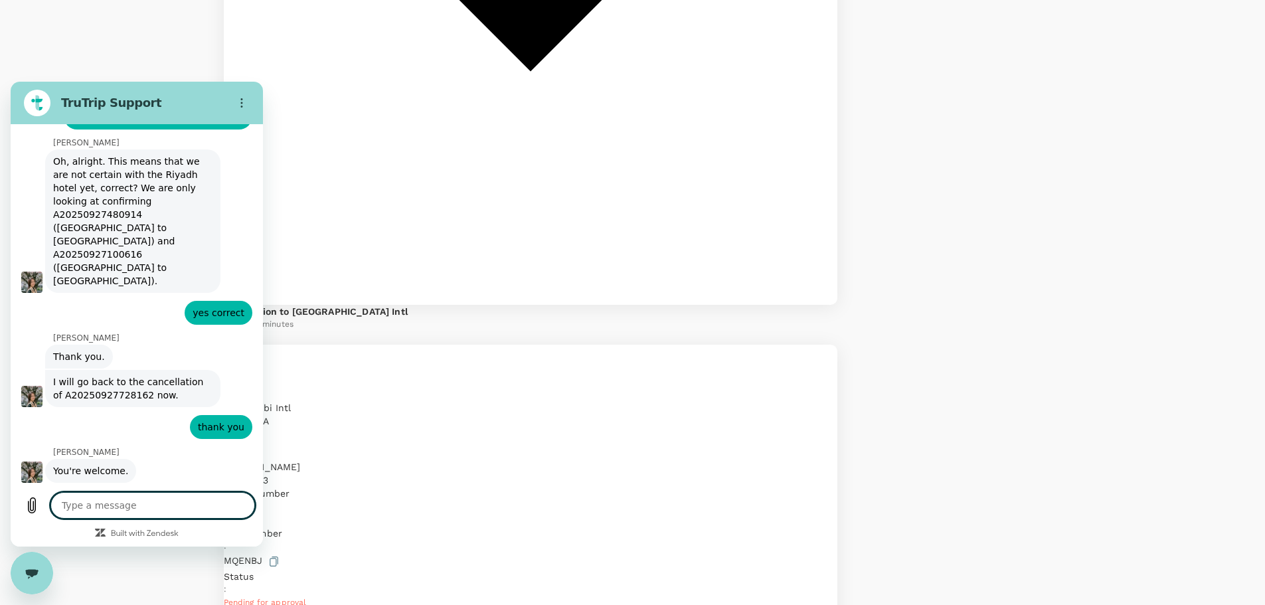
scroll to position [6701, 0]
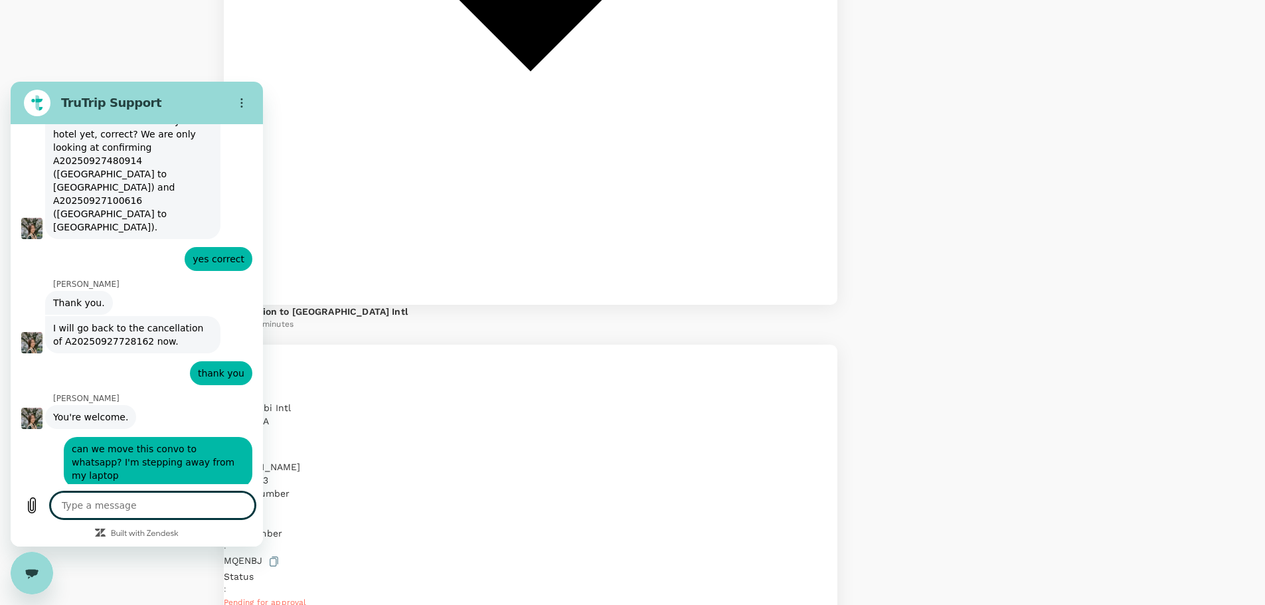
type textarea "x"
click at [100, 511] on textarea at bounding box center [152, 505] width 205 height 27
type textarea "t"
type textarea "x"
type textarea "th"
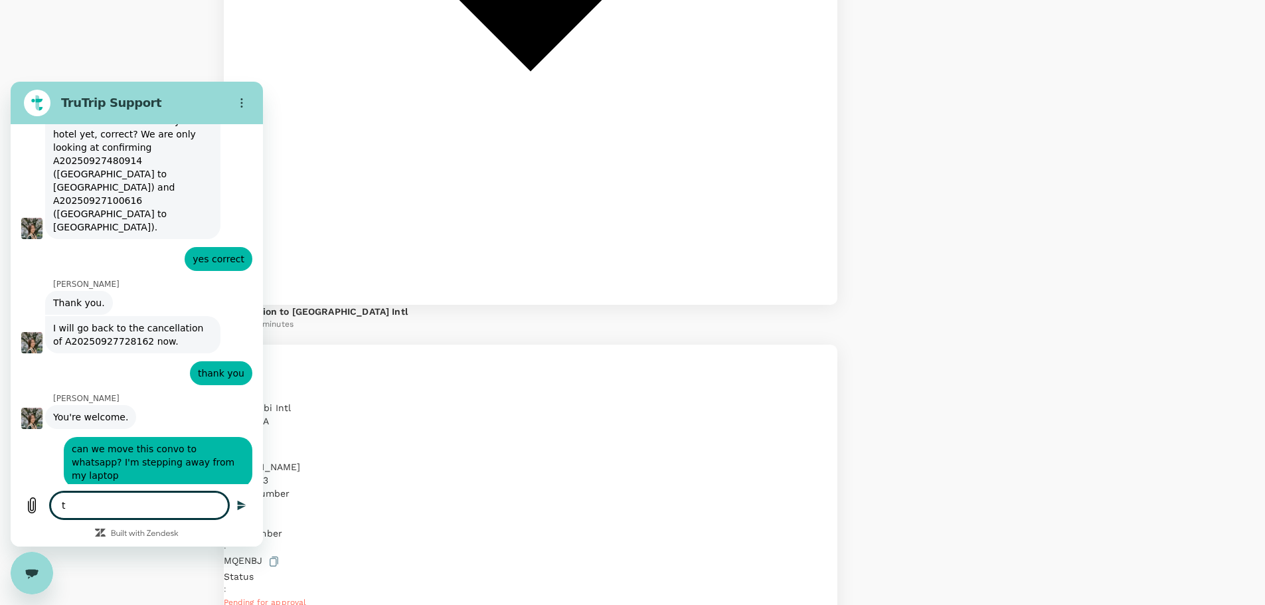
type textarea "x"
type textarea "tha"
type textarea "x"
type textarea "than"
type textarea "x"
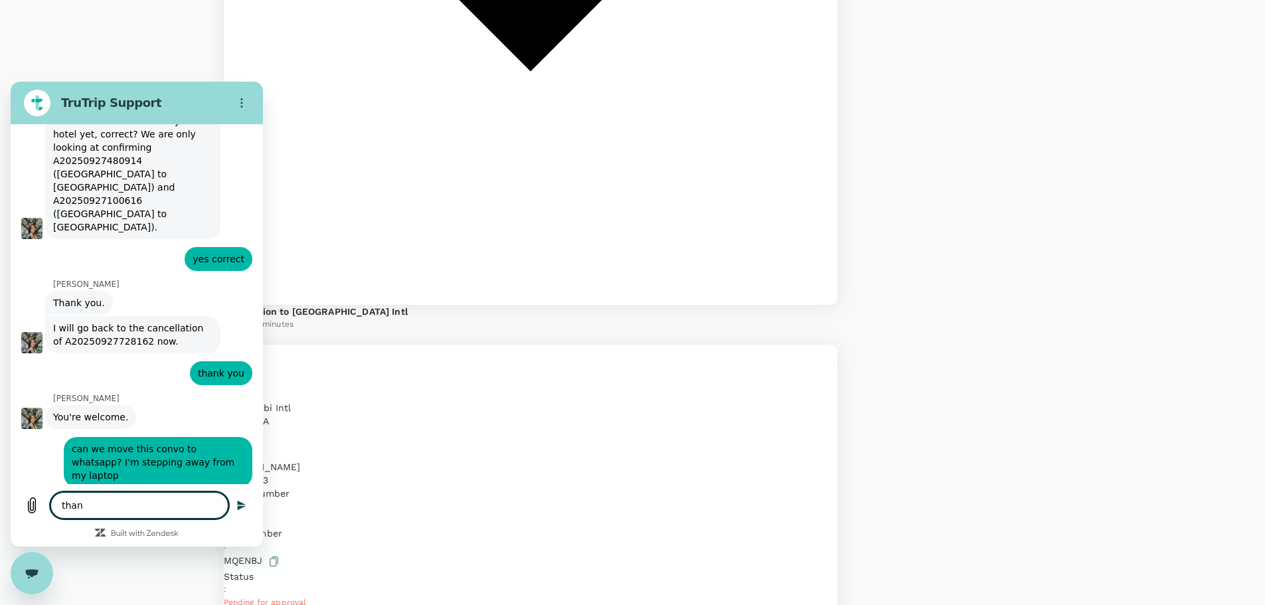
type textarea "thank"
type textarea "x"
type textarea "thank"
type textarea "x"
type textarea "thank y"
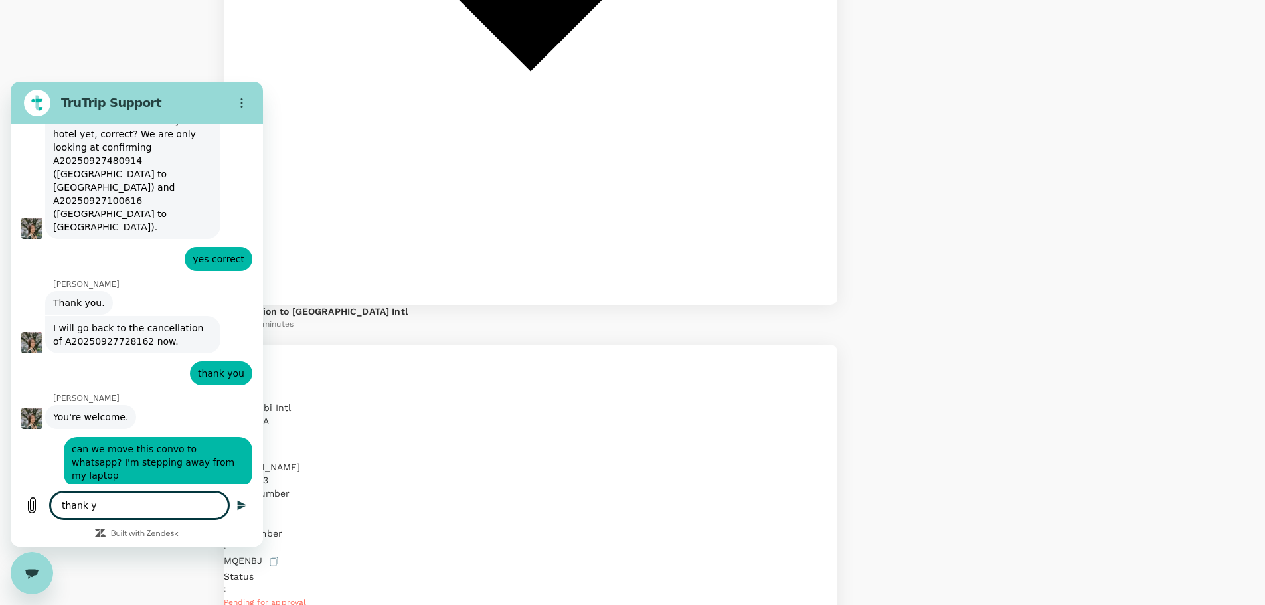
type textarea "x"
type textarea "thank yo"
type textarea "x"
type textarea "thank you"
type textarea "x"
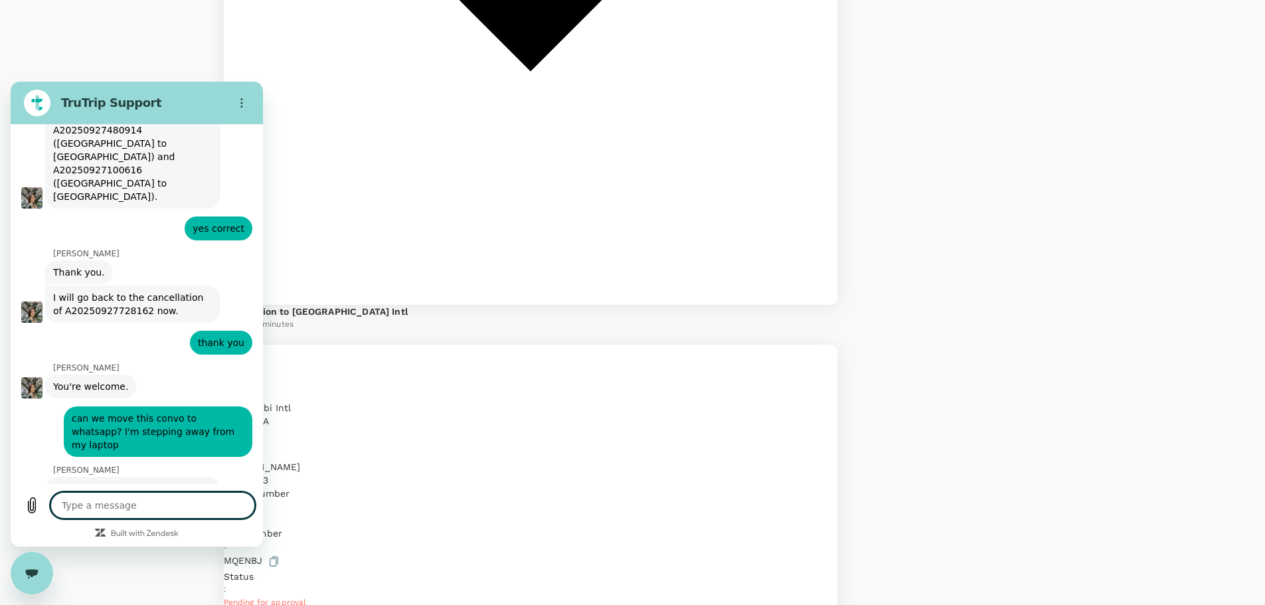
type textarea "x"
type textarea "i"
type textarea "x"
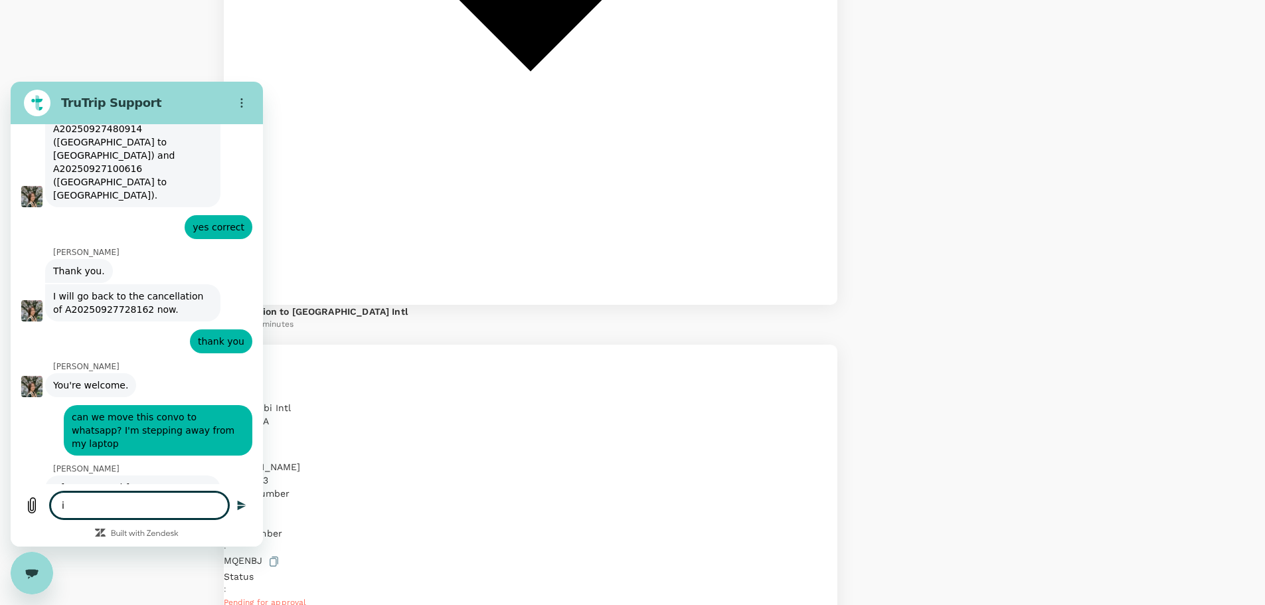
type textarea "i'"
type textarea "x"
type textarea "i'v"
type textarea "x"
type textarea "i've"
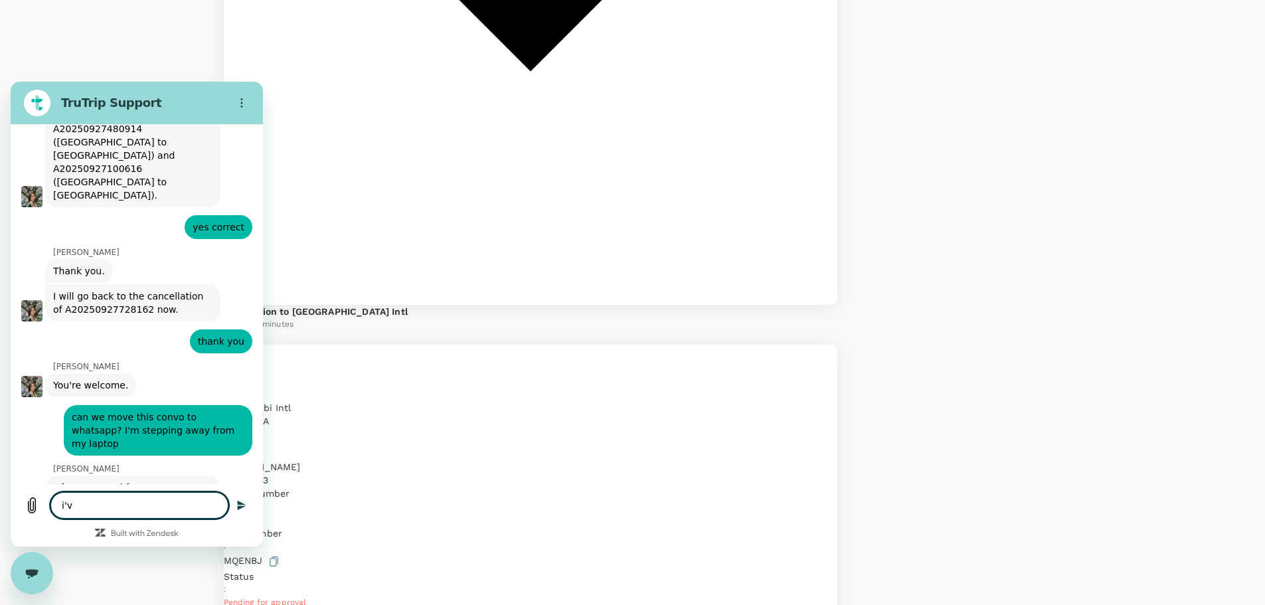
type textarea "x"
type textarea "i've"
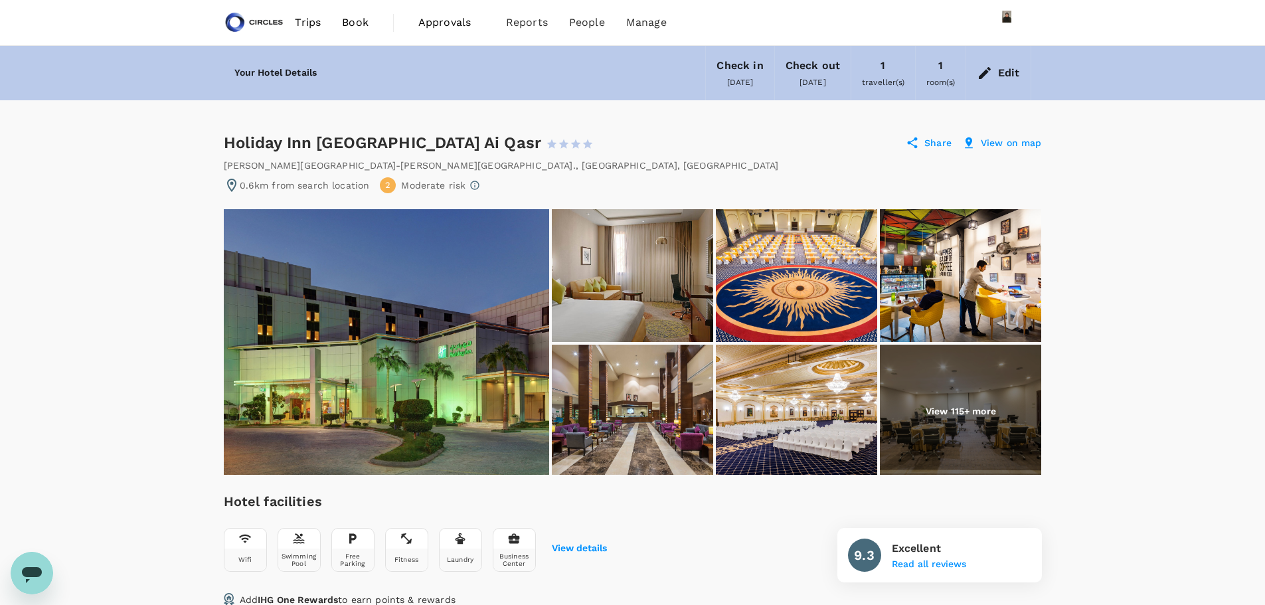
click at [437, 361] on img at bounding box center [386, 342] width 325 height 266
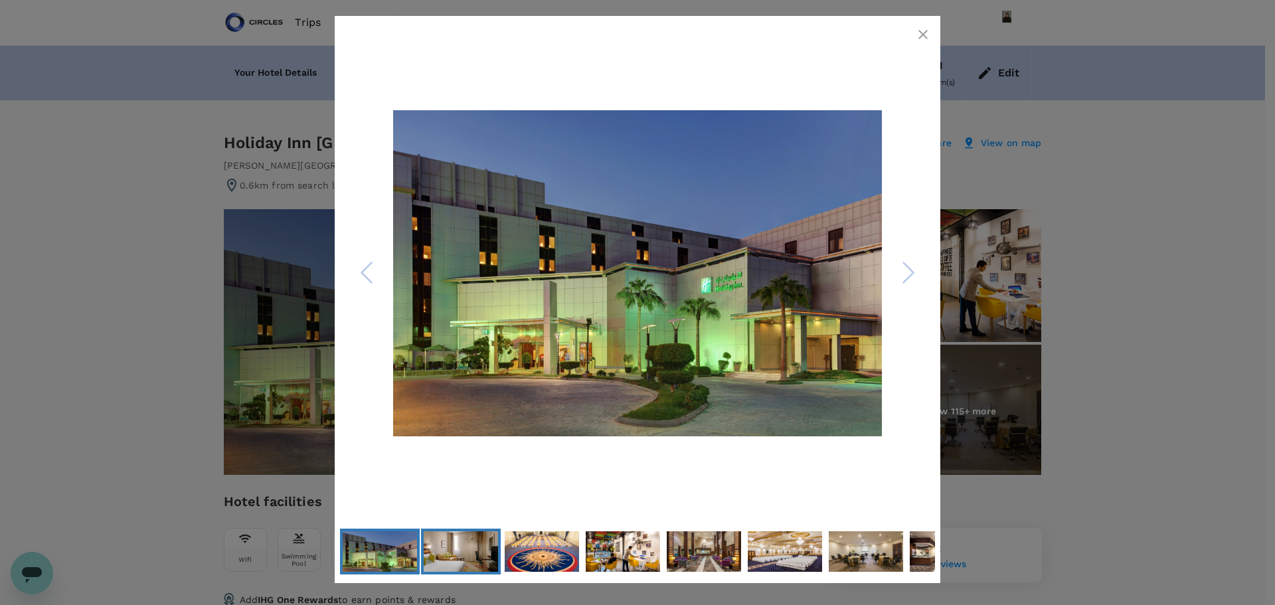
click at [464, 557] on img "Go to Slide 2" at bounding box center [461, 552] width 74 height 50
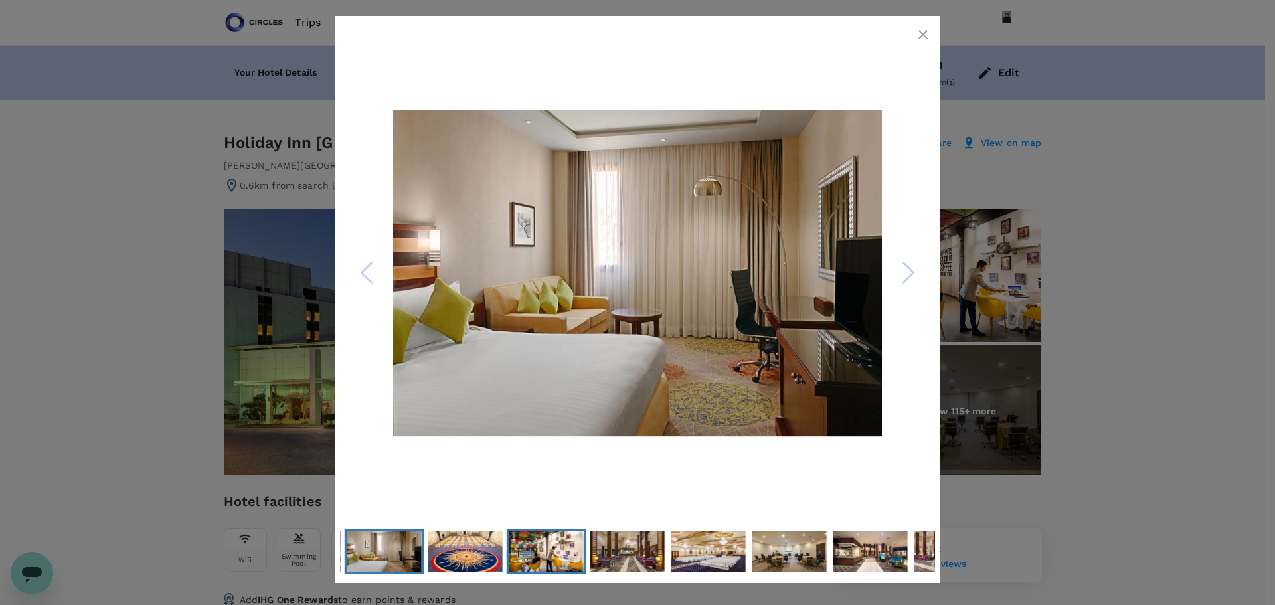
click at [509, 559] on img "Go to Slide 4" at bounding box center [546, 551] width 74 height 47
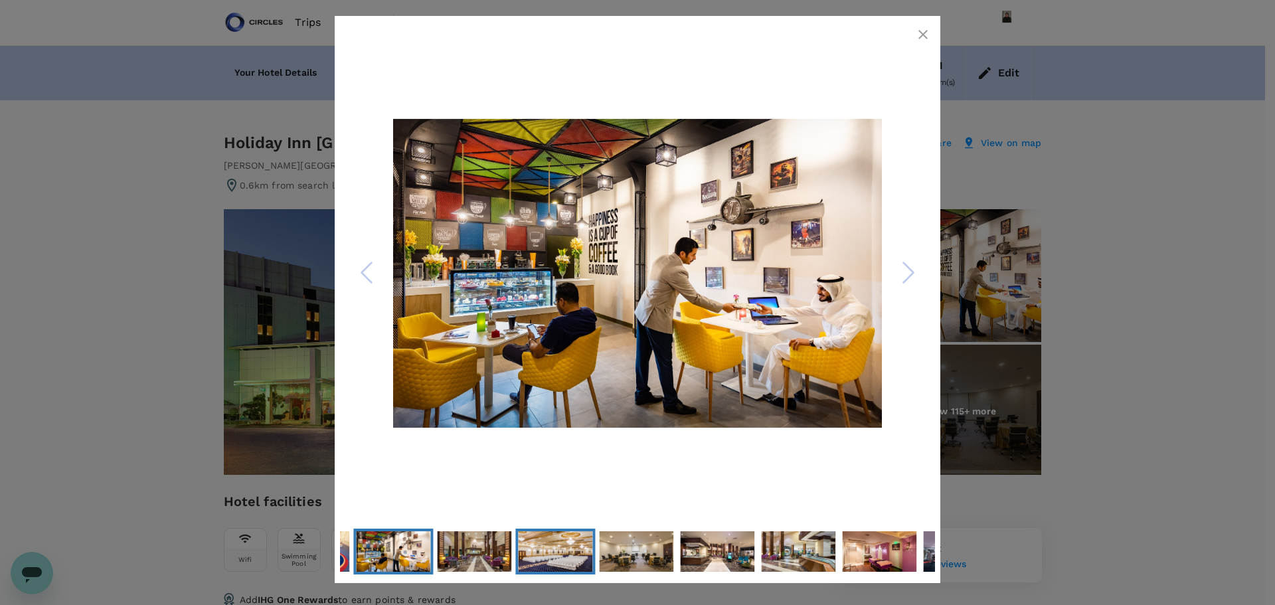
click at [552, 563] on img "Go to Slide 6" at bounding box center [555, 552] width 74 height 50
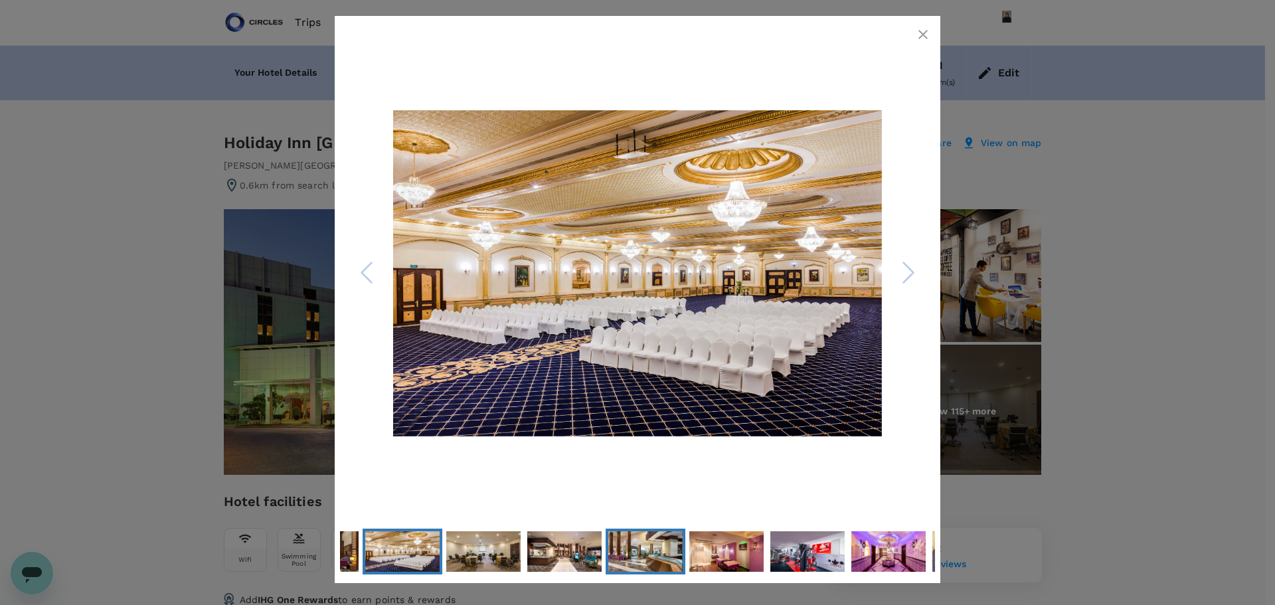
drag, startPoint x: 620, startPoint y: 571, endPoint x: 631, endPoint y: 573, distance: 10.7
click at [622, 571] on img "Go to Slide 9" at bounding box center [645, 552] width 74 height 50
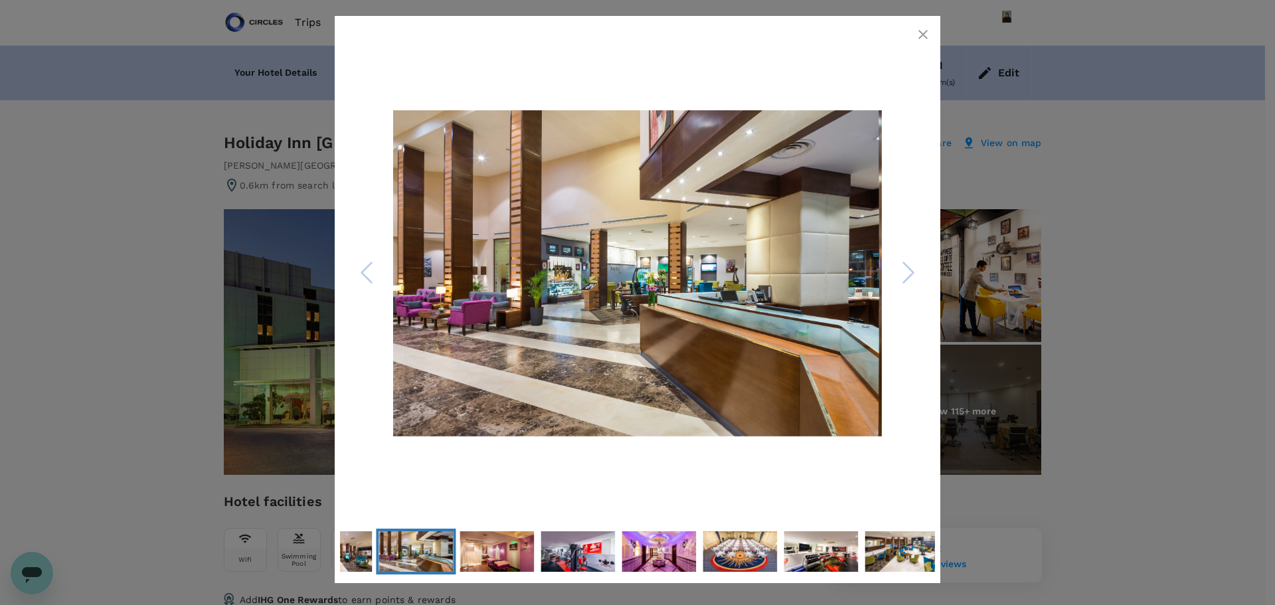
click at [921, 35] on icon "button" at bounding box center [923, 35] width 16 height 16
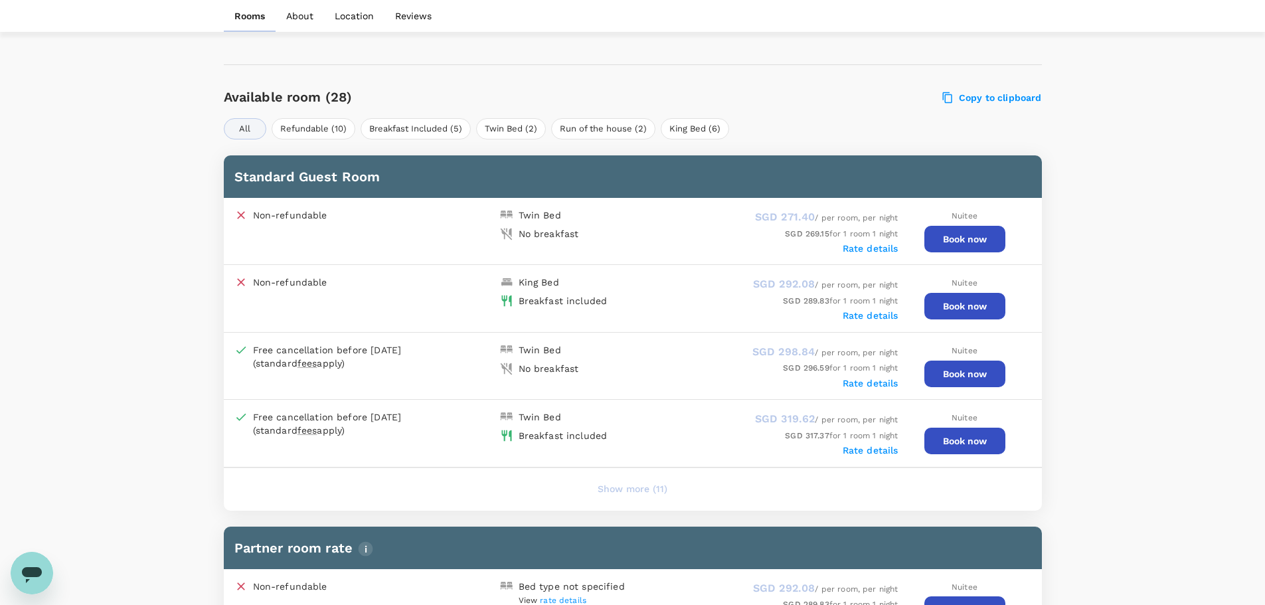
scroll to position [598, 0]
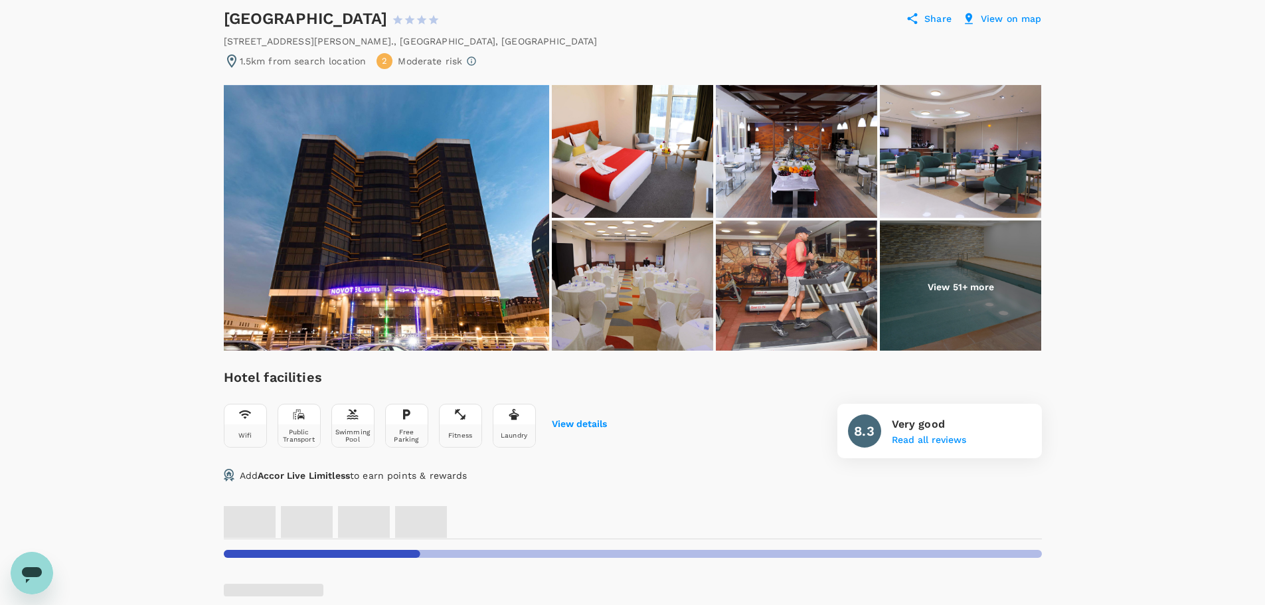
scroll to position [199, 0]
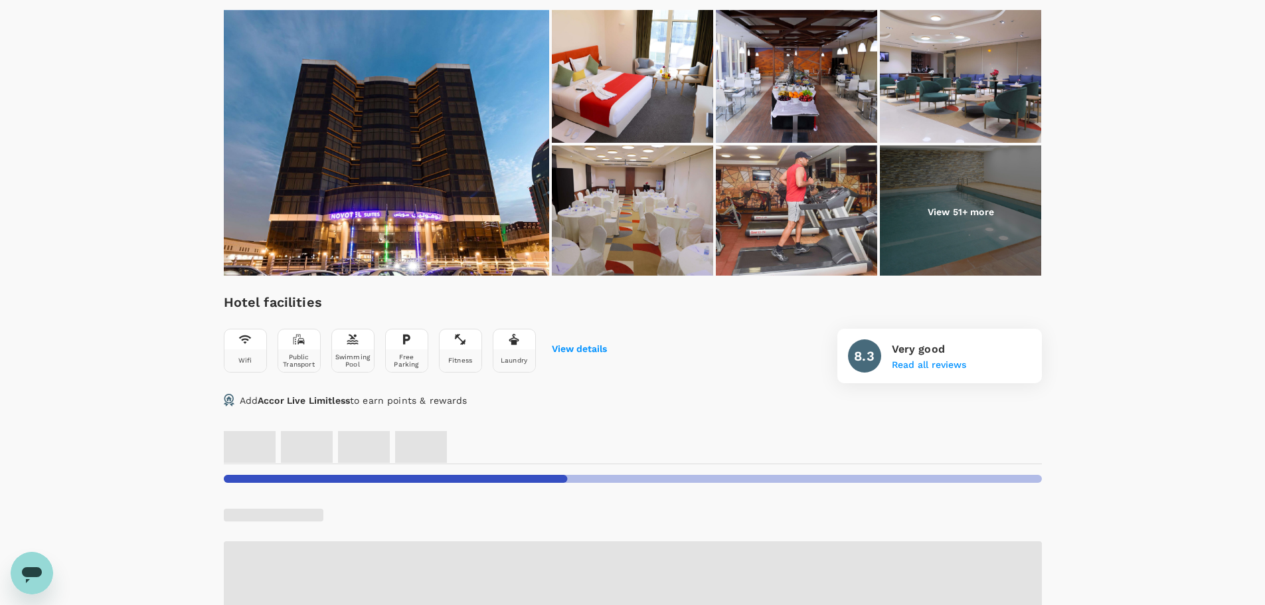
click at [645, 68] on img at bounding box center [632, 76] width 161 height 133
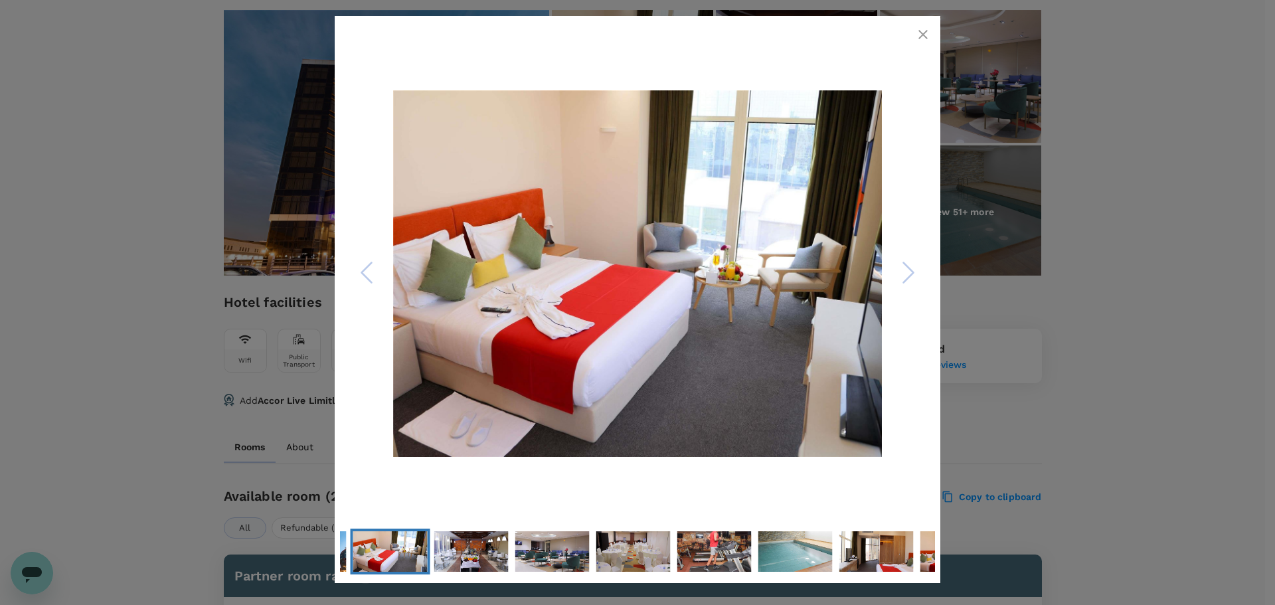
click at [901, 270] on icon "Next Slide" at bounding box center [909, 272] width 40 height 40
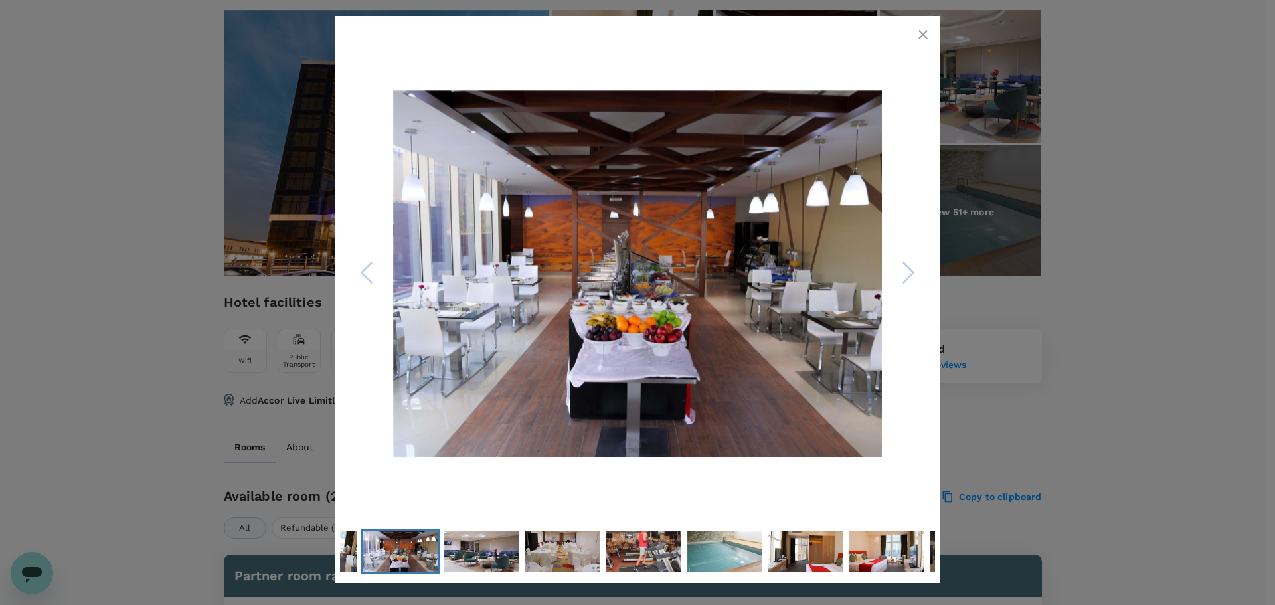
click at [901, 270] on icon "Next Slide" at bounding box center [909, 272] width 40 height 40
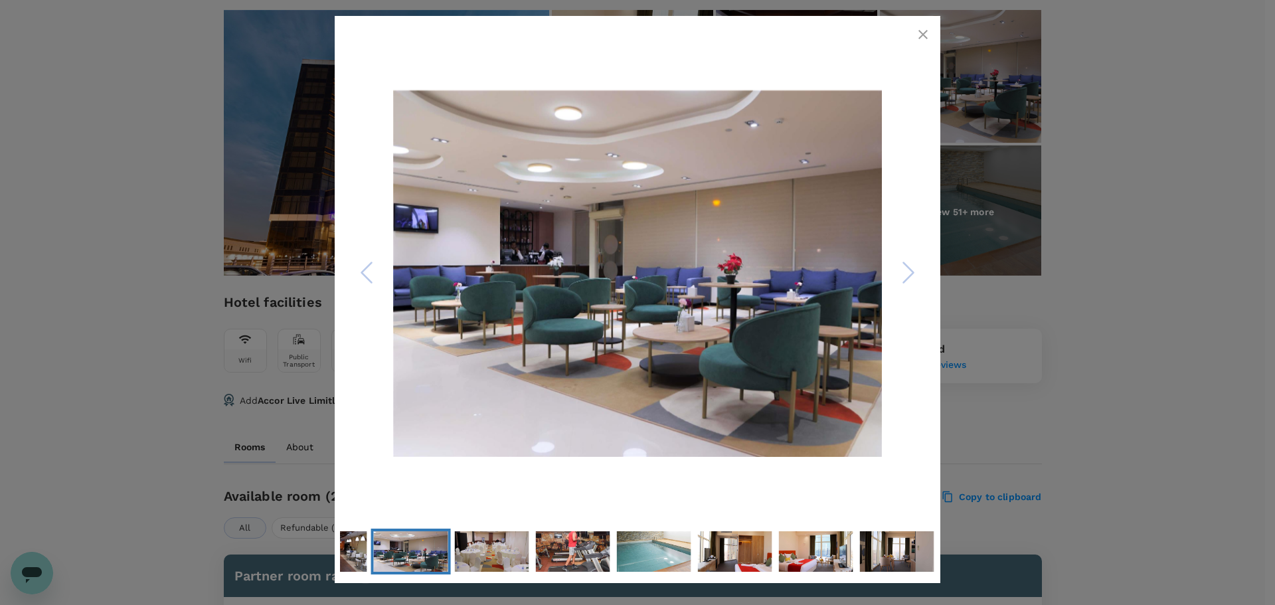
click at [901, 270] on icon "Next Slide" at bounding box center [909, 272] width 40 height 40
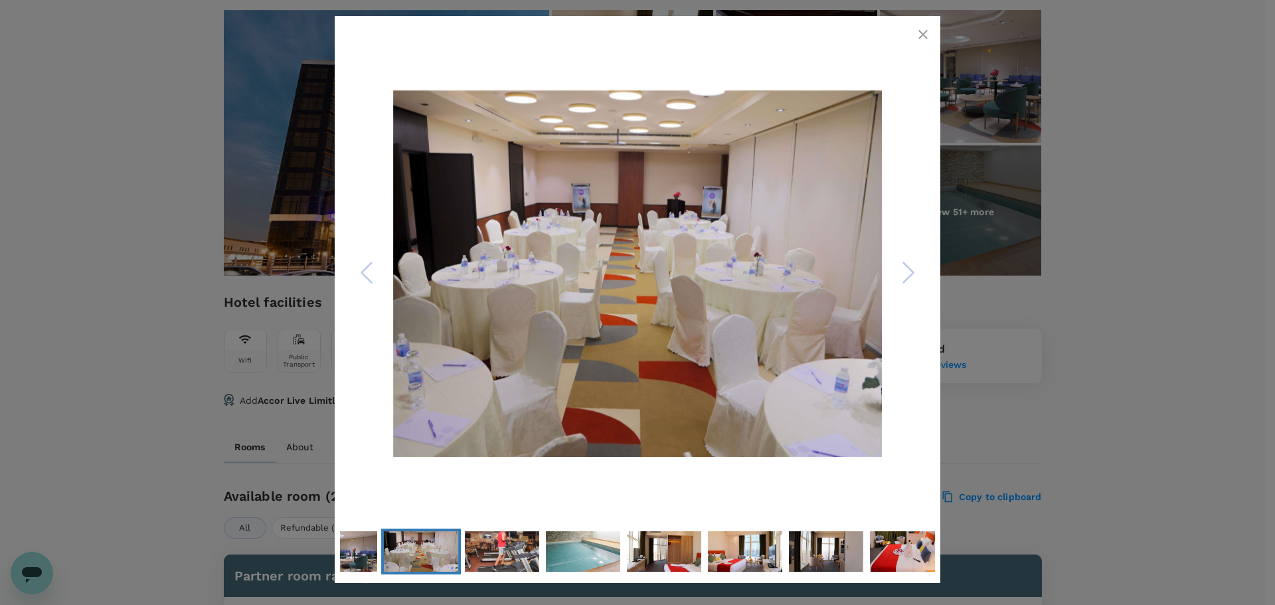
click at [925, 42] on icon "button" at bounding box center [923, 35] width 16 height 16
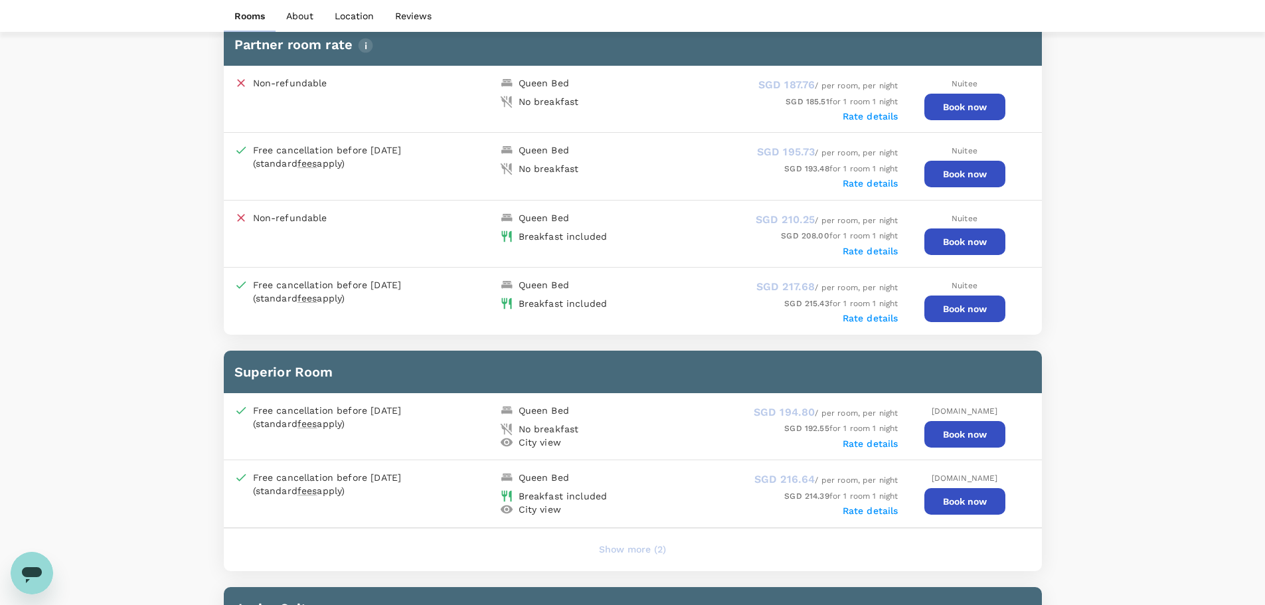
scroll to position [797, 0]
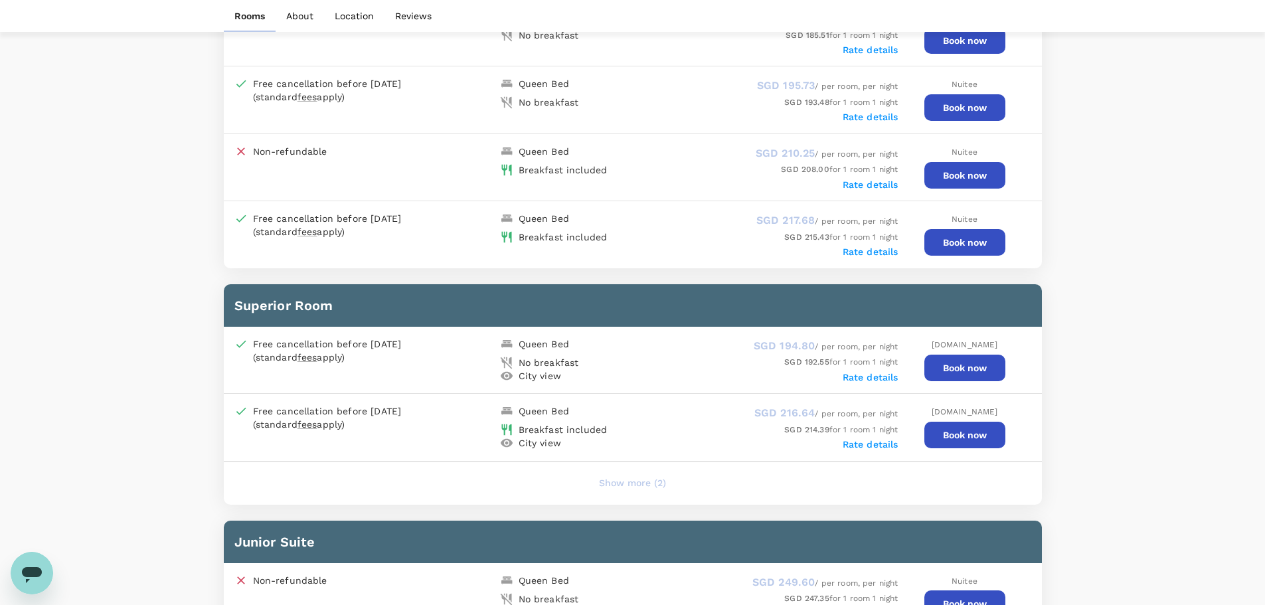
click at [652, 480] on button "Show more (2)" at bounding box center [633, 484] width 104 height 32
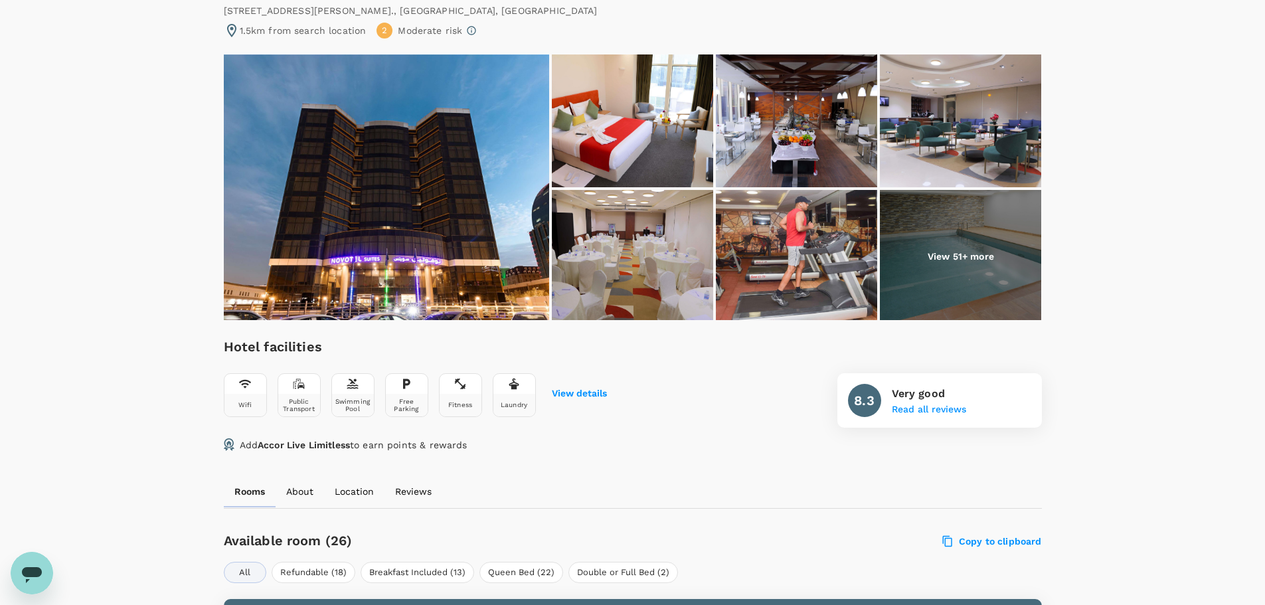
scroll to position [0, 0]
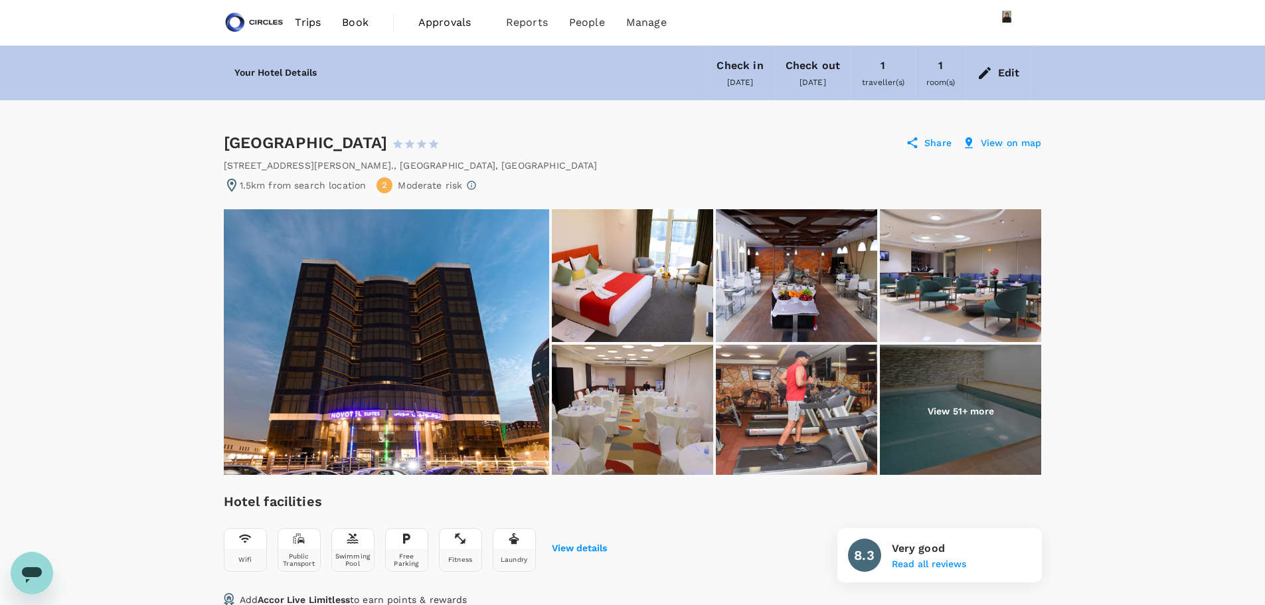
click at [994, 71] on div "Edit" at bounding box center [998, 73] width 64 height 46
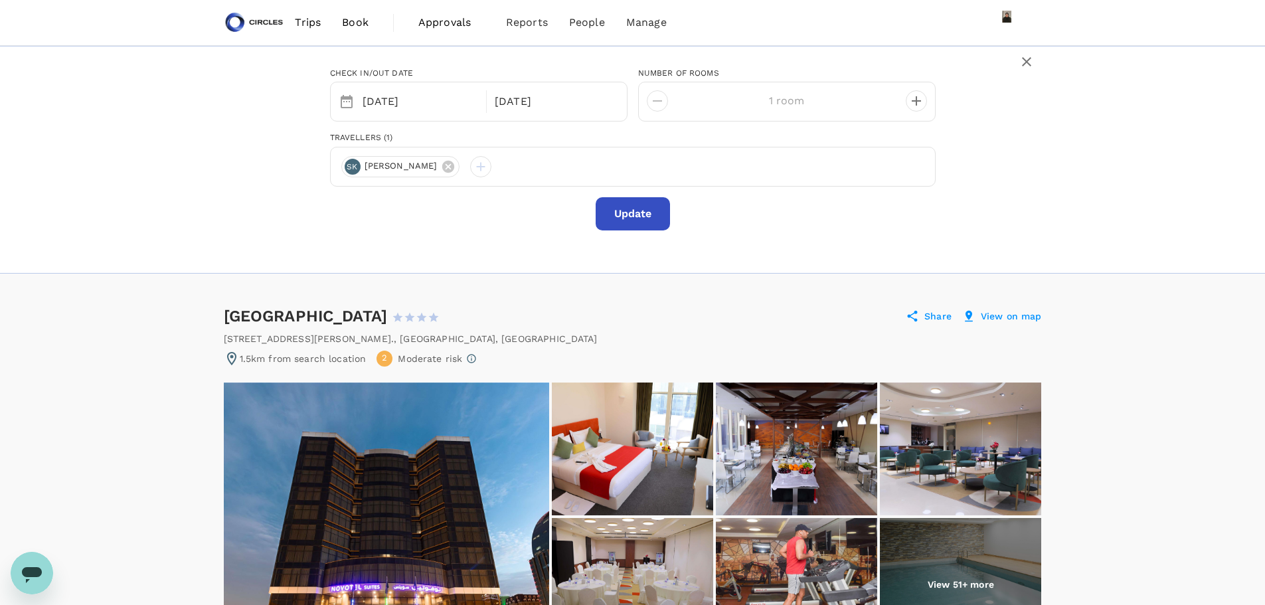
click at [625, 221] on button "Update" at bounding box center [633, 213] width 74 height 33
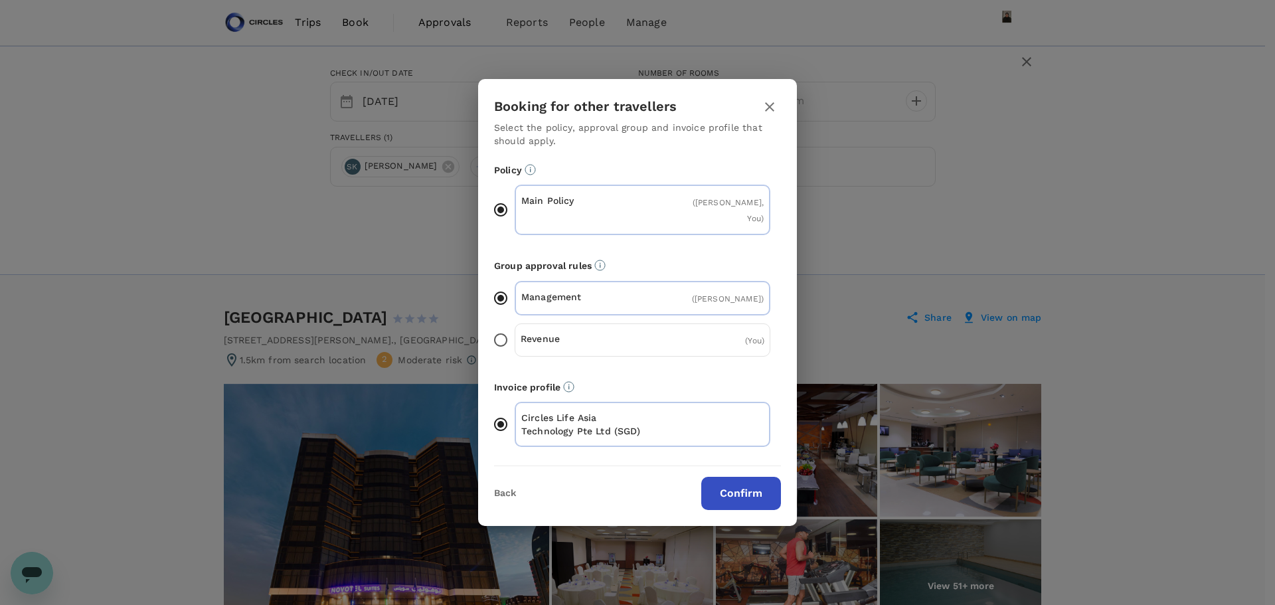
click at [755, 484] on button "Confirm" at bounding box center [741, 493] width 80 height 33
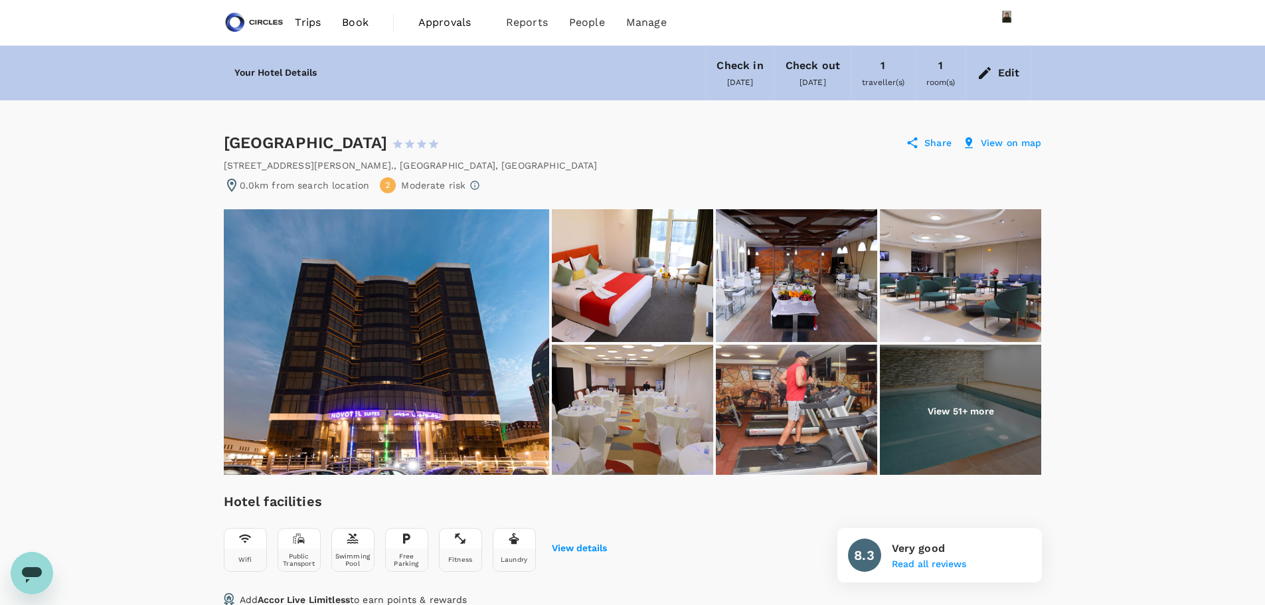
click at [294, 68] on h6 "Your Hotel Details" at bounding box center [275, 73] width 83 height 15
click at [361, 23] on span "Book" at bounding box center [355, 23] width 27 height 16
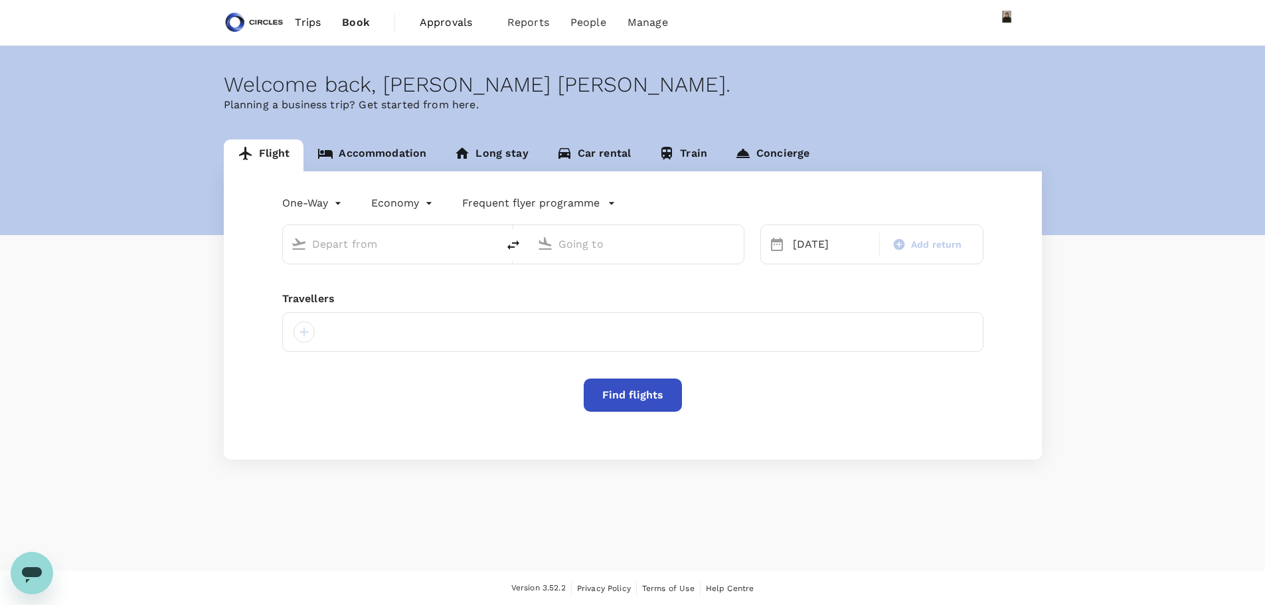
type input "business"
type input "[GEOGRAPHIC_DATA], [GEOGRAPHIC_DATA] (any)"
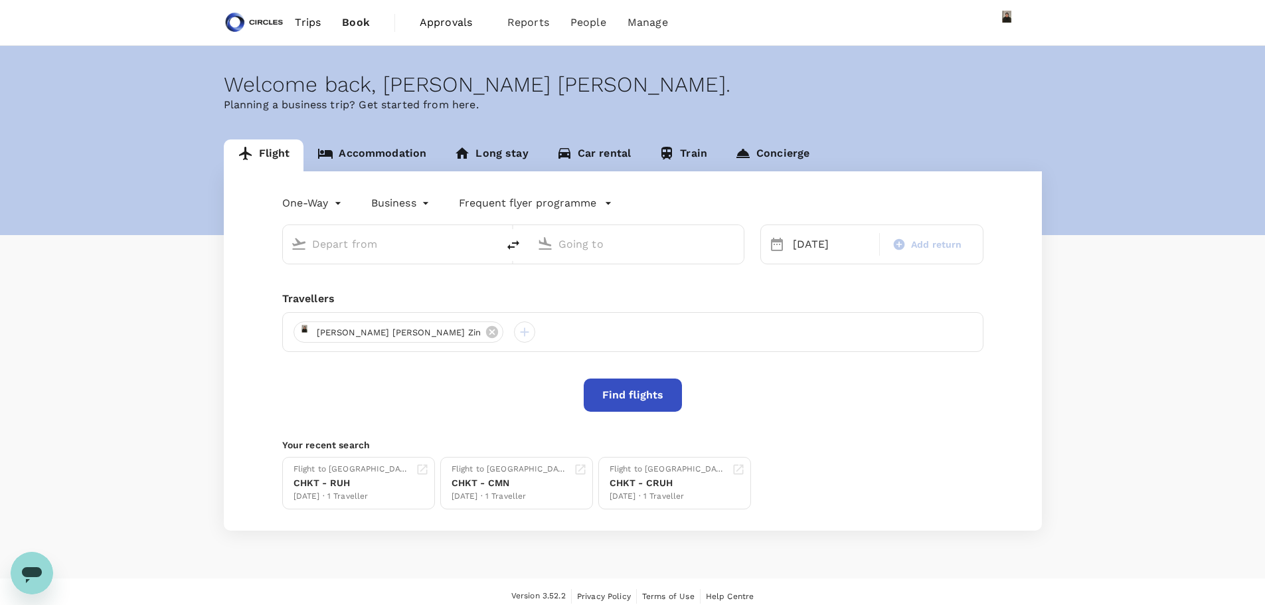
type input "[GEOGRAPHIC_DATA], [GEOGRAPHIC_DATA] (any)"
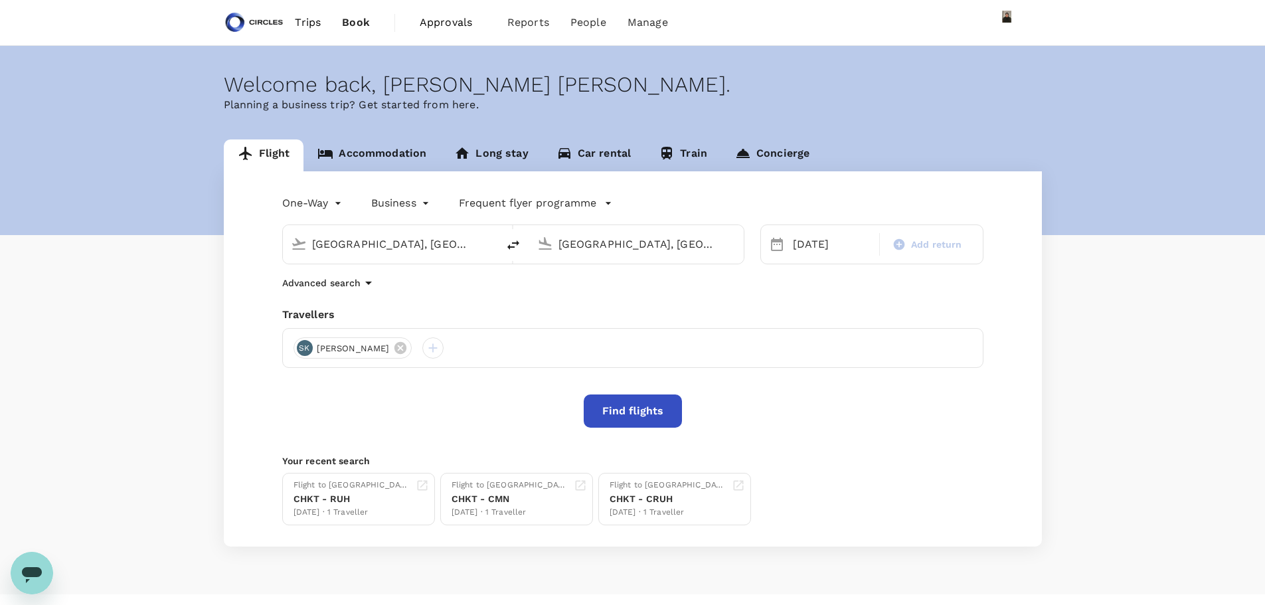
click at [373, 151] on link "Accommodation" at bounding box center [372, 155] width 137 height 32
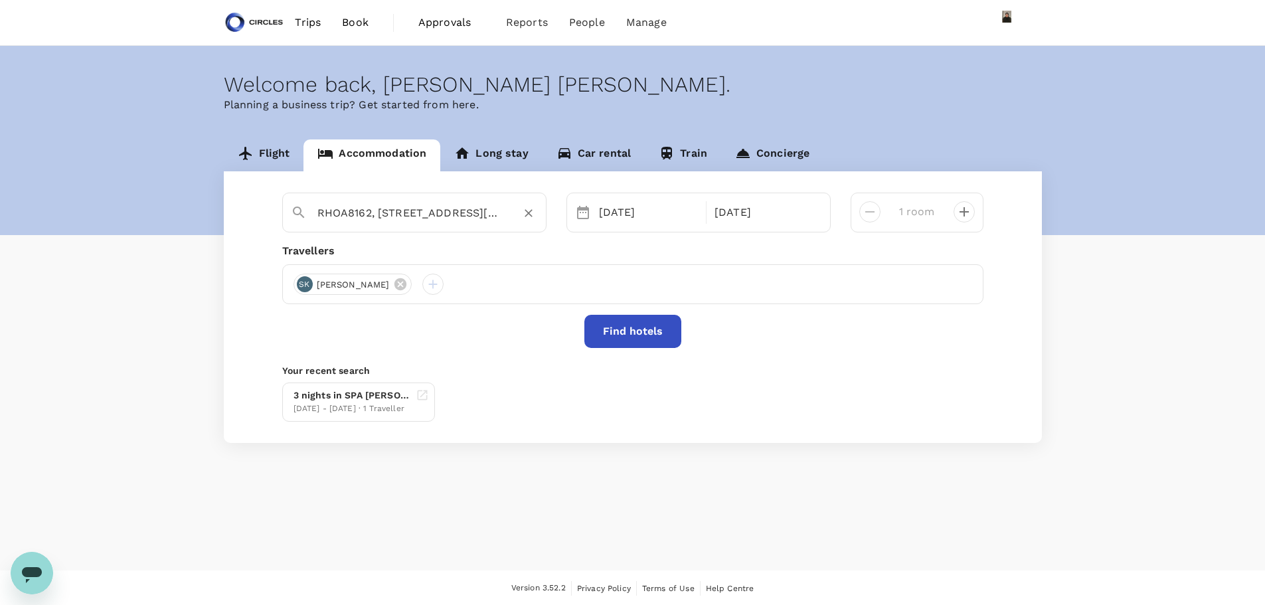
click at [377, 219] on input "RHOA8162, 8162 King Fahd Branch Rd" at bounding box center [408, 213] width 183 height 21
click at [465, 217] on input "[GEOGRAPHIC_DATA]" at bounding box center [408, 213] width 183 height 21
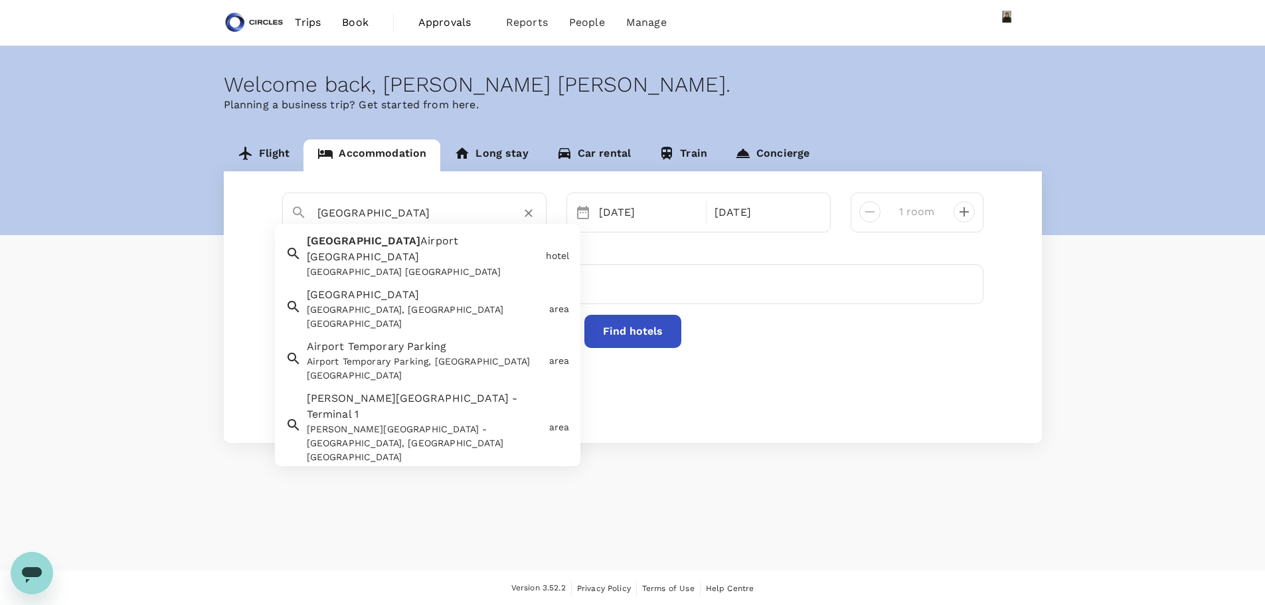
click at [448, 265] on div "Riyadh Airport Marriott Hotel" at bounding box center [424, 272] width 234 height 14
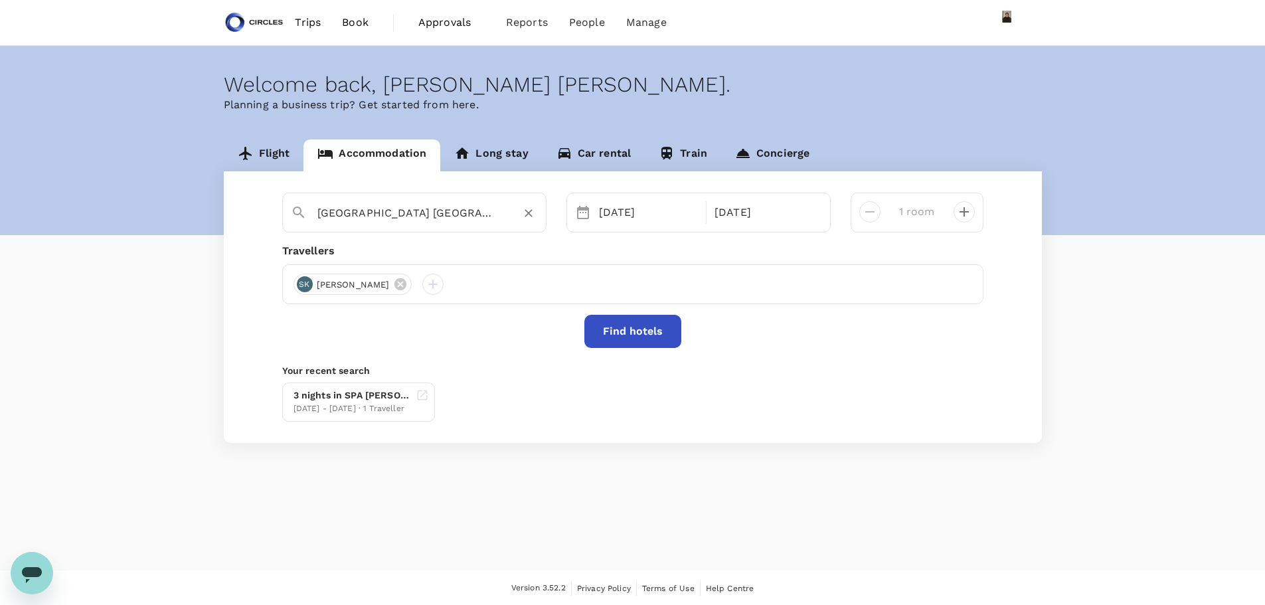
type input "Riyadh Airport Marriott Hotel"
click at [644, 335] on button "Find hotels" at bounding box center [633, 331] width 97 height 33
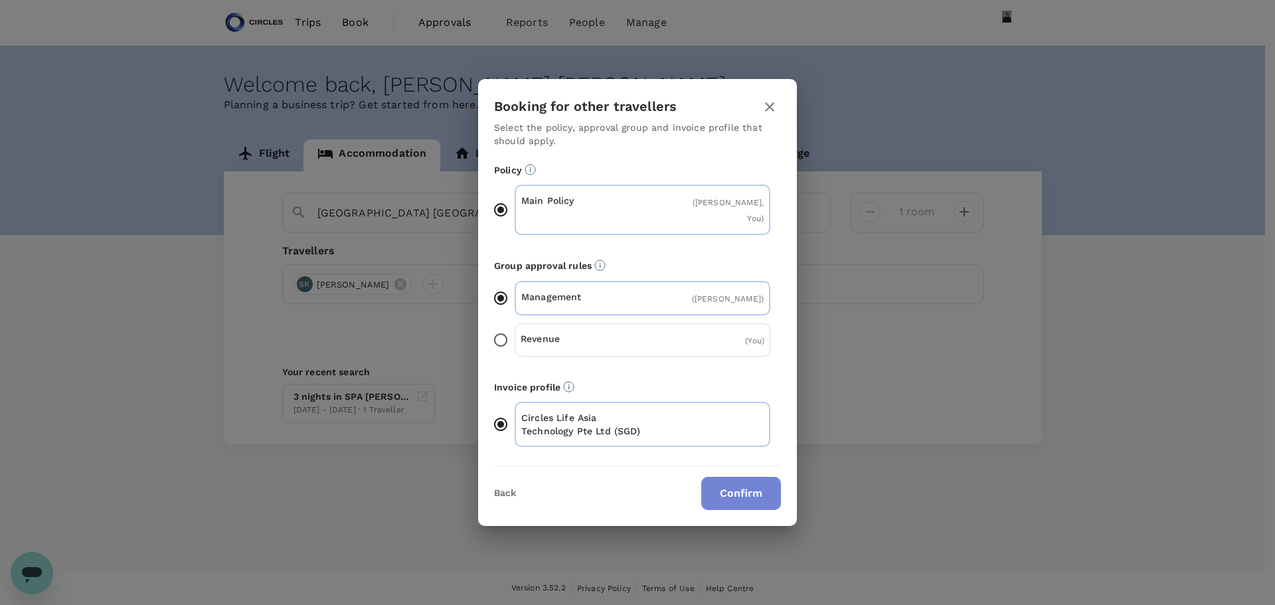
click at [735, 488] on button "Confirm" at bounding box center [741, 493] width 80 height 33
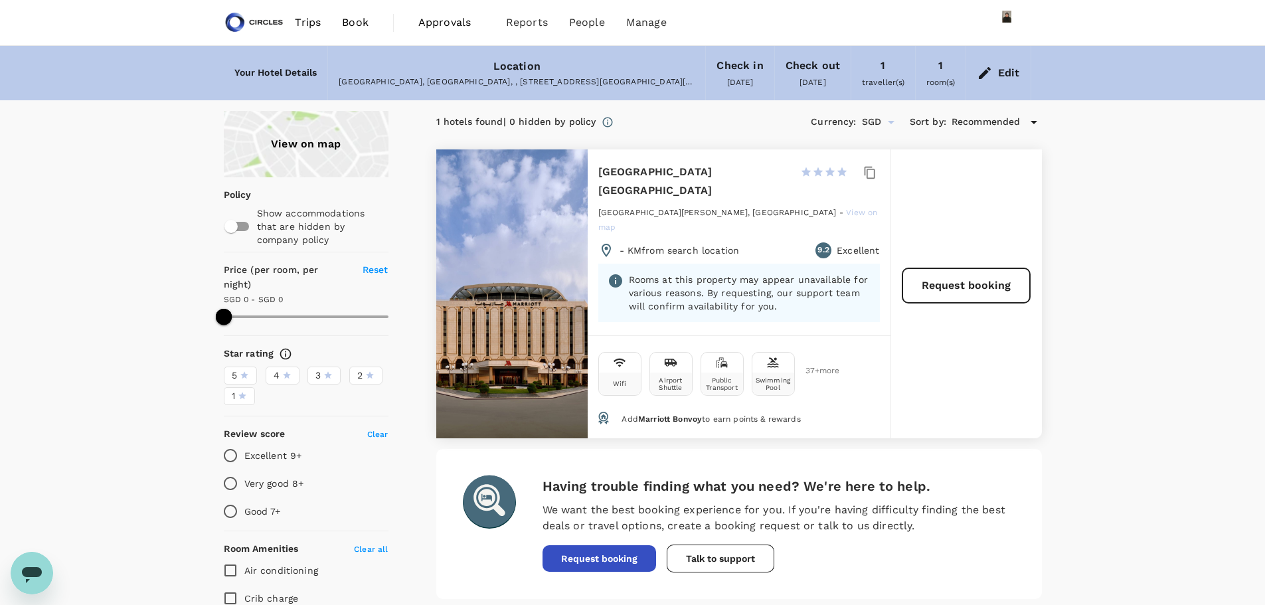
click at [1009, 70] on div "Edit" at bounding box center [1009, 73] width 22 height 19
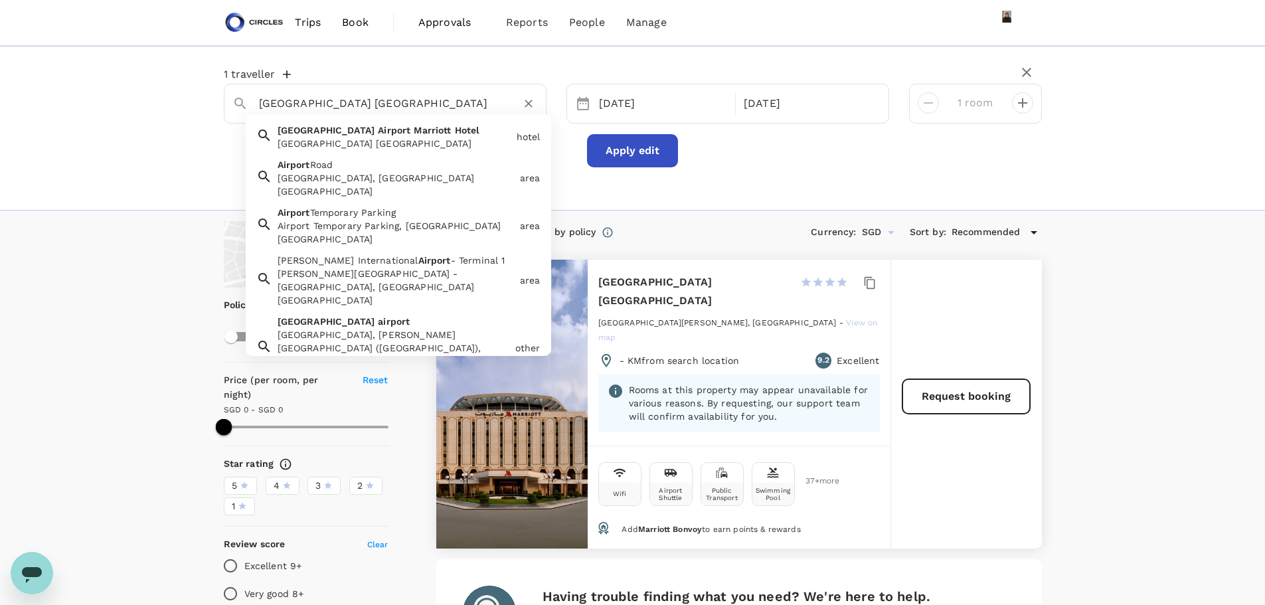
click at [460, 112] on input "Riyadh Airport Marriott Hotel" at bounding box center [380, 103] width 242 height 21
click at [369, 89] on div "Riyadh Airport Marriott Hotel" at bounding box center [393, 98] width 290 height 32
click at [367, 110] on input "Riyadh Airport Marriott Hotel" at bounding box center [380, 103] width 242 height 21
click at [333, 104] on input "Riyadh Airport Marriott Hotel" at bounding box center [380, 103] width 242 height 21
click at [355, 173] on div "Airport Road, Riyadh Saudi Arabia" at bounding box center [396, 184] width 237 height 27
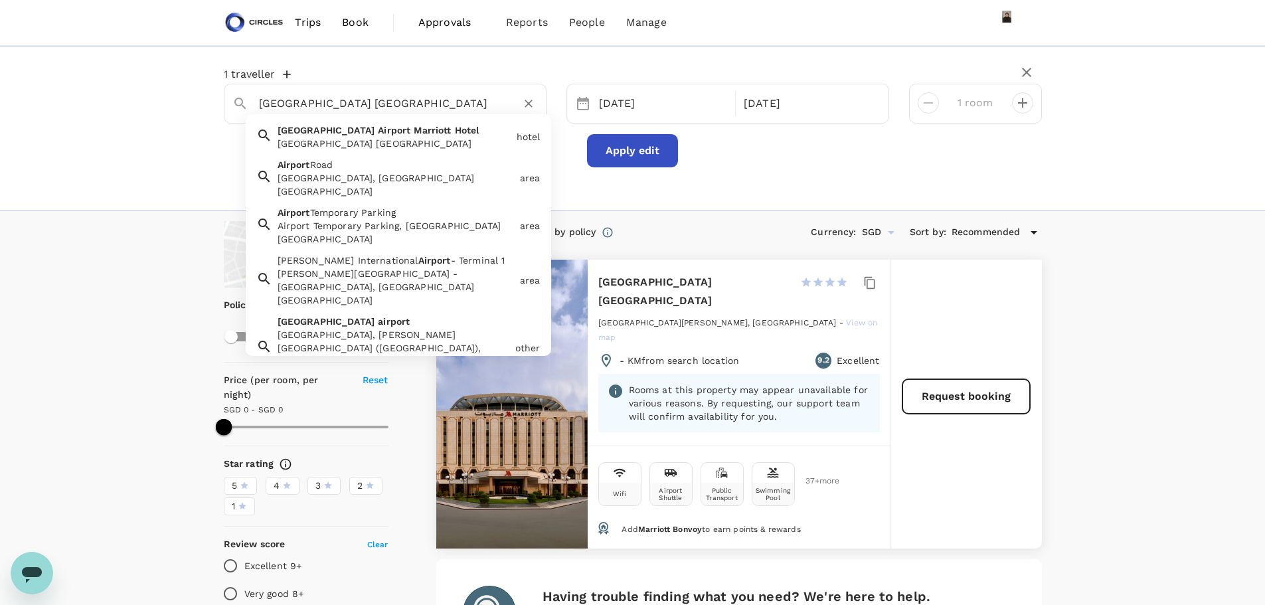
type input "Airport Road"
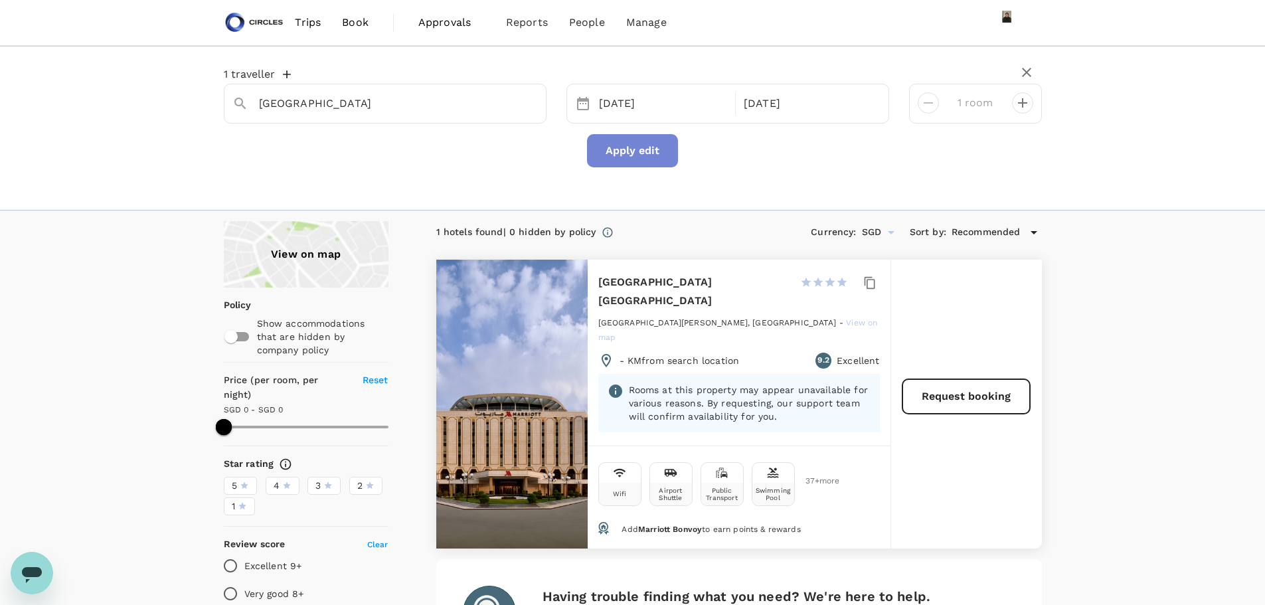
click at [629, 155] on button "Apply edit" at bounding box center [632, 150] width 91 height 33
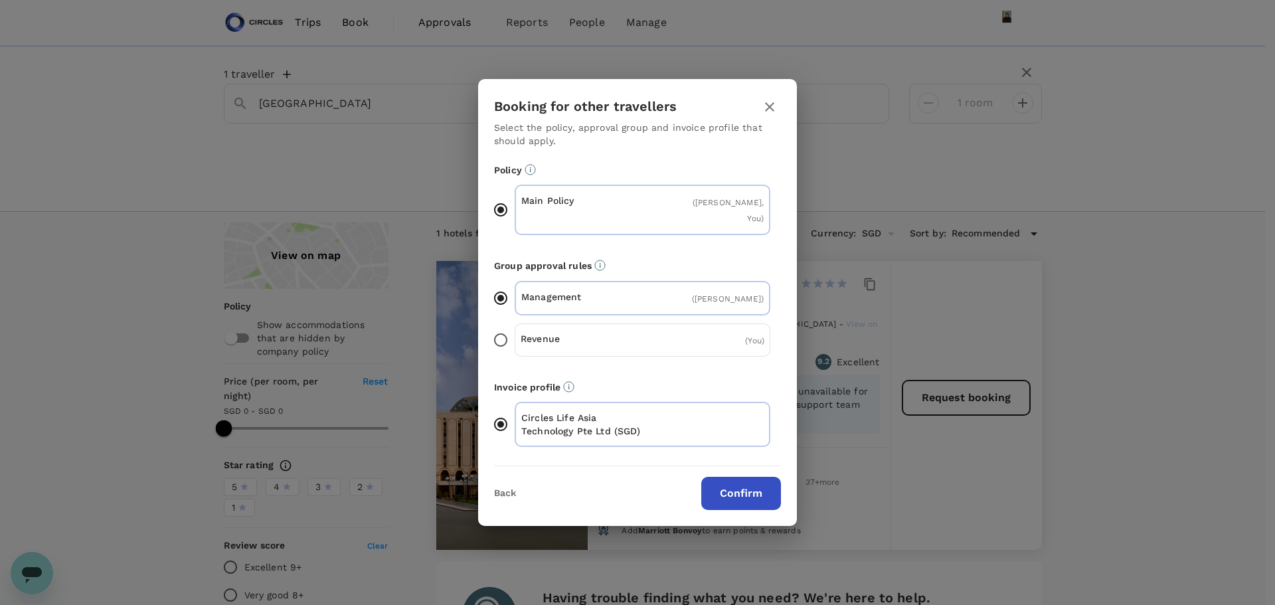
click at [747, 494] on button "Confirm" at bounding box center [741, 493] width 80 height 33
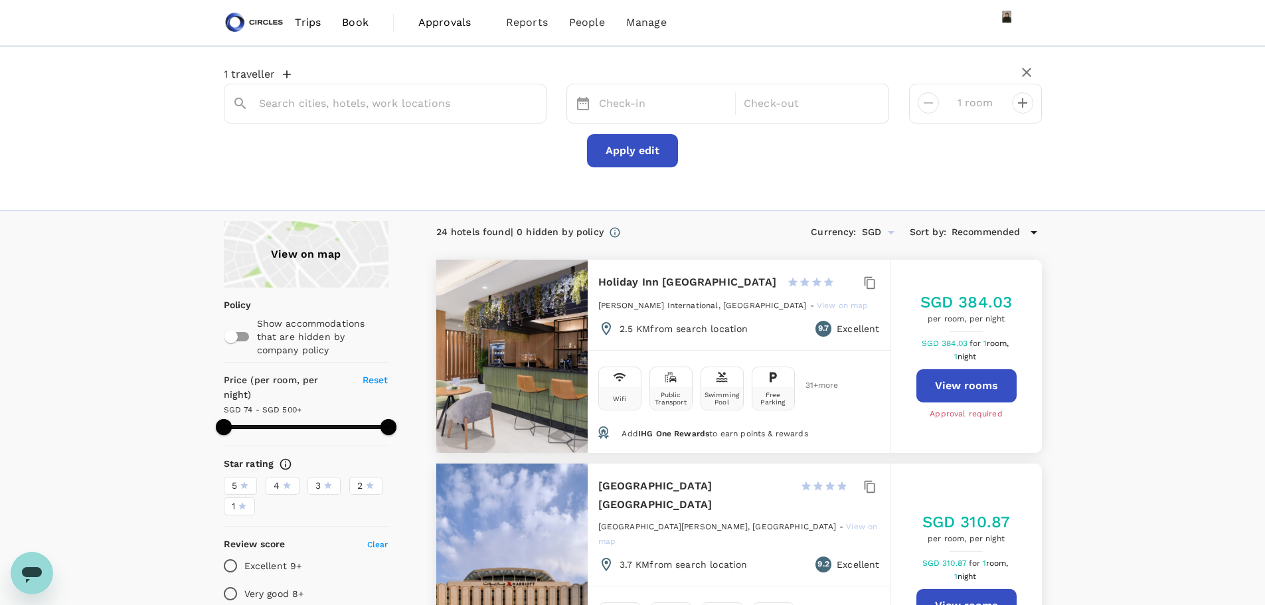
type input "Airport Road"
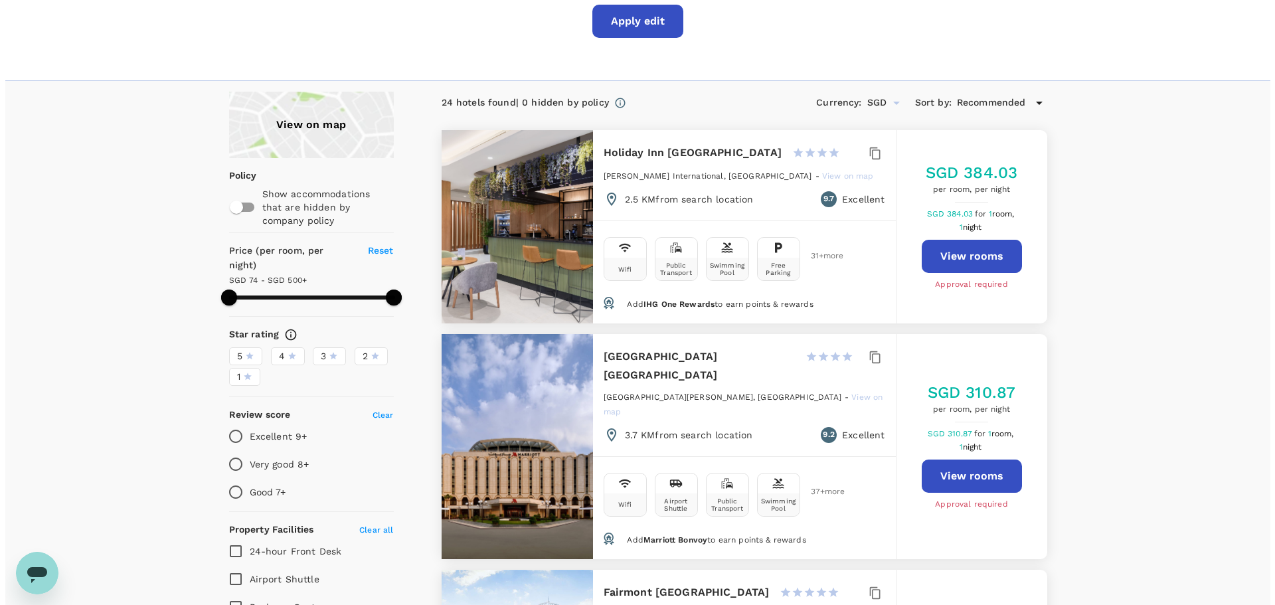
scroll to position [133, 0]
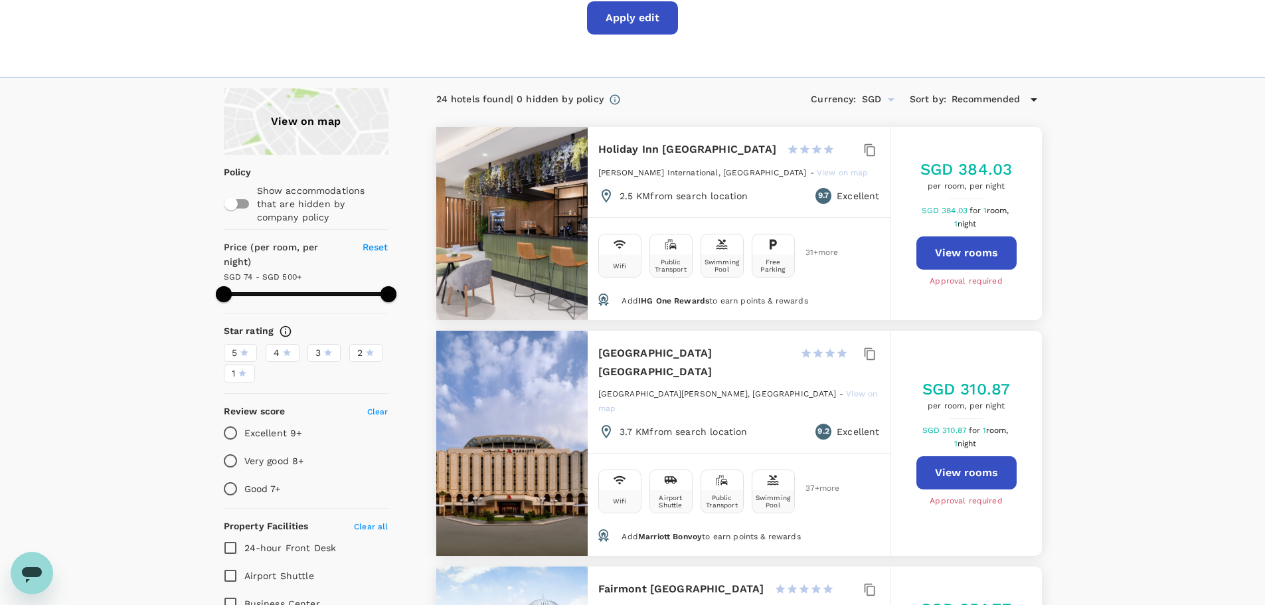
type input "499.97"
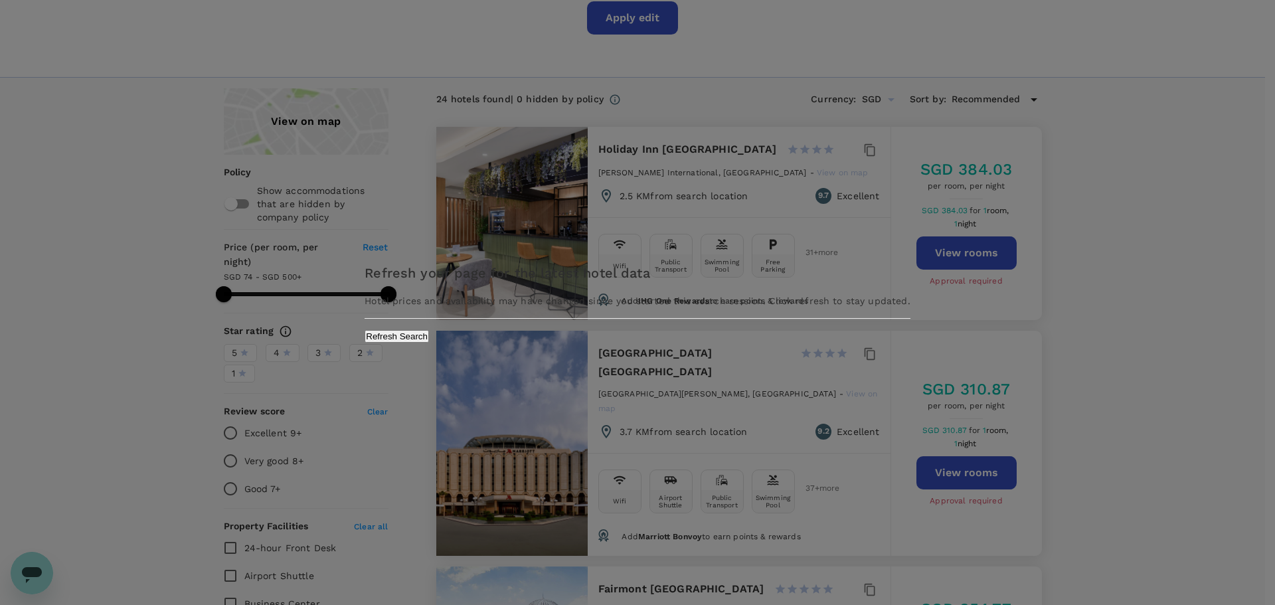
click at [429, 343] on button "Refresh Search" at bounding box center [397, 336] width 64 height 13
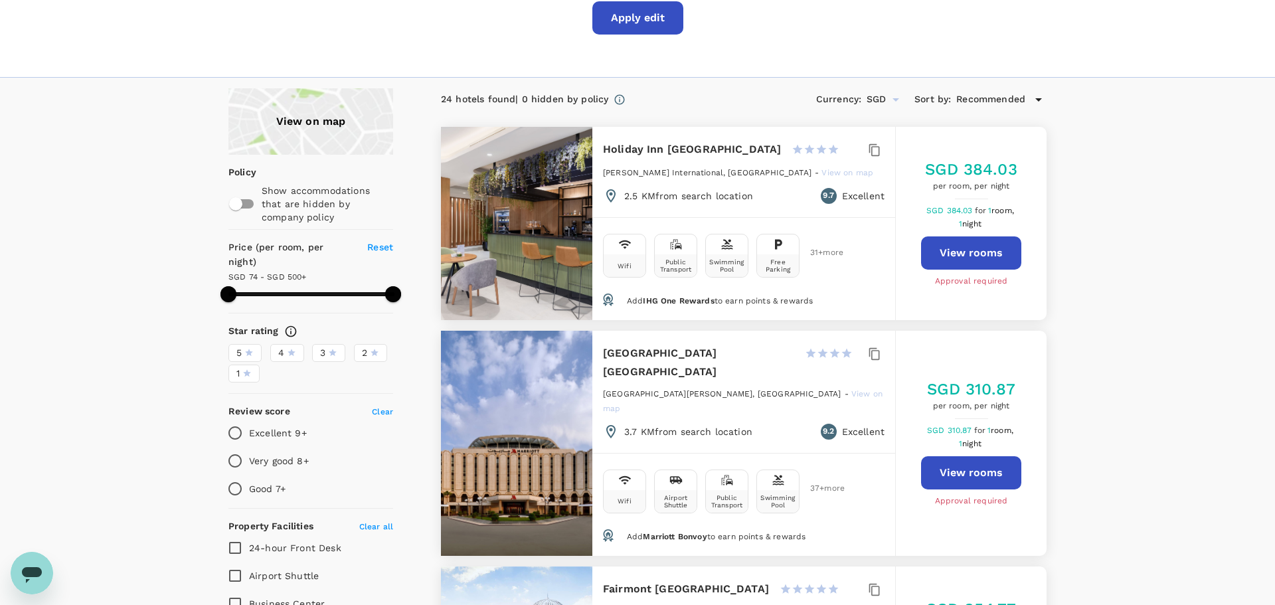
type input "Airport Road"
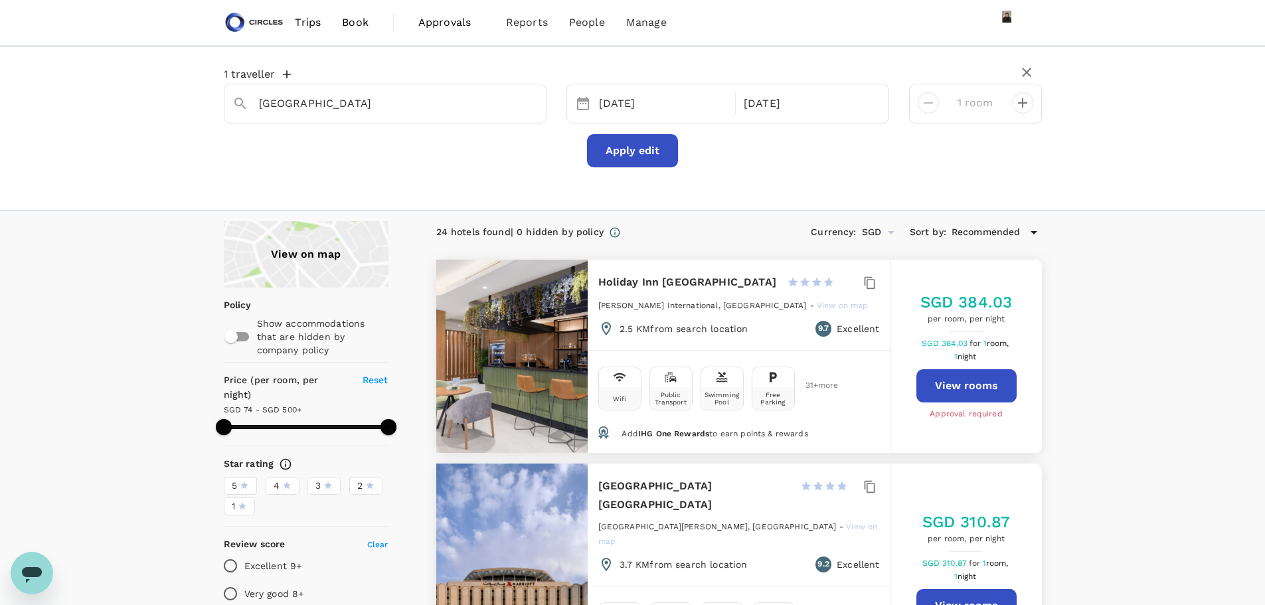
type input "499.97"
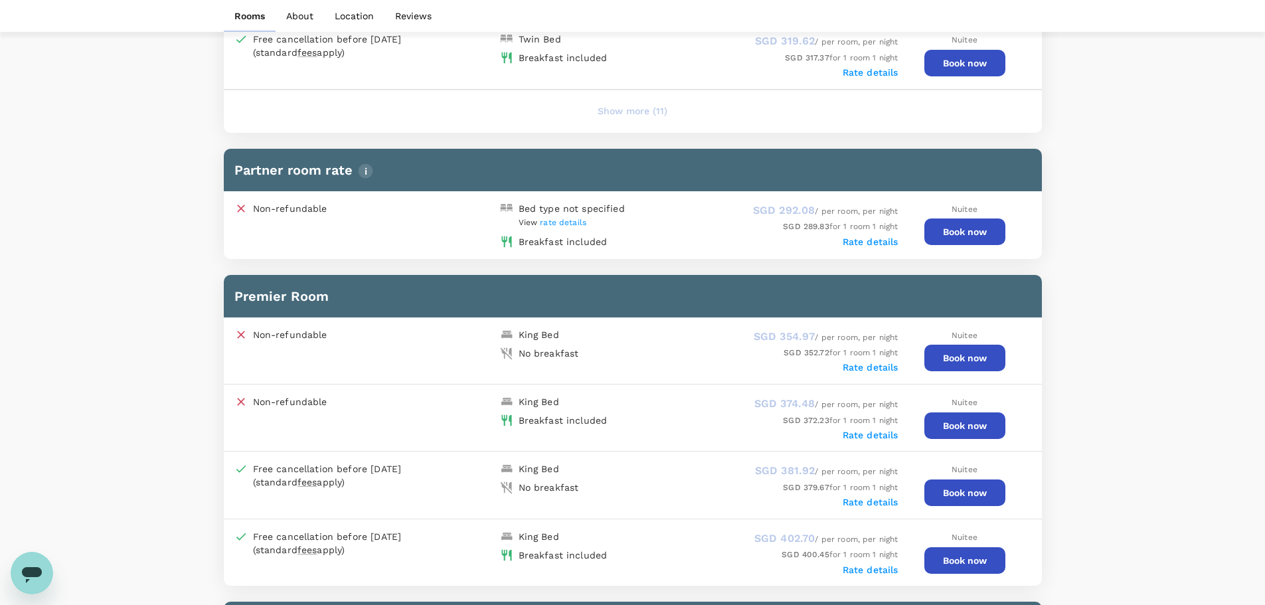
scroll to position [996, 0]
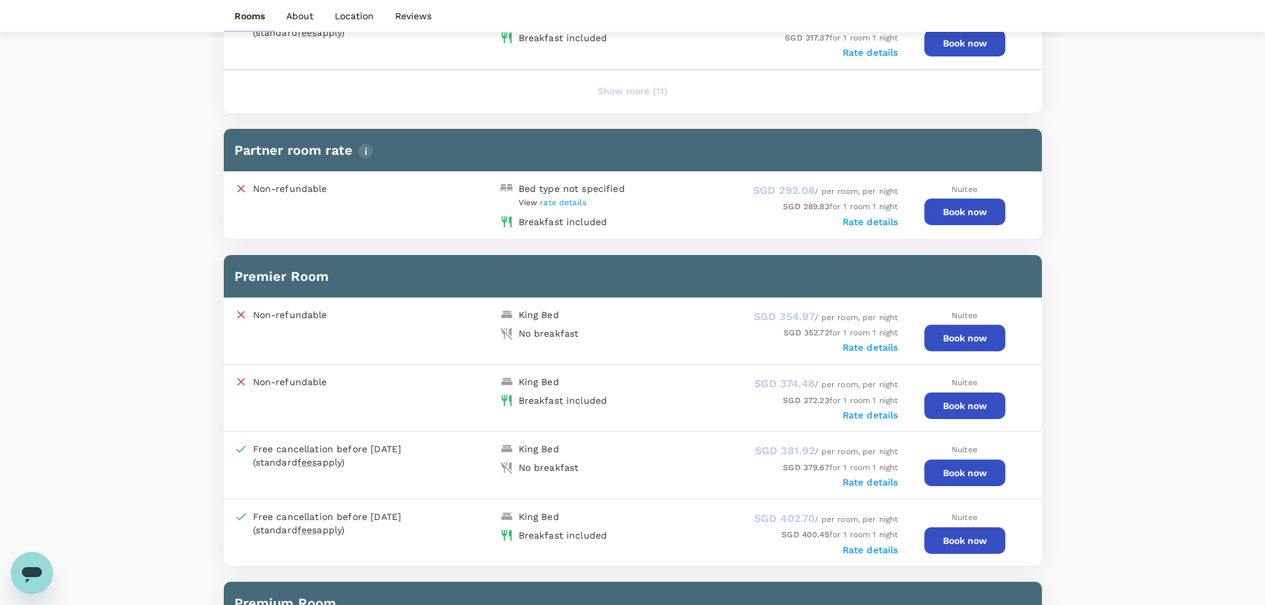
click at [33, 578] on icon "Open messaging window" at bounding box center [32, 573] width 24 height 24
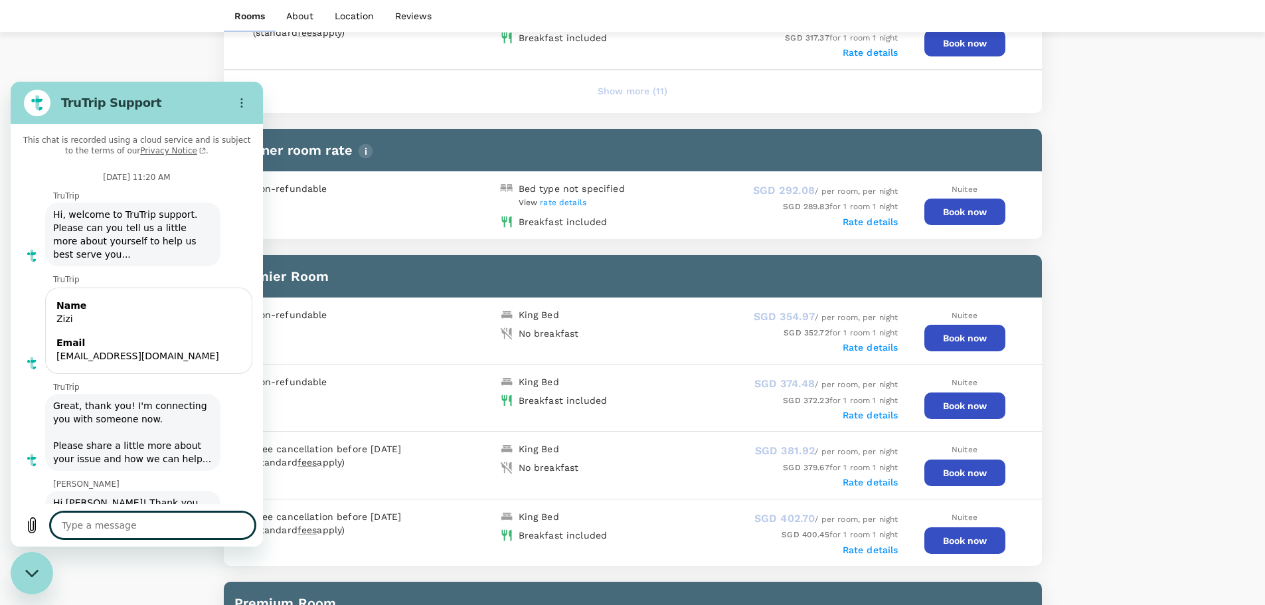
scroll to position [1876, 0]
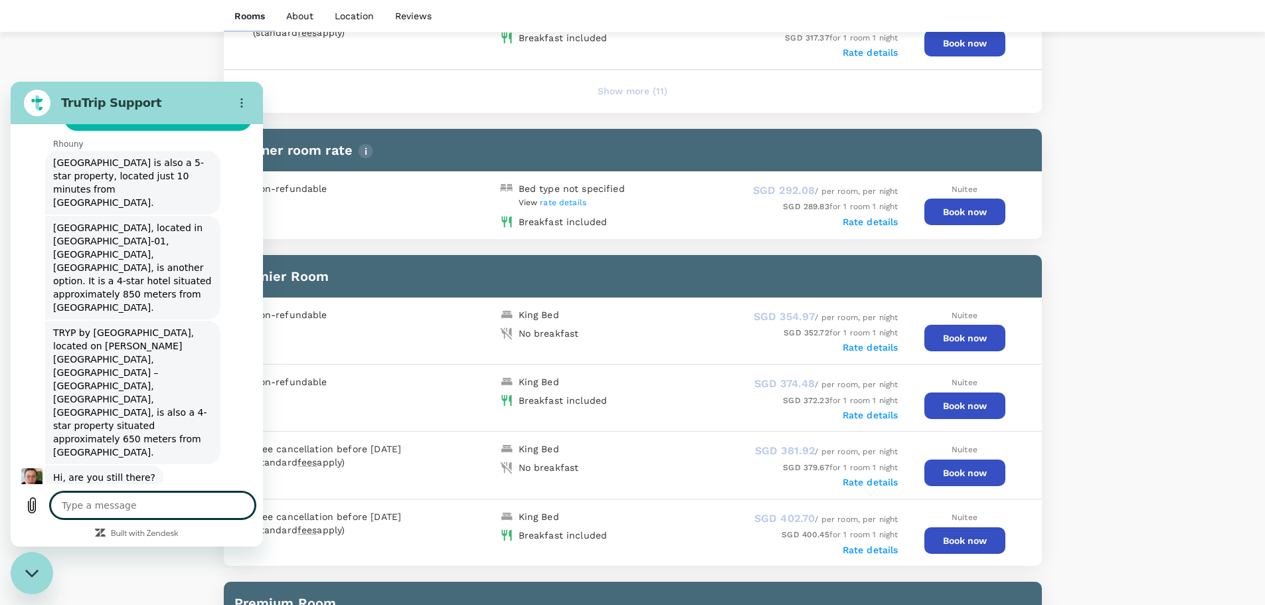
click at [139, 503] on textarea at bounding box center [152, 505] width 205 height 27
type textarea "h"
type textarea "x"
type textarea "hi"
type textarea "x"
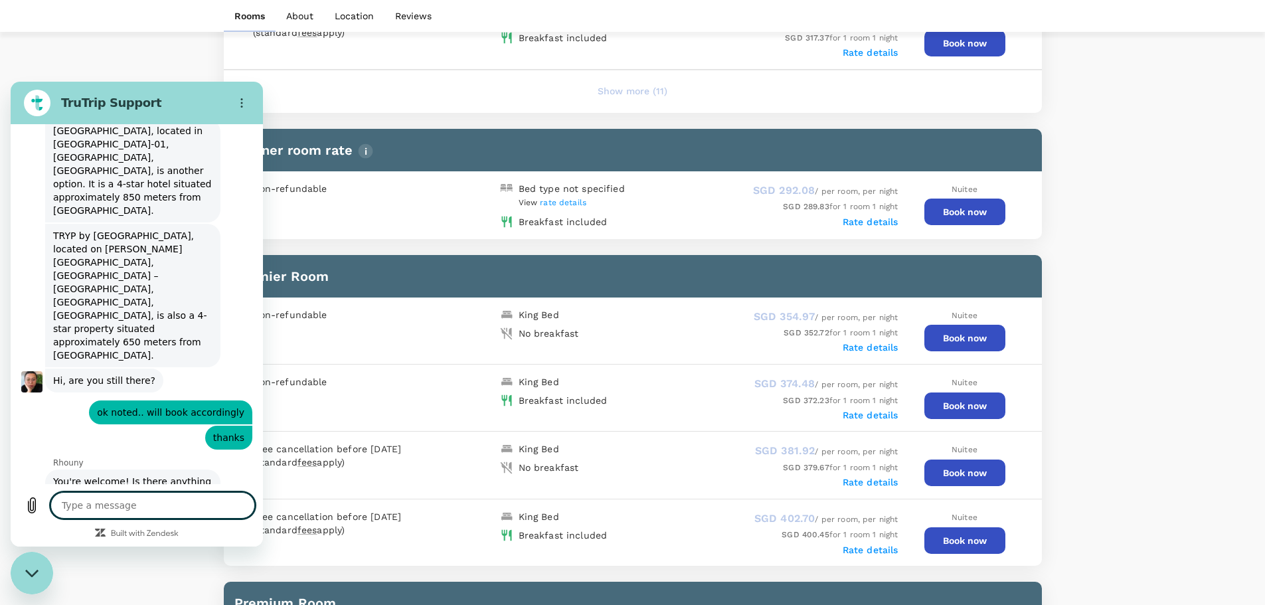
scroll to position [1972, 0]
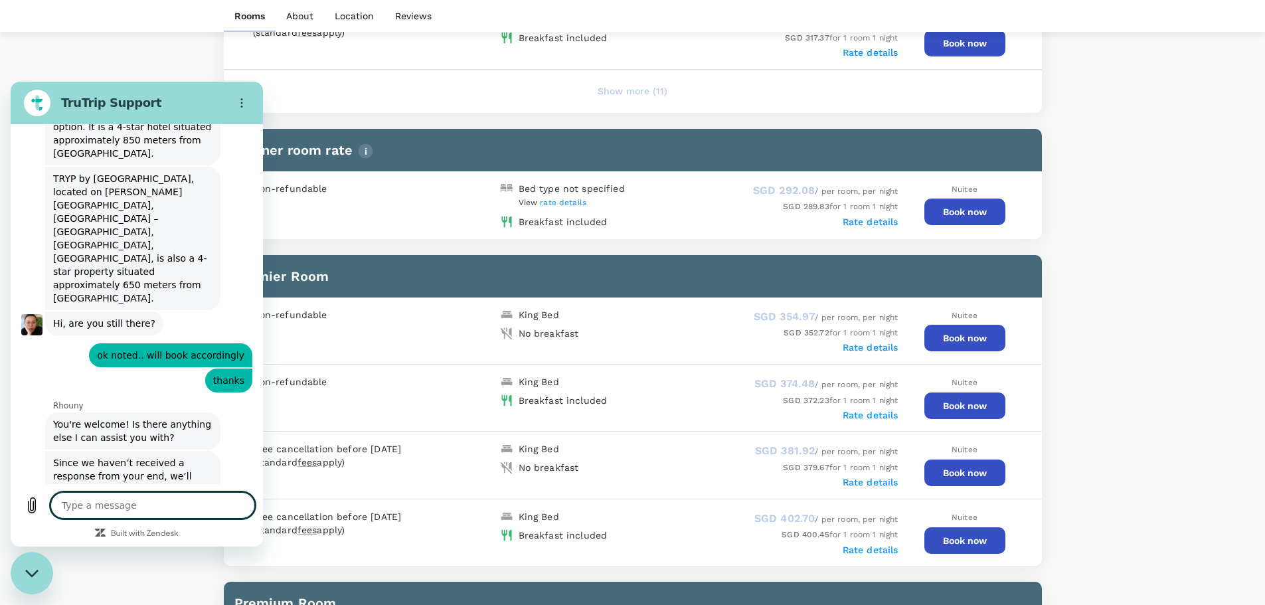
type textarea "x"
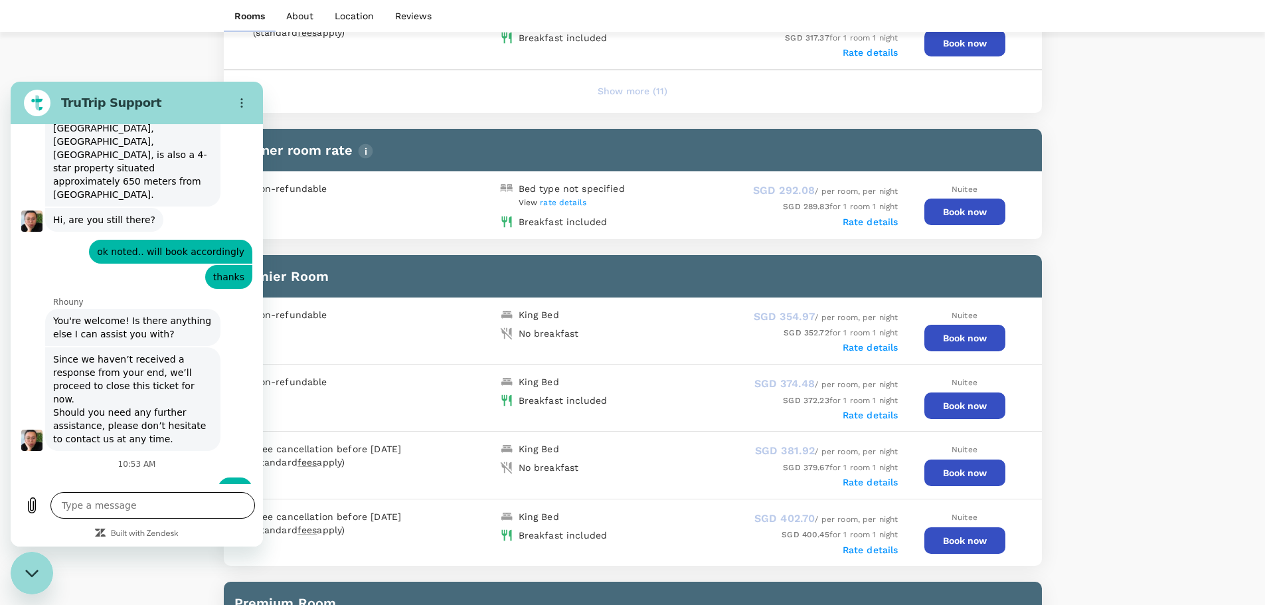
scroll to position [2133, 0]
type input "Zizi"
type textarea "x"
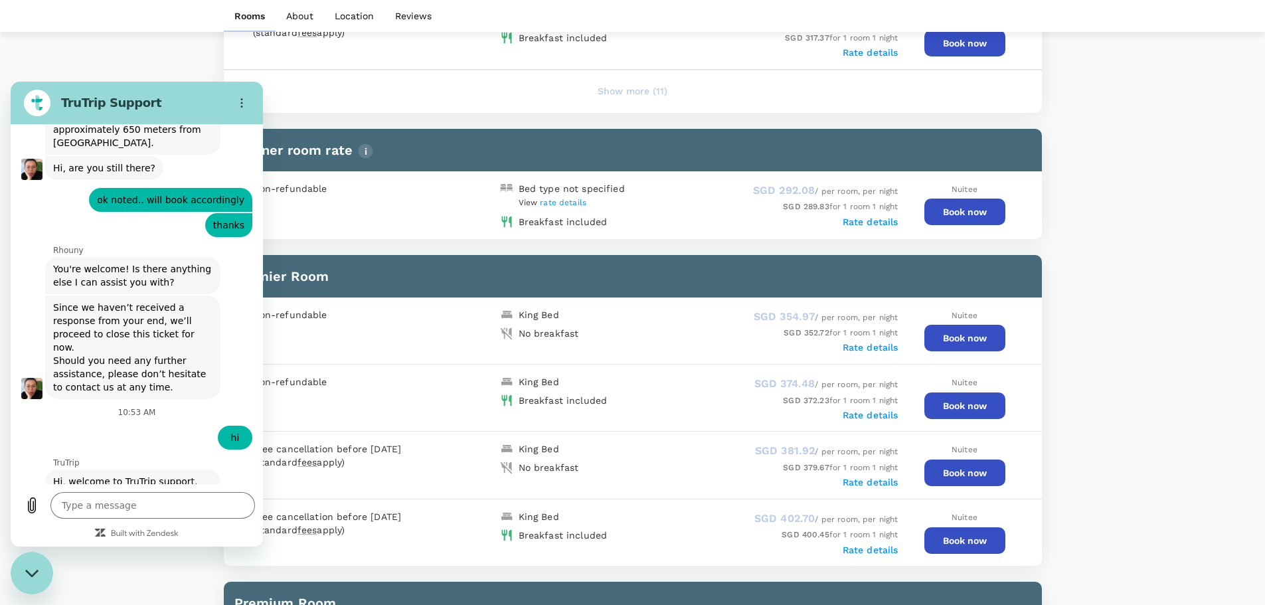
scroll to position [2190, 0]
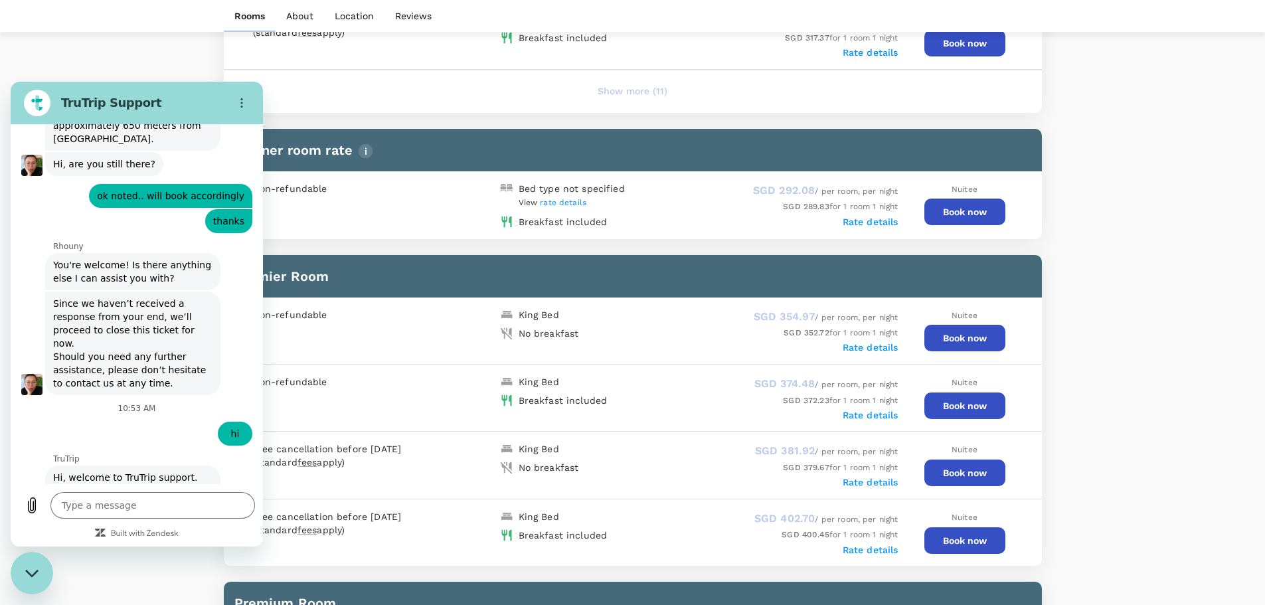
type input "[EMAIL_ADDRESS][DOMAIN_NAME]"
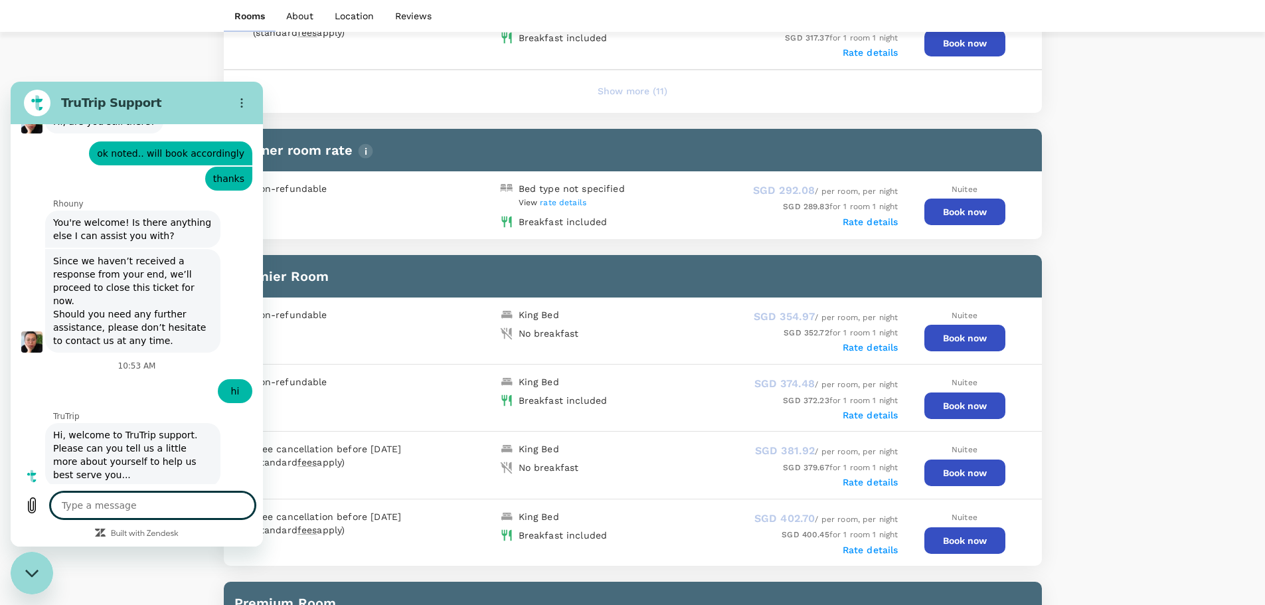
scroll to position [2235, 0]
type textarea "x"
click at [147, 504] on textarea at bounding box center [152, 505] width 205 height 27
type textarea "I"
type textarea "x"
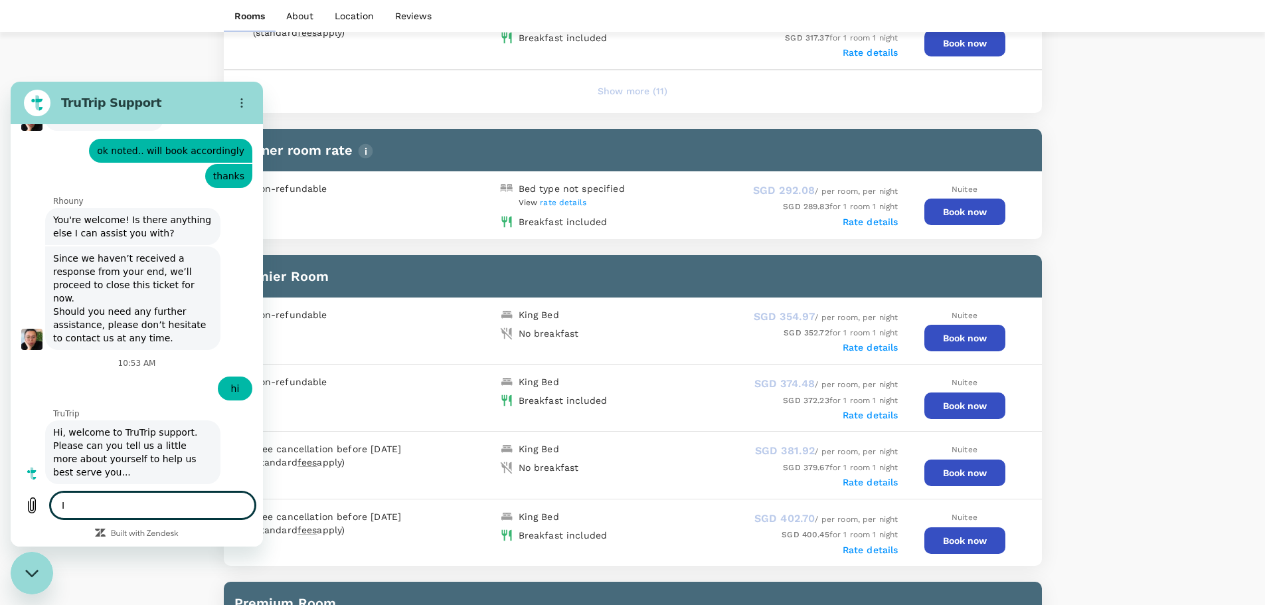
type textarea "I"
type textarea "x"
type textarea "I n"
type textarea "x"
type textarea "I ne"
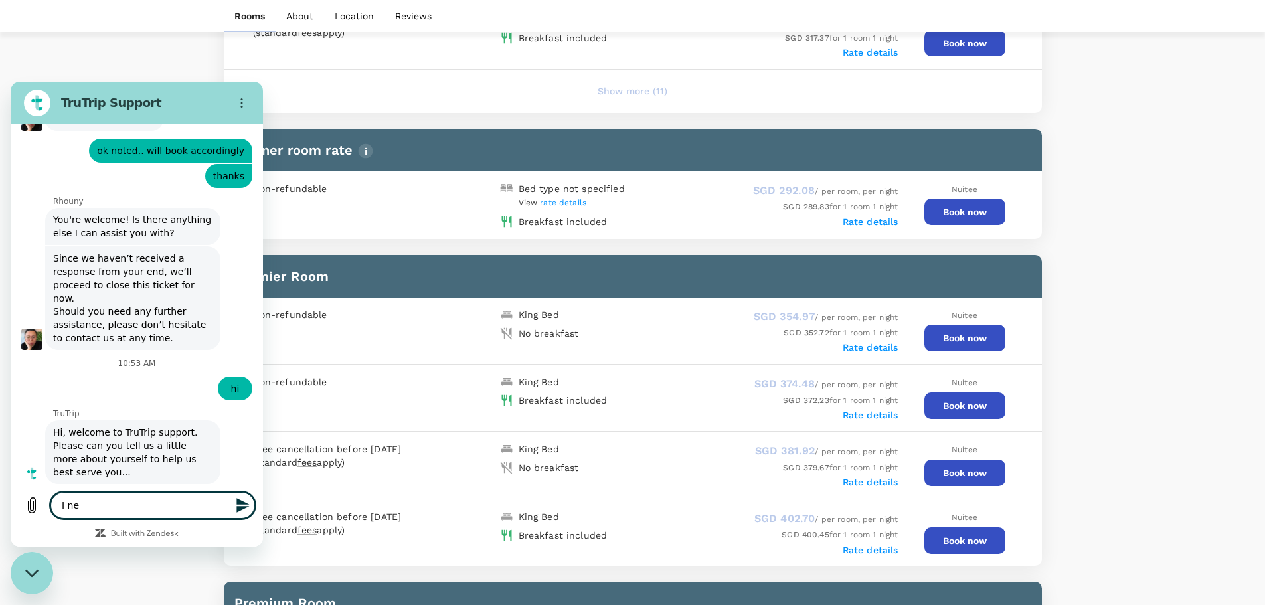
type textarea "x"
type textarea "I nee"
type textarea "x"
type textarea "I need"
type textarea "x"
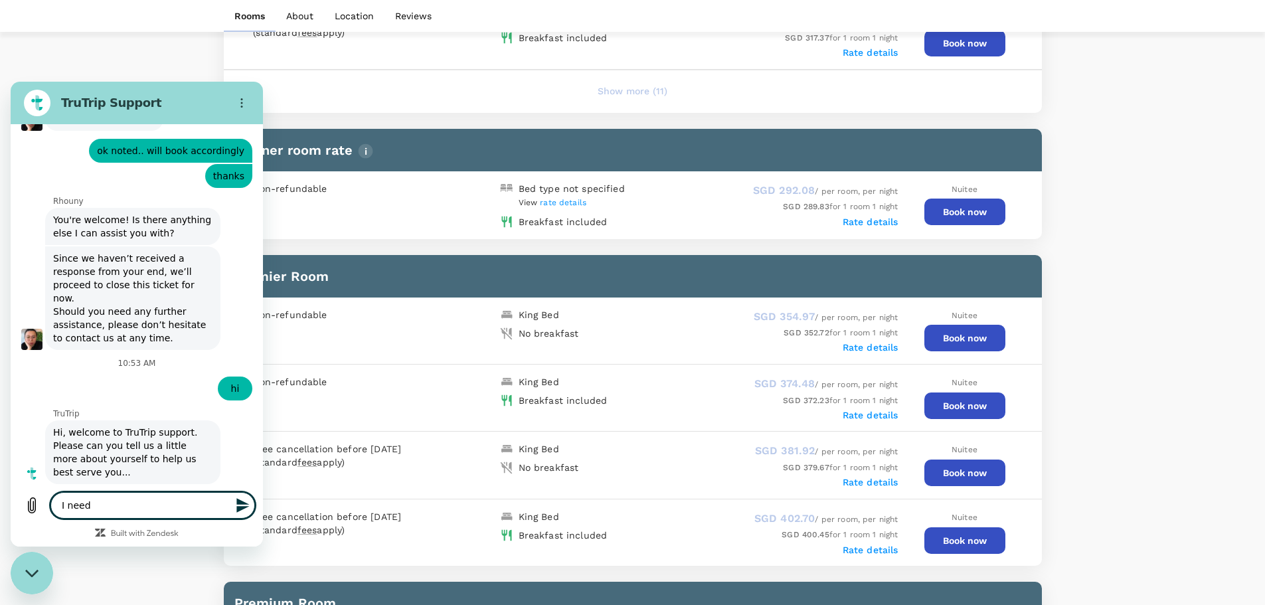
type textarea "I need"
type textarea "x"
type textarea "I need t"
type textarea "x"
type textarea "I need to"
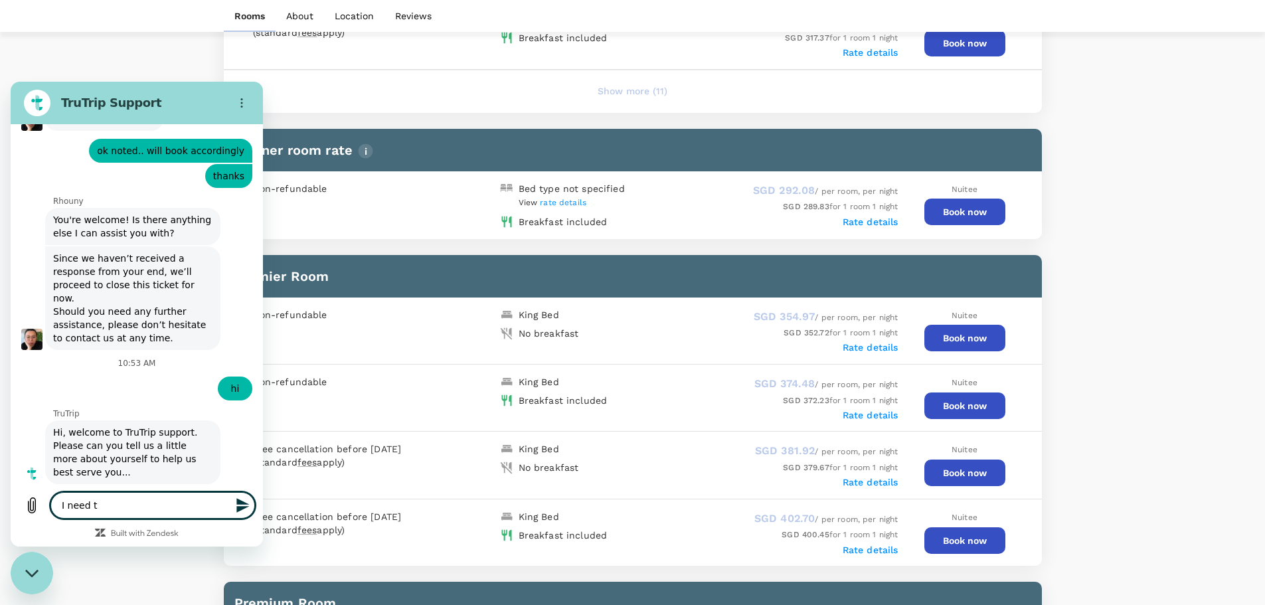
type textarea "x"
type textarea "I need to"
type textarea "x"
type textarea "I need to b"
type textarea "x"
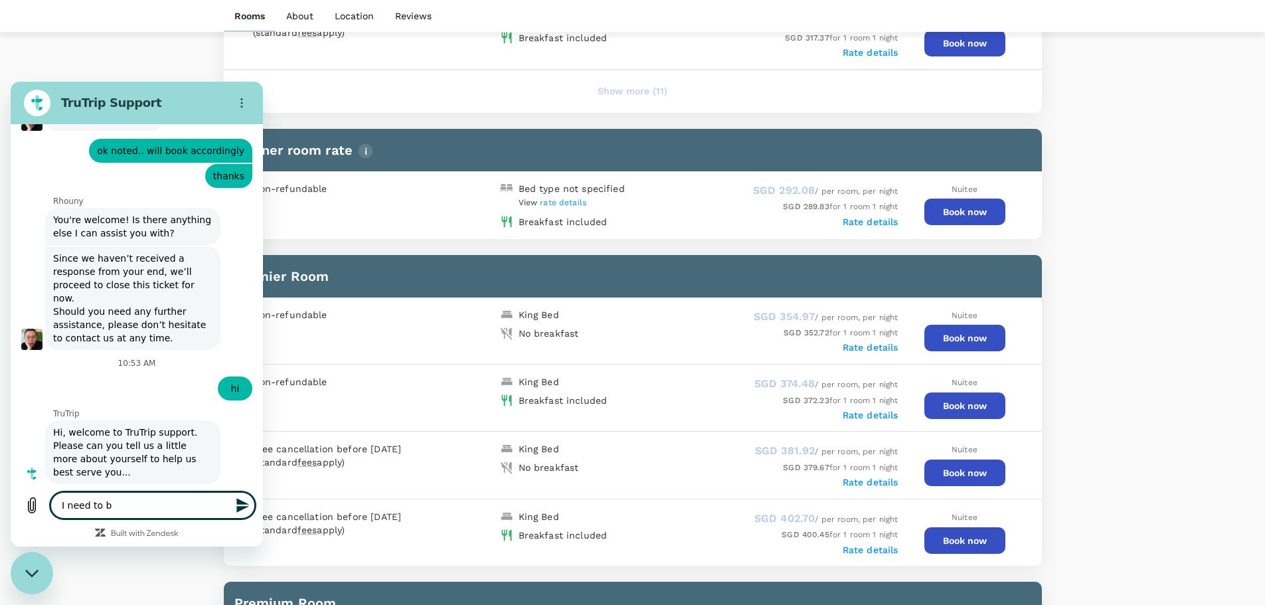
type textarea "I need to bo"
type textarea "x"
type textarea "I need to boo"
type textarea "x"
type textarea "I need to book"
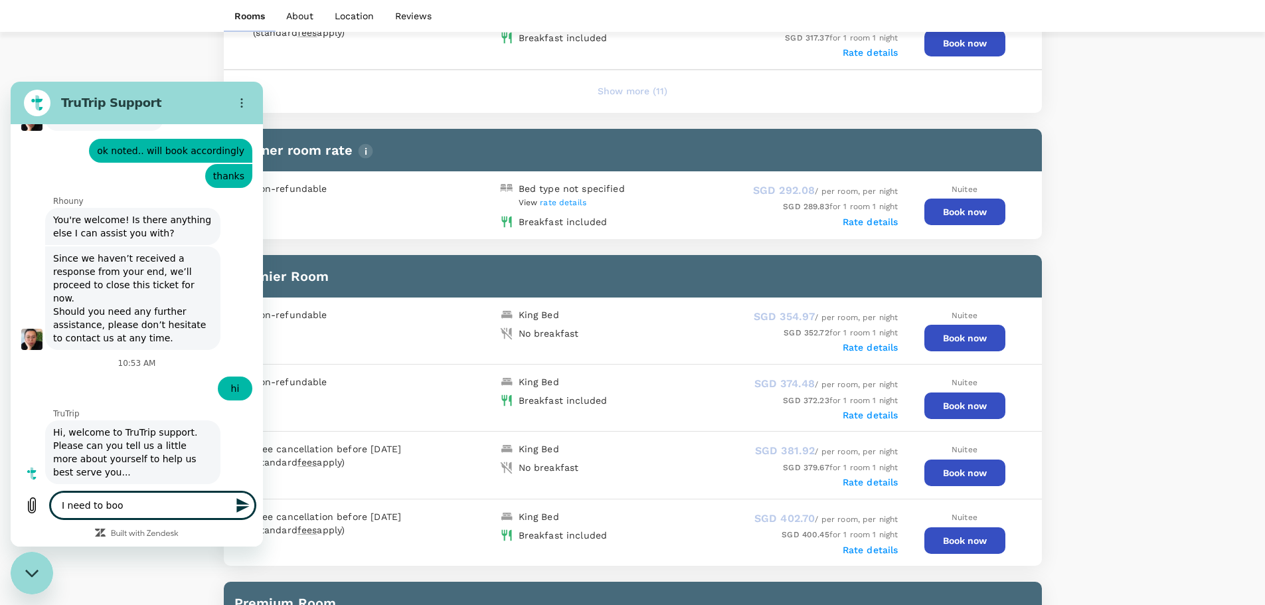
type textarea "x"
type textarea "I need to book"
type textarea "x"
type textarea "I need to book a"
type textarea "x"
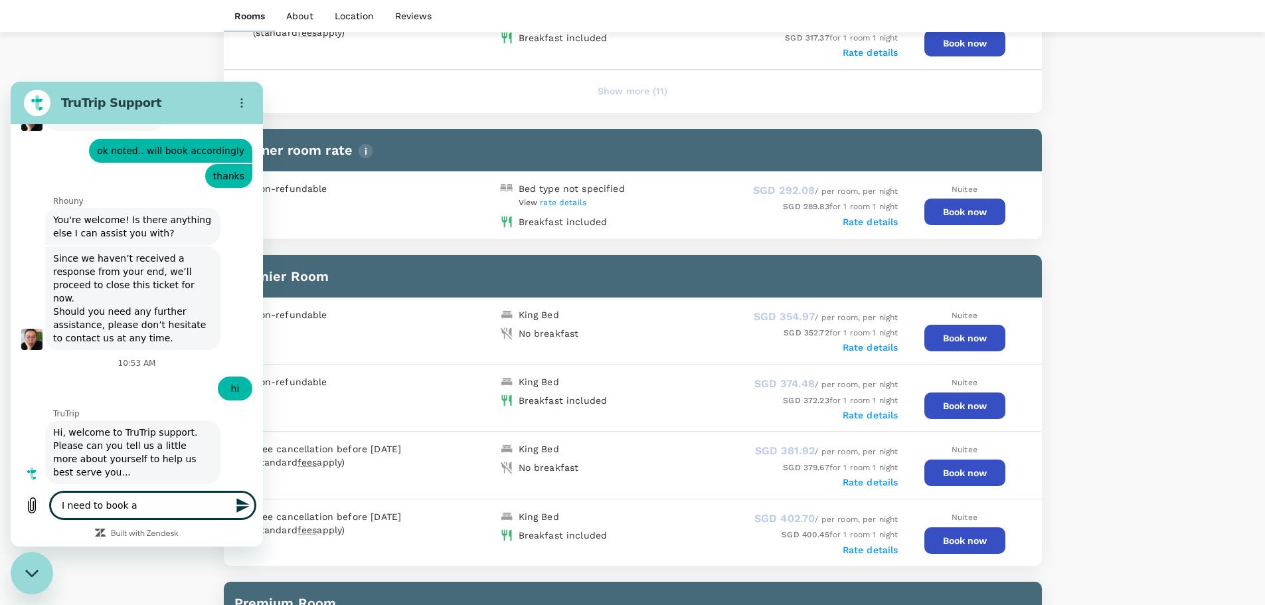
type textarea "I need to book an"
type textarea "x"
type textarea "I need to book and"
type textarea "x"
type textarea "I need to book and"
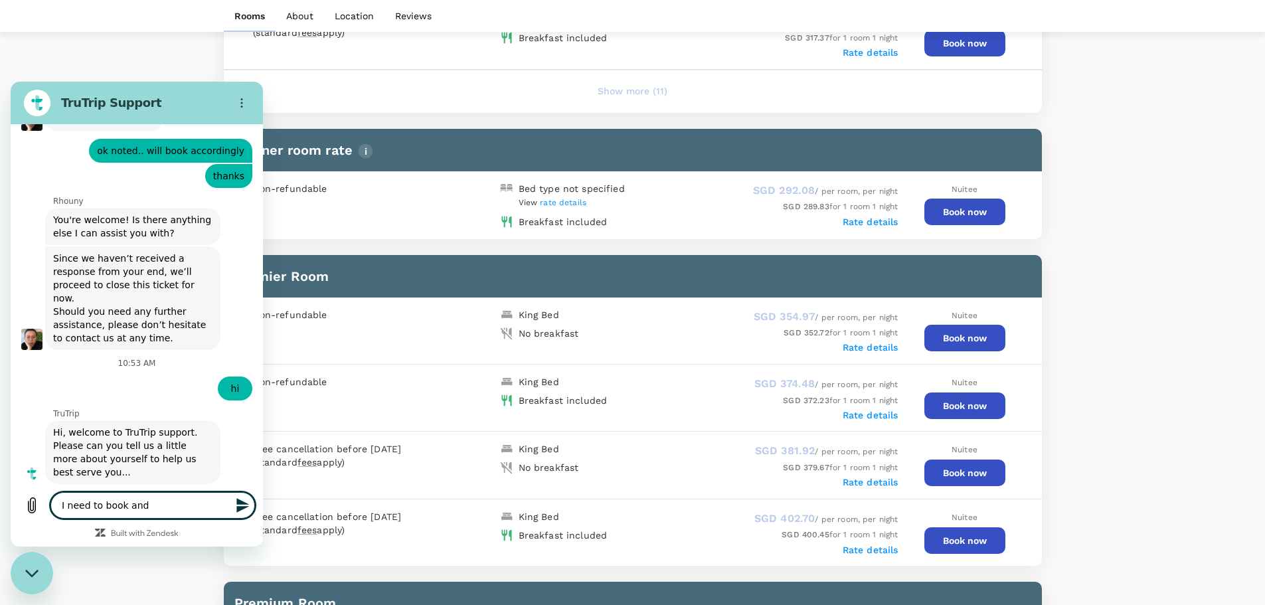
type textarea "x"
type textarea "I need to book and i"
type textarea "x"
type textarea "I need to book and is"
type textarea "x"
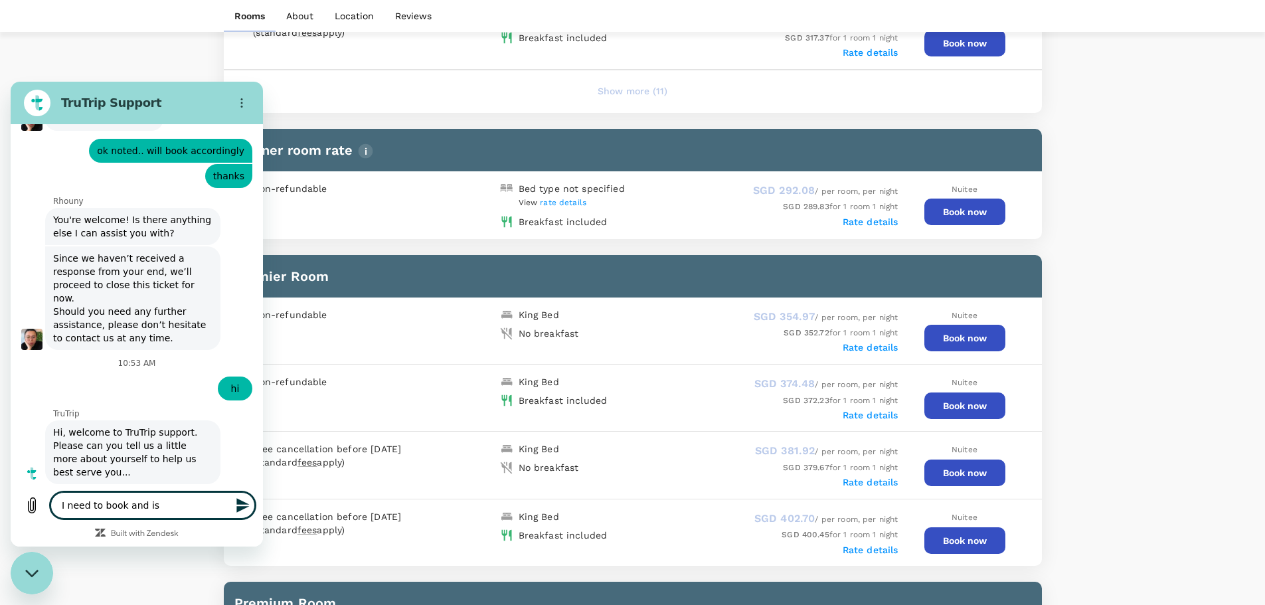
type textarea "I need to book and iss"
type textarea "x"
type textarea "I need to book and issu"
type textarea "x"
type textarea "I need to book and issue"
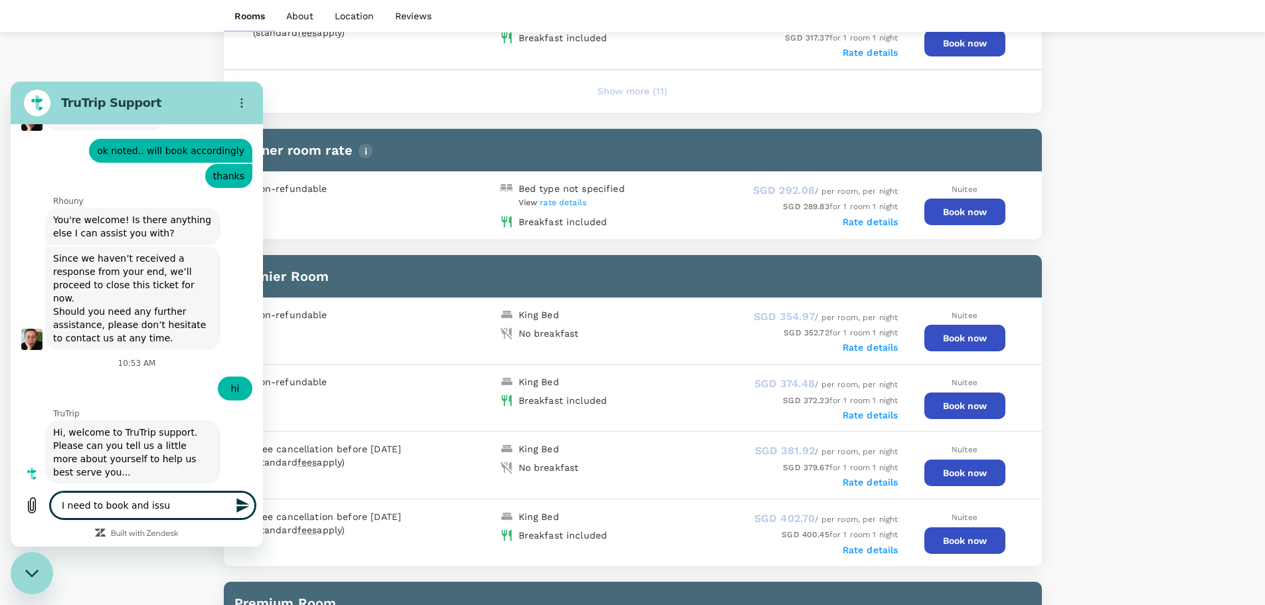
type textarea "x"
type textarea "I need to book and issue"
type textarea "x"
type textarea "I need to book and issue f"
type textarea "x"
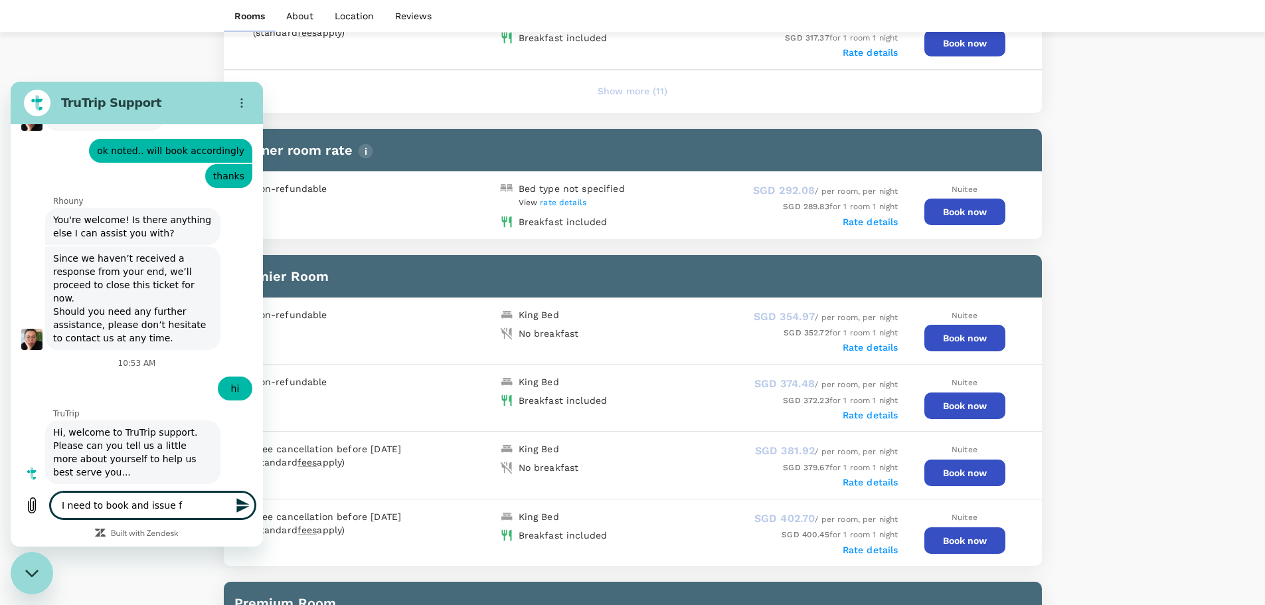
type textarea "I need to book and issue fl"
type textarea "x"
type textarea "I need to book and issue fli"
type textarea "x"
type textarea "I need to book and issue flig"
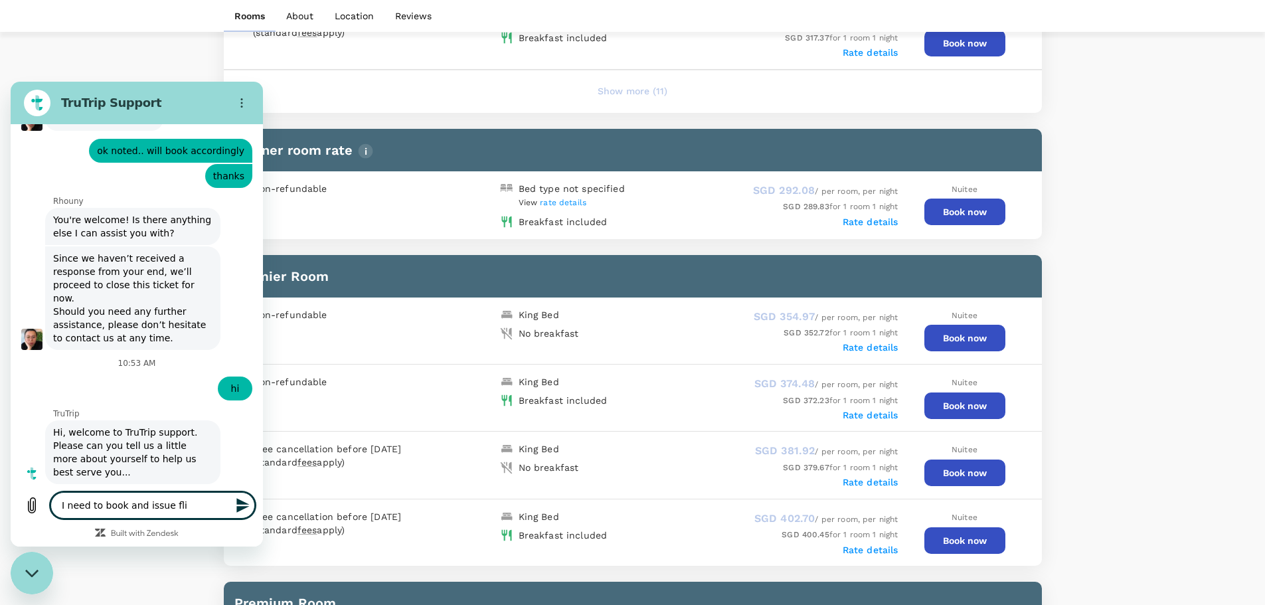
type textarea "x"
type textarea "I need to book and issue fligh"
type textarea "x"
type textarea "I need to book and issue flight"
type textarea "x"
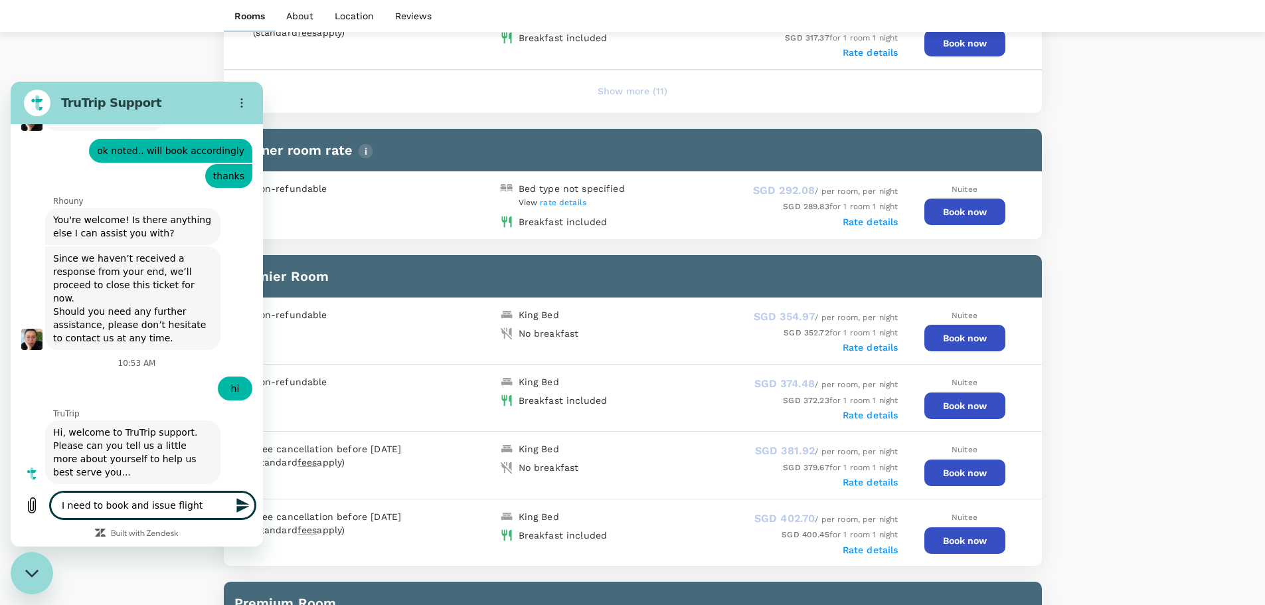
type textarea "I need to book and issue flights"
type textarea "x"
type textarea "I need to book and issue flights"
type textarea "x"
type textarea "I need to book and issue flights f"
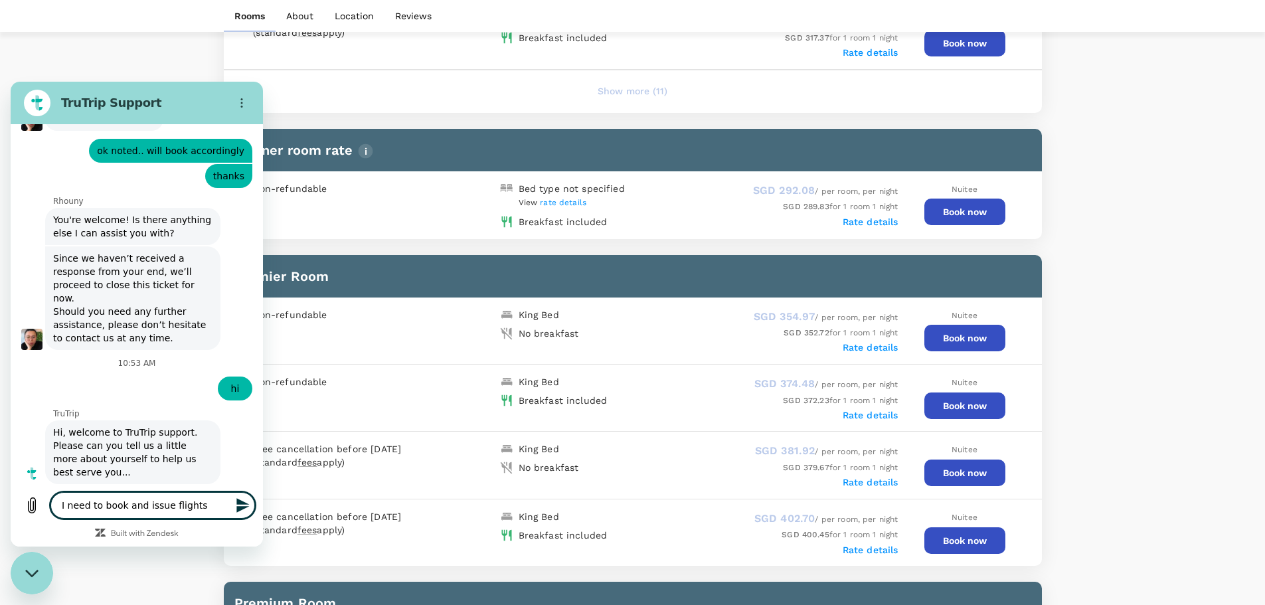
type textarea "x"
type textarea "I need to book and issue flights fo"
type textarea "x"
type textarea "I need to book and issue flights for"
type textarea "x"
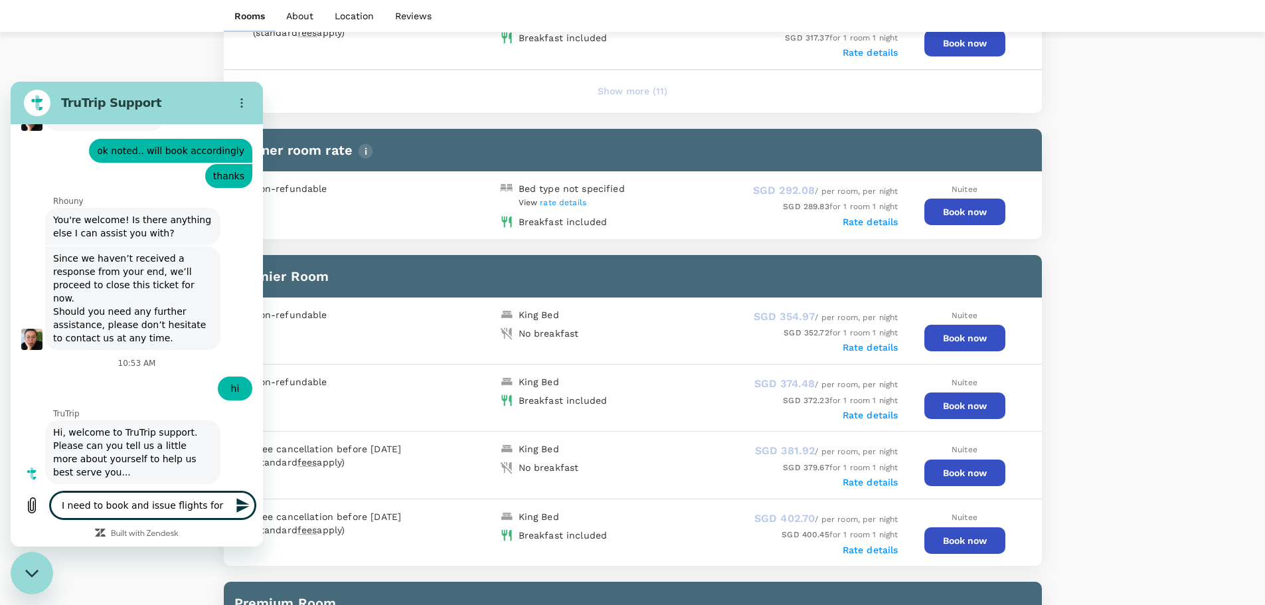
type textarea "I need to book and issue flights for"
type textarea "x"
type textarea "I need to book and issue flights for S"
type textarea "x"
type textarea "I need to book and issue flights for Sa"
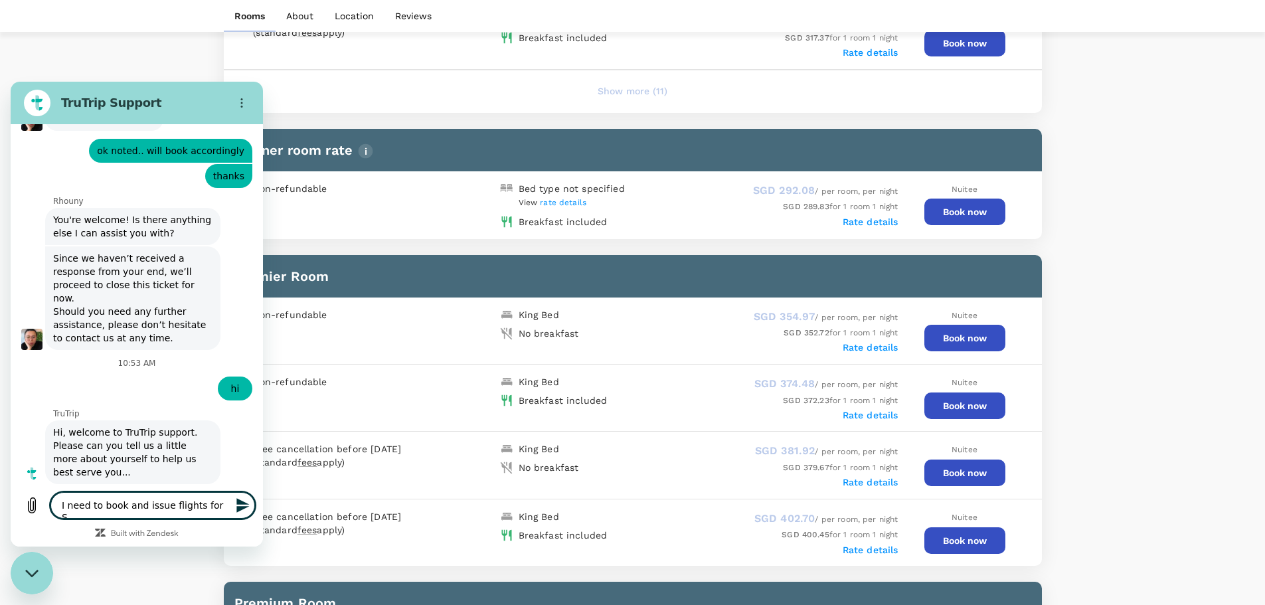
type textarea "x"
type textarea "I need to book and issue flights for San"
type textarea "x"
type textarea "I need to book and issue flights for Sanj"
type textarea "x"
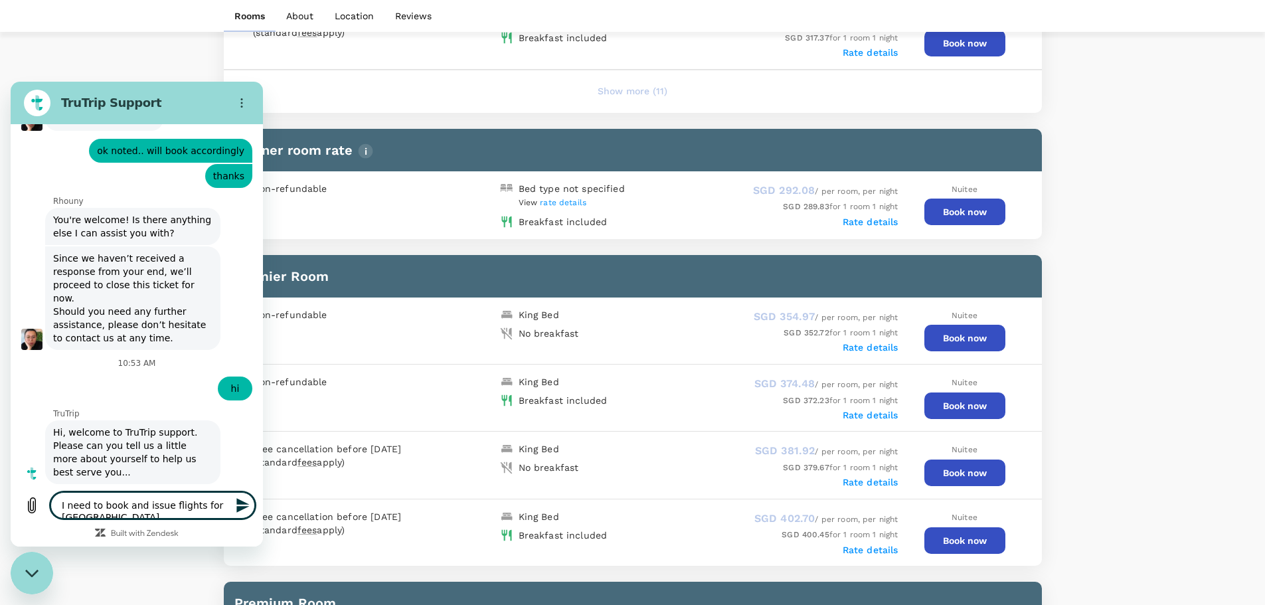
type textarea "I need to book and issue flights for Sanja"
type textarea "x"
type textarea "I need to book and issue flights for Sanjay"
type textarea "x"
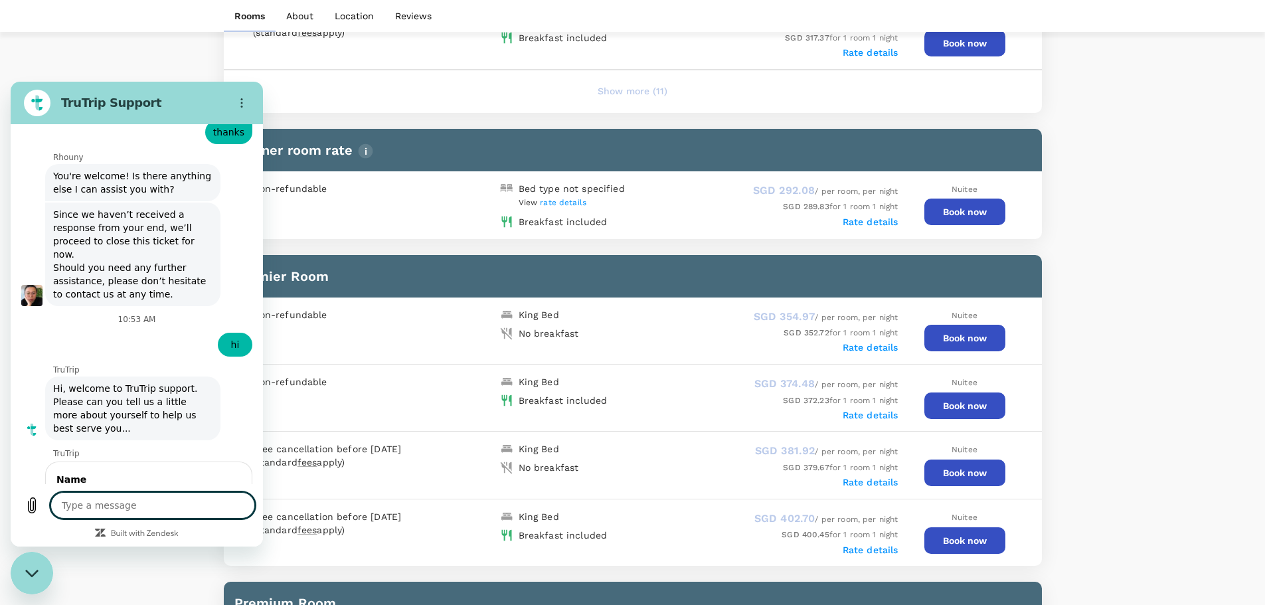
type textarea "x"
type textarea "a"
type textarea "x"
type textarea "al"
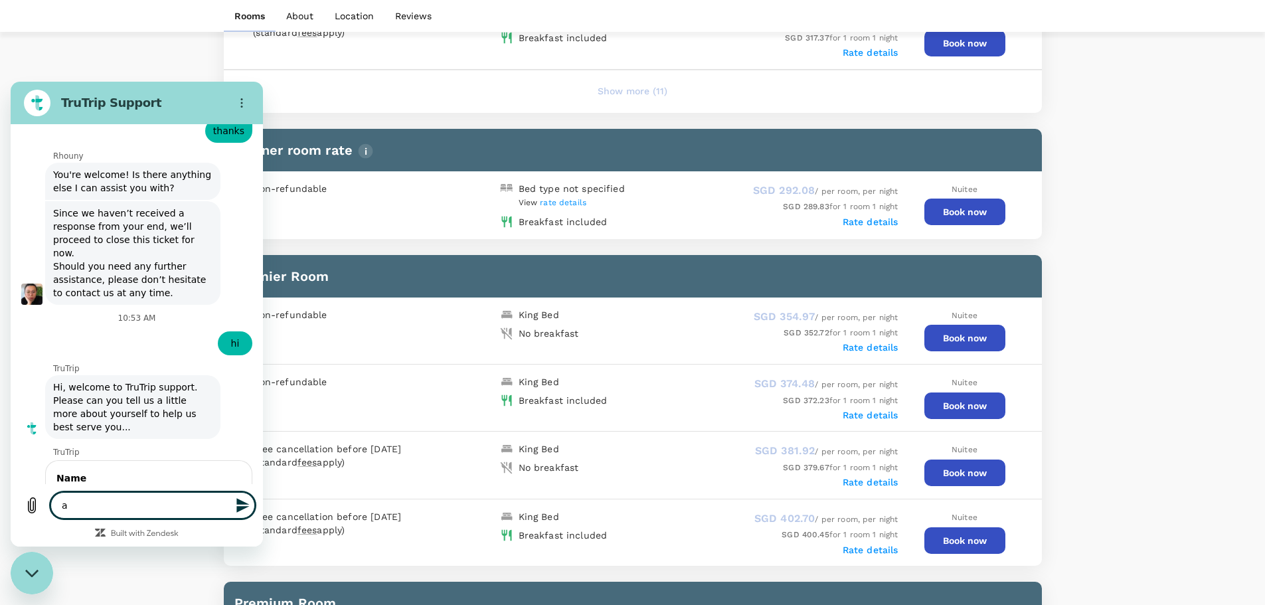
type textarea "x"
type textarea "all"
type textarea "x"
type textarea "al"
type textarea "x"
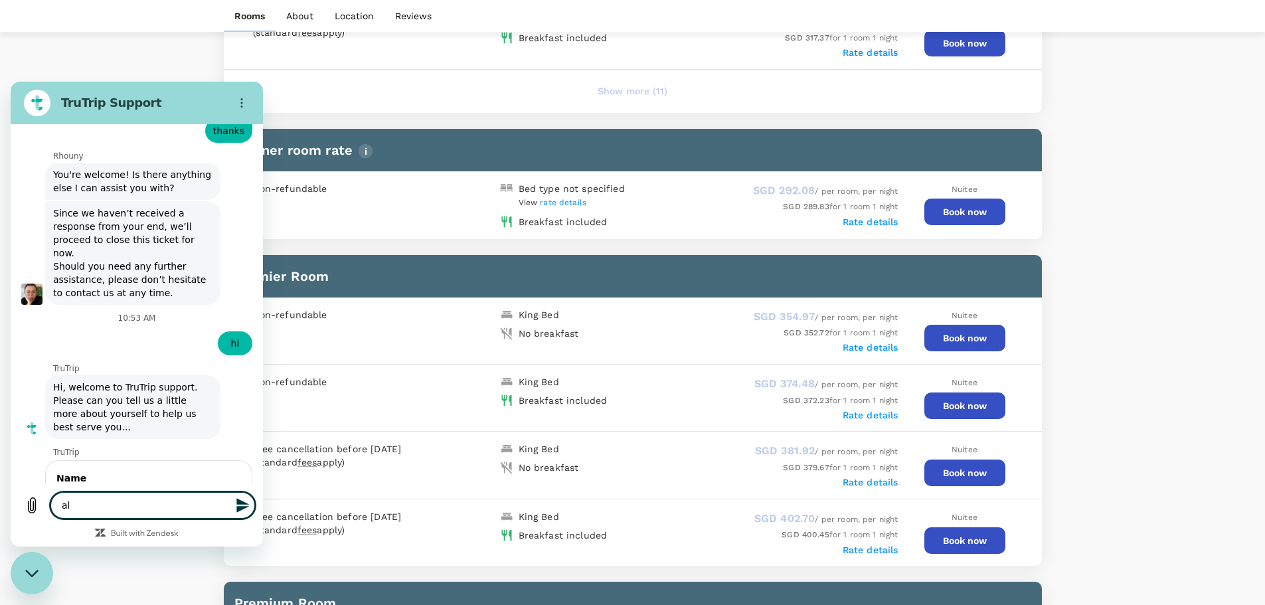
type textarea "a"
type textarea "x"
click at [105, 510] on textarea at bounding box center [152, 505] width 205 height 27
type textarea "H"
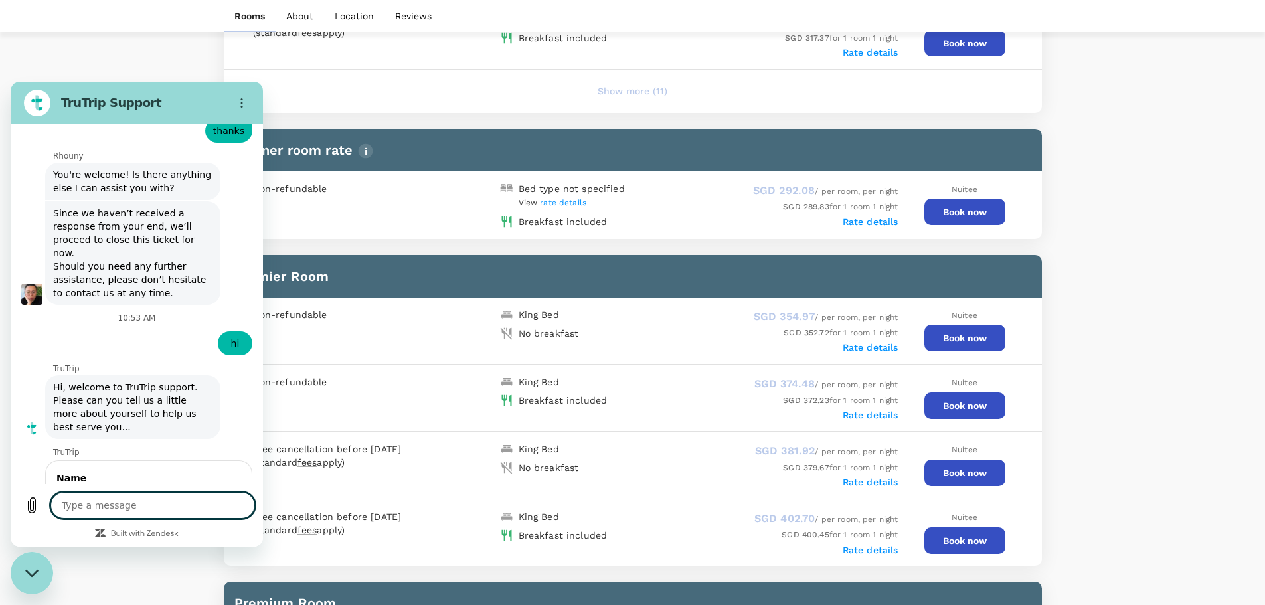
type textarea "x"
type textarea "HK"
type textarea "x"
type textarea "HKT"
type textarea "x"
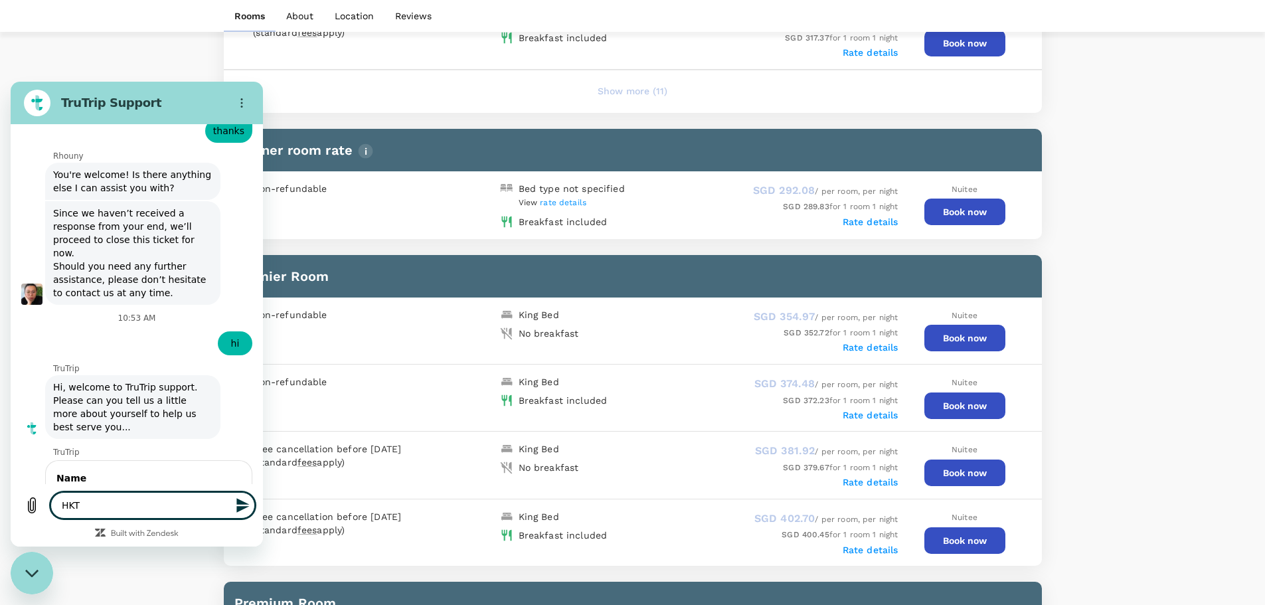
type textarea "HKT"
type textarea "x"
type textarea "HKT t"
type textarea "x"
type textarea "HKT to"
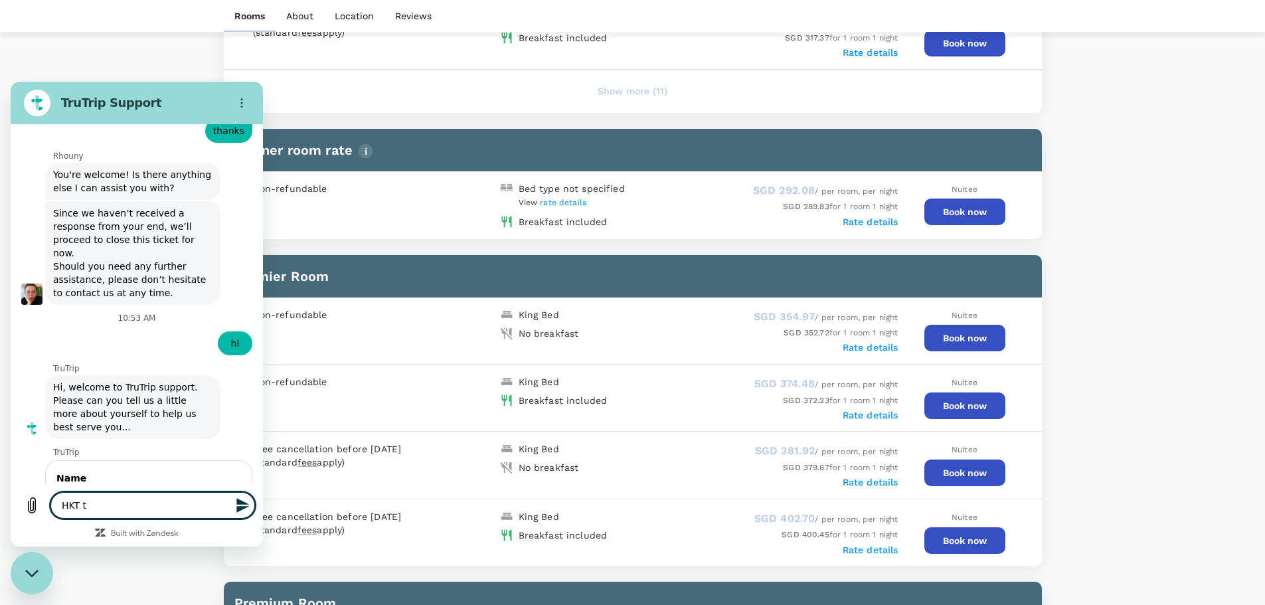
type textarea "x"
type textarea "HKT to"
type textarea "x"
drag, startPoint x: 98, startPoint y: 505, endPoint x: 0, endPoint y: 462, distance: 107.1
click at [11, 462] on html "TruTrip Support This chat is recorded using a cloud service and is subject to t…" at bounding box center [137, 314] width 252 height 465
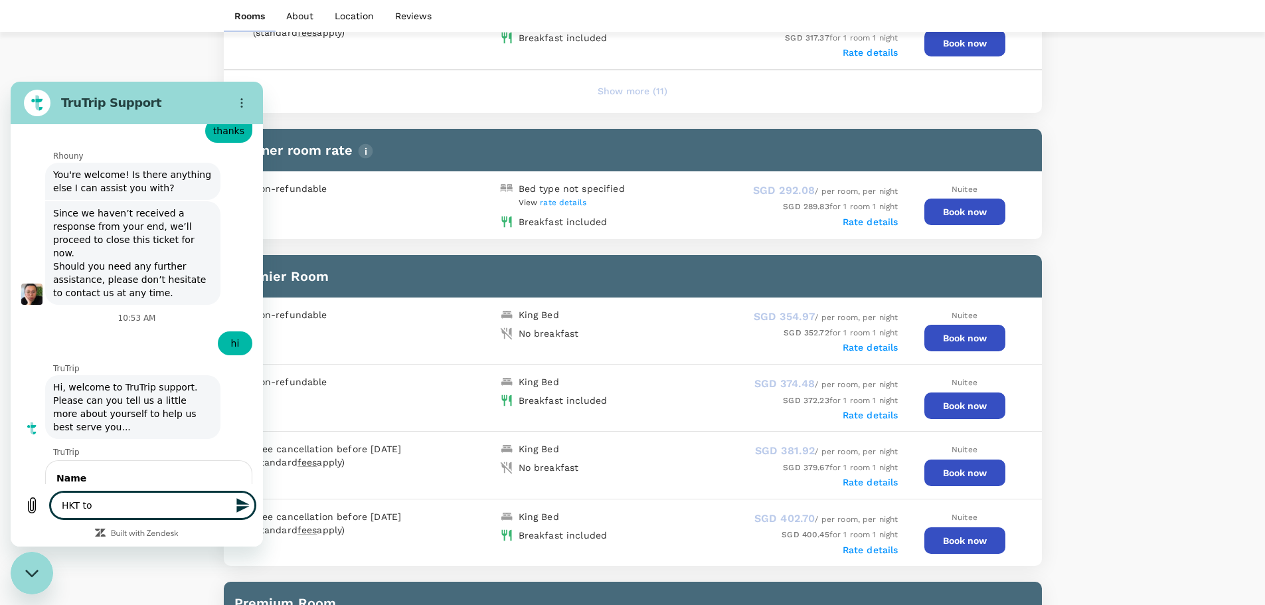
type textarea "P"
type textarea "x"
type textarea "Ph"
type textarea "x"
type textarea "Phu"
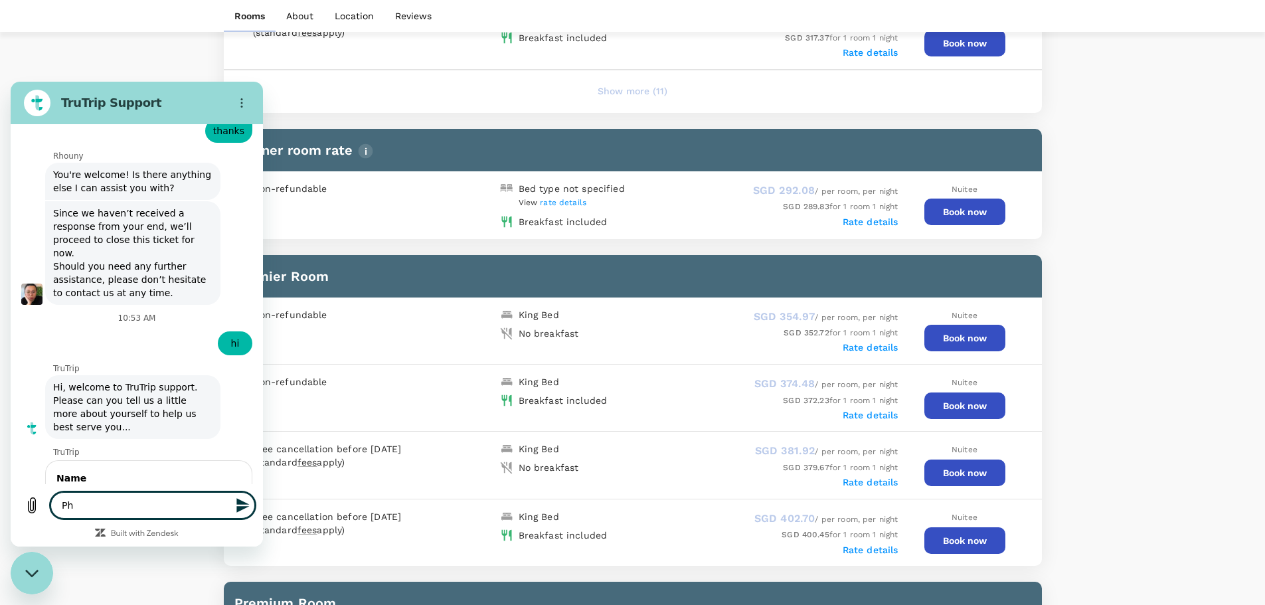
type textarea "x"
type textarea "Phuk"
type textarea "x"
type textarea "Phuke"
type textarea "x"
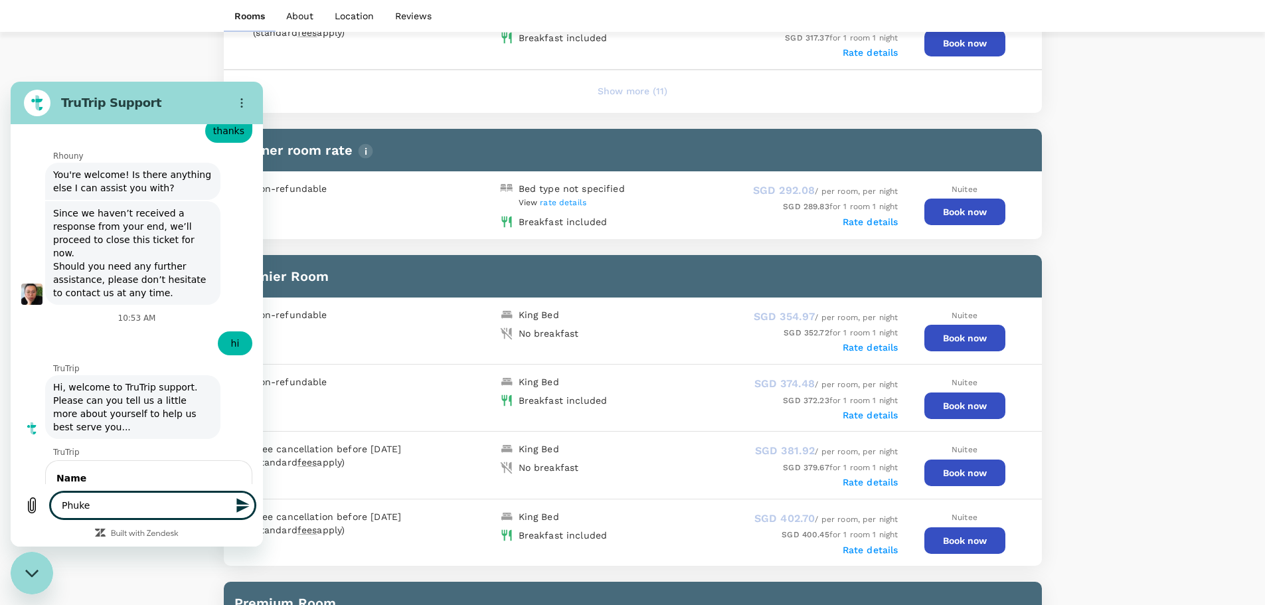
type textarea "Phuket"
type textarea "x"
type textarea "Phuket"
type textarea "x"
type textarea "Phuket t"
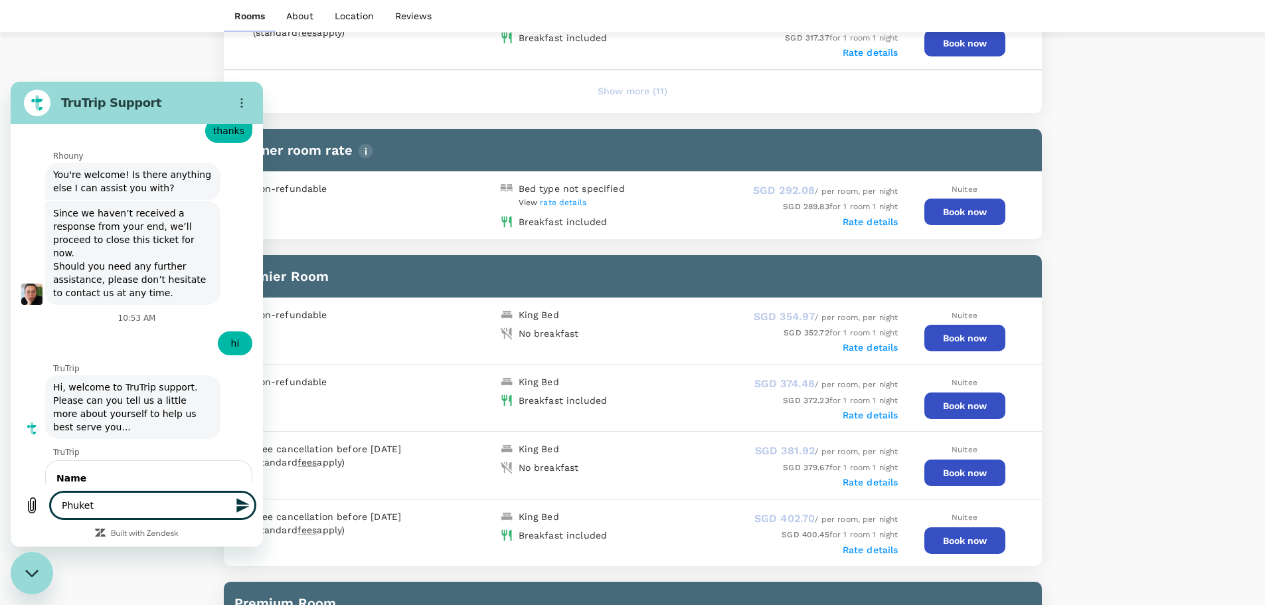
type textarea "x"
type textarea "Phuket to"
type textarea "x"
type textarea "Phuket to"
type textarea "x"
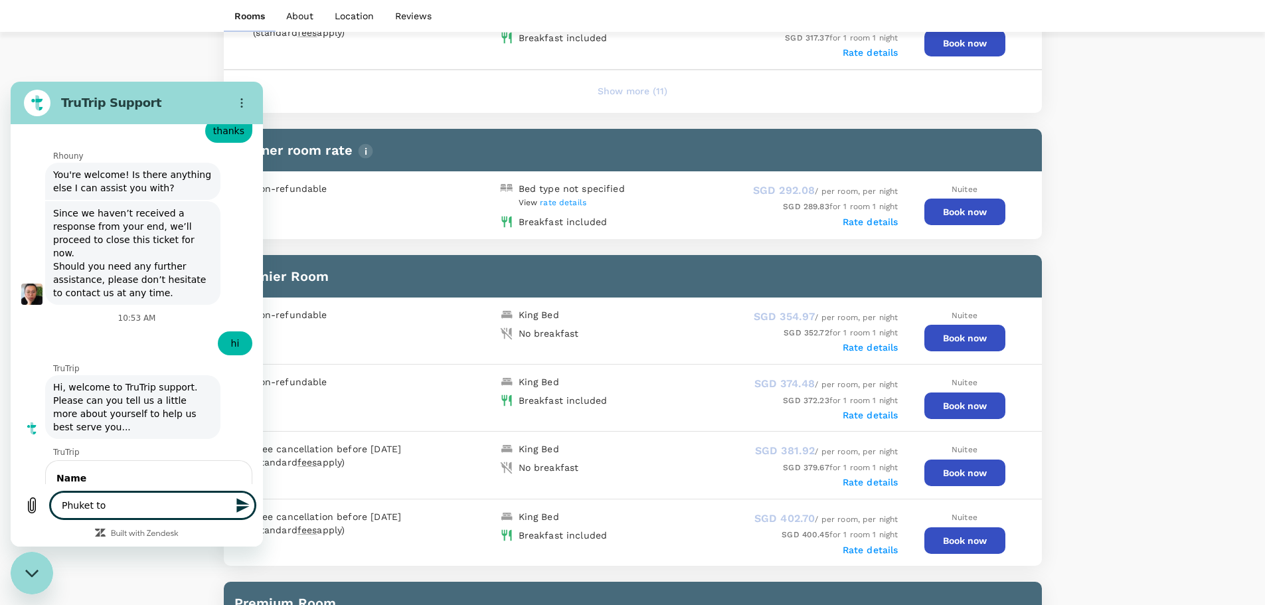
type textarea "Phuket to R"
type textarea "x"
type textarea "Phuket to Ri"
type textarea "x"
type textarea "Phuket to Riy"
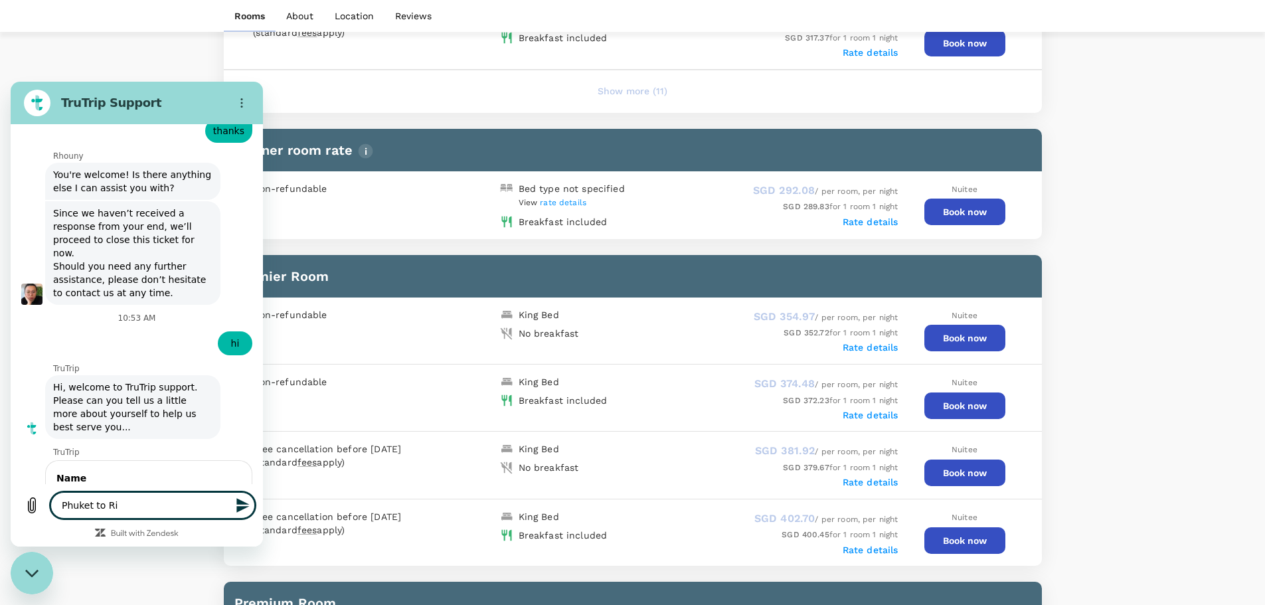
type textarea "x"
type textarea "Phuket to Riya"
type textarea "x"
type textarea "Phuket to Riyad"
type textarea "x"
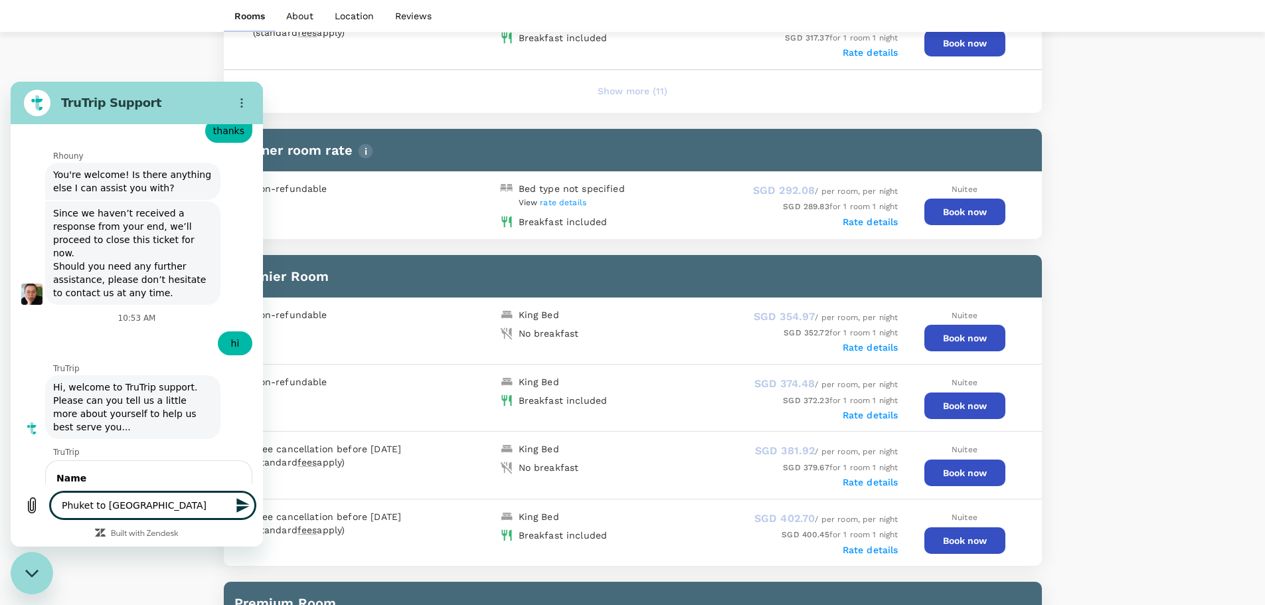
type textarea "Phuket to Riyadh"
type textarea "x"
type textarea "Phuket to Riyadh"
type textarea "x"
type textarea "Phuket to Riyadh d"
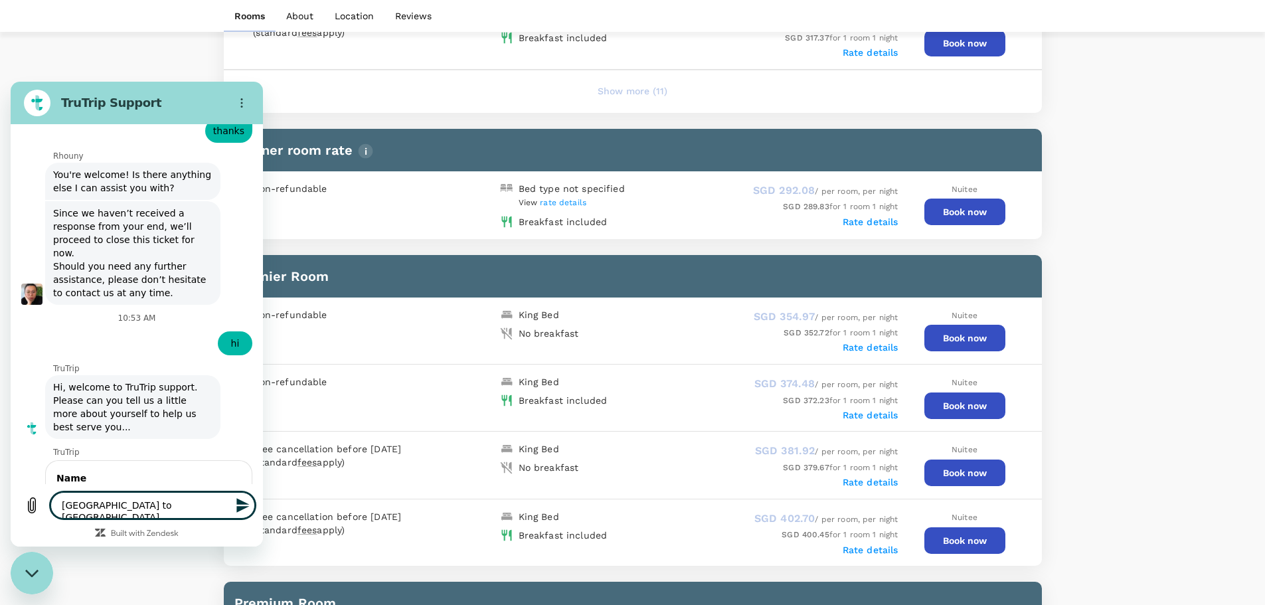
type textarea "x"
type textarea "Phuket to Riyadh de"
type textarea "x"
type textarea "Phuket to Riyadh dep"
type textarea "x"
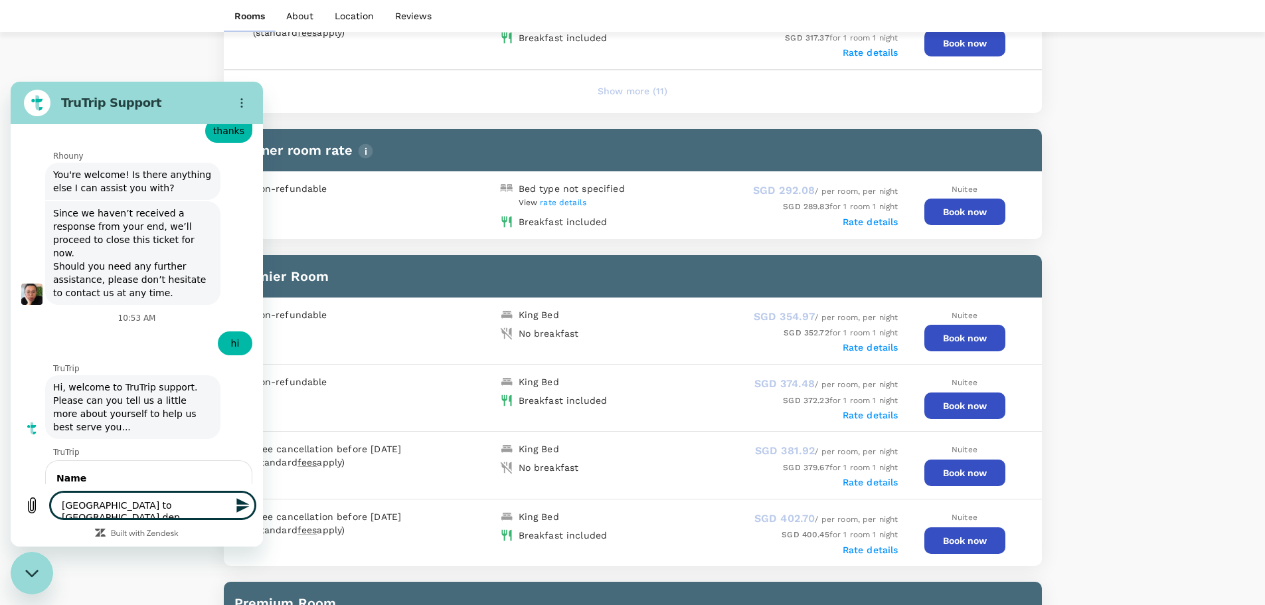
type textarea "Phuket to Riyadh depa"
type textarea "x"
type textarea "Phuket to Riyadh depar"
type textarea "x"
type textarea "Phuket to Riyadh depart"
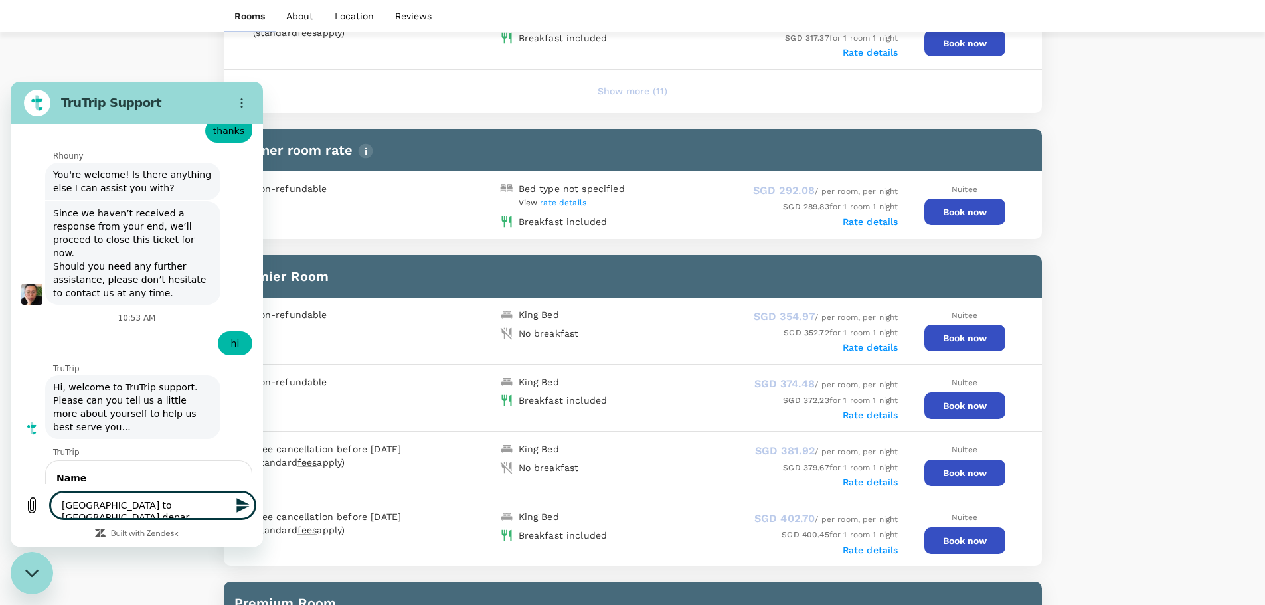
type textarea "x"
type textarea "Phuket to Riyadh departi"
type textarea "x"
type textarea "Phuket to Riyadh departin"
type textarea "x"
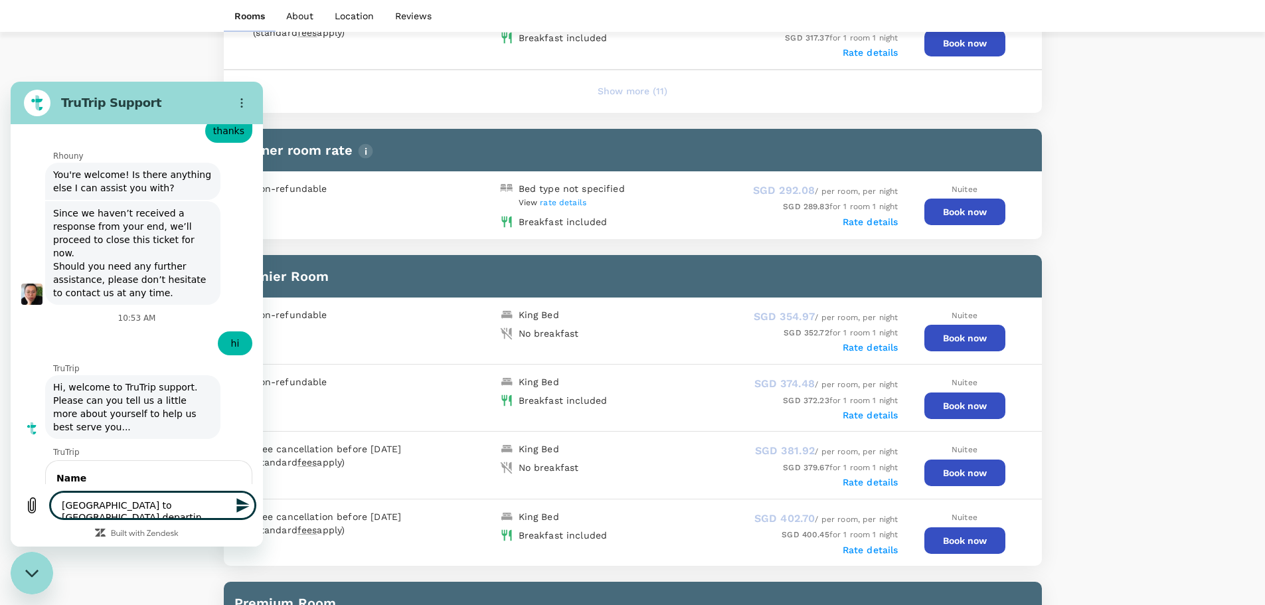
type textarea "Phuket to Riyadh departing"
type textarea "x"
type textarea "Phuket to Riyadh departing"
type textarea "x"
type textarea "Phuket to Riyadh departing o"
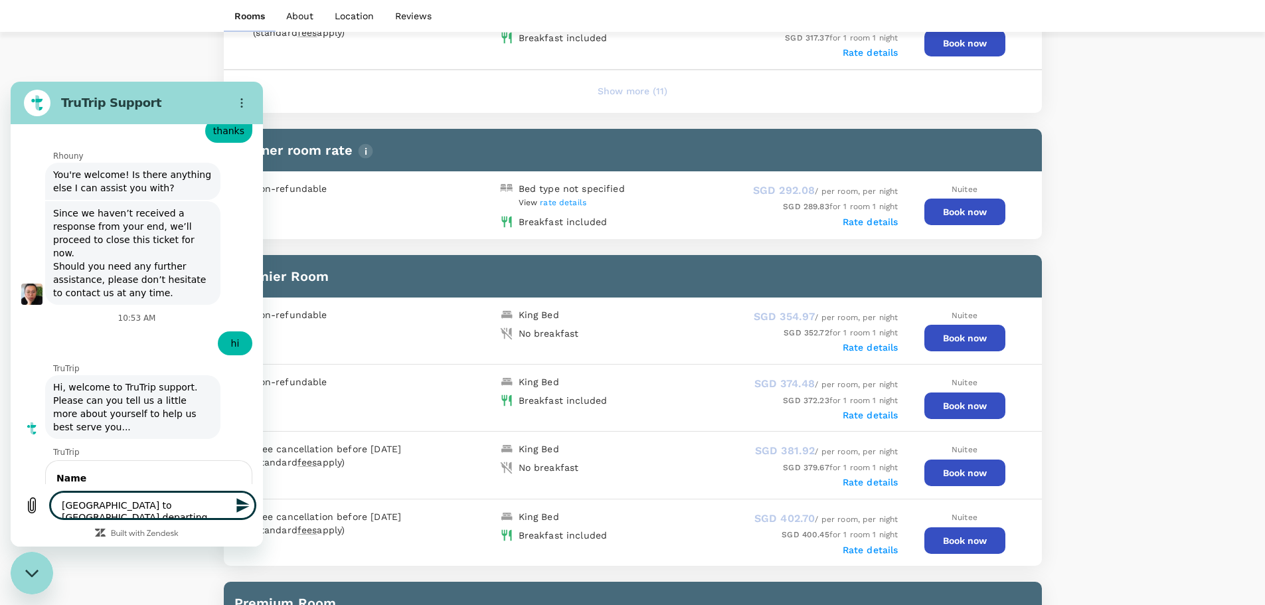
type textarea "x"
type textarea "Phuket to Riyadh departing on"
type textarea "x"
type textarea "Phuket to Riyadh departing on"
type textarea "x"
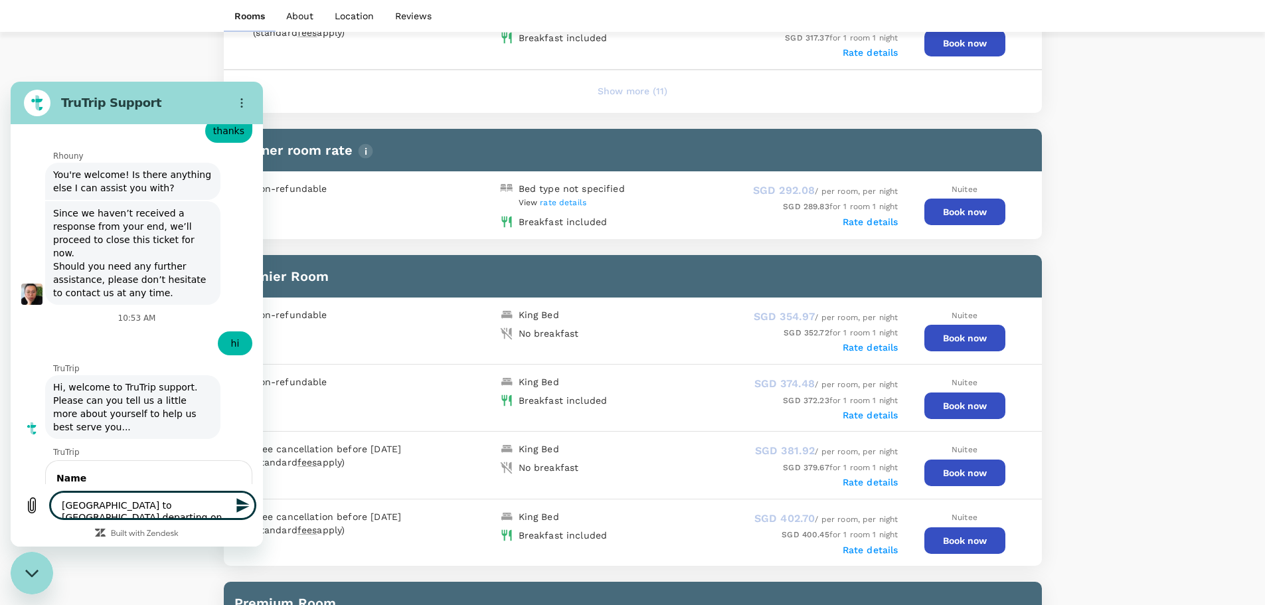
type textarea "Phuket to Riyadh departing on 2"
type textarea "x"
type textarea "Phuket to Riyadh departing on 29"
type textarea "x"
type textarea "Phuket to Riyadh departing on 29"
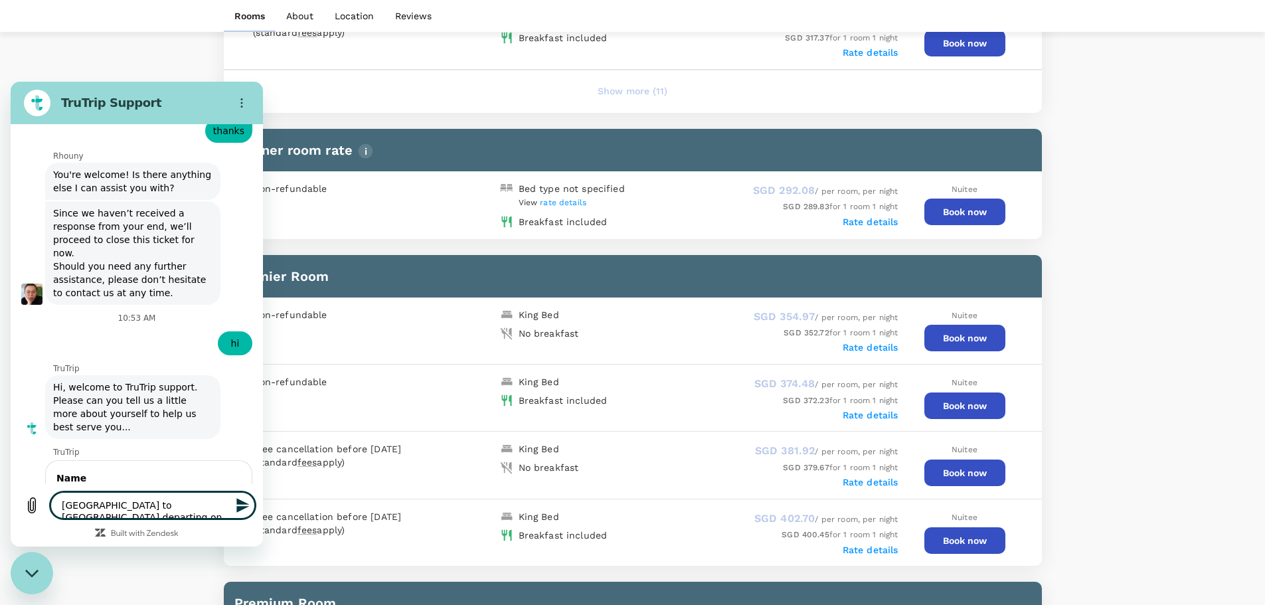
type textarea "x"
type textarea "Phuket to Riyadh departing on 29 S"
type textarea "x"
type textarea "Phuket to Riyadh departing on 29 Se"
type textarea "x"
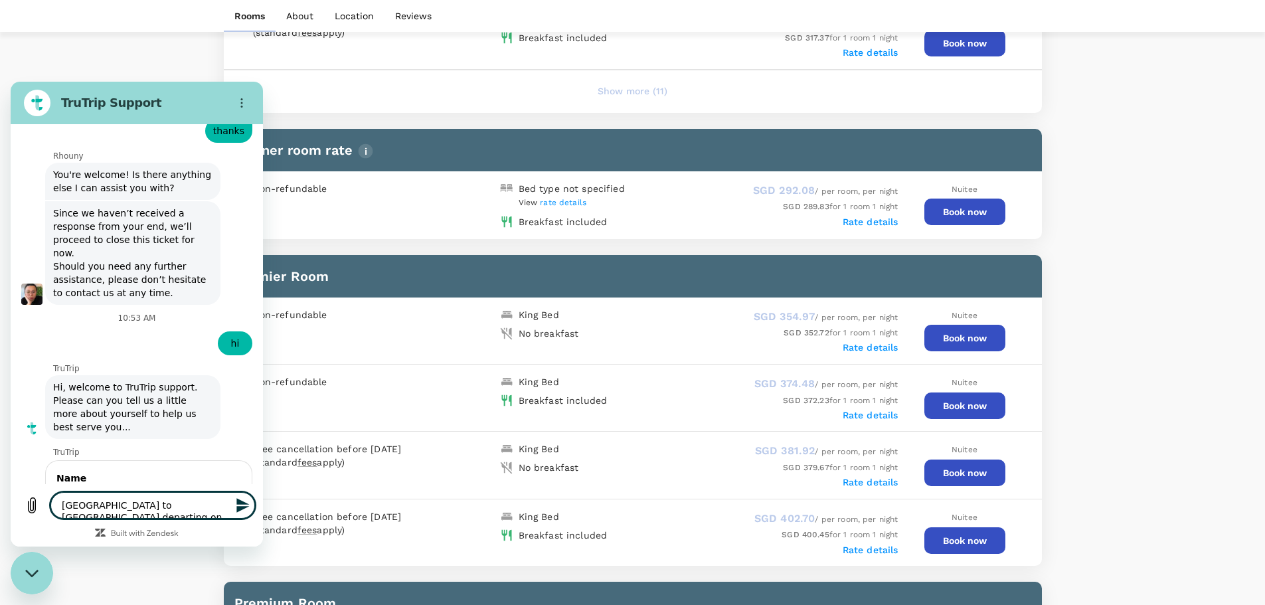
type textarea "Phuket to Riyadh departing on 29 Sep"
type textarea "x"
type textarea "Phuket to Riyadh departing on 29 Sep"
type textarea "x"
type textarea "Phuket to Riyadh departing on 29 Sep v"
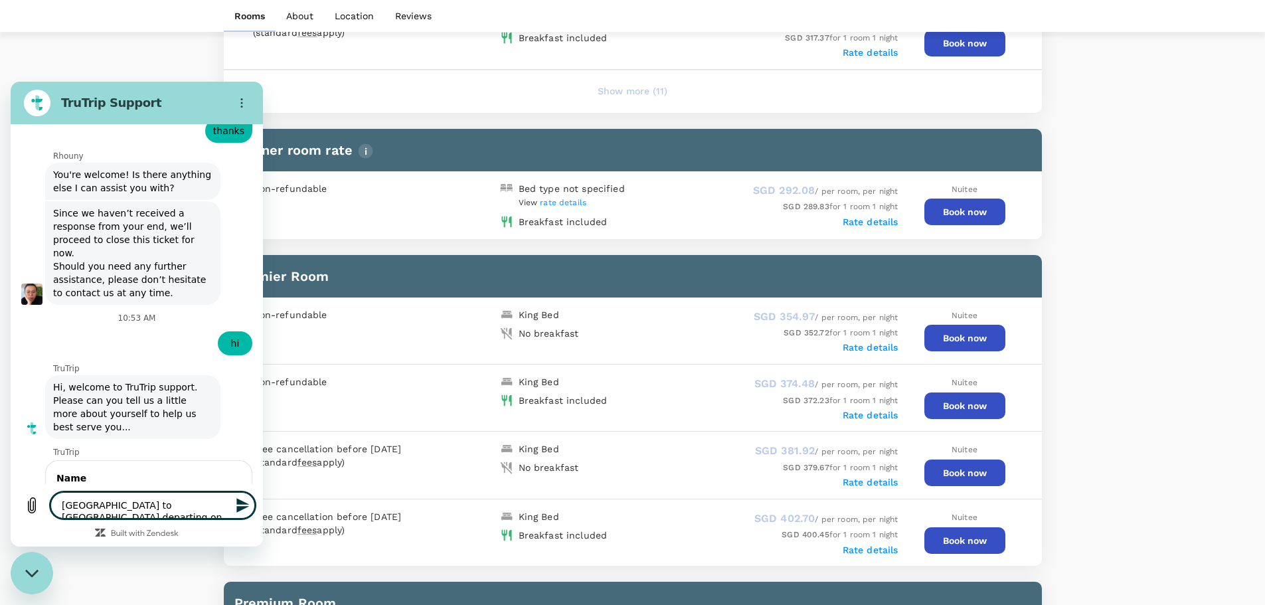
type textarea "x"
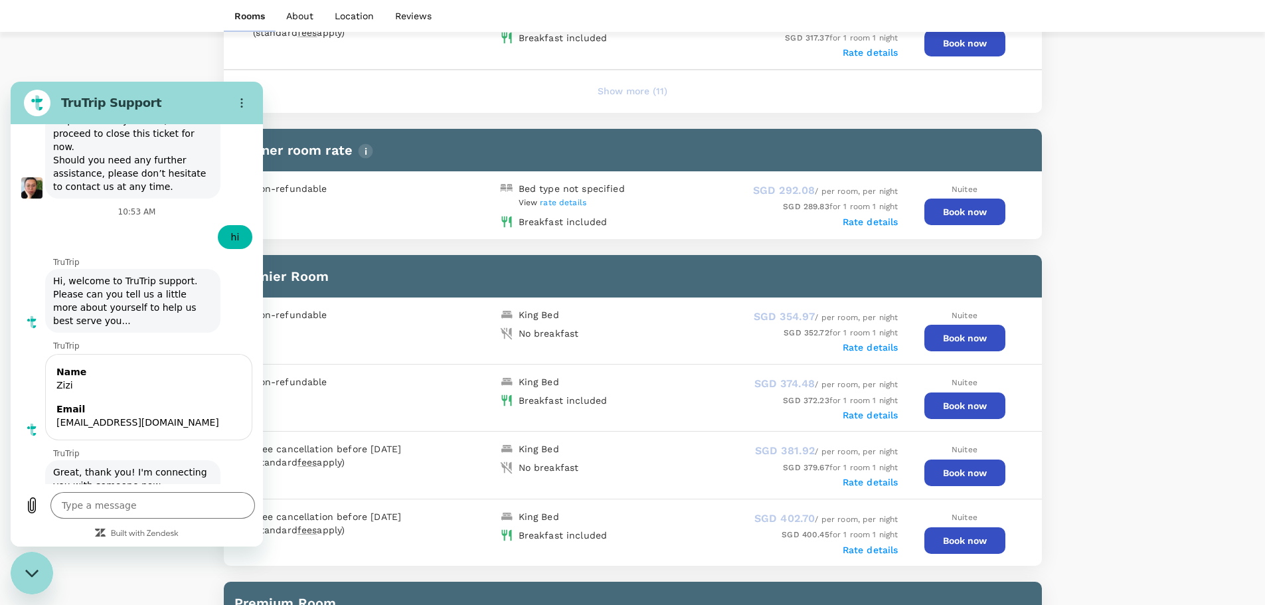
scroll to position [2389, 0]
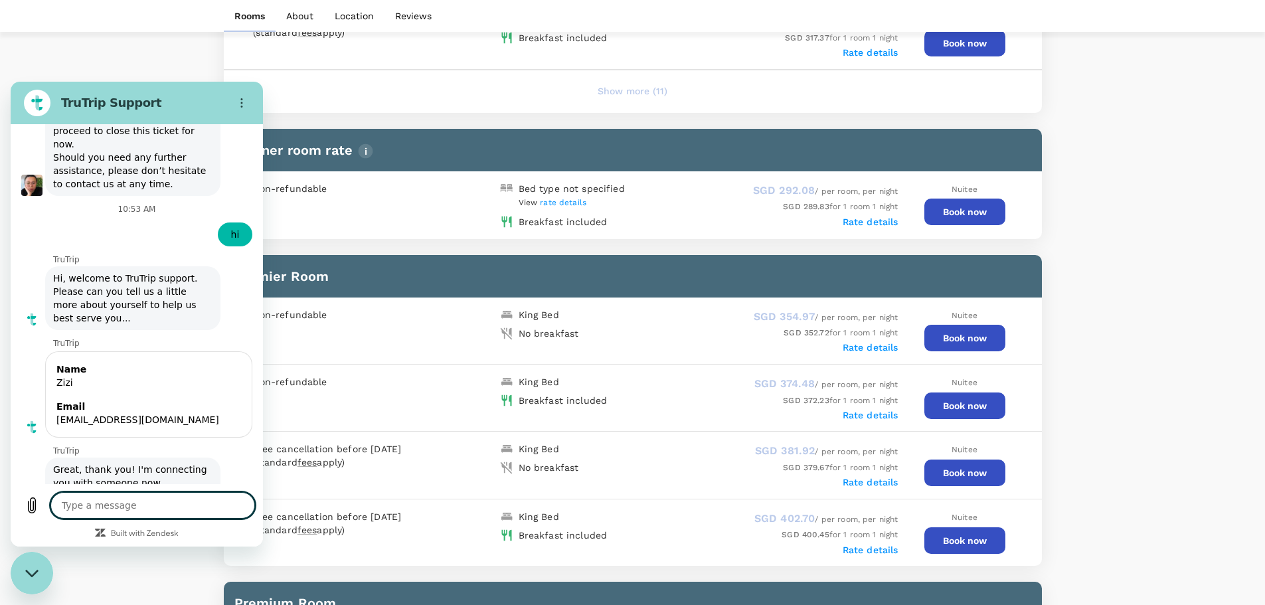
click at [112, 504] on textarea at bounding box center [152, 505] width 205 height 27
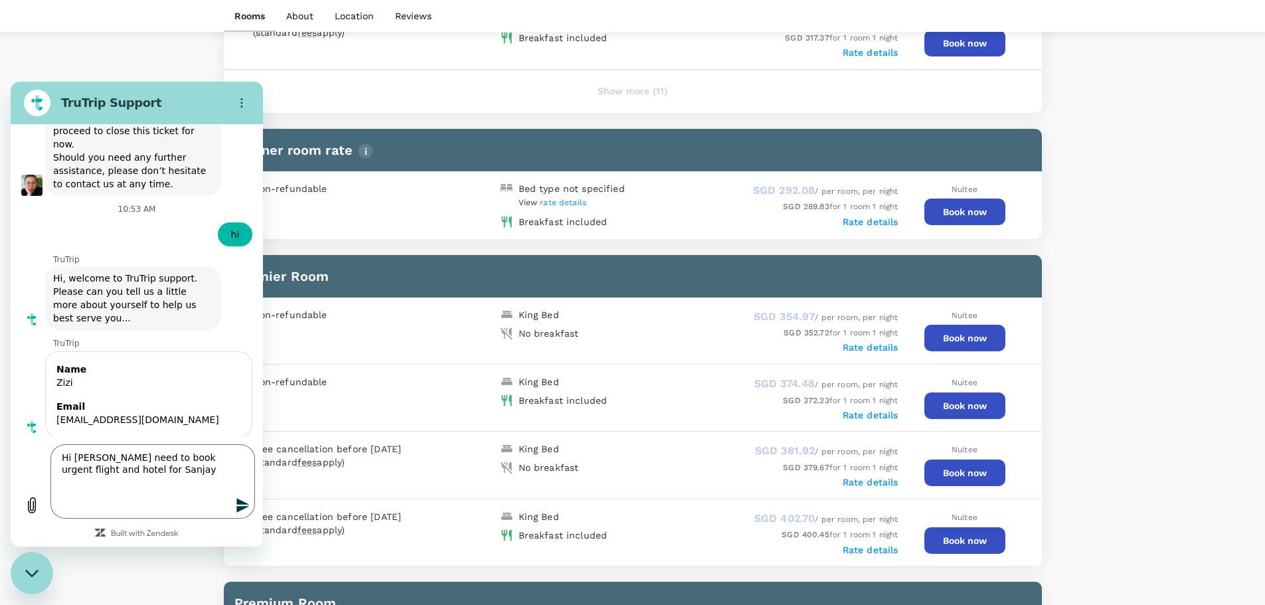
drag, startPoint x: 71, startPoint y: 371, endPoint x: 184, endPoint y: 403, distance: 117.2
click at [184, 403] on div "This chat is recorded using a cloud service and is subject to the terms of our …" at bounding box center [137, 280] width 252 height 312
copy div "Phuket to Riyadh departing on 29 Sep via EY at 2055hrs Sent · 10:54 AM Jessica …"
click at [80, 511] on textarea "Hi Jessica I need to book urgent flight and hotel for Sanjay" at bounding box center [152, 481] width 205 height 74
paste textarea "Phuket to Riyadh departing on 29 Sep via EY at 2055hrs Jessica Dawn"
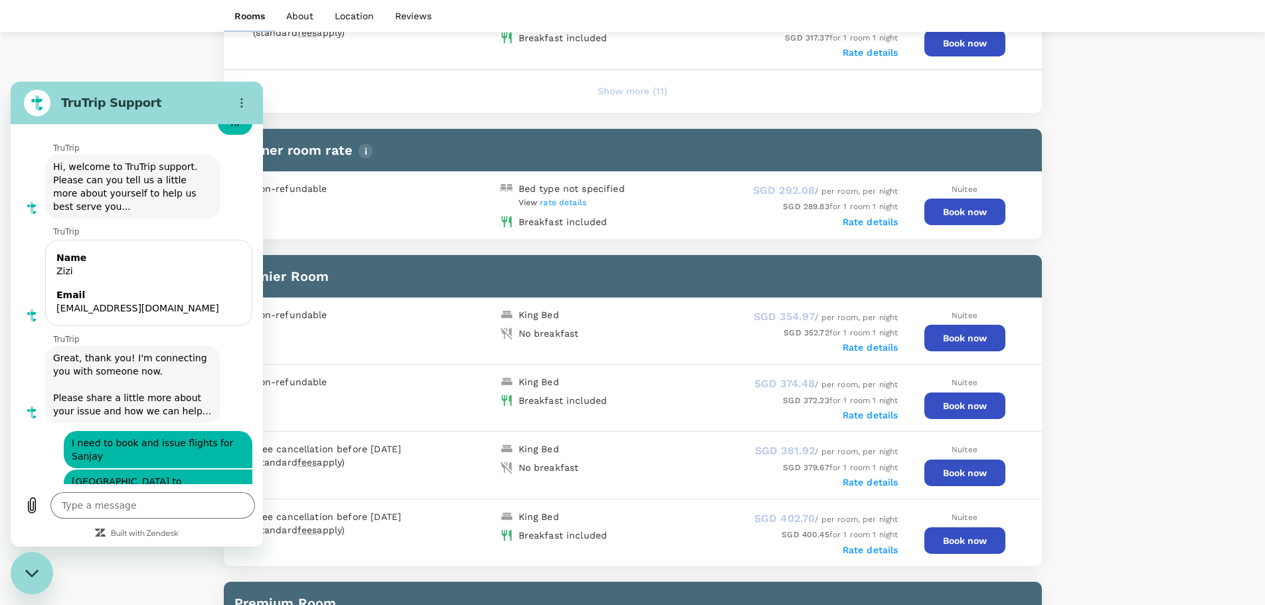
scroll to position [2571, 0]
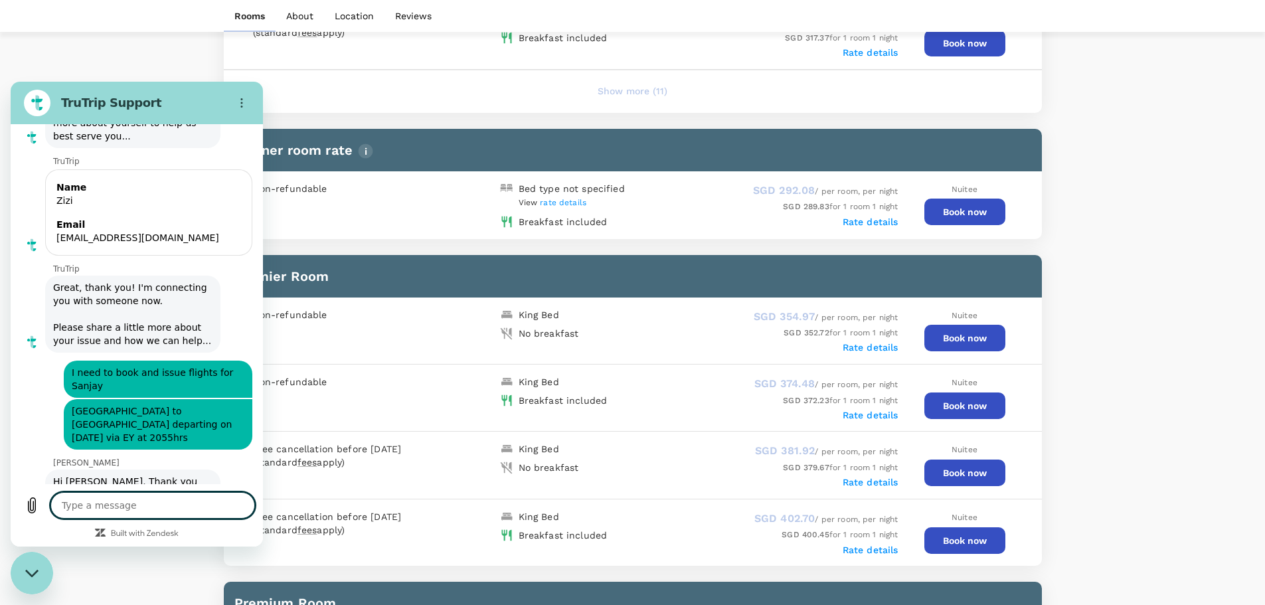
click at [105, 497] on textarea at bounding box center [152, 505] width 205 height 27
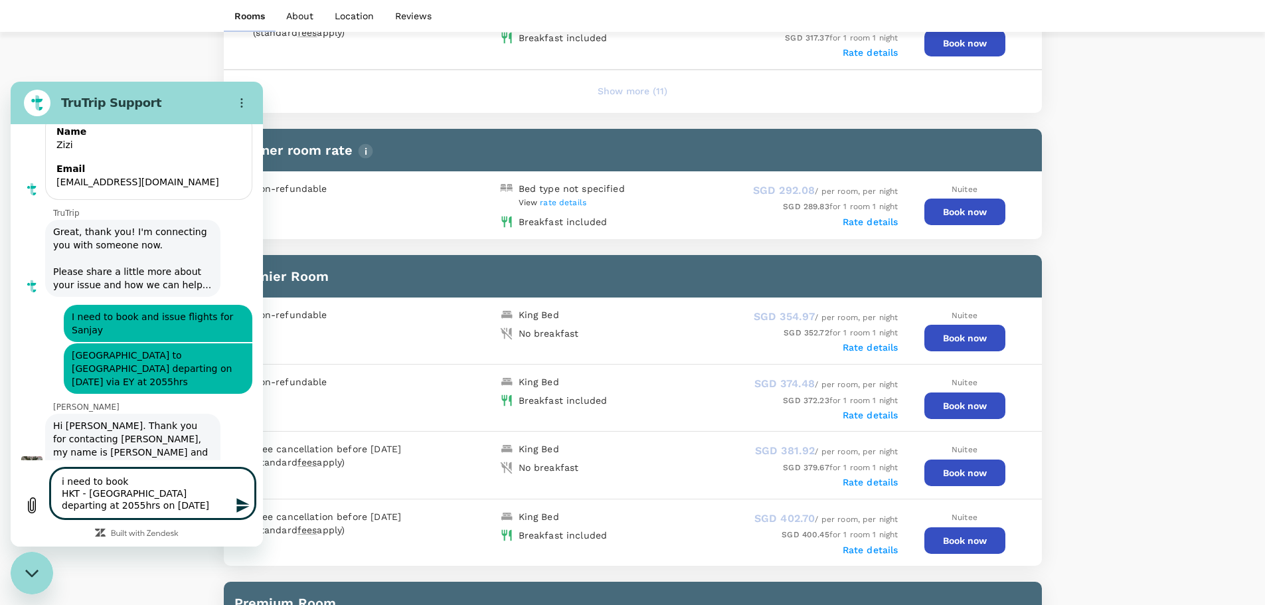
scroll to position [2639, 0]
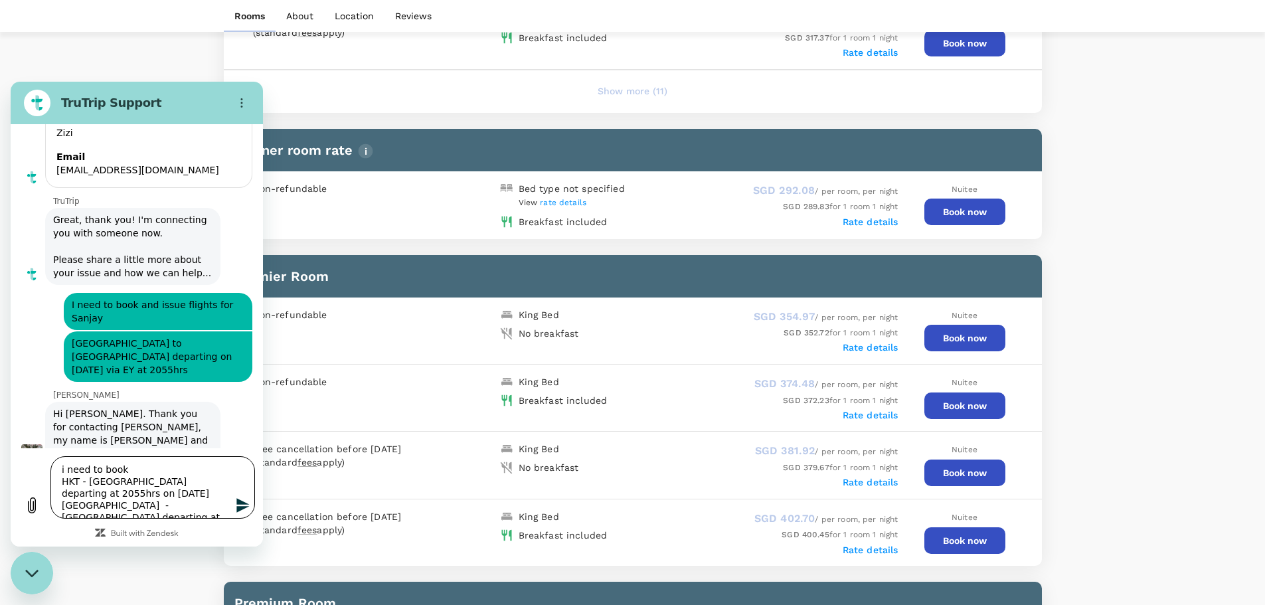
click at [203, 511] on textarea "i need to book HKT - Riyadh departing at 2055hrs on 29 Sep Riyadh - Morocco dep…" at bounding box center [152, 487] width 205 height 62
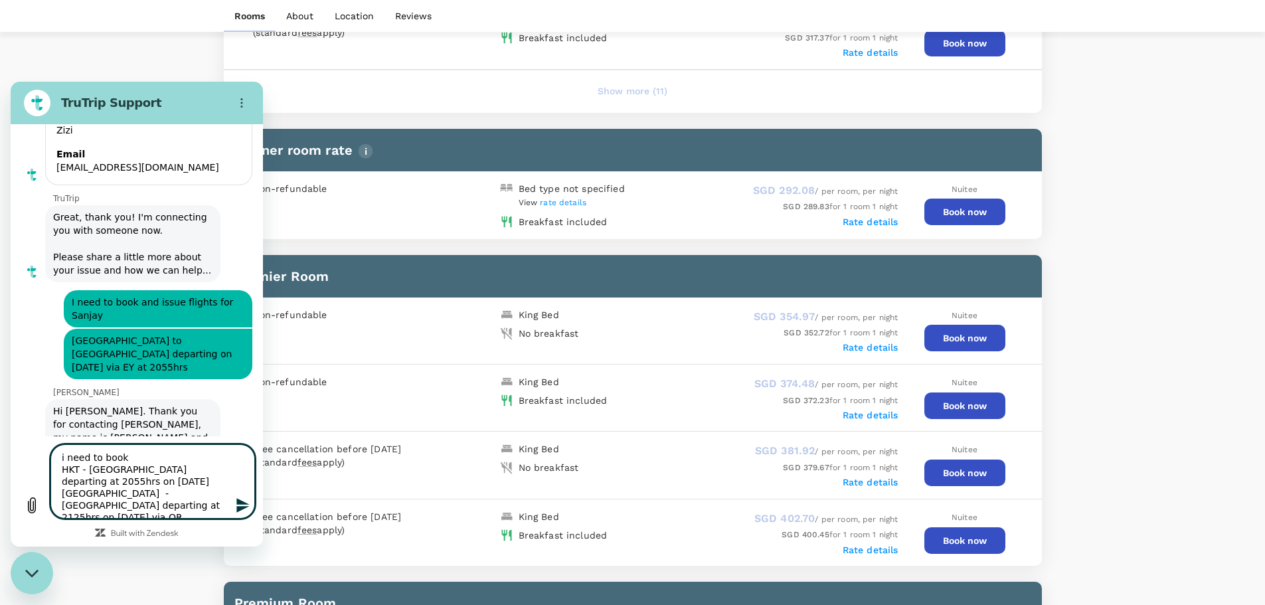
click at [145, 486] on textarea "i need to book HKT - Riyadh departing at 2055hrs on 29 Sep Riyadh - Morocco dep…" at bounding box center [152, 481] width 205 height 74
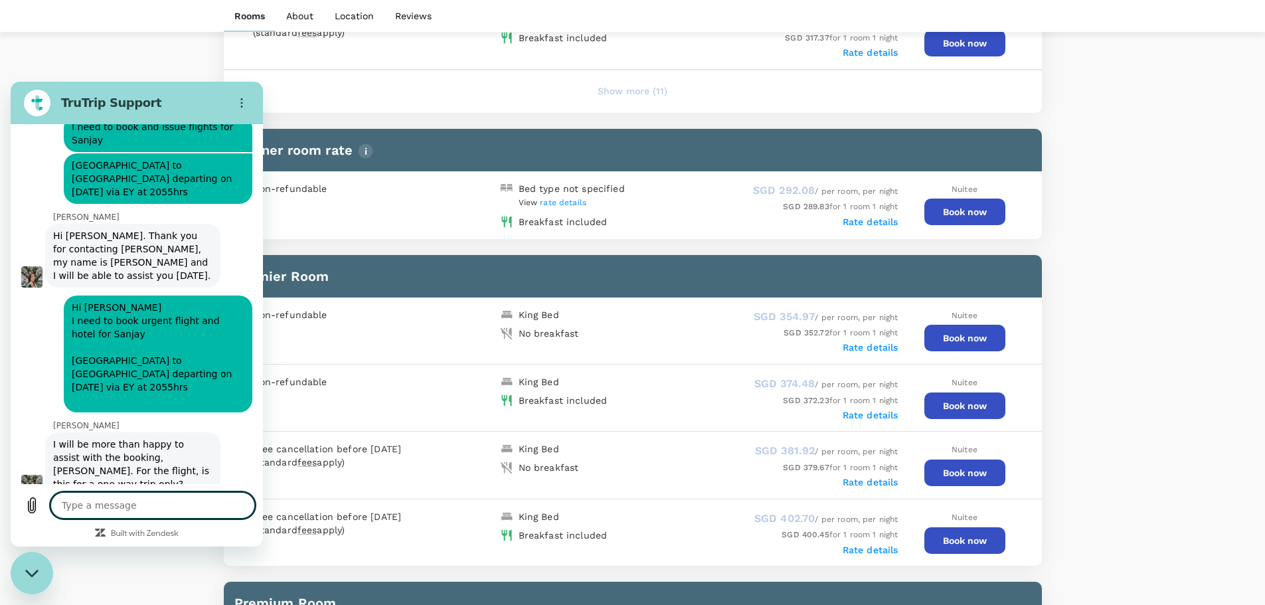
scroll to position [2818, 0]
click at [120, 506] on textarea at bounding box center [152, 505] width 205 height 27
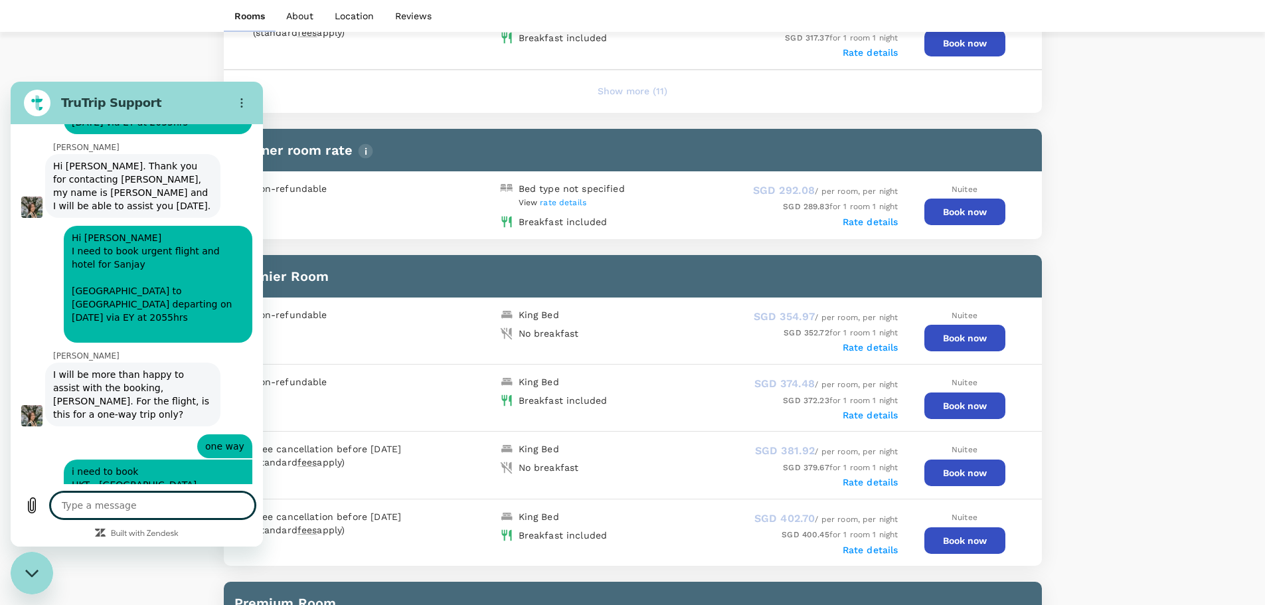
scroll to position [2889, 0]
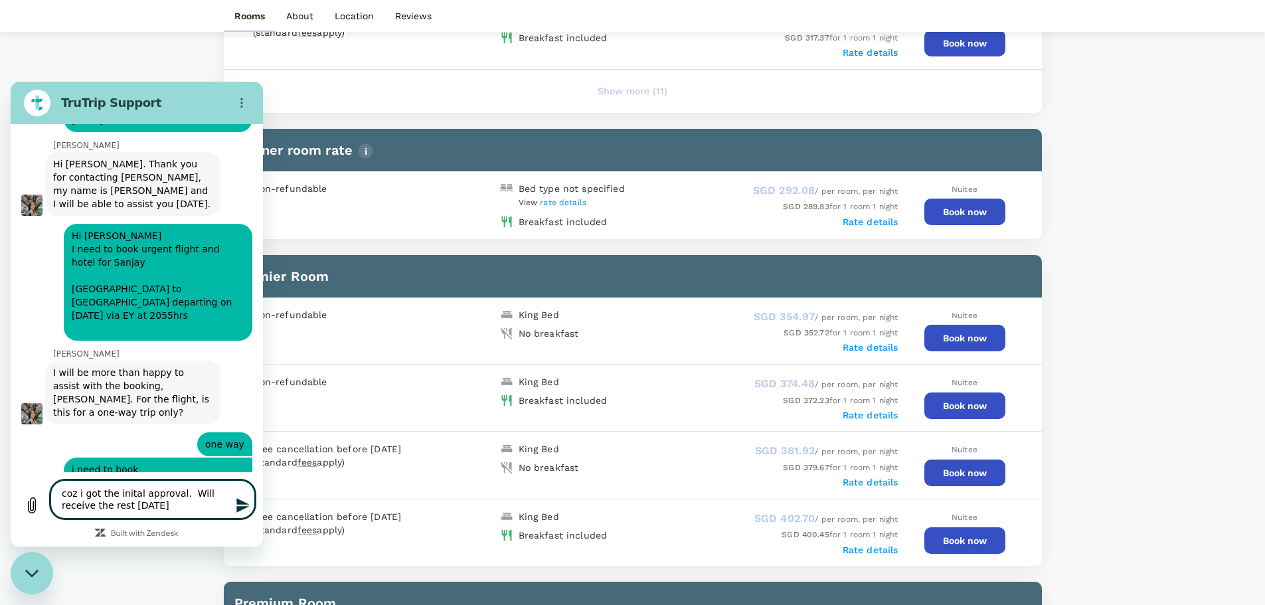
click at [246, 509] on icon "Send message" at bounding box center [243, 506] width 16 height 16
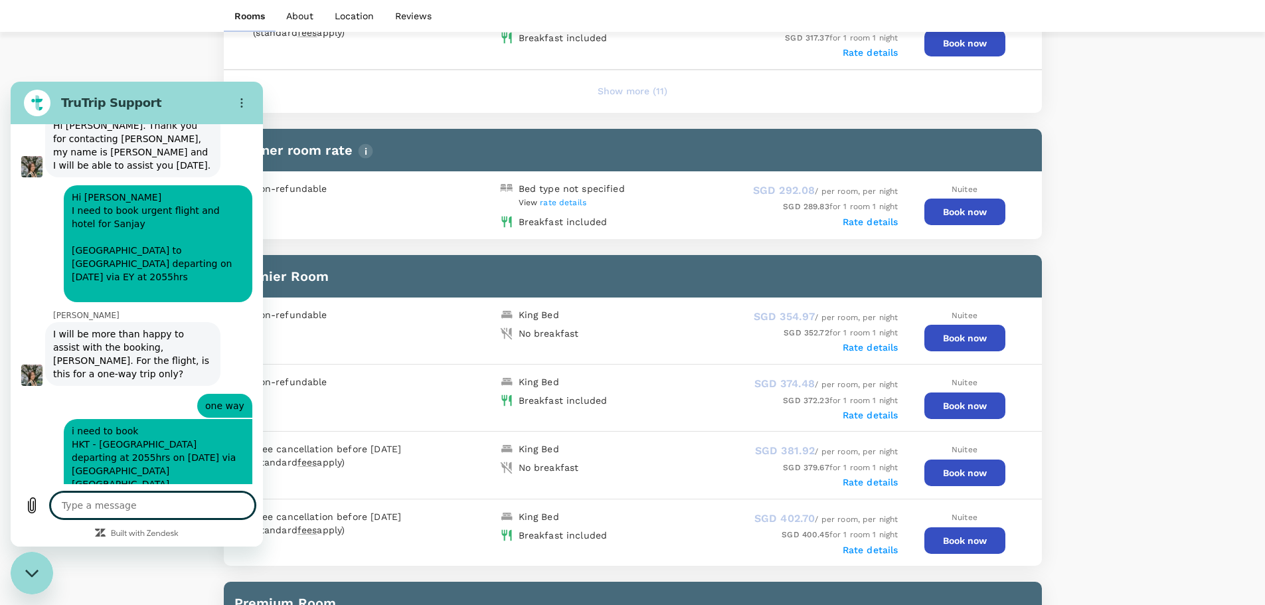
scroll to position [2927, 0]
click at [98, 509] on textarea at bounding box center [152, 505] width 205 height 27
click at [114, 510] on textarea at bounding box center [152, 505] width 205 height 27
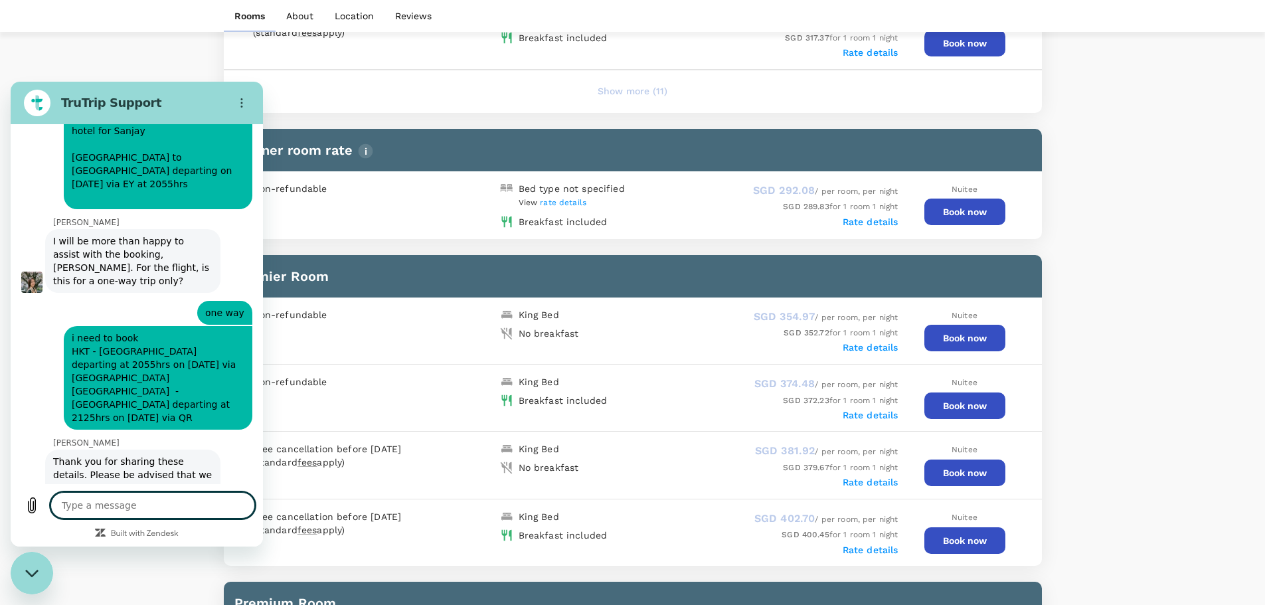
scroll to position [3019, 0]
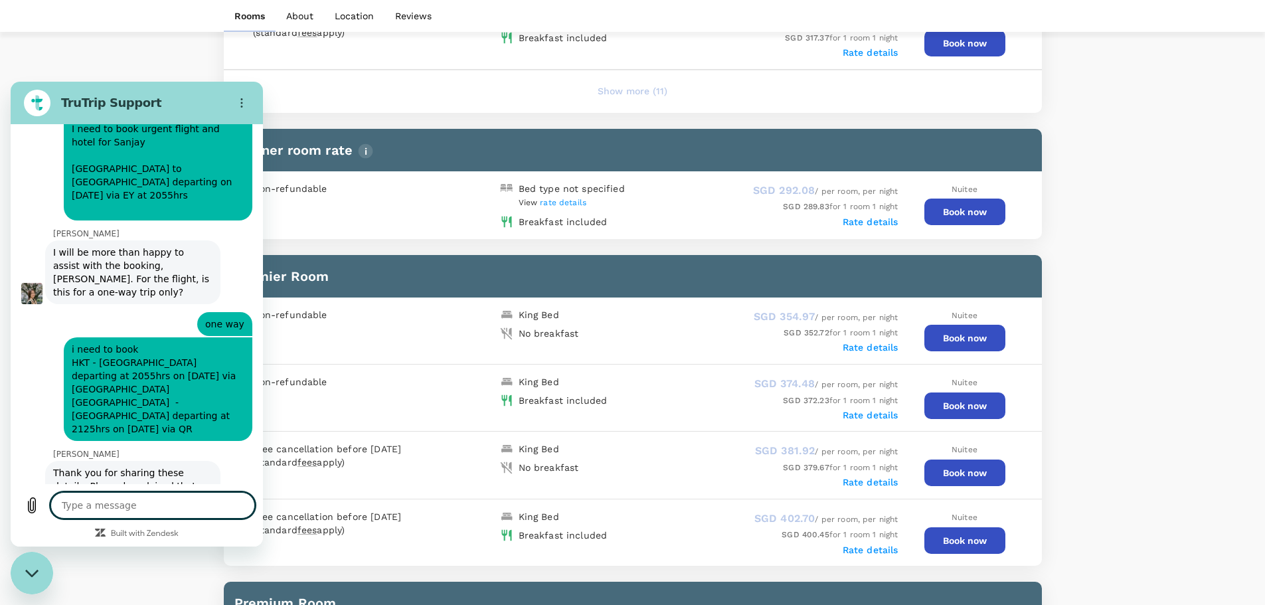
click at [114, 510] on textarea at bounding box center [152, 505] width 205 height 27
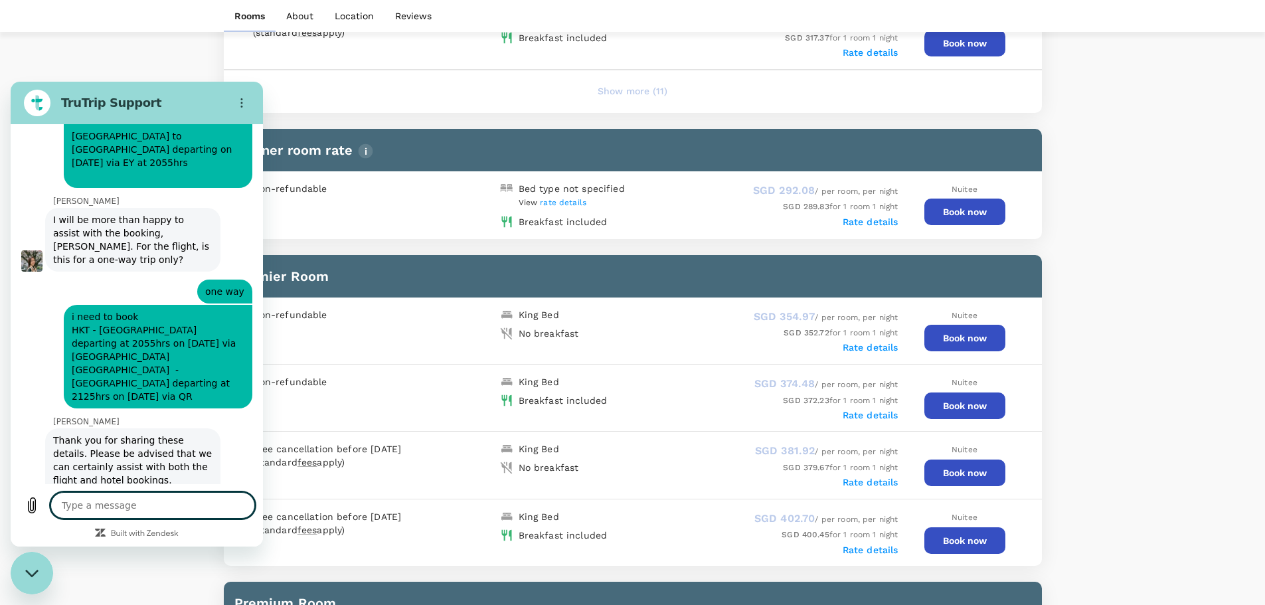
scroll to position [3044, 0]
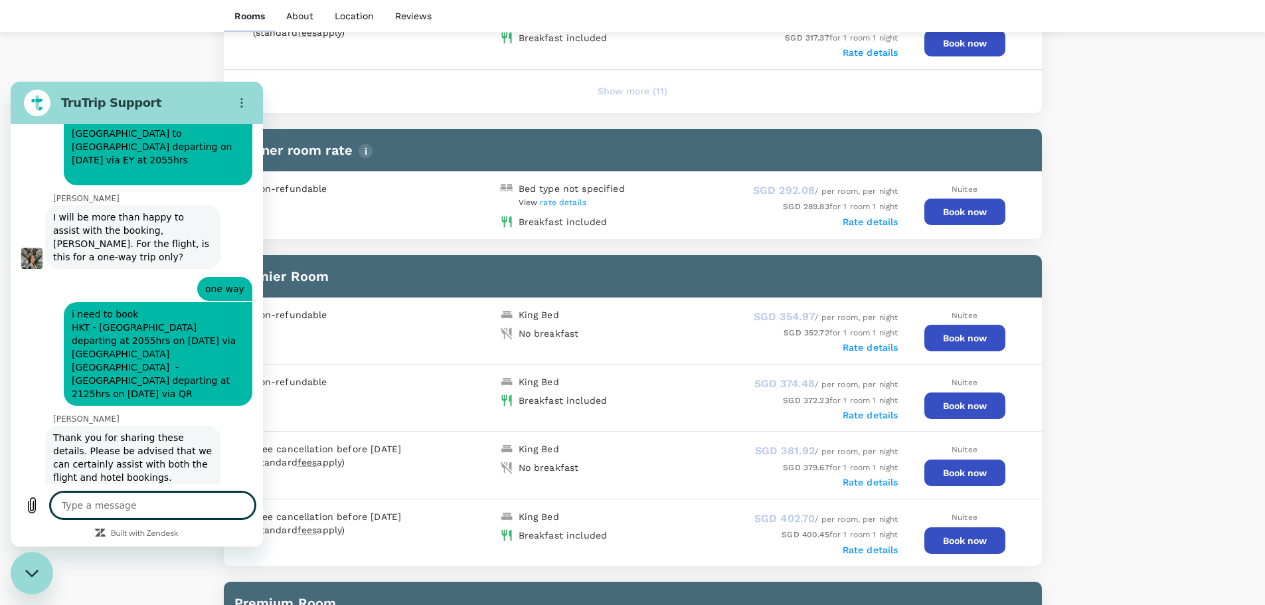
click at [214, 498] on textarea at bounding box center [152, 505] width 205 height 27
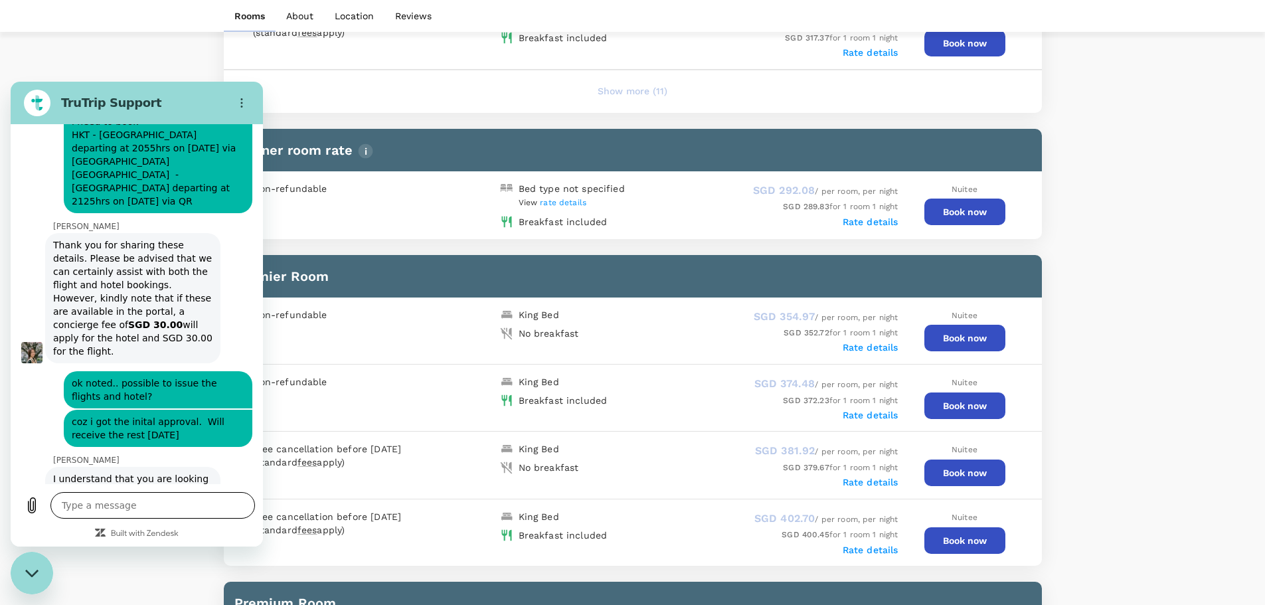
scroll to position [3295, 0]
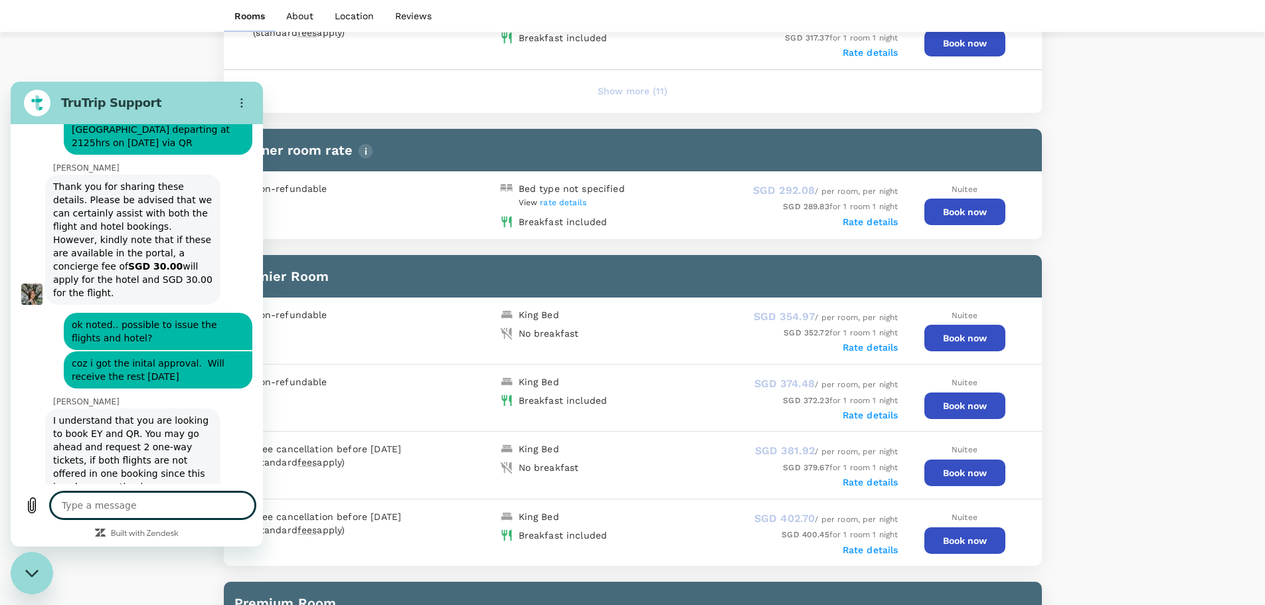
click at [98, 505] on textarea at bounding box center [152, 505] width 205 height 27
paste textarea "8162 King Fahd Branch Rd, Al Olaya, Riyadh 12313, Saudi Arabia"
click at [62, 495] on textarea "8162 King Fahd Branch Rd, Al Olaya, Riyadh 12313, Saudi Arabia" at bounding box center [152, 499] width 205 height 39
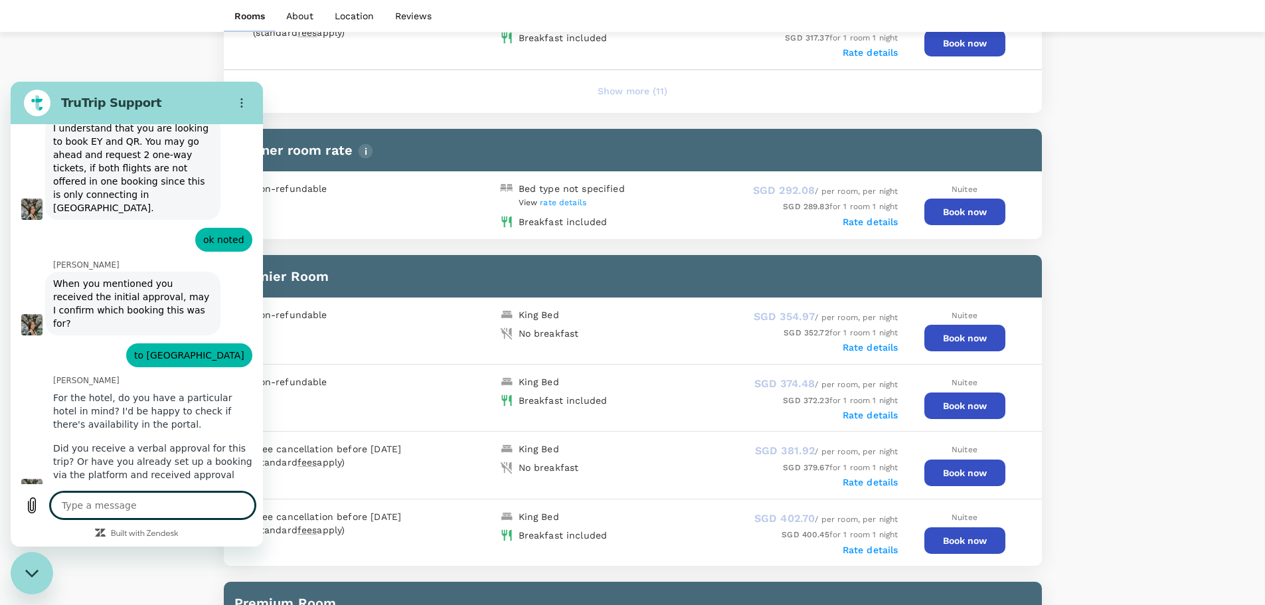
scroll to position [3590, 0]
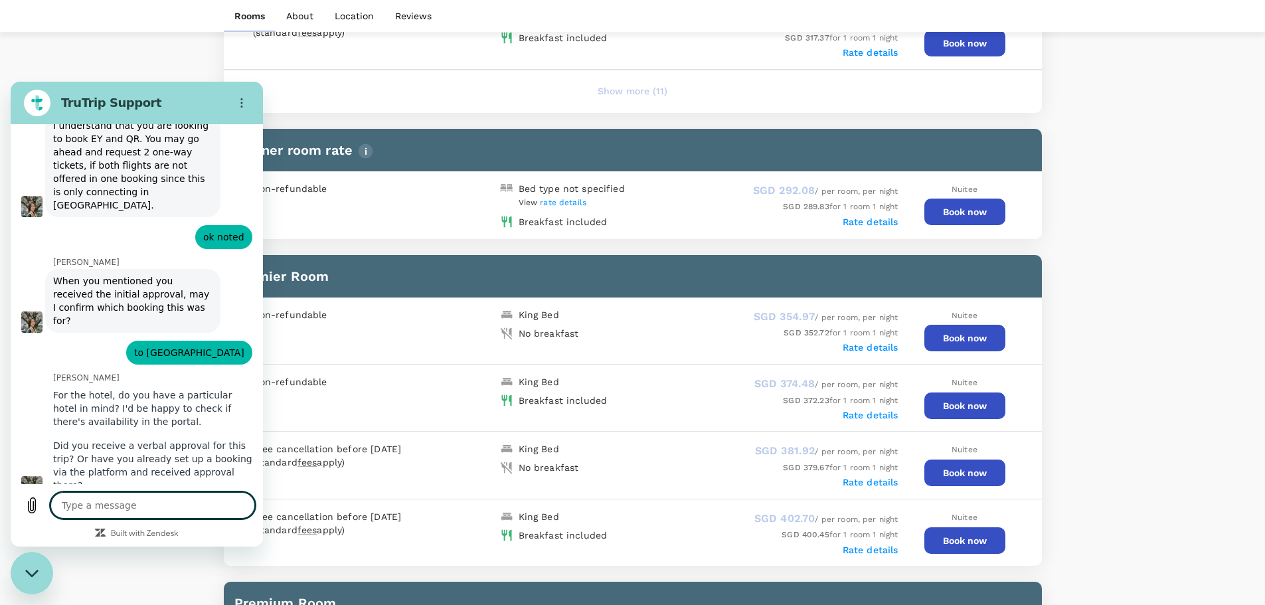
click at [92, 503] on textarea at bounding box center [152, 505] width 205 height 27
drag, startPoint x: 153, startPoint y: 505, endPoint x: 0, endPoint y: 482, distance: 154.6
click at [11, 482] on html "TruTrip Support This chat is recorded using a cloud service and is subject to t…" at bounding box center [137, 314] width 252 height 465
paste textarea "MQENBJ"
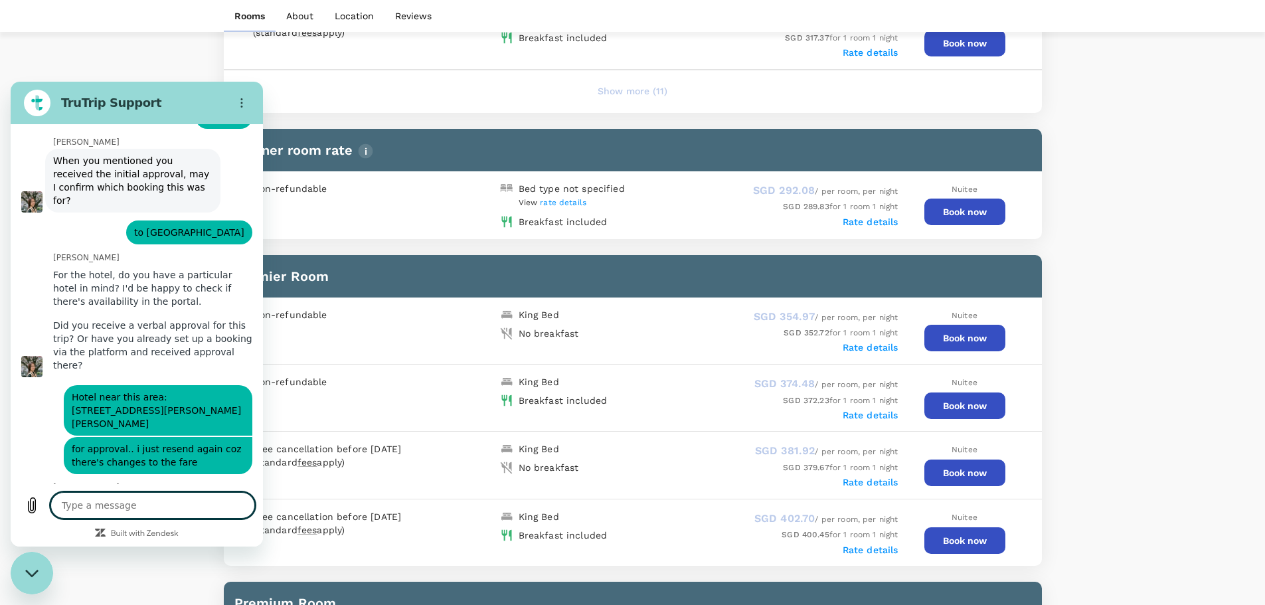
scroll to position [3719, 0]
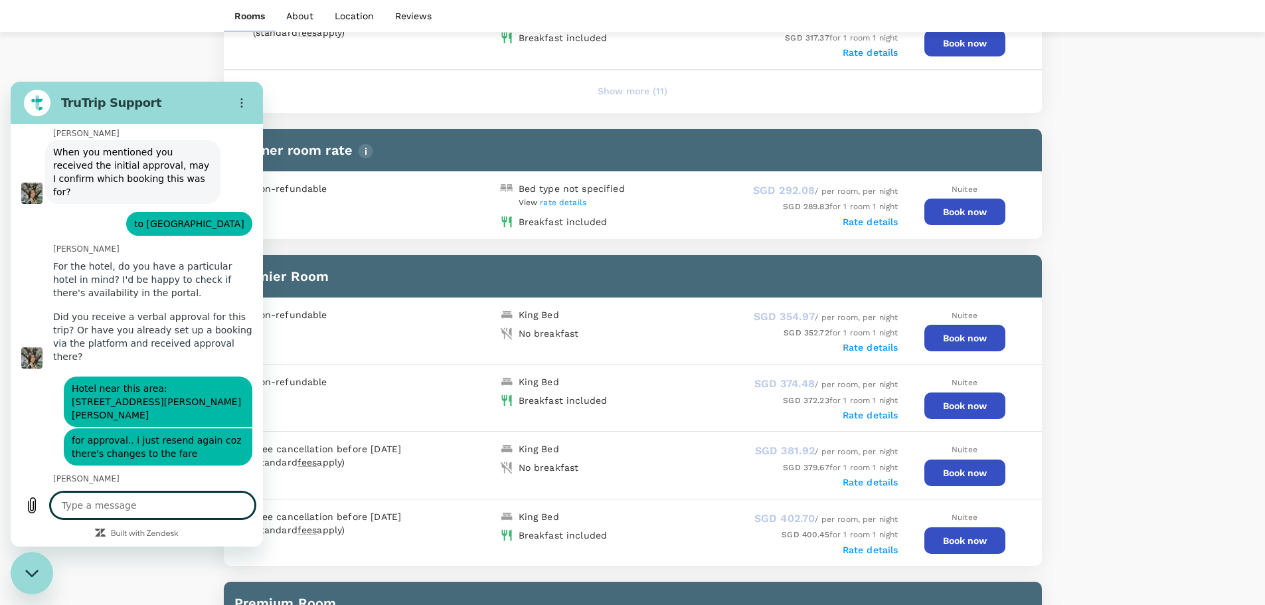
click at [124, 501] on textarea at bounding box center [152, 505] width 205 height 27
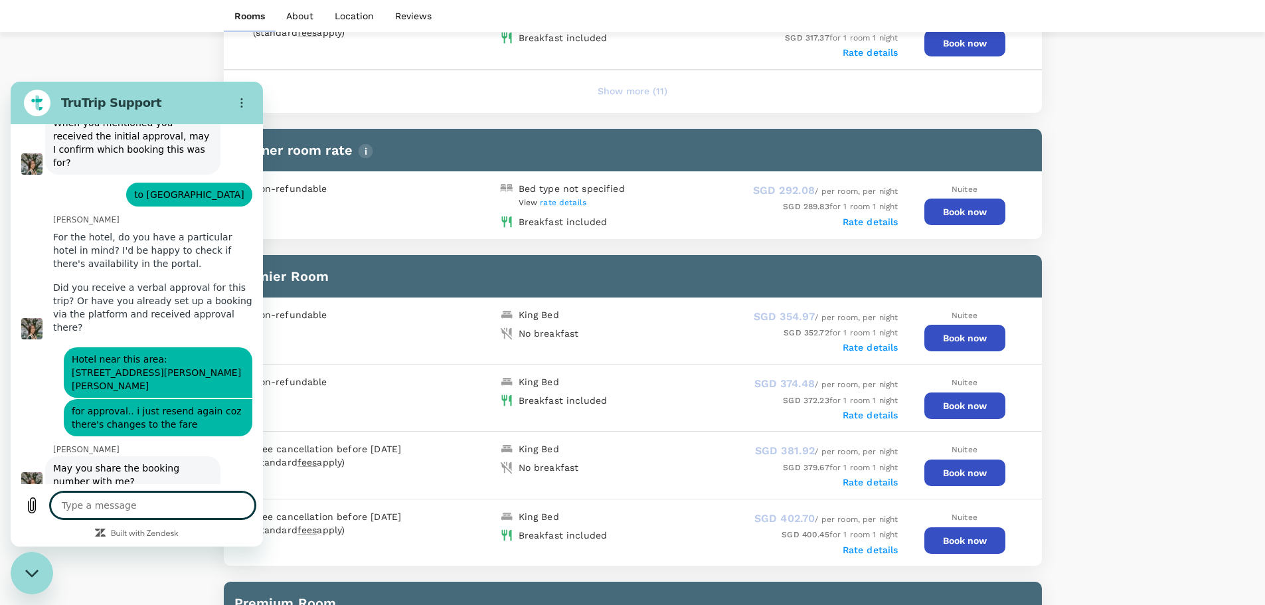
scroll to position [3751, 0]
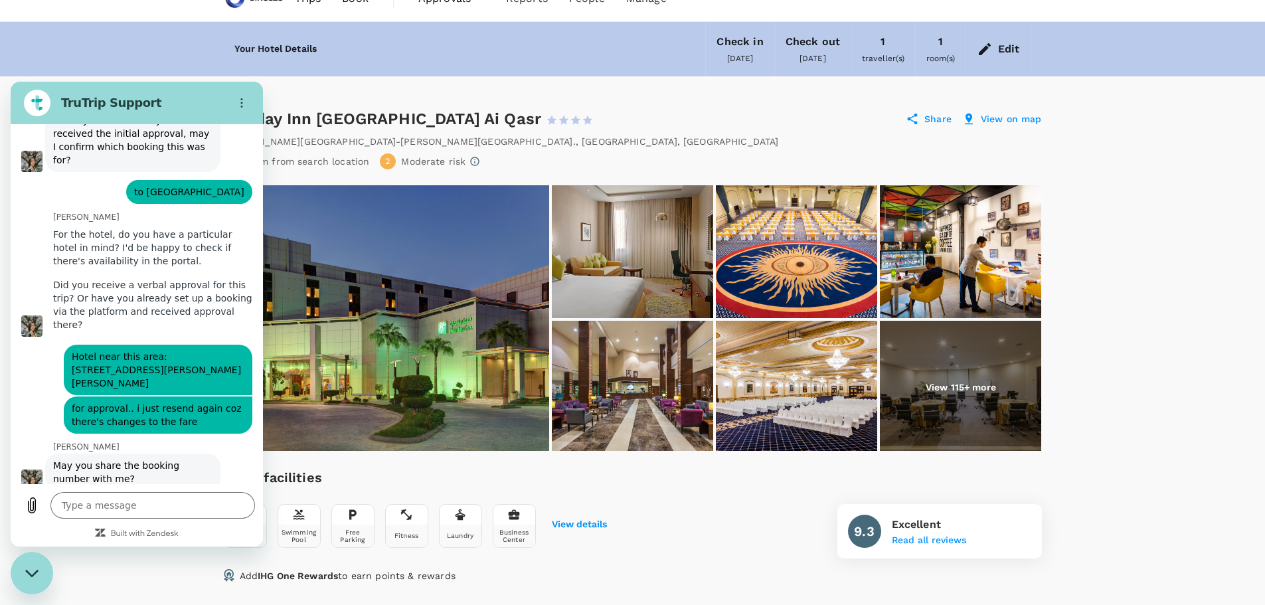
scroll to position [0, 0]
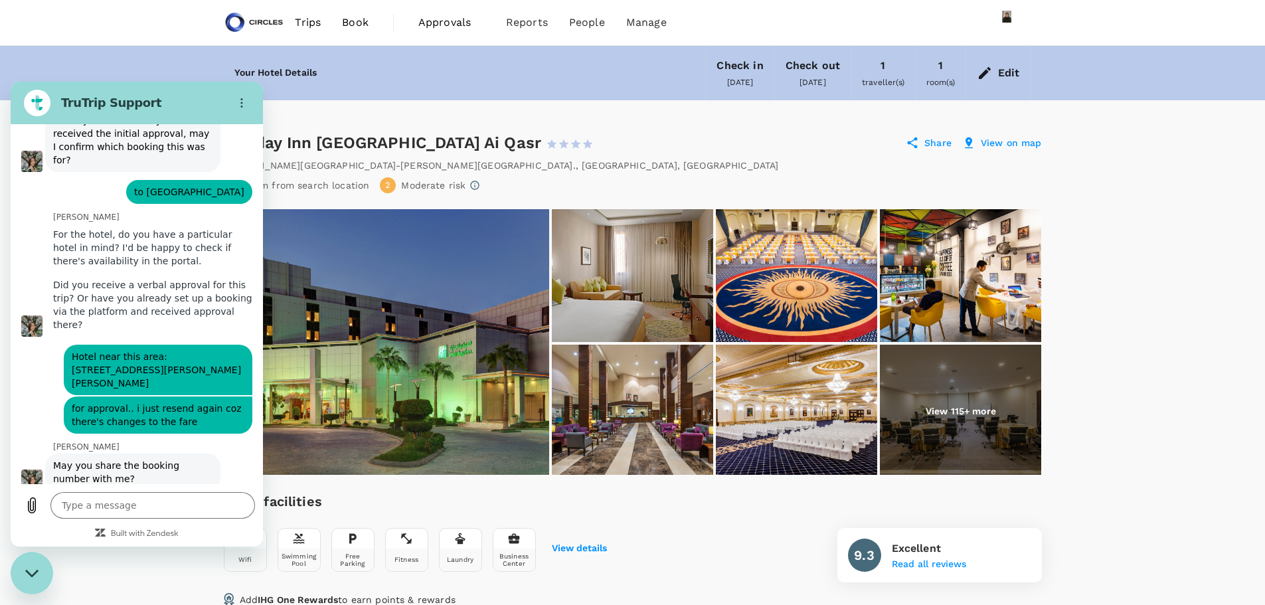
click at [347, 19] on span "Book" at bounding box center [355, 23] width 27 height 16
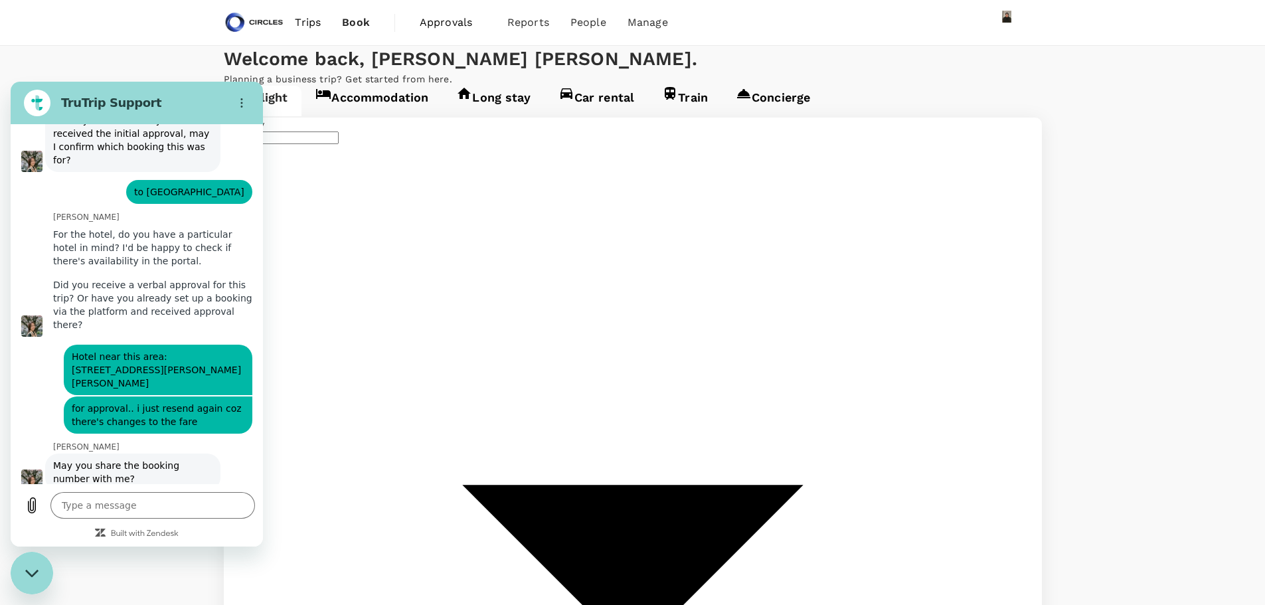
drag, startPoint x: 448, startPoint y: 244, endPoint x: 0, endPoint y: 111, distance: 467.2
click at [844, 430] on div "30" at bounding box center [838, 434] width 25 height 25
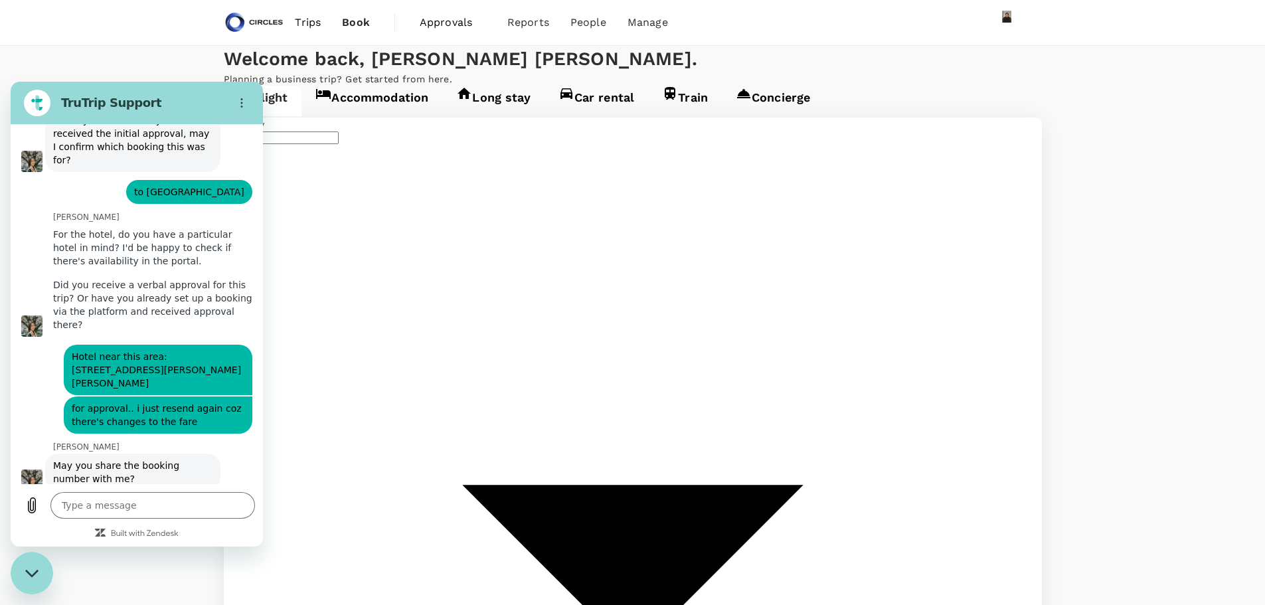
click at [156, 501] on textarea at bounding box center [152, 505] width 205 height 27
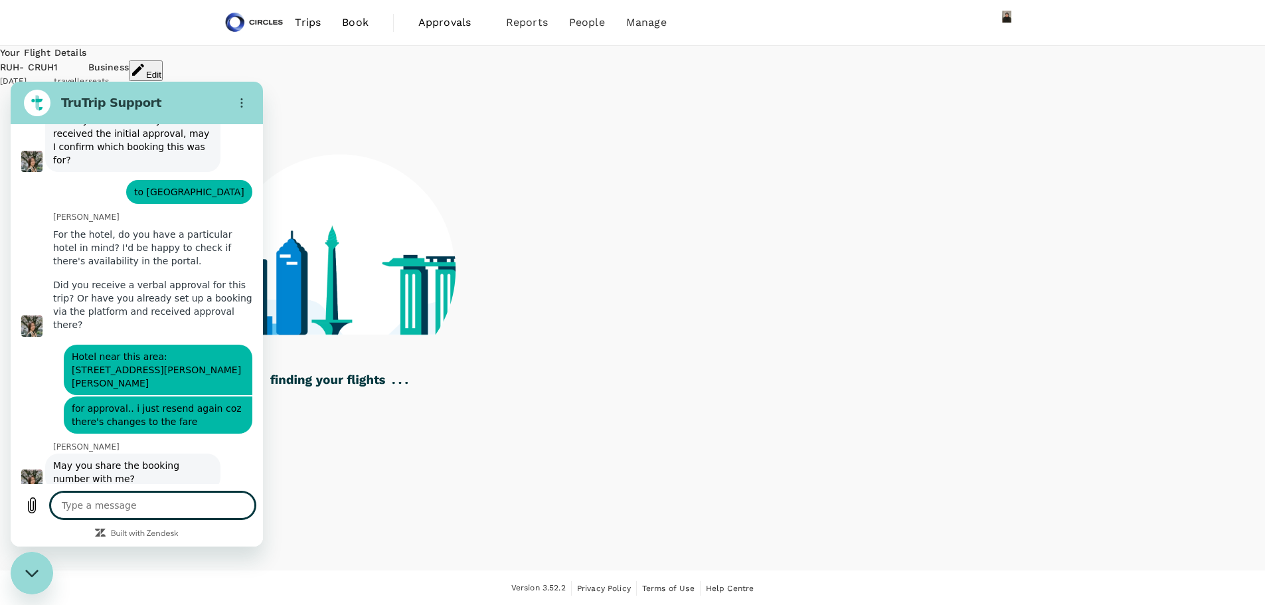
click at [187, 504] on textarea at bounding box center [152, 505] width 205 height 27
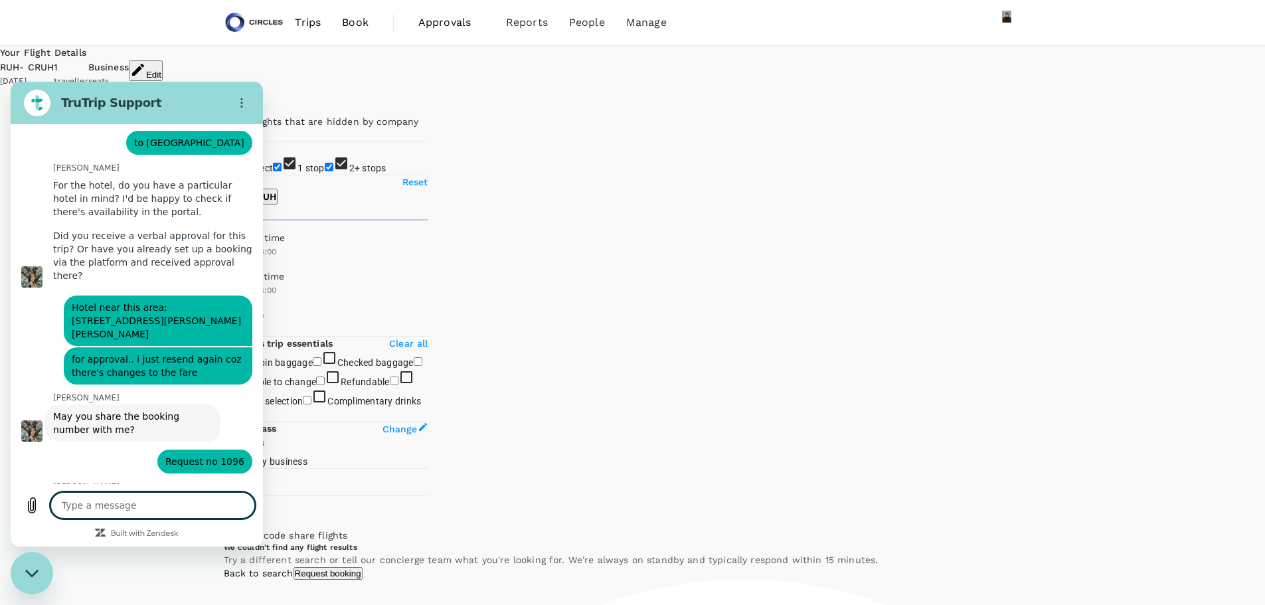
scroll to position [3803, 0]
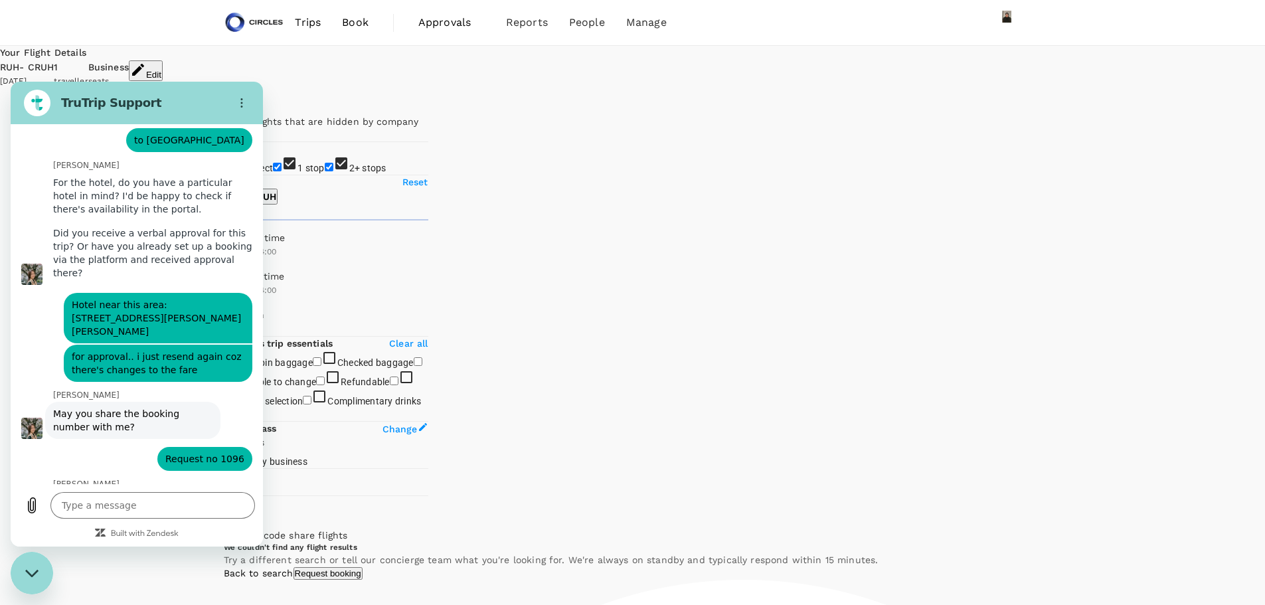
click at [198, 498] on textarea at bounding box center [152, 505] width 205 height 27
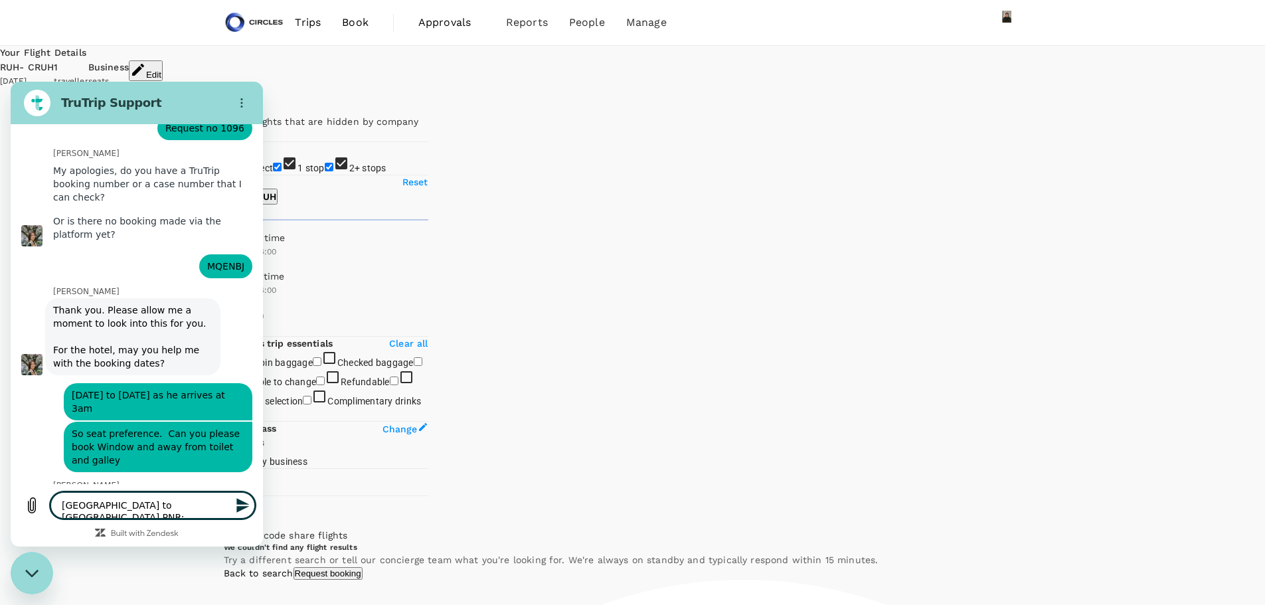
scroll to position [4136, 0]
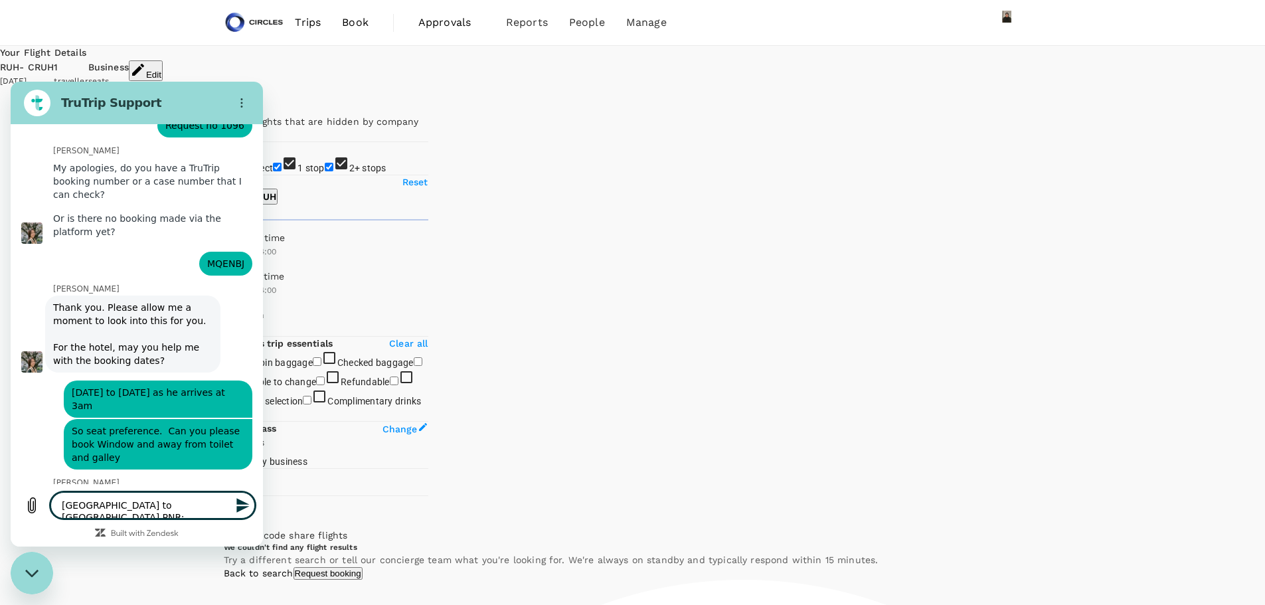
drag, startPoint x: 180, startPoint y: 513, endPoint x: 55, endPoint y: 496, distance: 126.0
click at [55, 496] on textarea "Riyadh to morocco PNR:" at bounding box center [152, 505] width 205 height 27
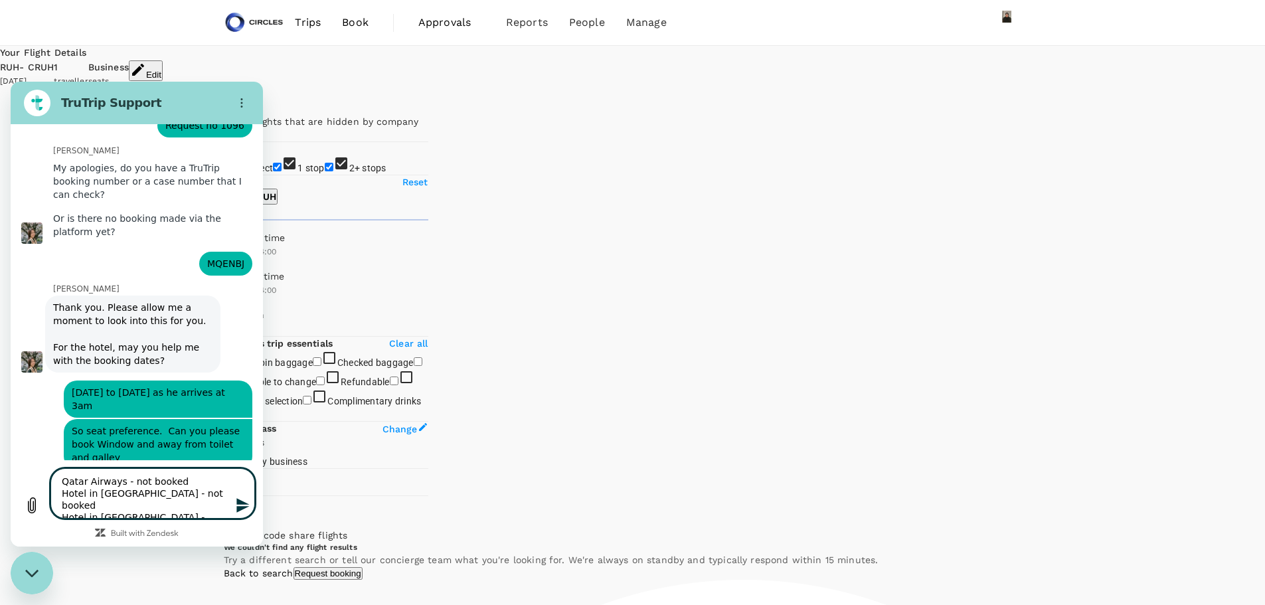
scroll to position [4160, 0]
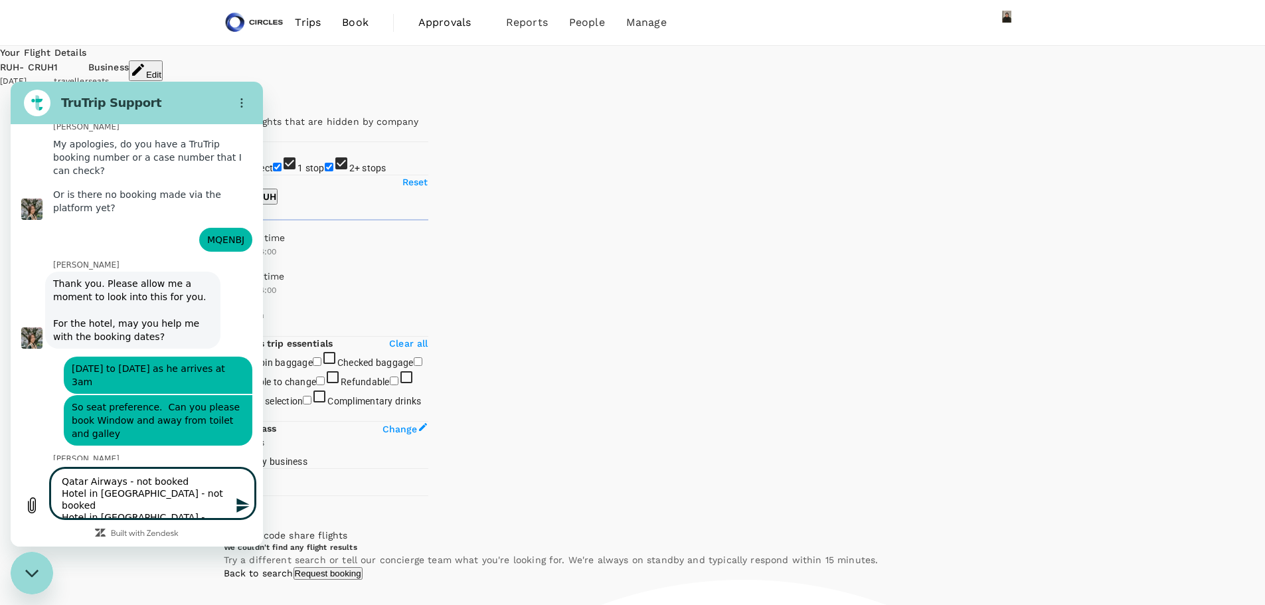
paste textarea "H2025092214631"
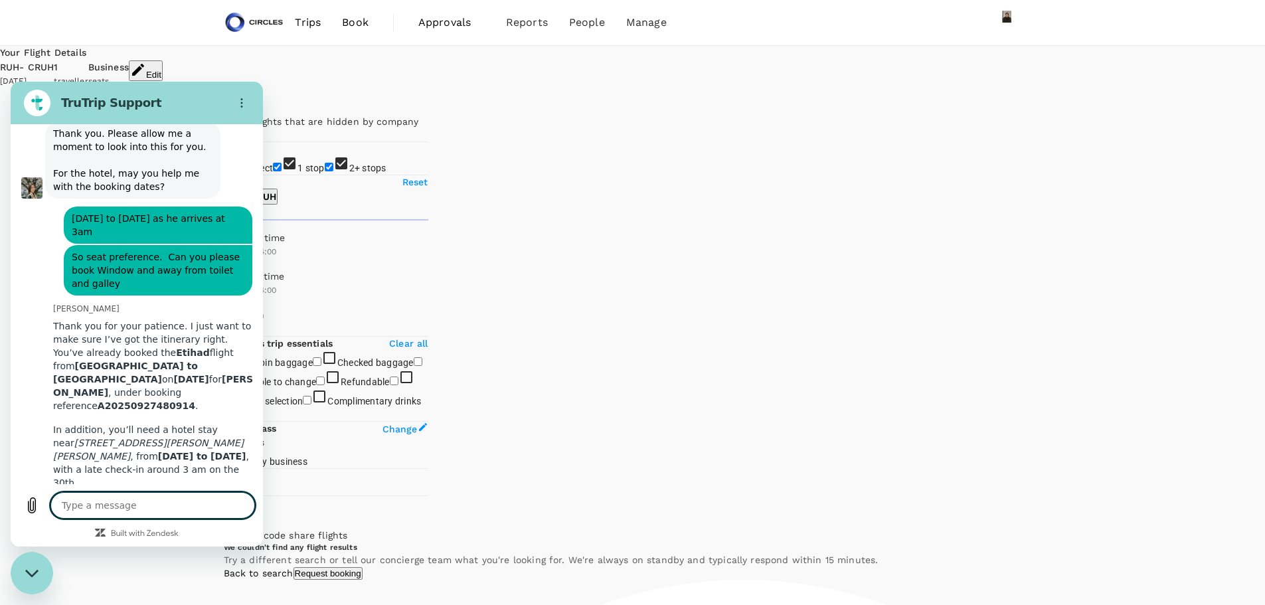
scroll to position [4313, 0]
click at [179, 505] on textarea at bounding box center [152, 505] width 205 height 27
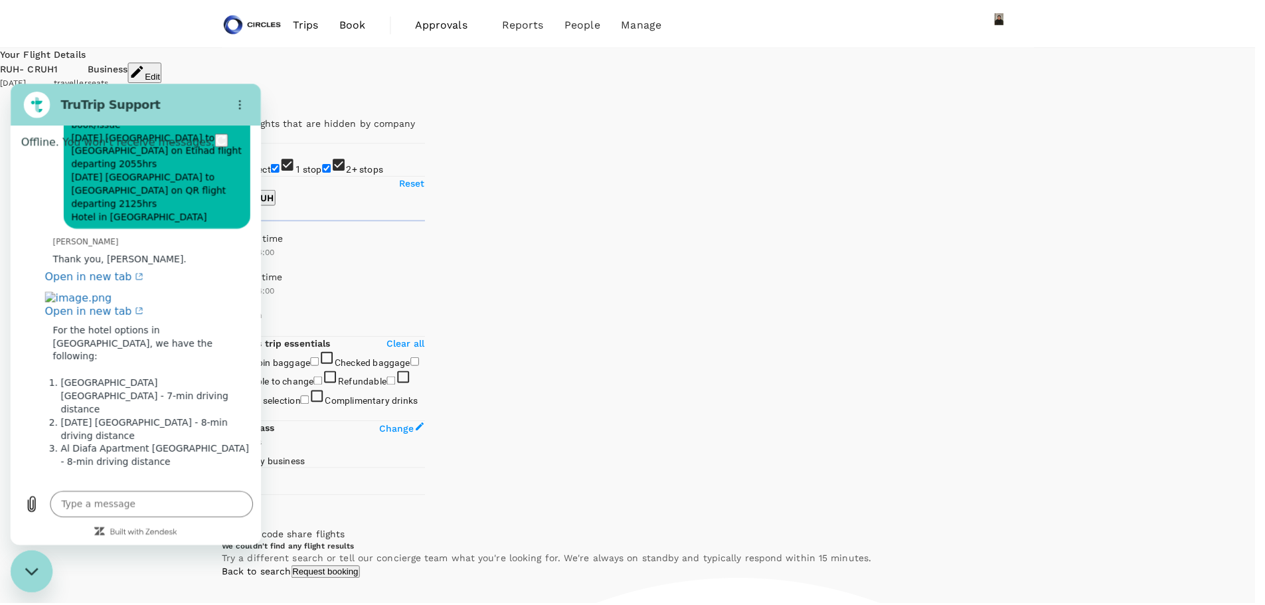
scroll to position [4915, 0]
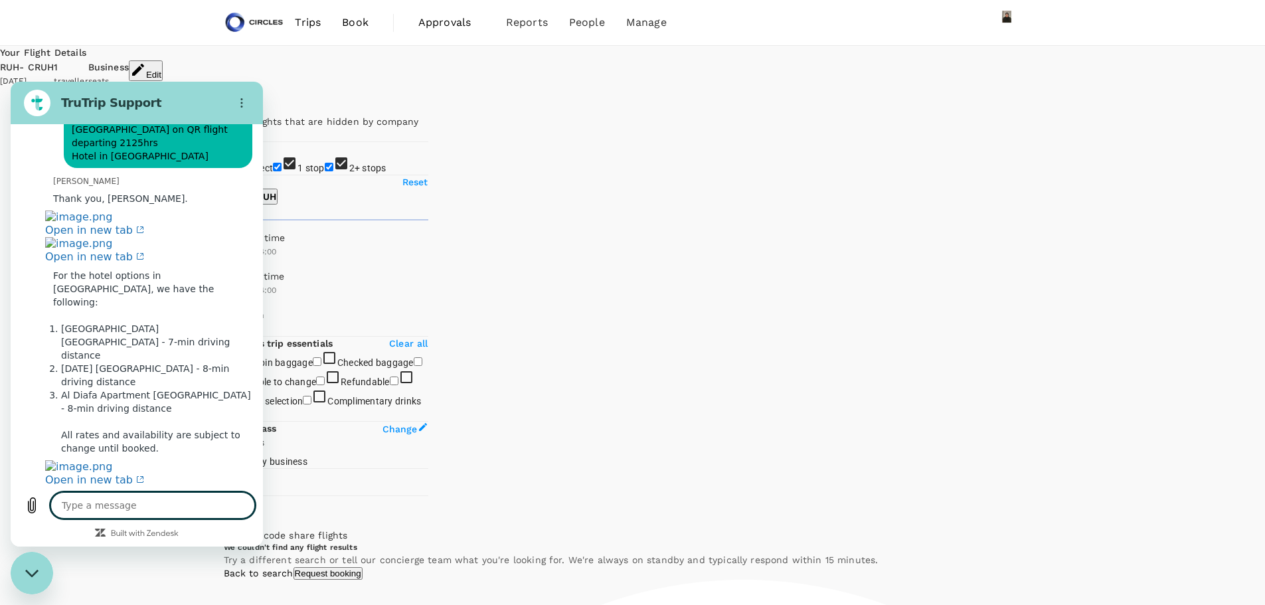
scroll to position [4957, 0]
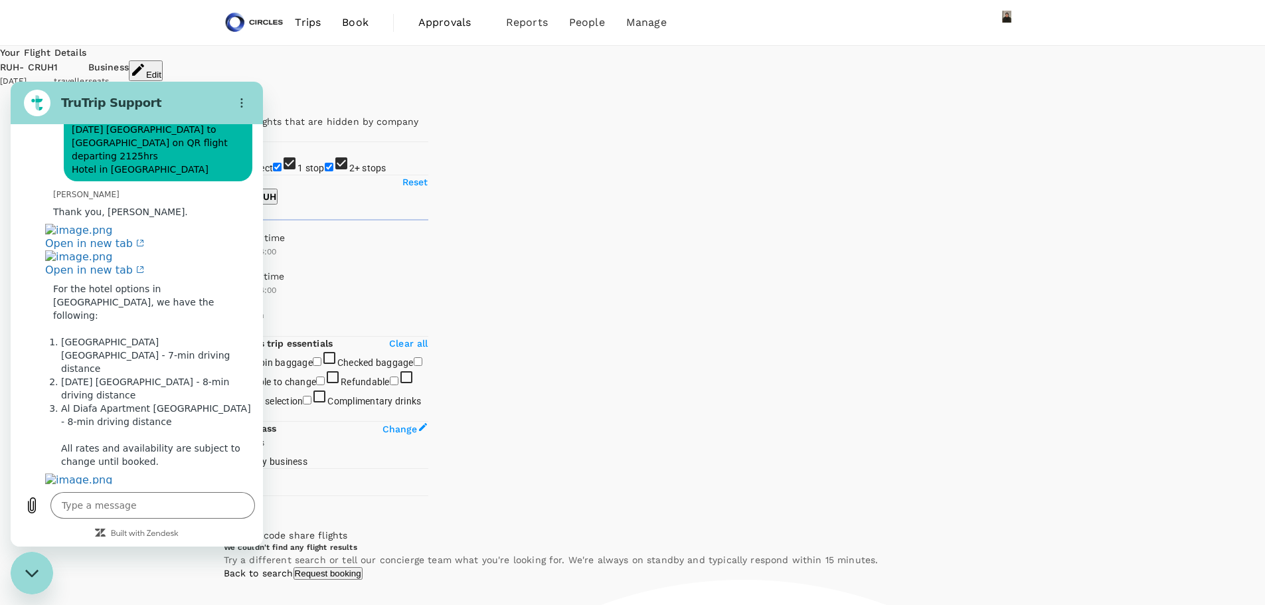
click at [130, 474] on link "Open in new tab" at bounding box center [94, 487] width 99 height 27
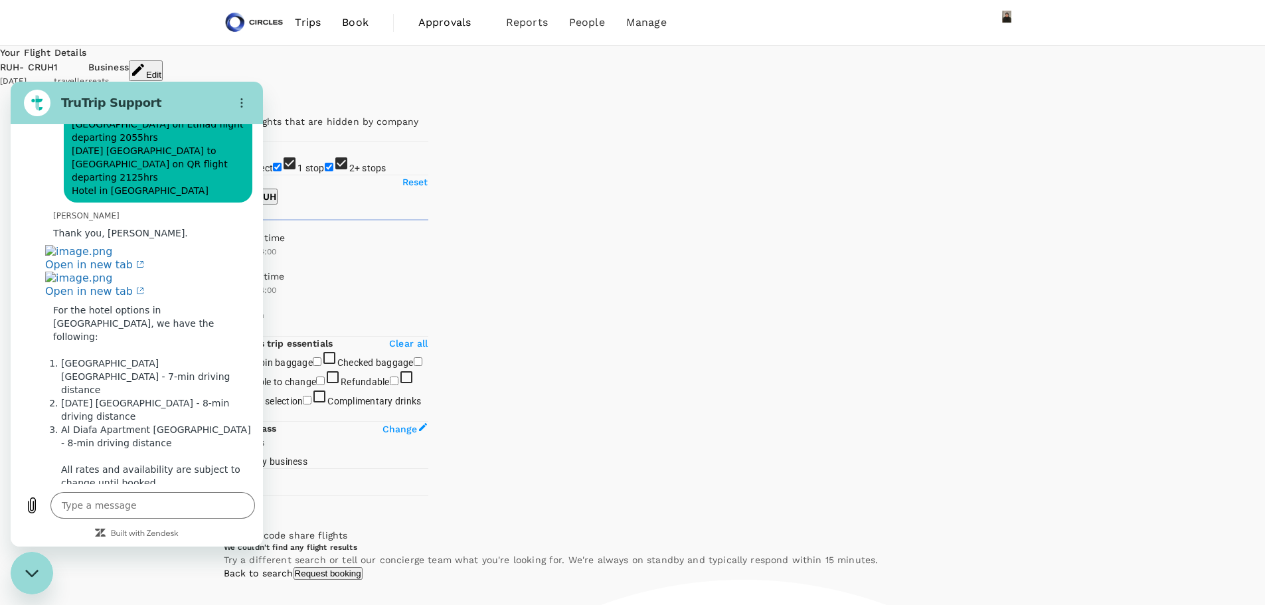
scroll to position [5090, 0]
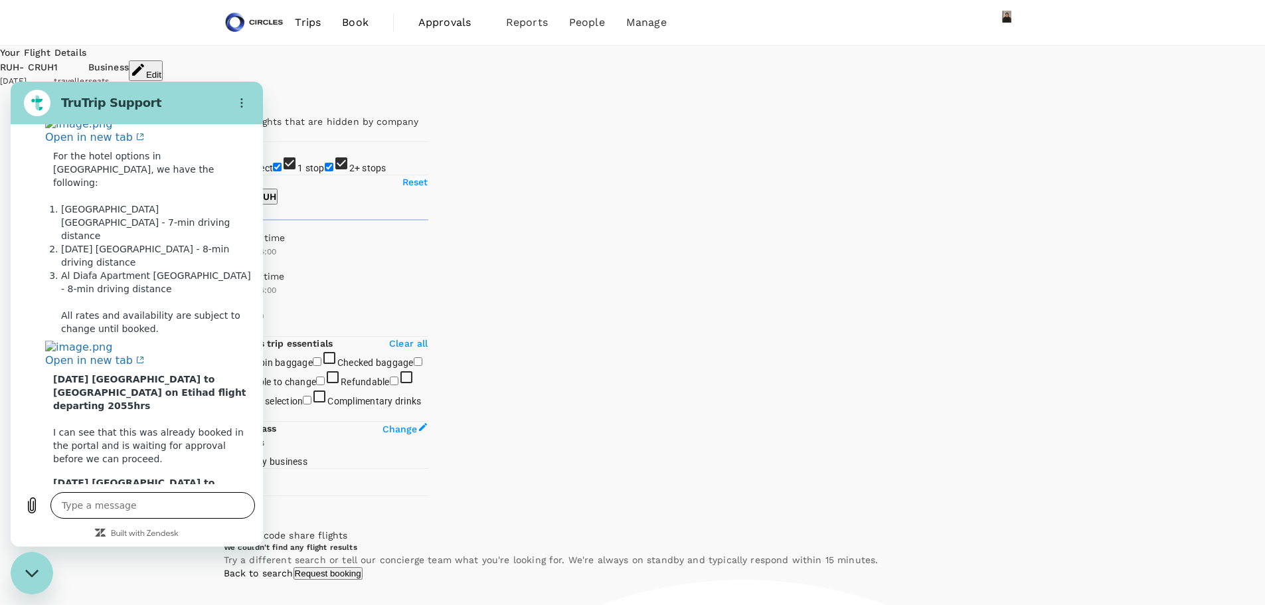
click at [98, 508] on textarea at bounding box center [152, 505] width 205 height 27
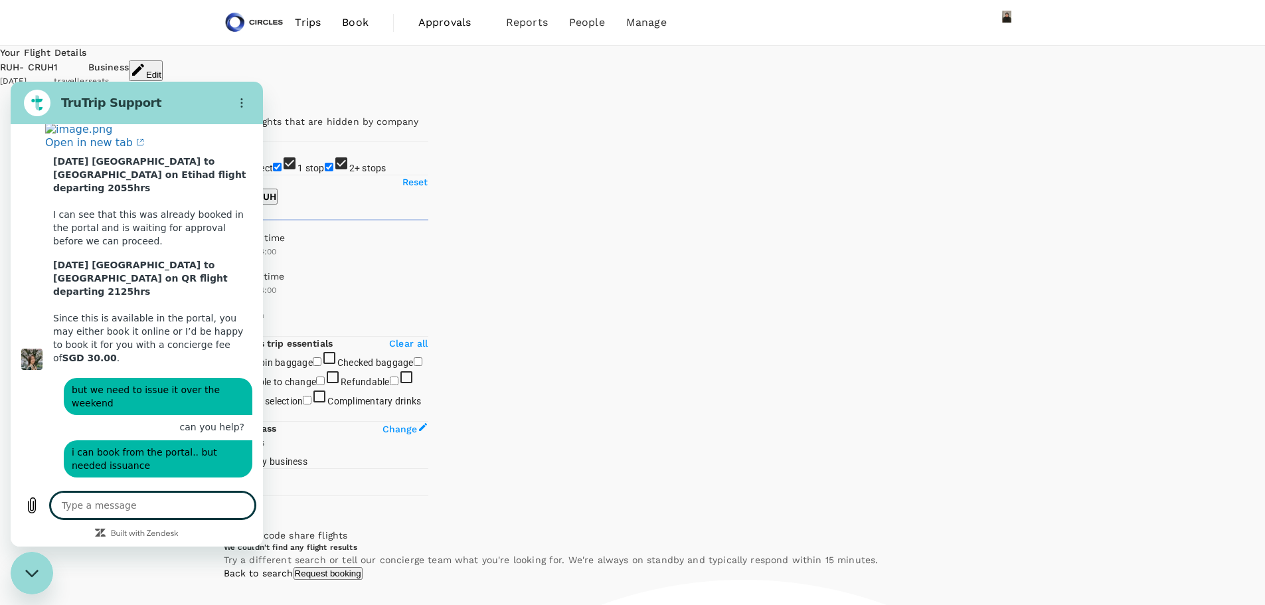
scroll to position [5310, 0]
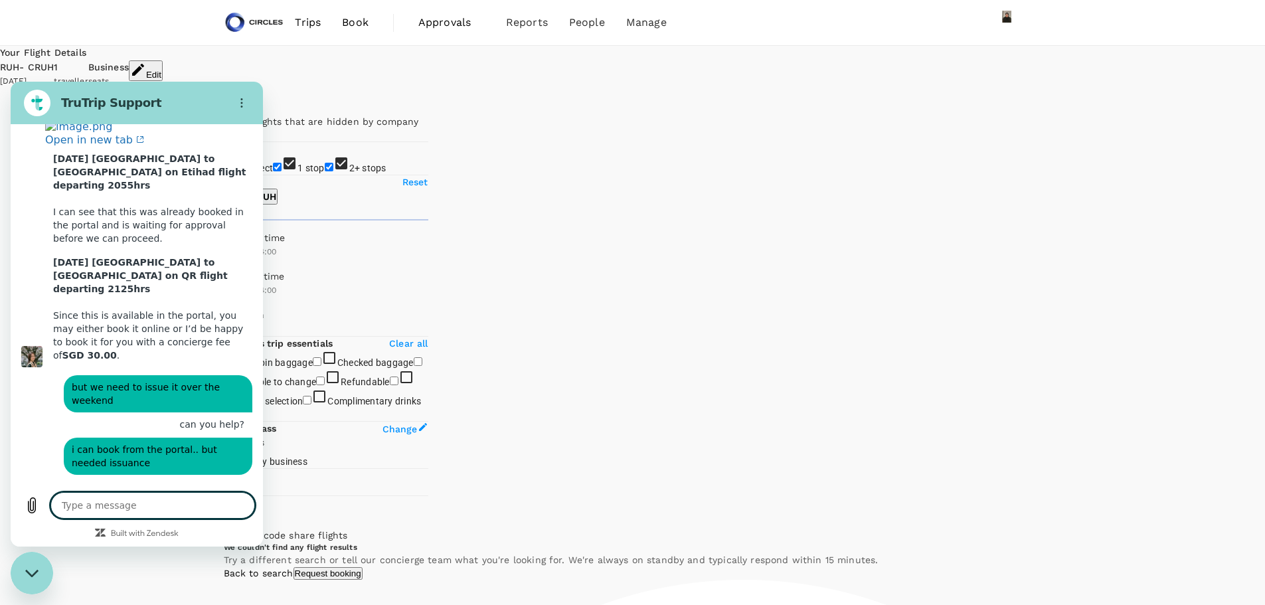
click at [98, 508] on textarea at bounding box center [152, 505] width 205 height 27
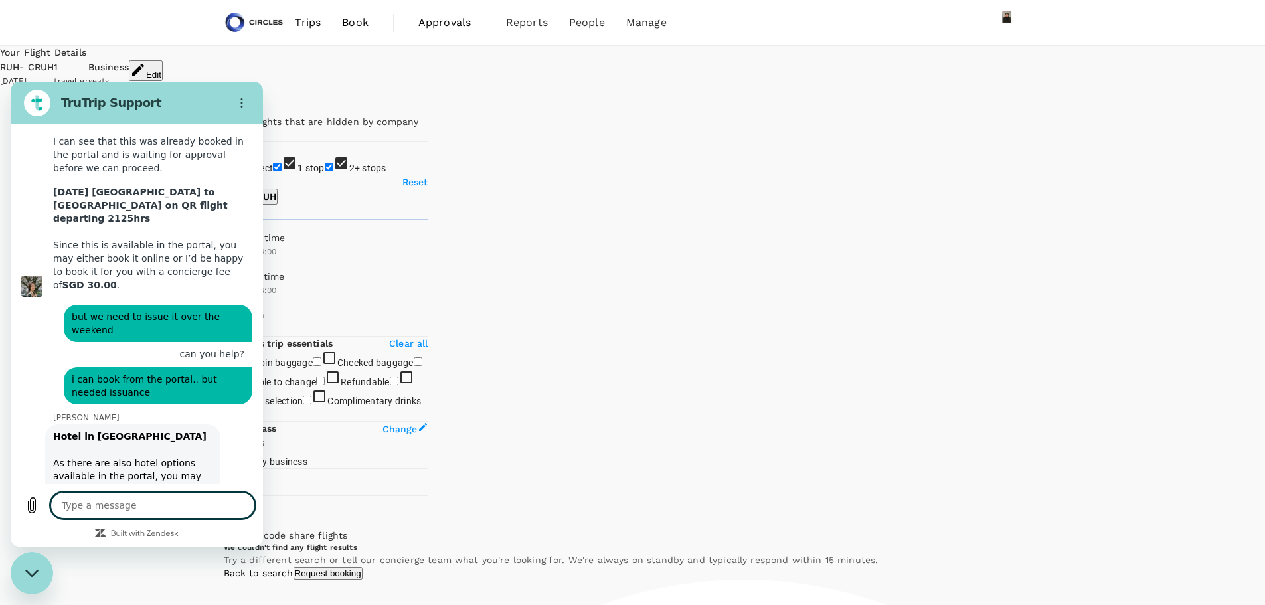
click at [145, 506] on textarea at bounding box center [152, 505] width 205 height 27
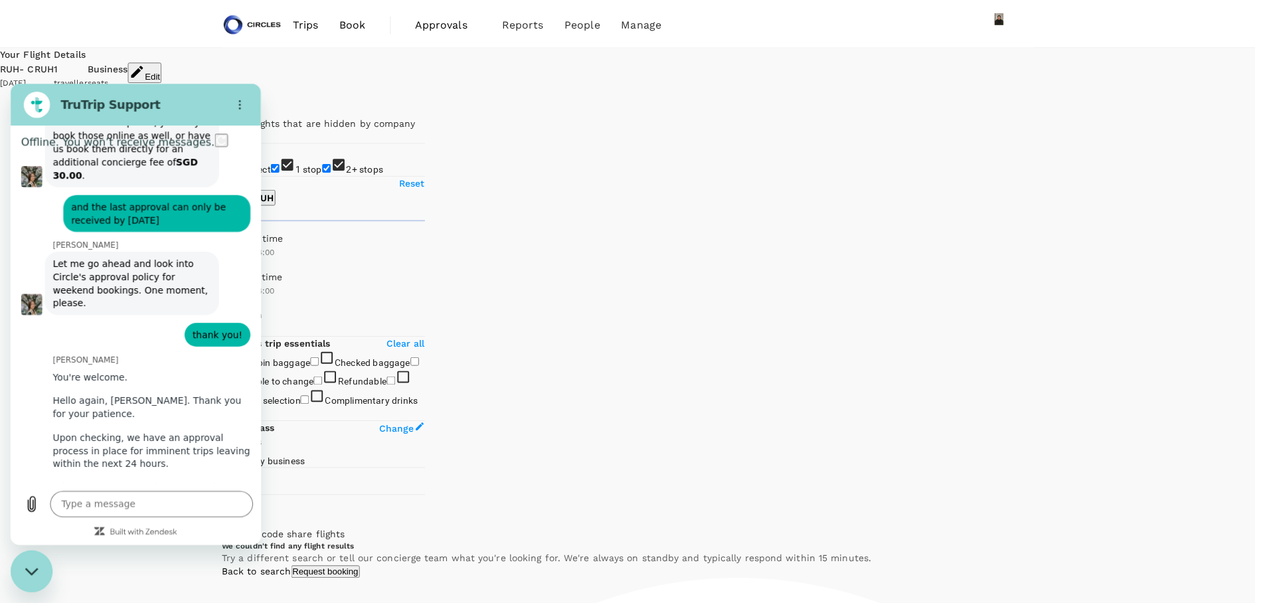
scroll to position [5737, 0]
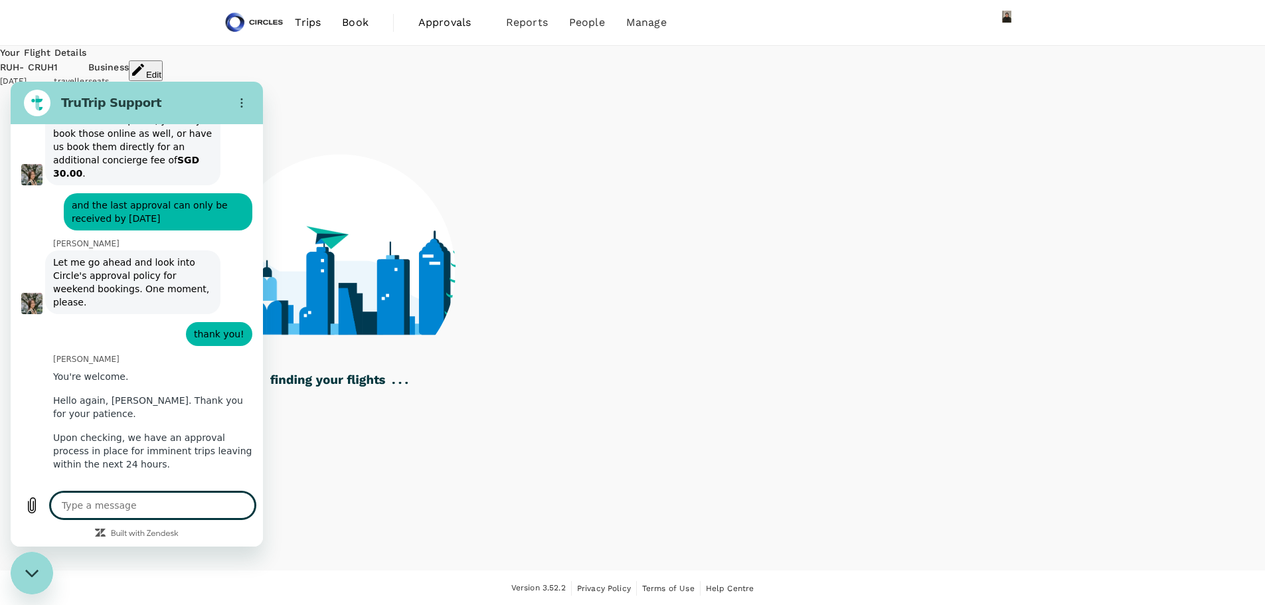
click at [99, 507] on textarea at bounding box center [152, 505] width 205 height 27
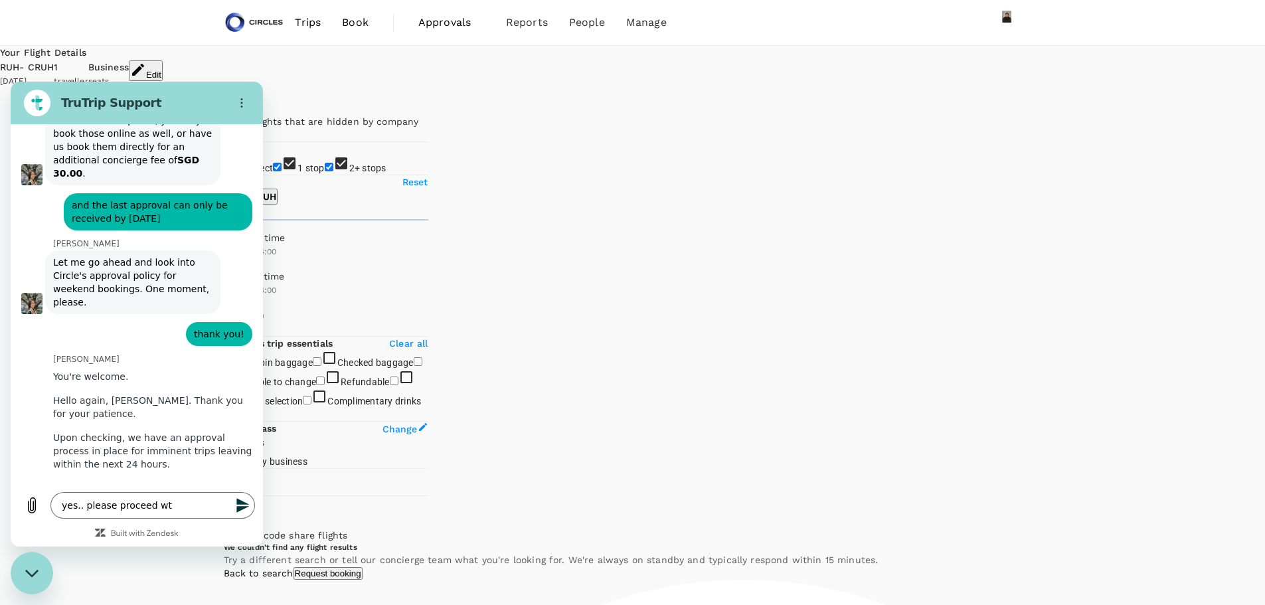
drag, startPoint x: 140, startPoint y: 397, endPoint x: 169, endPoint y: 413, distance: 33.0
click at [174, 559] on span "Alternatively, we can proceed with the booking without approval, but only if yo…" at bounding box center [154, 585] width 202 height 53
copy span "proceed with the booking without approval"
drag, startPoint x: 154, startPoint y: 503, endPoint x: 138, endPoint y: 516, distance: 20.8
click at [154, 503] on textarea "yes.. please proceed wt" at bounding box center [152, 505] width 205 height 27
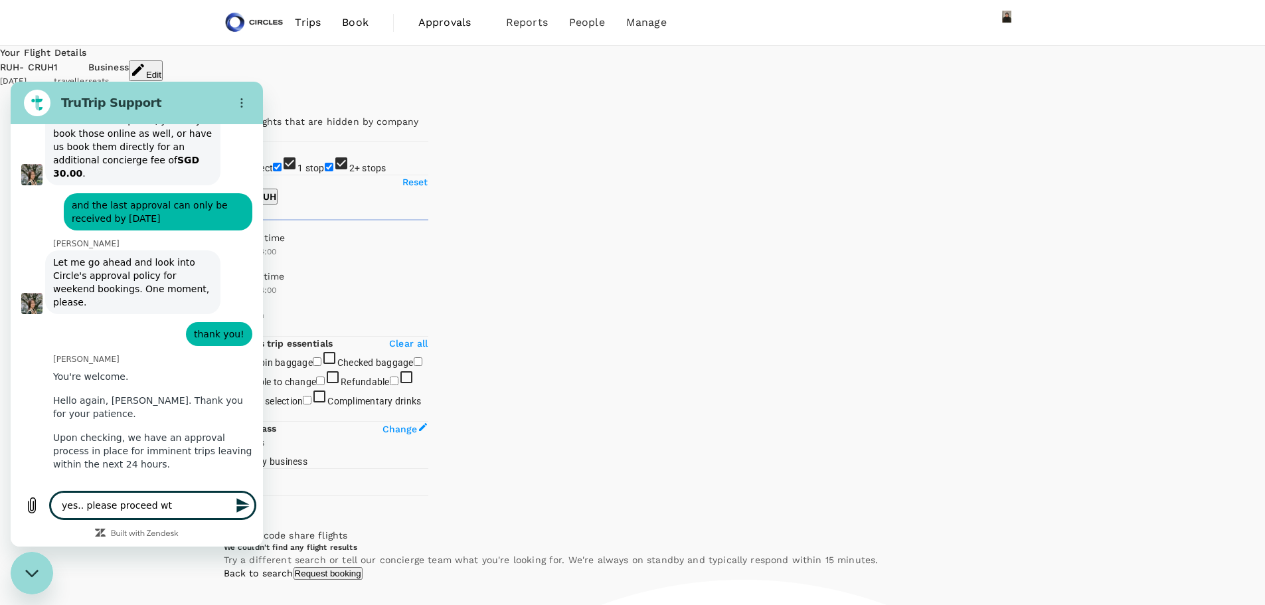
drag, startPoint x: 80, startPoint y: 513, endPoint x: 169, endPoint y: 502, distance: 89.6
click at [181, 502] on textarea "yes.. please proceed wt" at bounding box center [152, 505] width 205 height 27
paste textarea "proceed with the booking without approval"
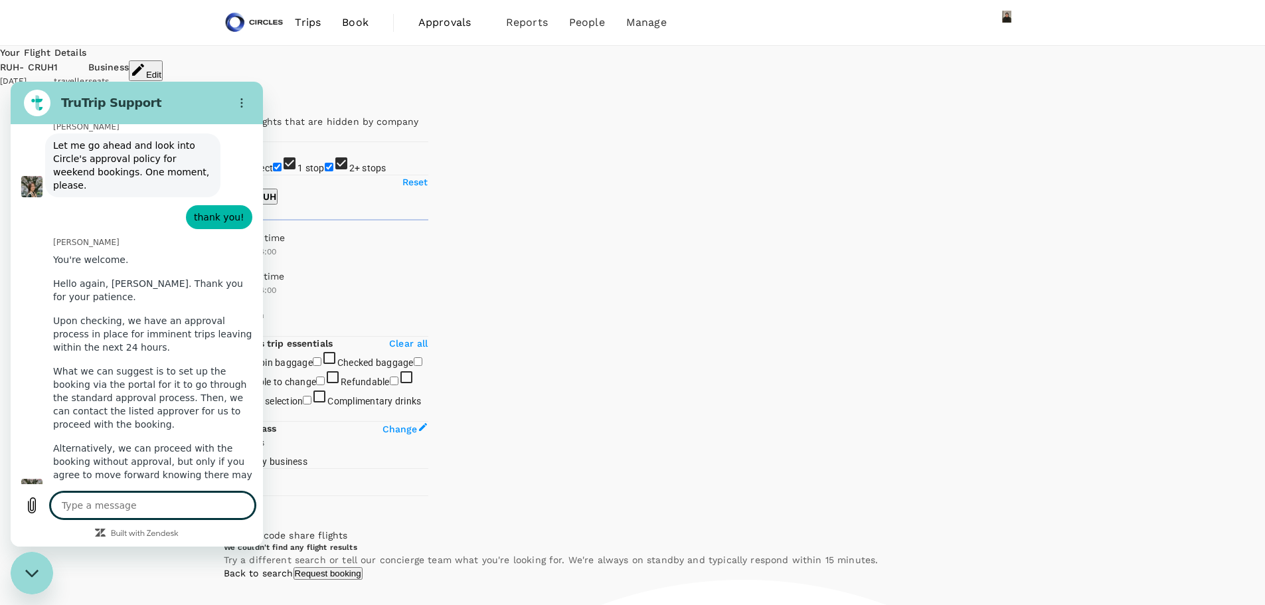
click at [167, 508] on textarea at bounding box center [152, 505] width 205 height 27
paste textarea "A20250927728162"
click at [60, 507] on textarea "A20250927728162" at bounding box center [152, 505] width 205 height 27
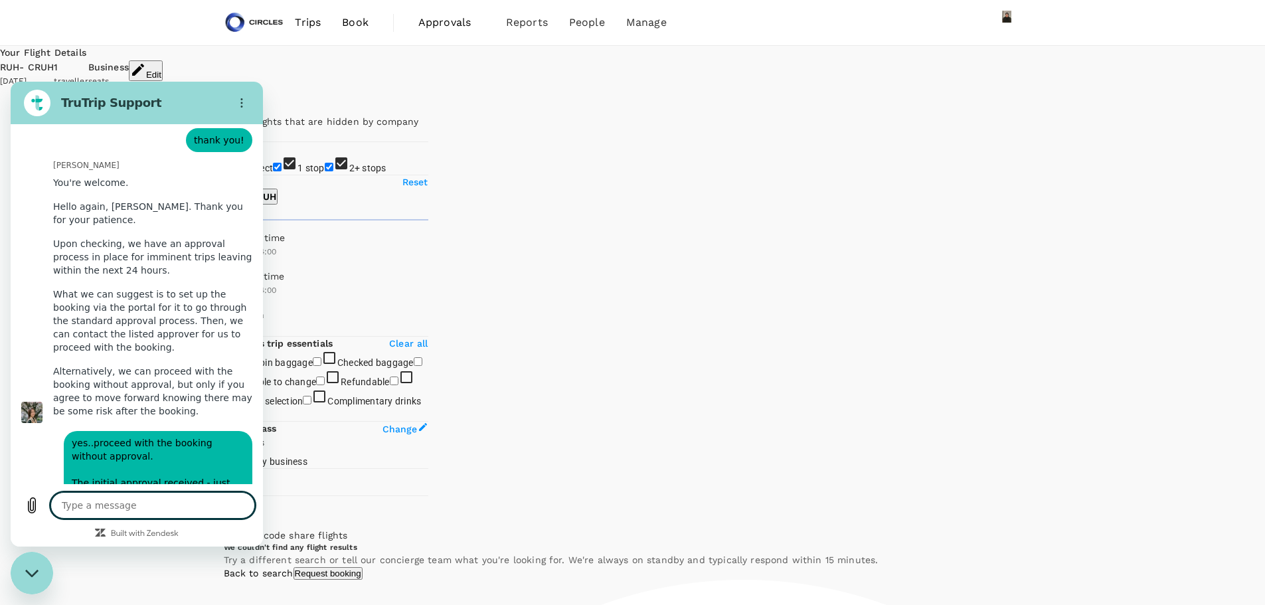
scroll to position [6003, 0]
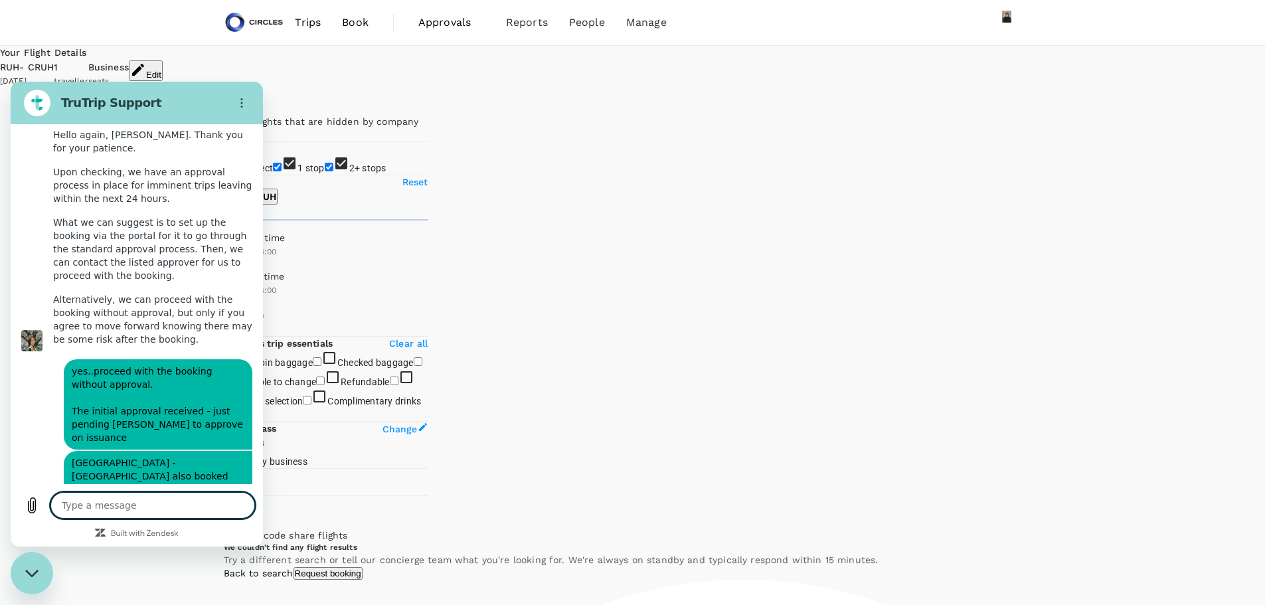
click at [102, 504] on textarea at bounding box center [152, 505] width 205 height 27
paste textarea "A20250927728162"
click at [62, 506] on textarea "A20250927728162" at bounding box center [152, 505] width 205 height 27
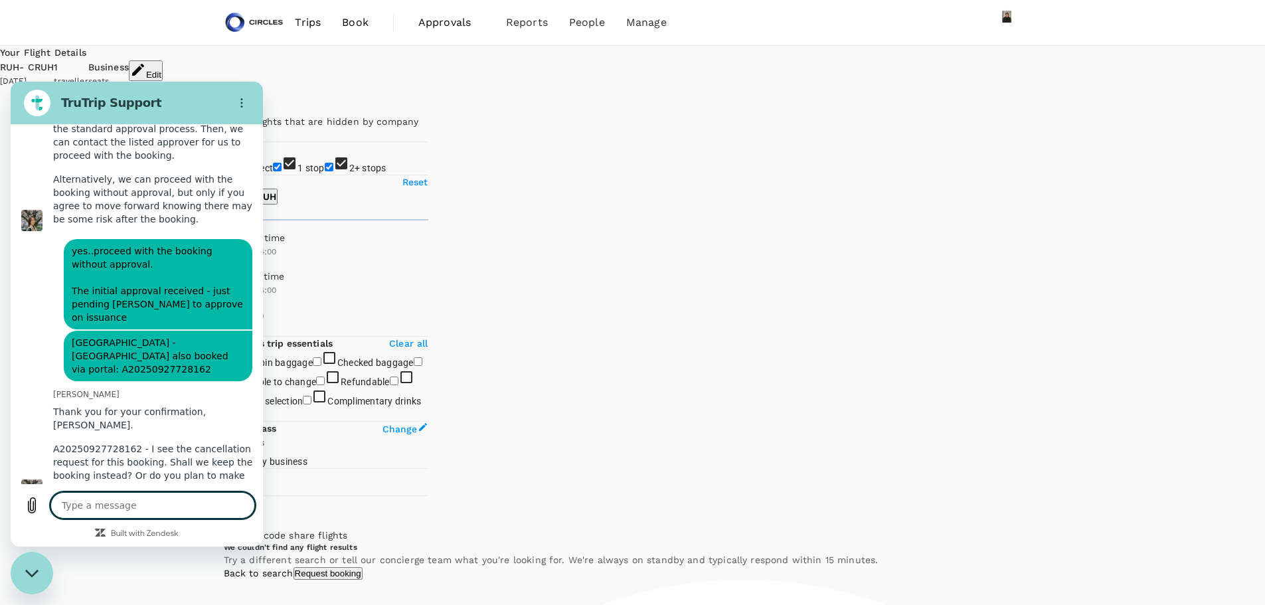
scroll to position [6131, 0]
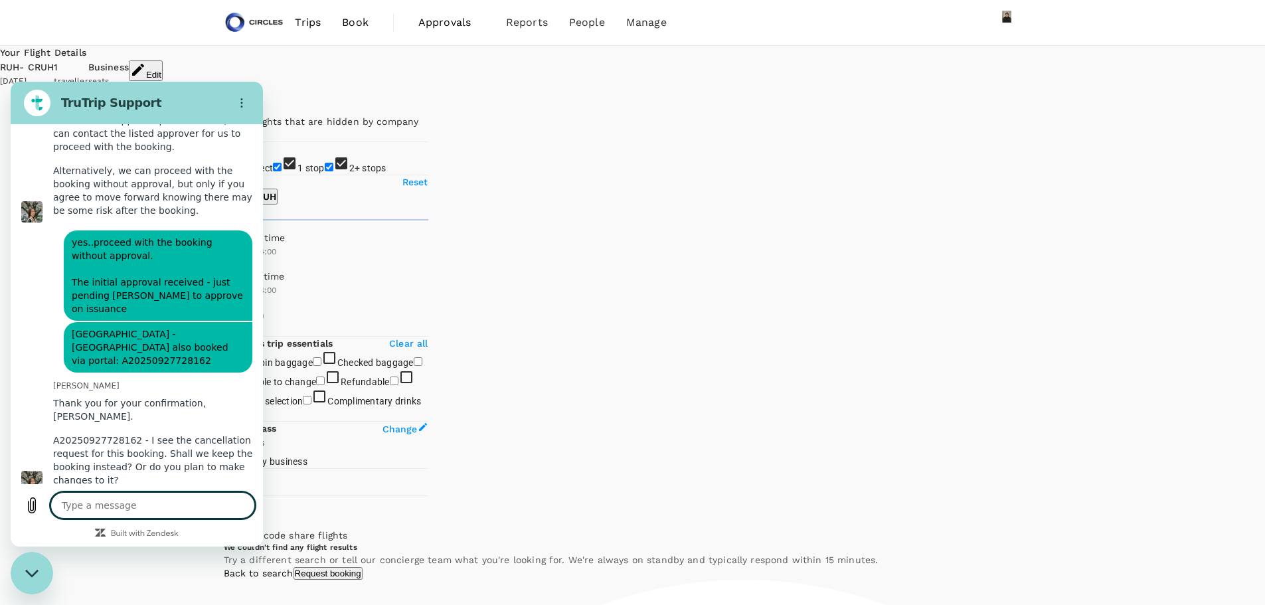
click at [140, 506] on textarea at bounding box center [152, 505] width 205 height 27
paste textarea "A20250927100616"
click at [62, 508] on textarea "A20250927100616" at bounding box center [152, 505] width 205 height 27
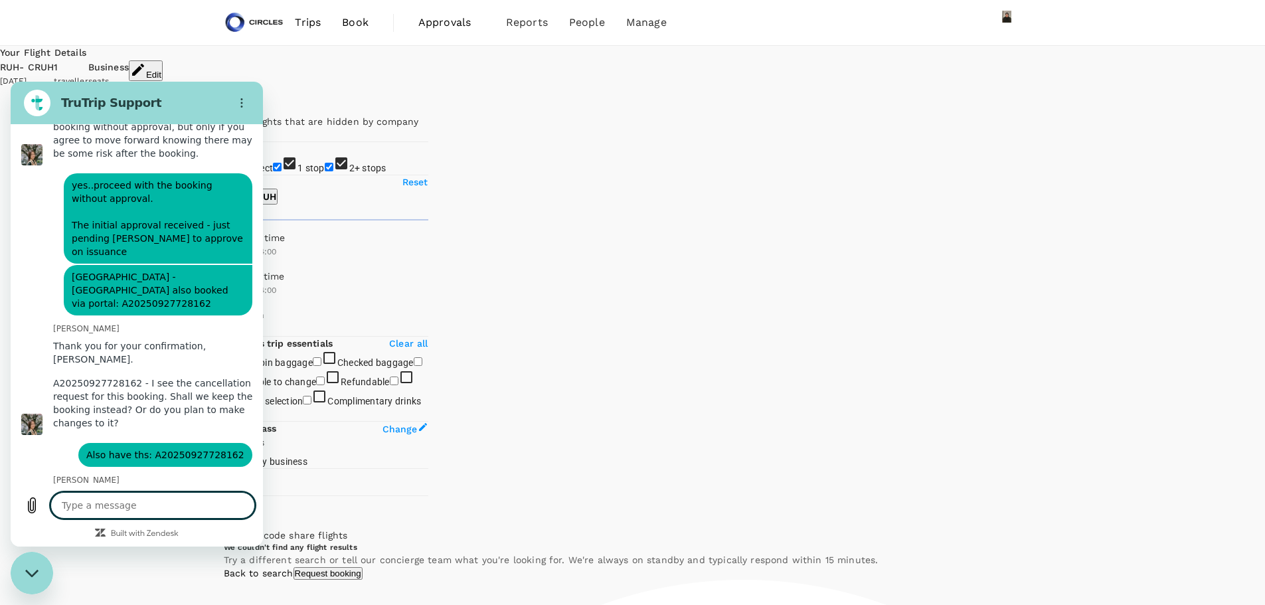
scroll to position [6300, 0]
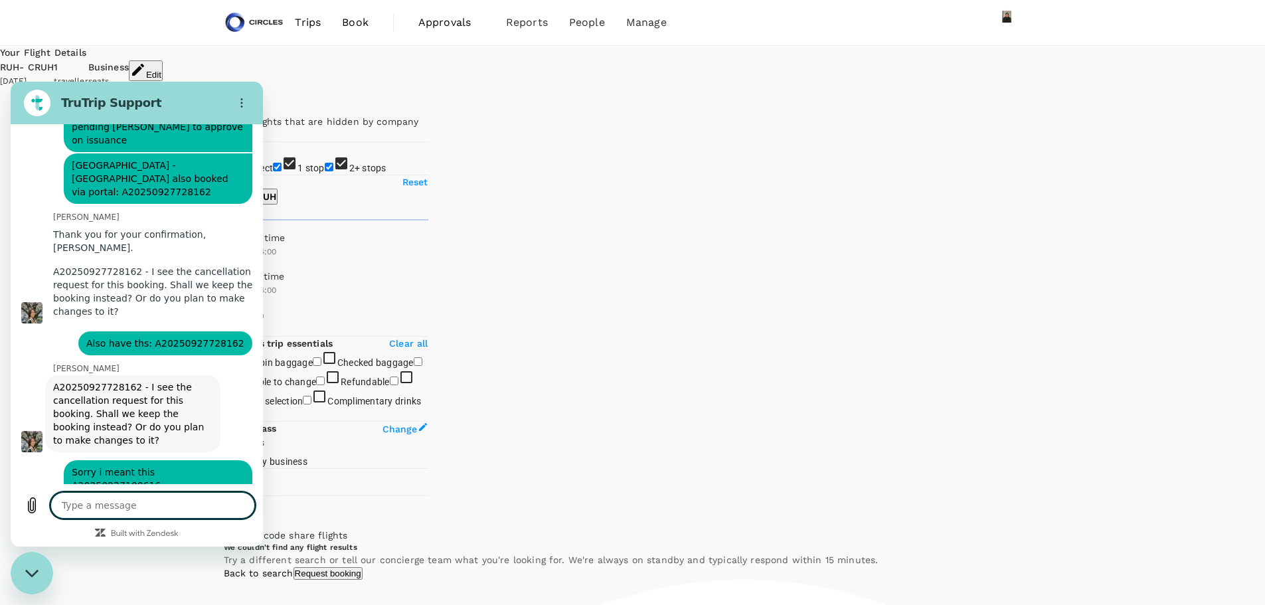
click at [112, 498] on textarea at bounding box center [152, 505] width 205 height 27
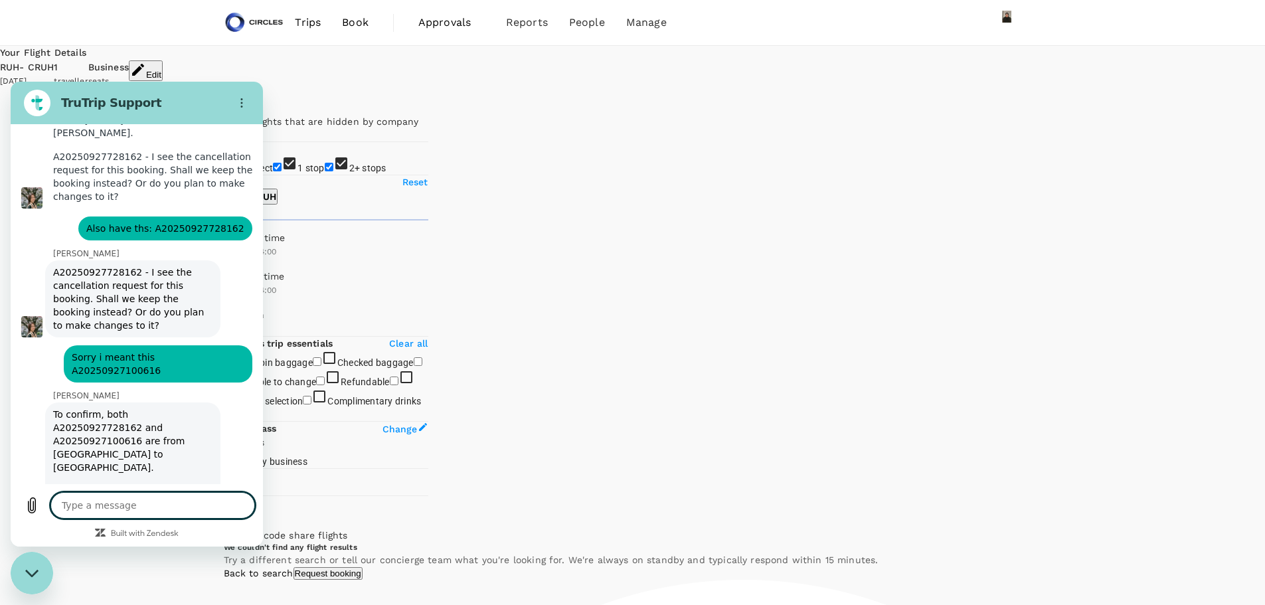
scroll to position [6416, 0]
click at [132, 499] on textarea at bounding box center [152, 505] width 205 height 27
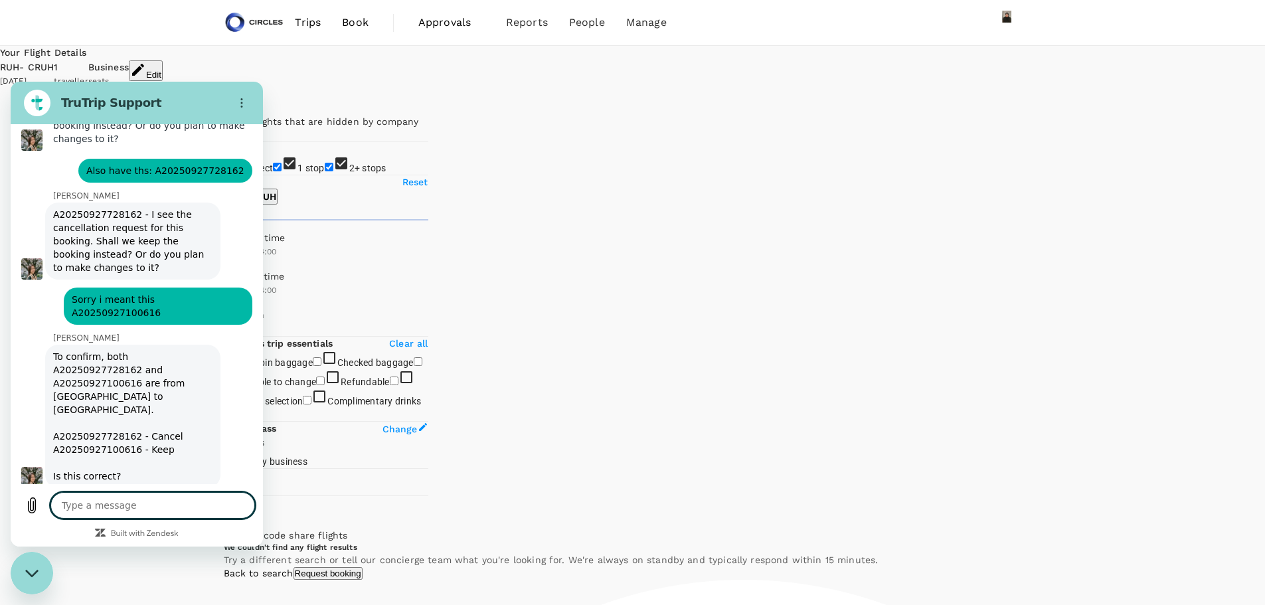
scroll to position [6518, 0]
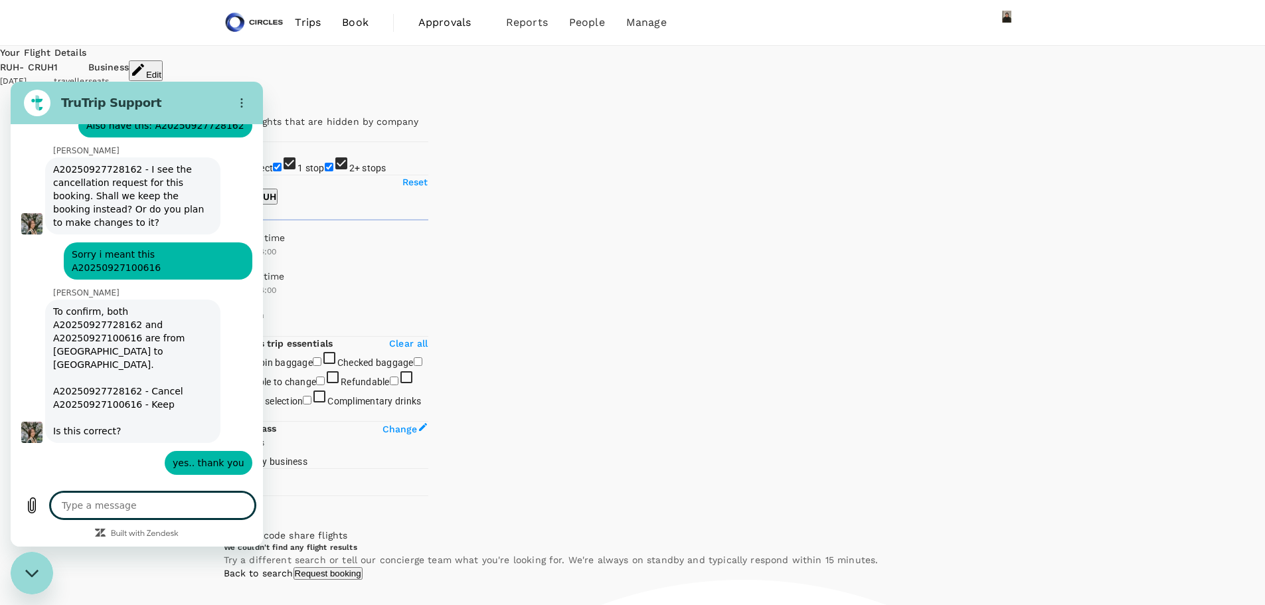
click at [135, 509] on textarea at bounding box center [152, 505] width 205 height 27
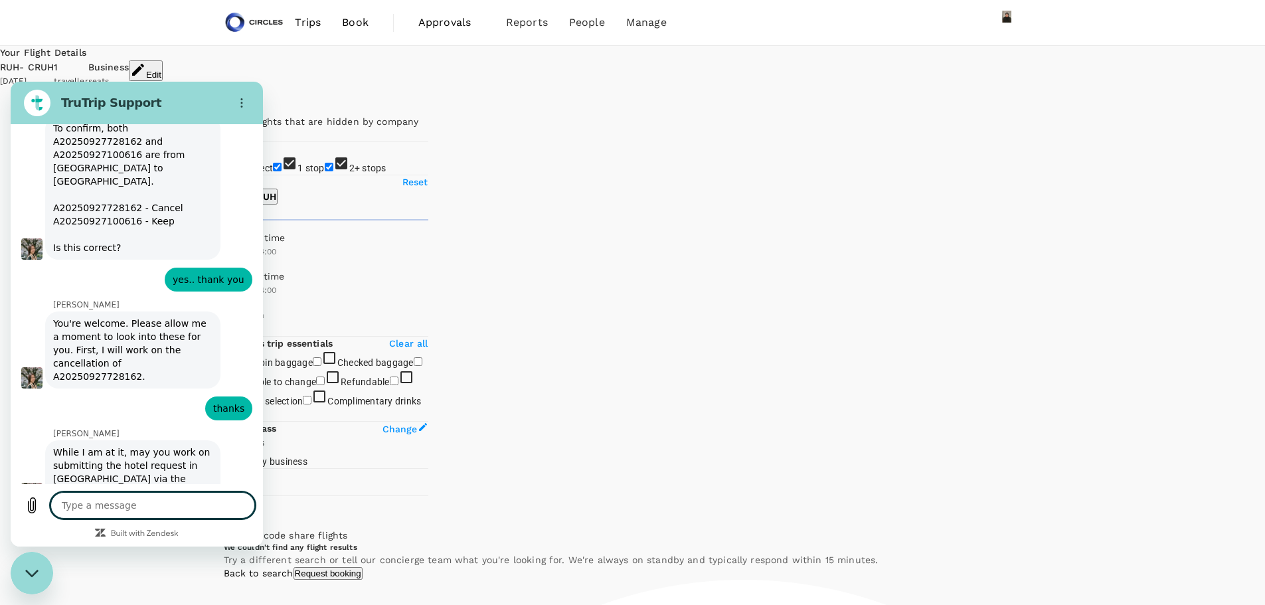
scroll to position [6712, 0]
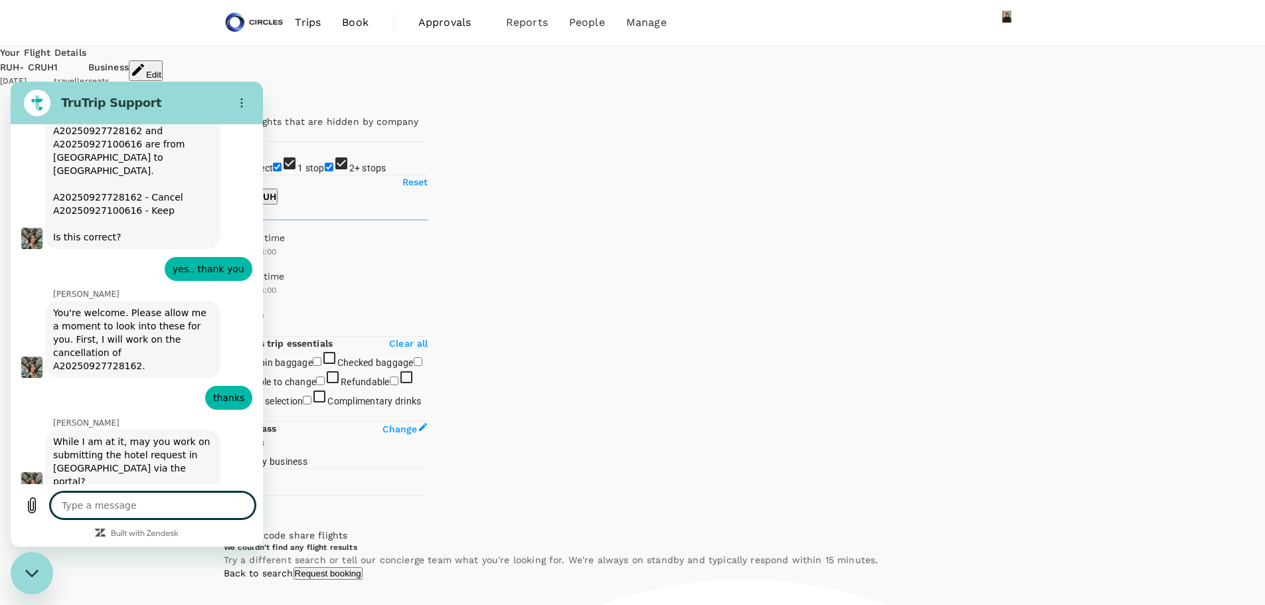
click at [101, 511] on textarea at bounding box center [152, 505] width 205 height 27
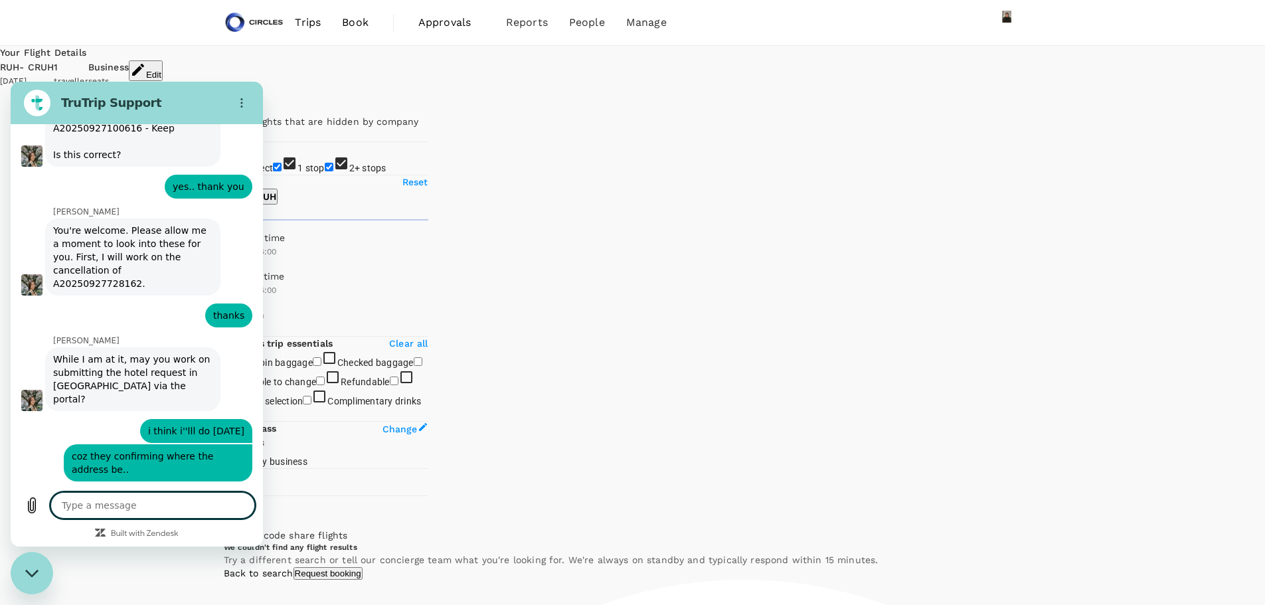
scroll to position [6826, 0]
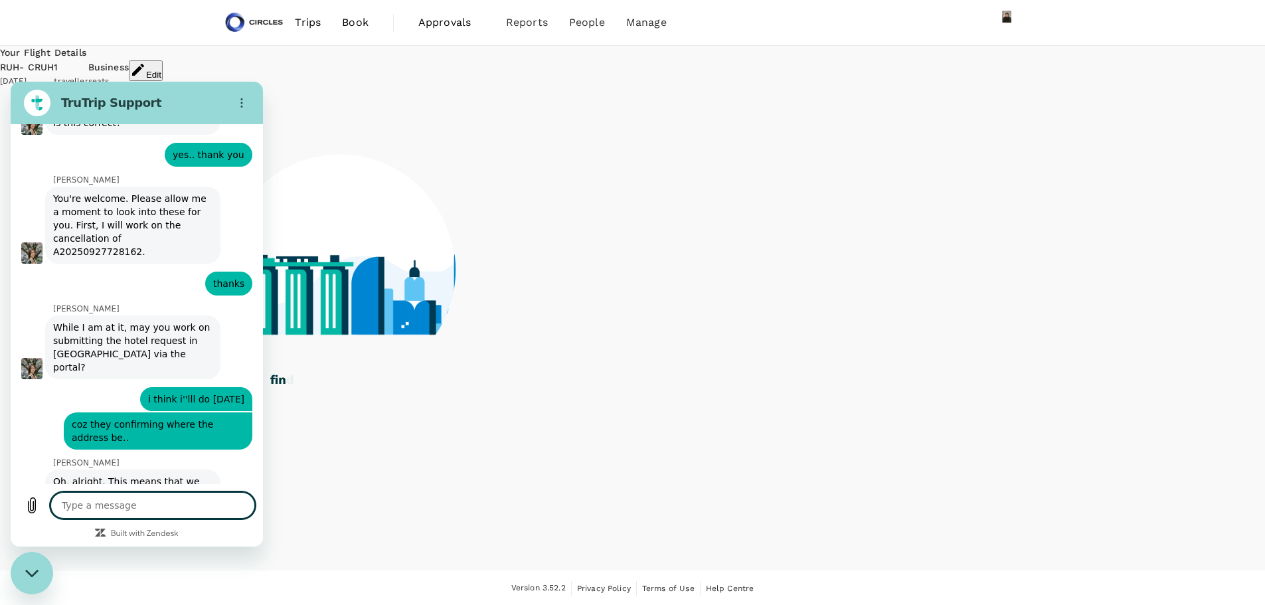
click at [128, 506] on textarea at bounding box center [152, 505] width 205 height 27
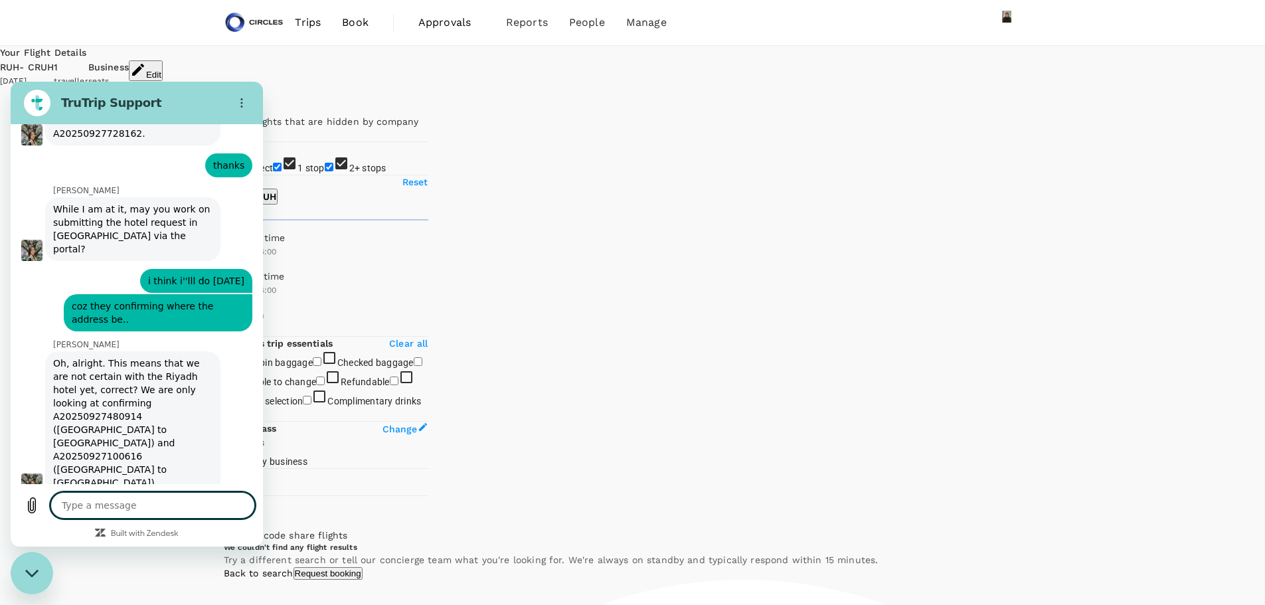
scroll to position [6947, 0]
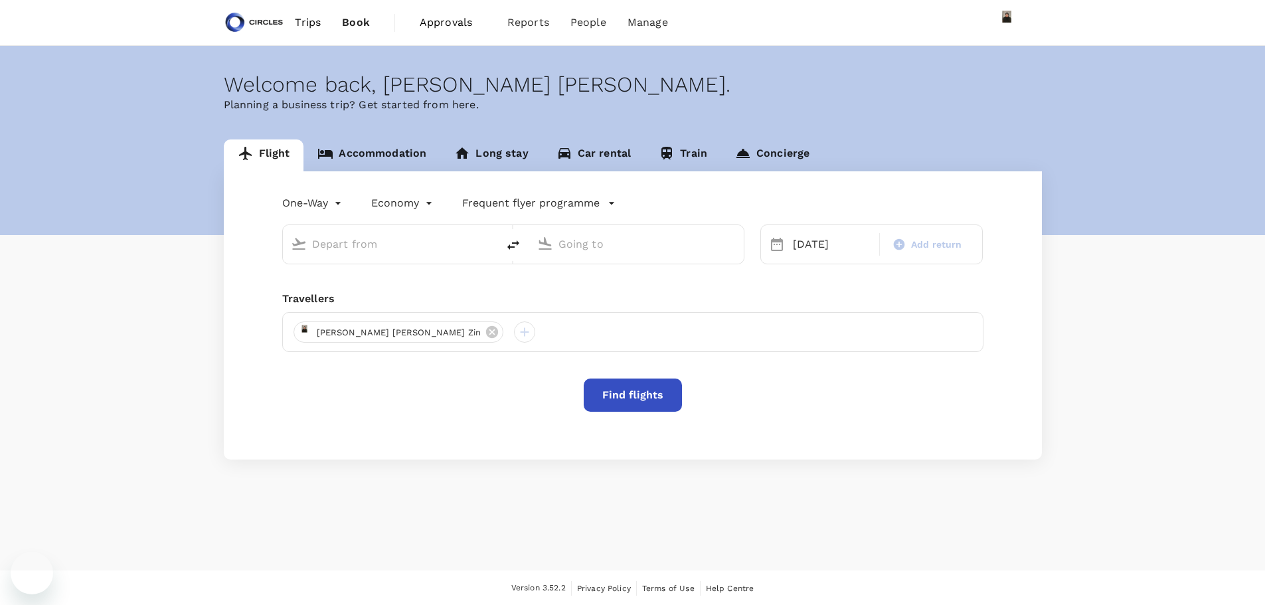
type input "business"
type input "[PERSON_NAME] ([PERSON_NAME])"
type input "[GEOGRAPHIC_DATA], [GEOGRAPHIC_DATA] (any)"
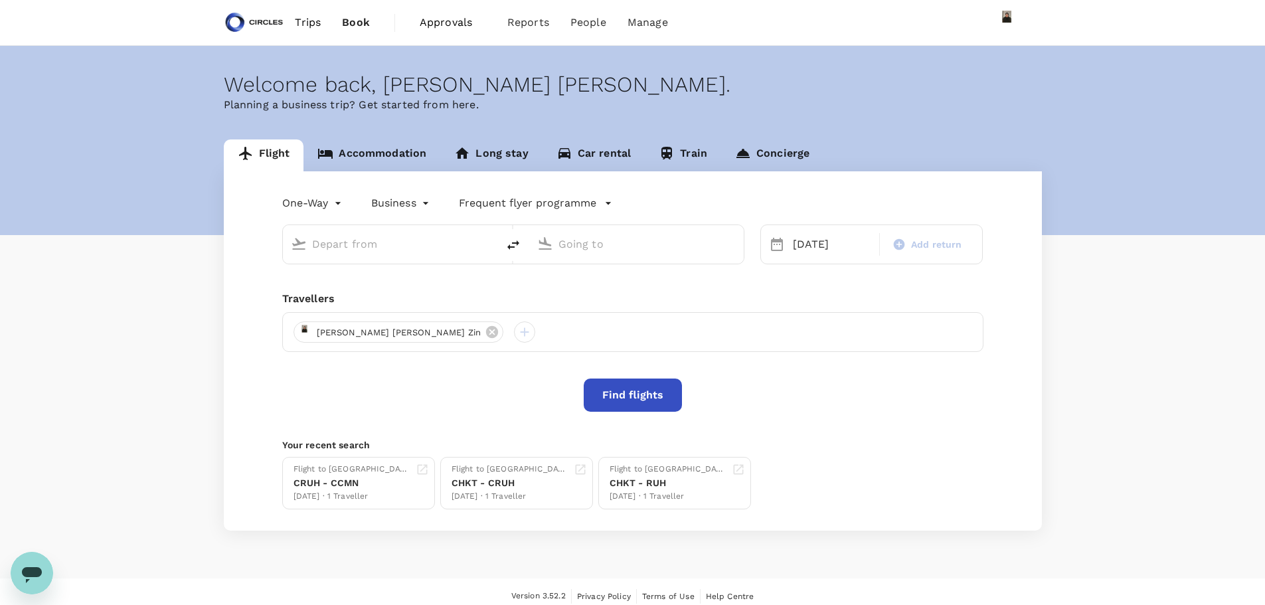
type input "[PERSON_NAME] ([PERSON_NAME])"
type input "[GEOGRAPHIC_DATA], [GEOGRAPHIC_DATA] (any)"
